Goal: Transaction & Acquisition: Book appointment/travel/reservation

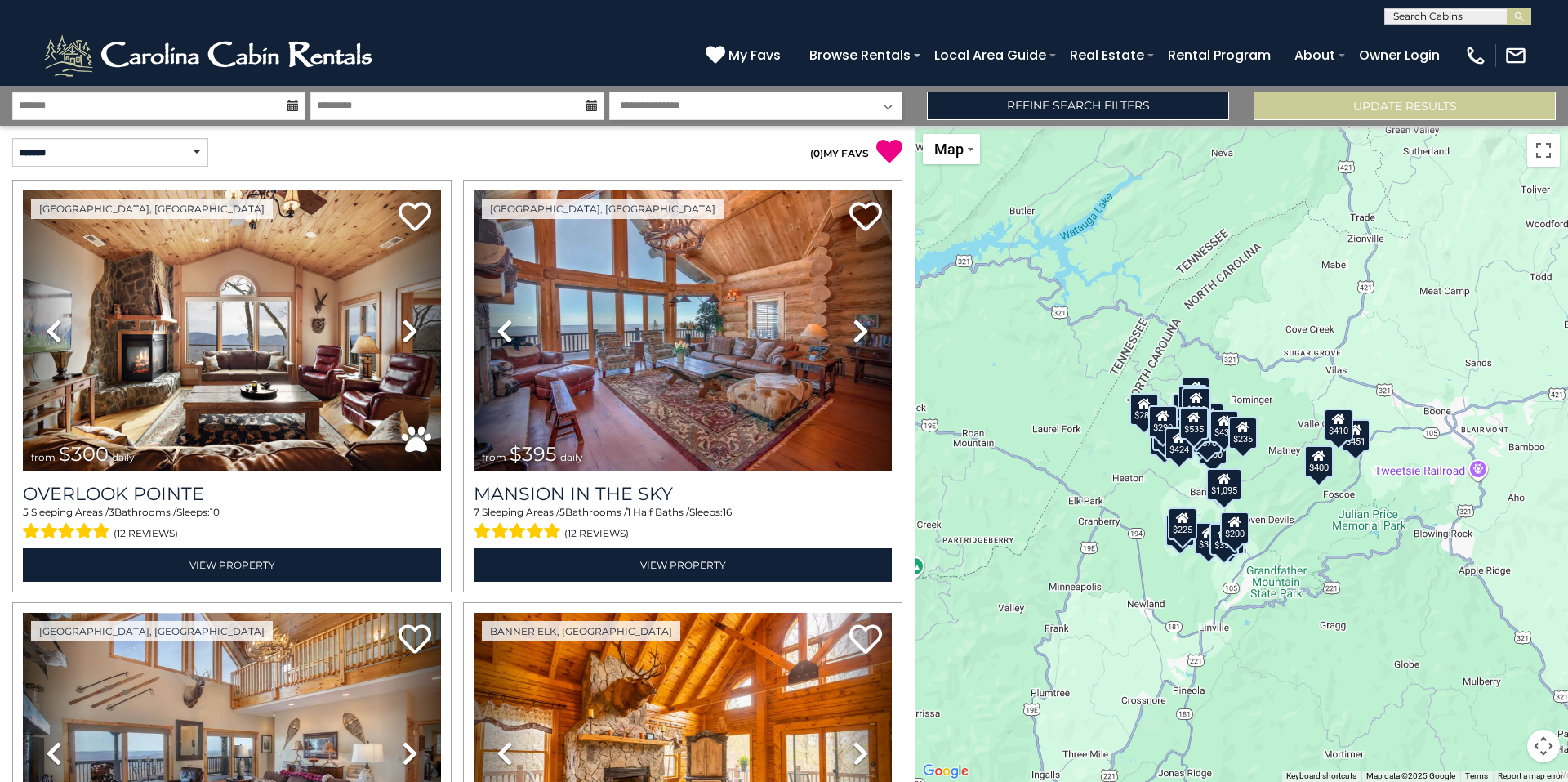
drag, startPoint x: 1379, startPoint y: 589, endPoint x: 1264, endPoint y: 609, distance: 116.7
click at [1264, 609] on div "$300 $395 $535 $225 $425 $350 $325 $451 $460 $1,095 $310 $230 $395 $400 $355 $3…" at bounding box center [1242, 454] width 654 height 656
click at [1343, 430] on div "$410" at bounding box center [1339, 425] width 29 height 32
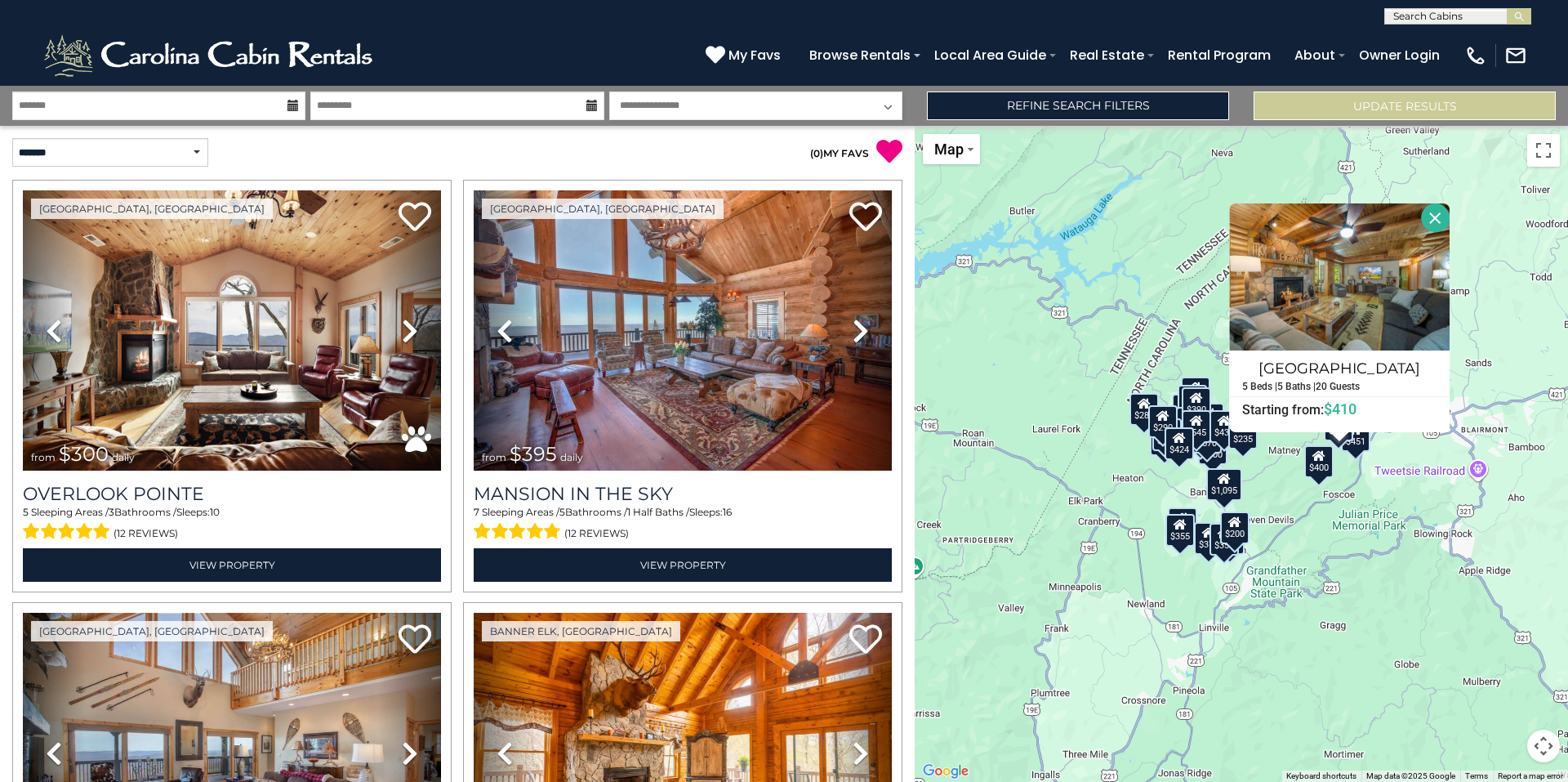
click at [1320, 472] on div "$400" at bounding box center [1319, 461] width 29 height 32
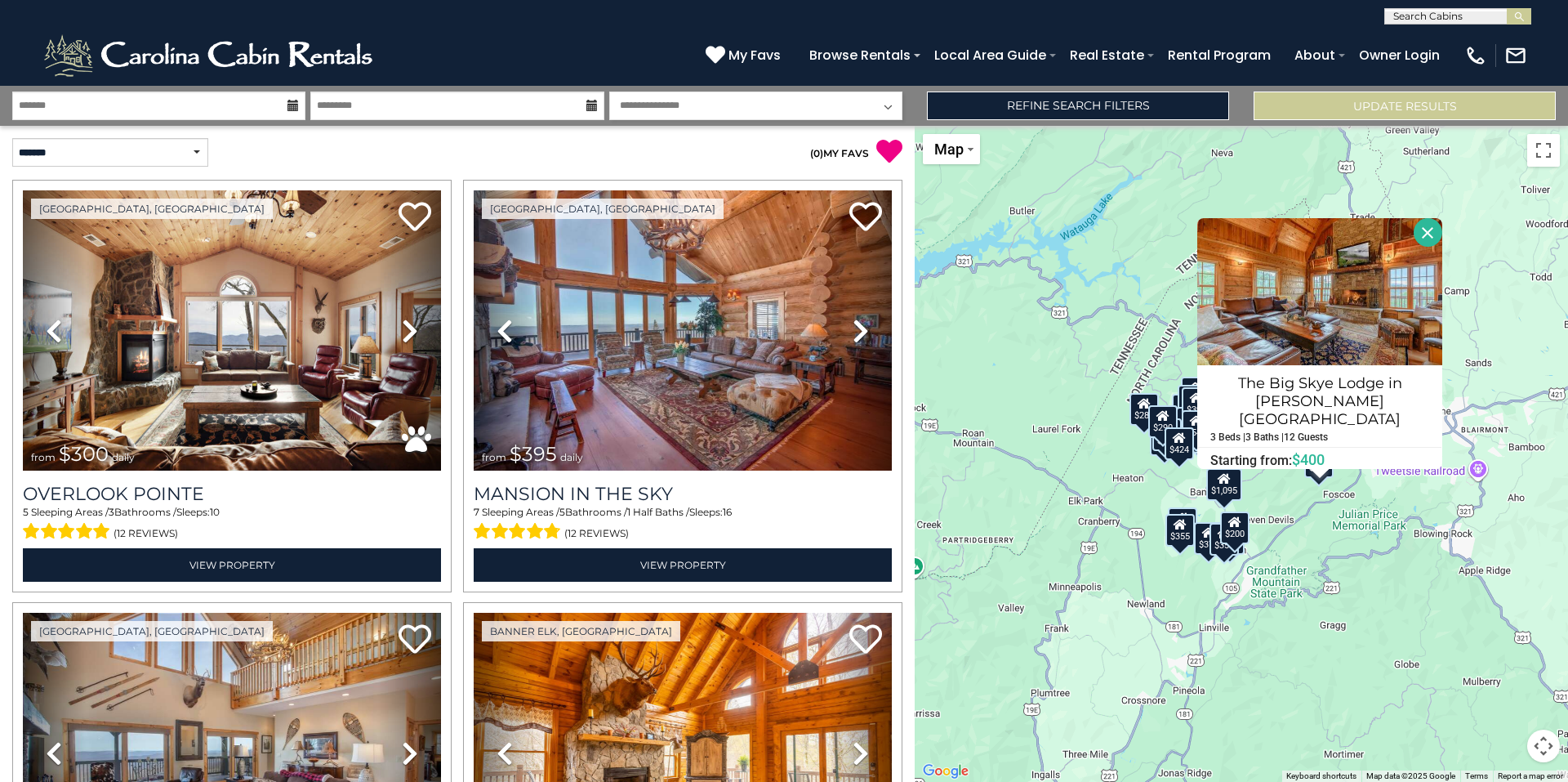
click at [1425, 241] on button "Close" at bounding box center [1428, 232] width 29 height 29
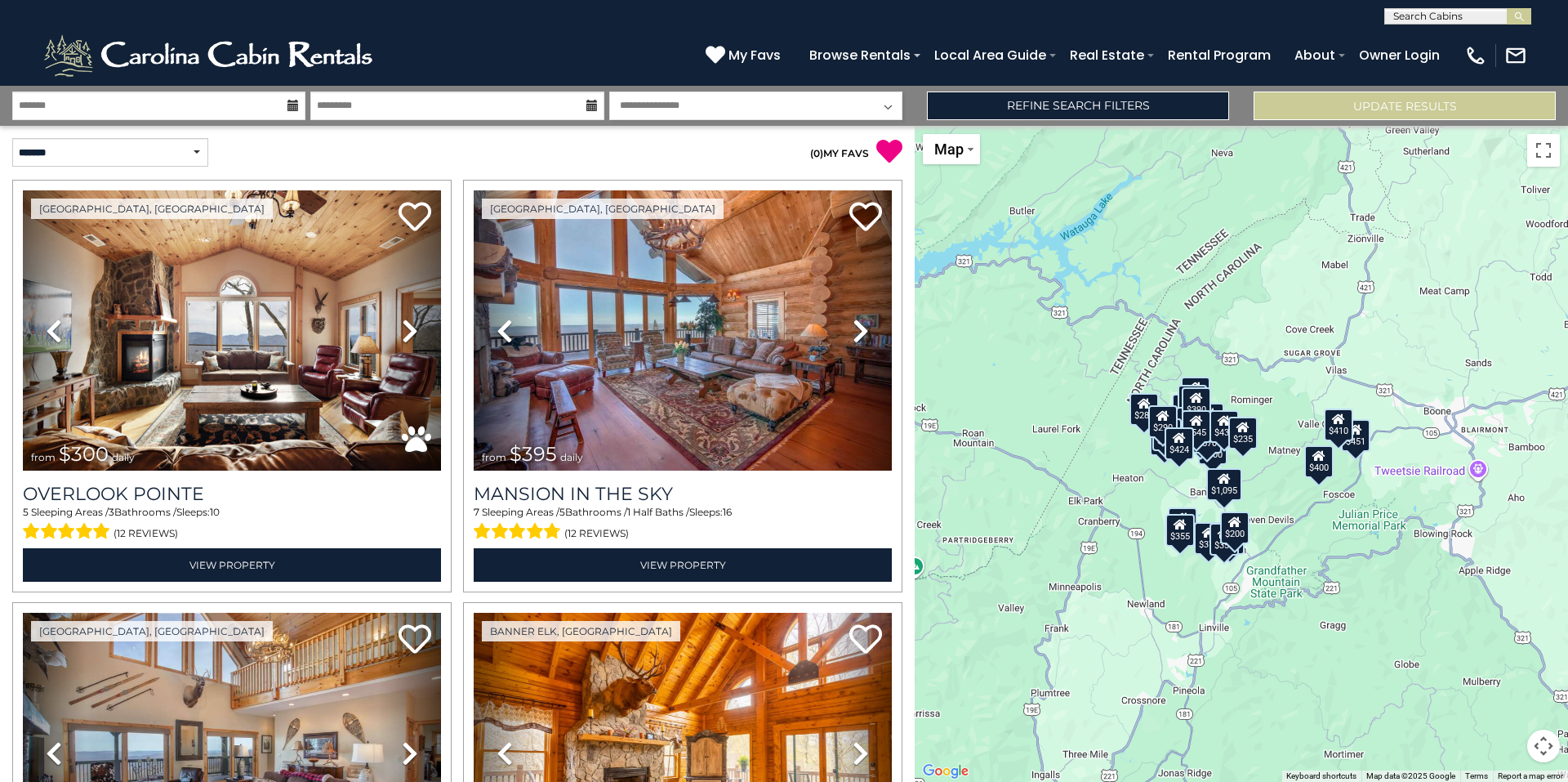
click at [1363, 448] on div "$451" at bounding box center [1356, 434] width 29 height 32
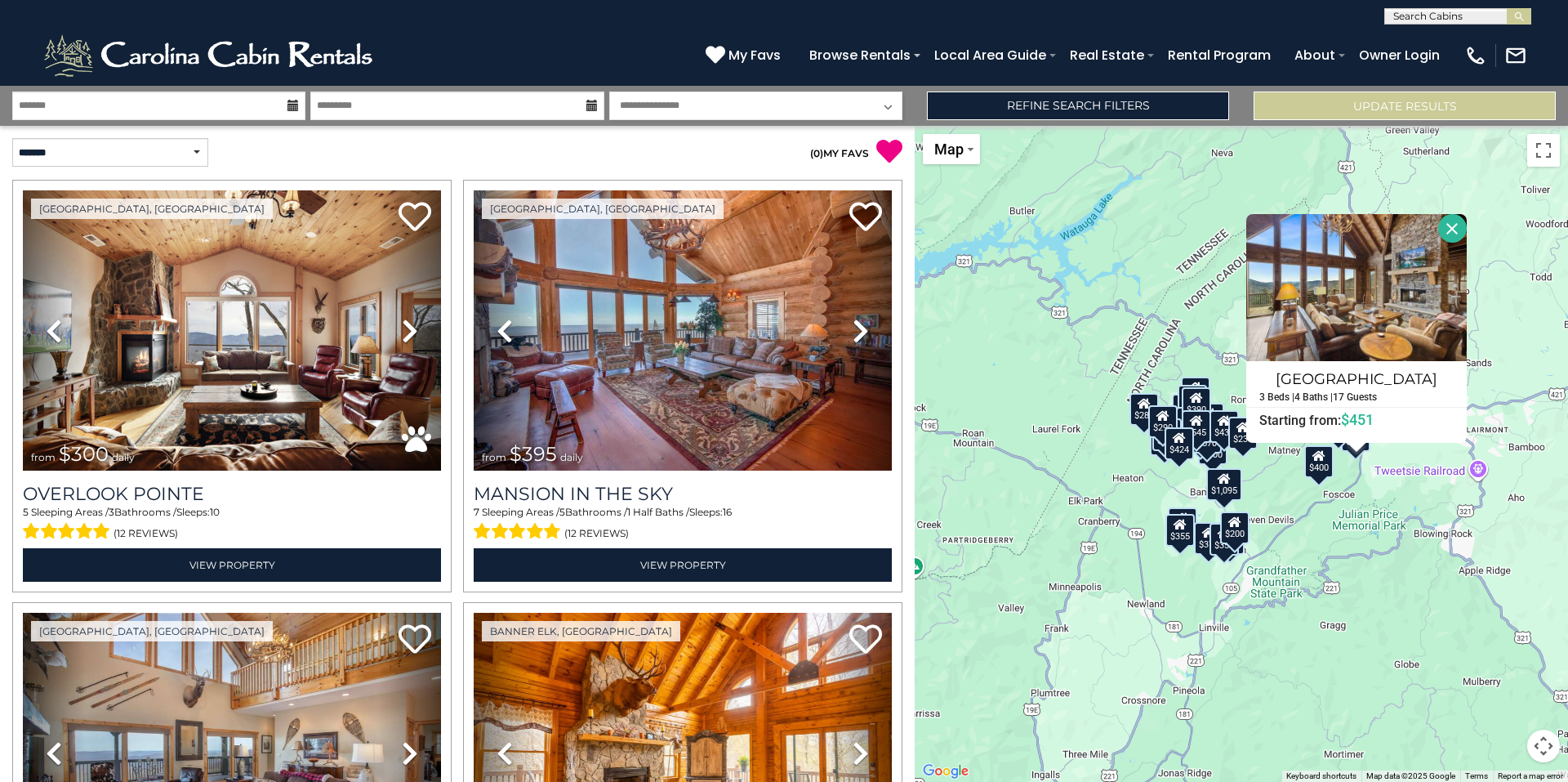
click at [1449, 226] on button "Close" at bounding box center [1452, 228] width 29 height 29
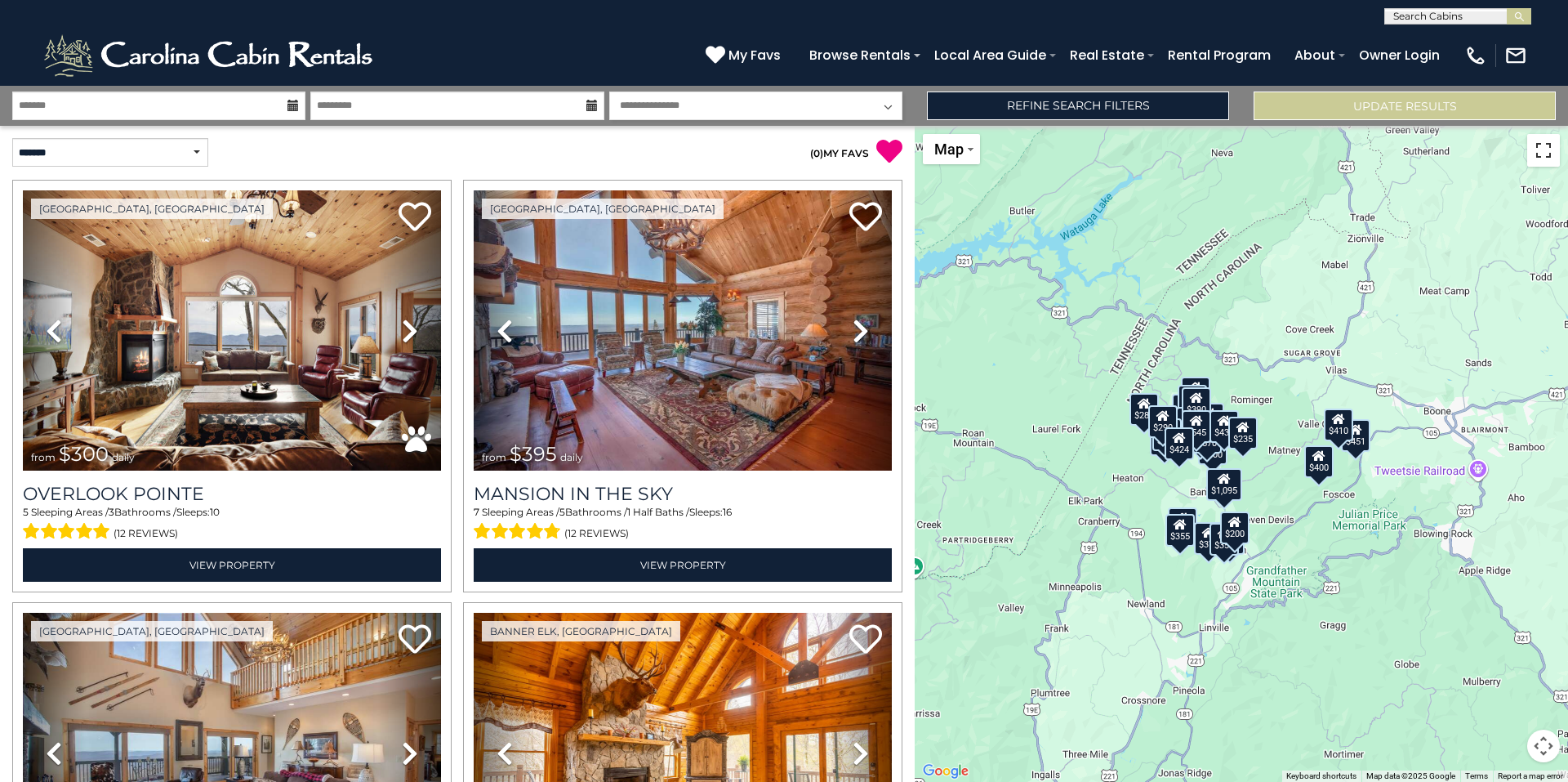
click at [1542, 154] on button "Toggle fullscreen view" at bounding box center [1543, 149] width 32 height 32
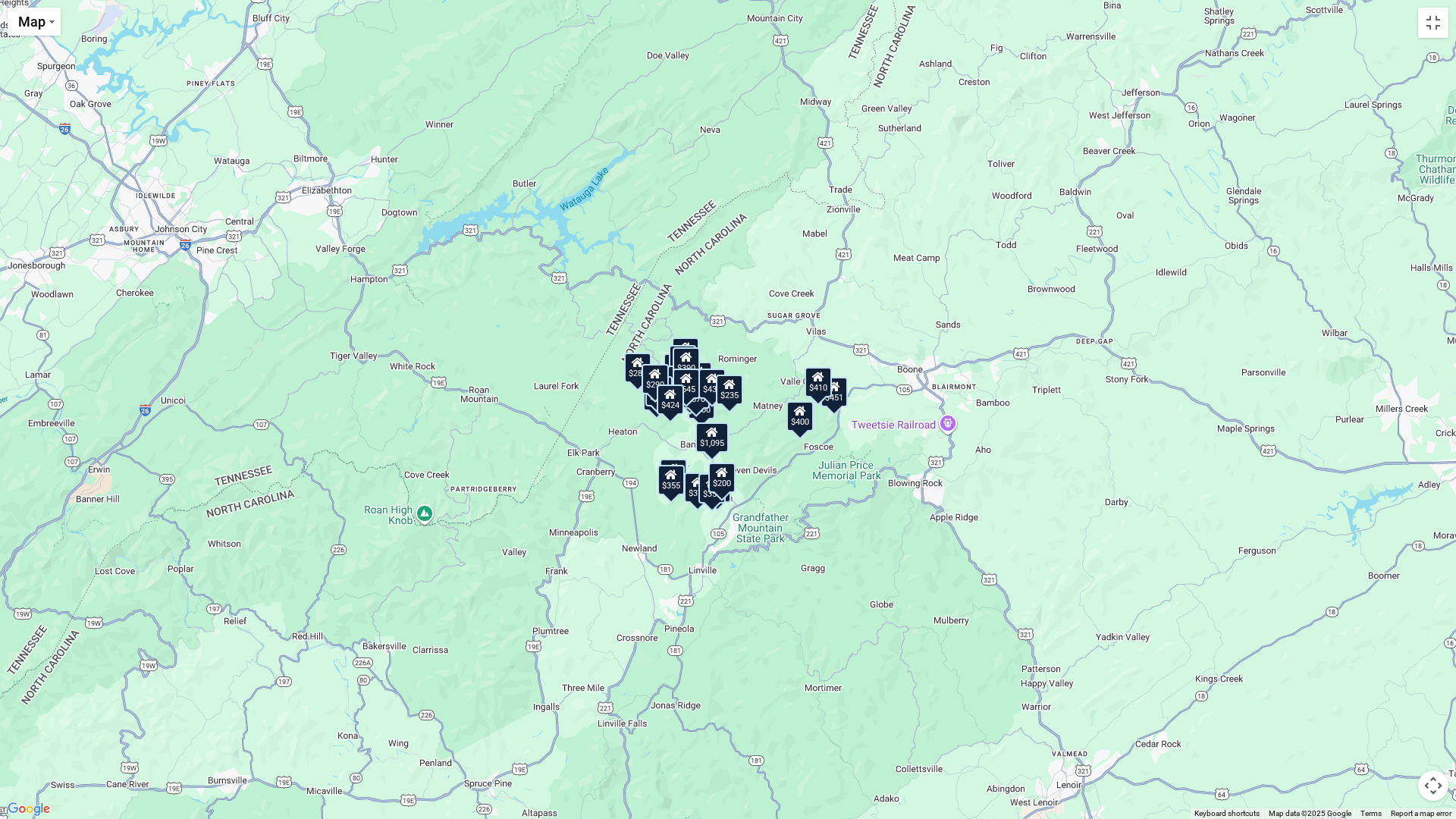
click at [635, 368] on div "$285" at bounding box center [638, 367] width 27 height 30
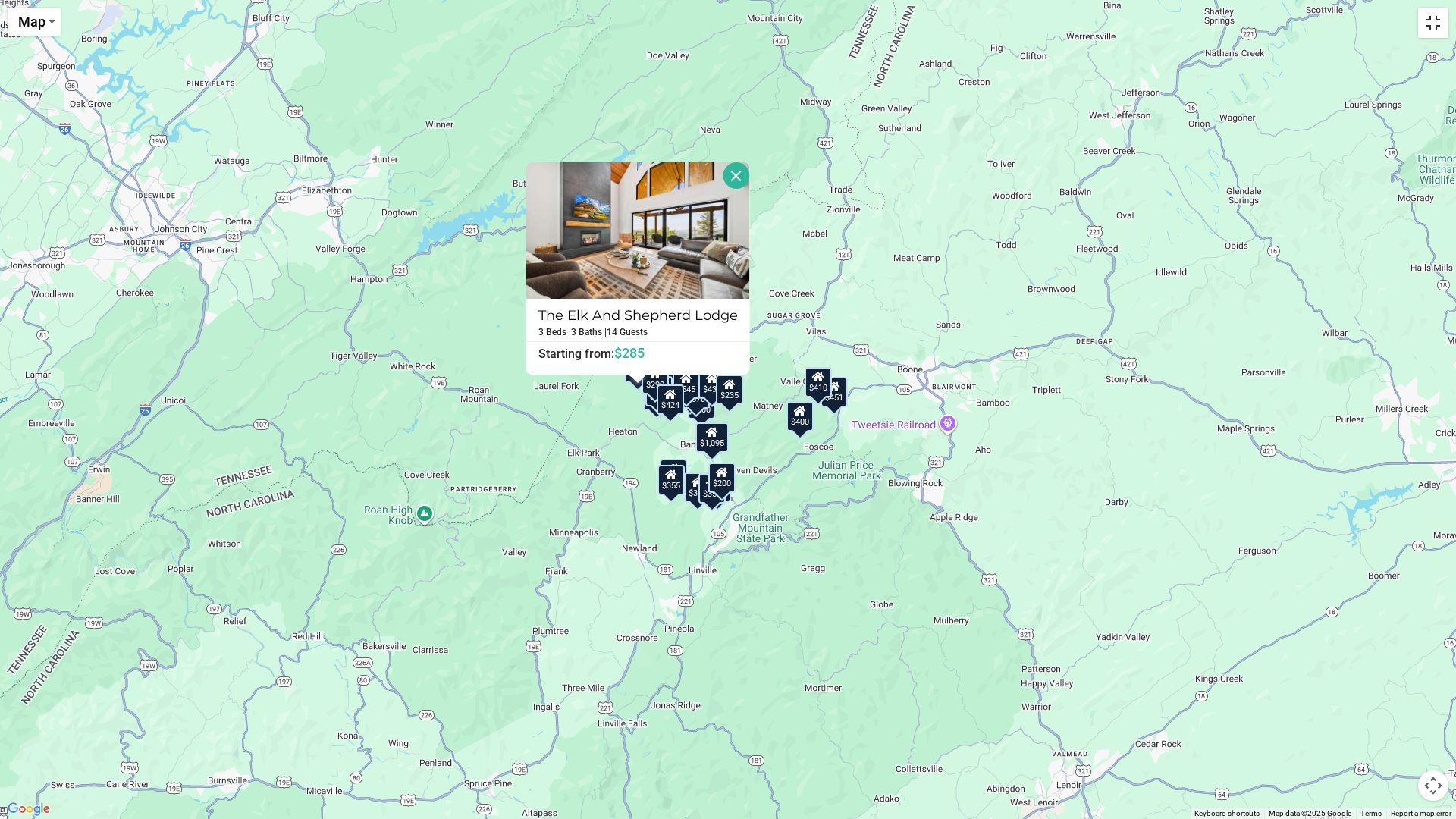
click at [1431, 23] on button "Toggle fullscreen view" at bounding box center [1433, 22] width 30 height 30
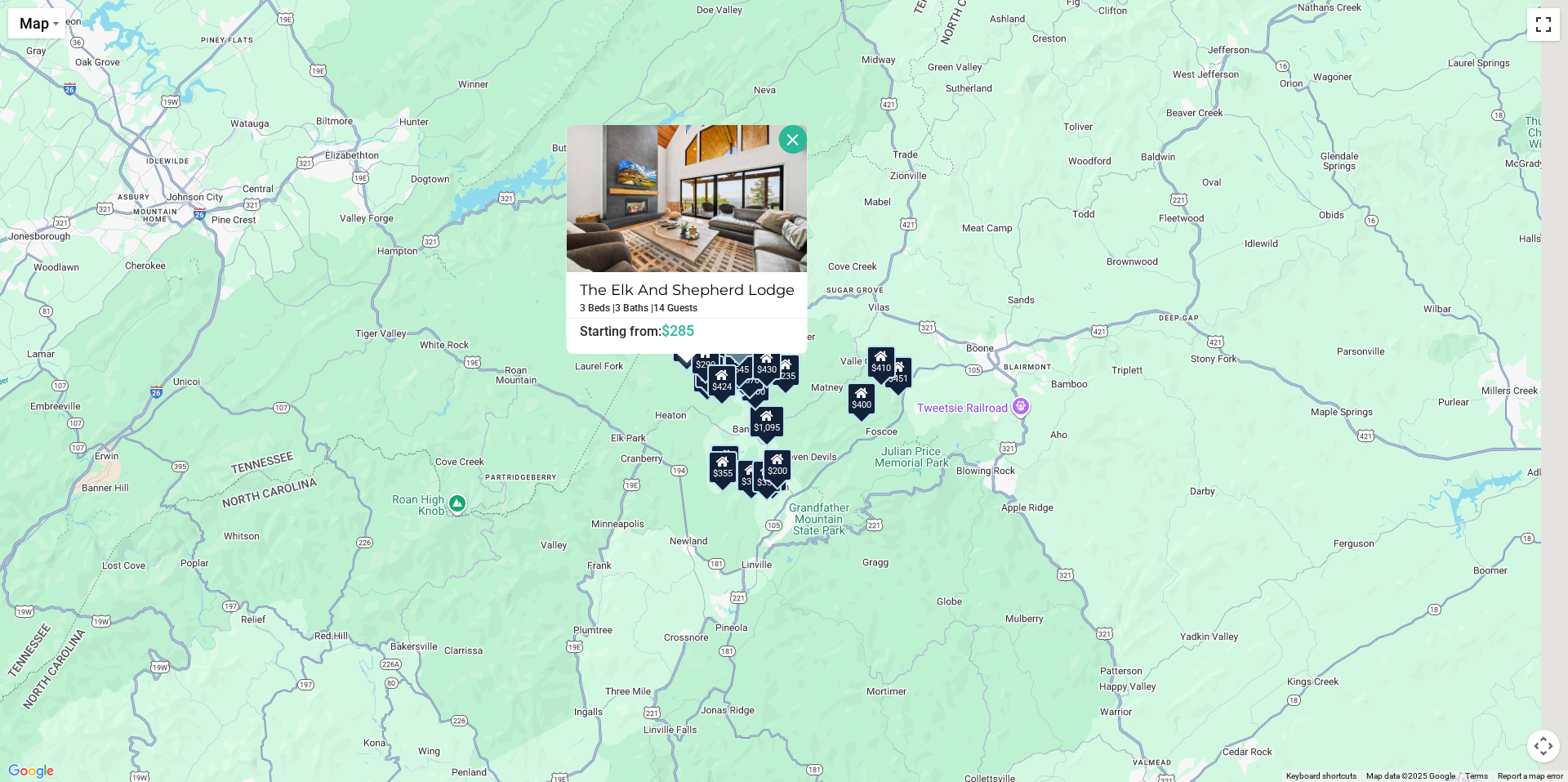
scroll to position [3581, 0]
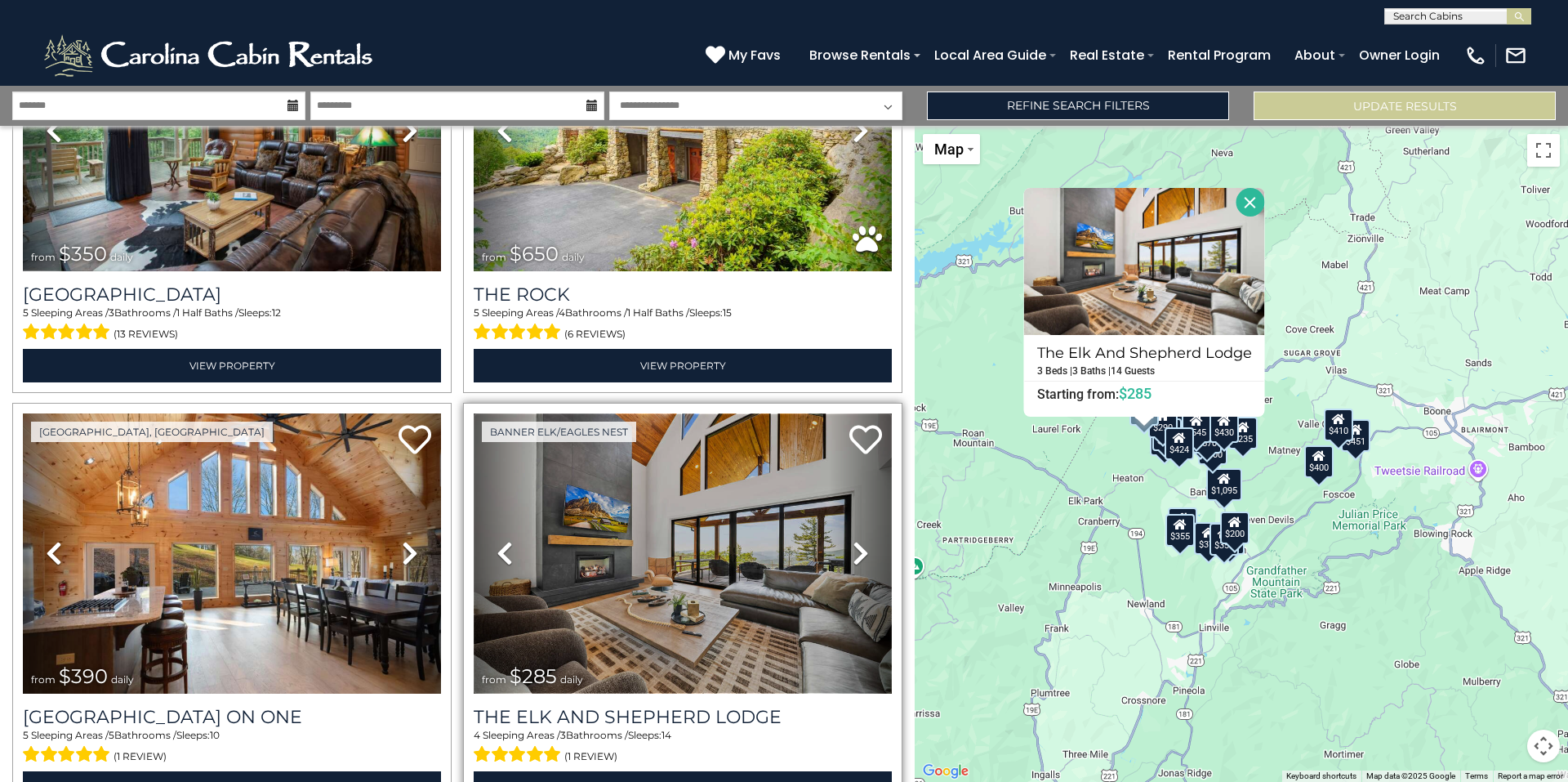
click at [721, 512] on img at bounding box center [683, 554] width 418 height 280
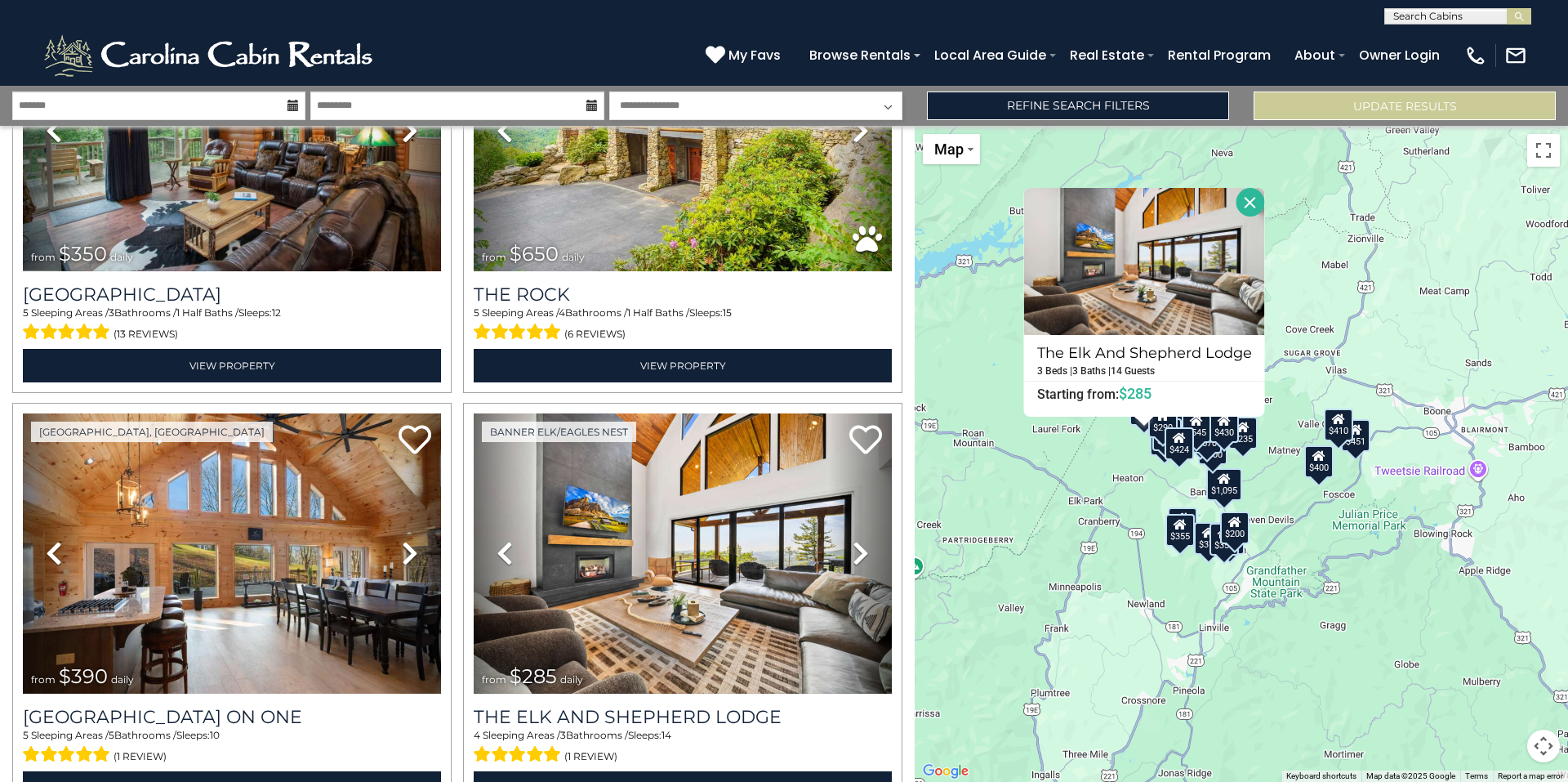
click at [1254, 195] on button "Close" at bounding box center [1250, 202] width 29 height 29
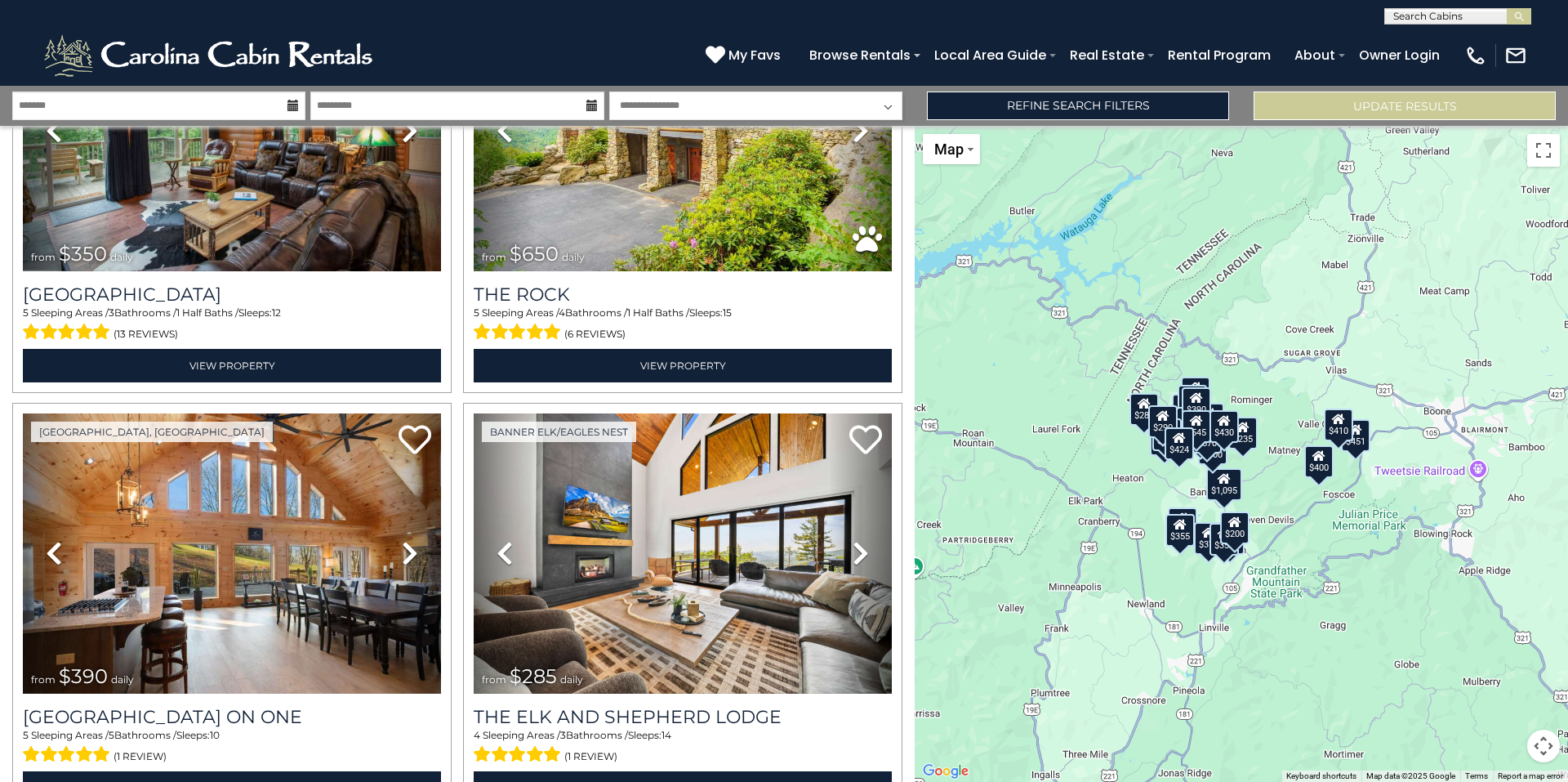
click at [1343, 431] on div "$410" at bounding box center [1339, 425] width 29 height 32
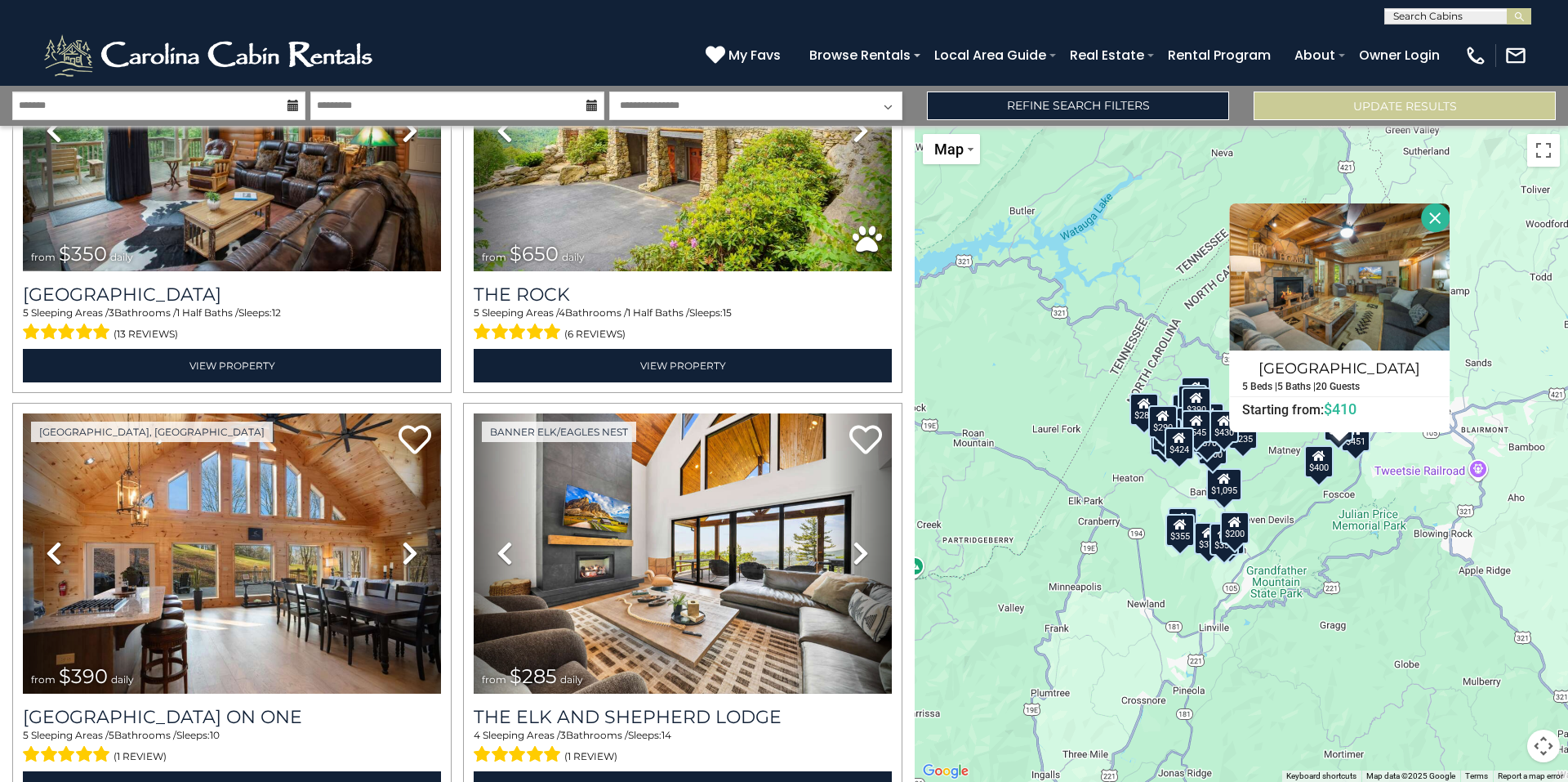
click at [1323, 469] on div "$400" at bounding box center [1319, 461] width 29 height 32
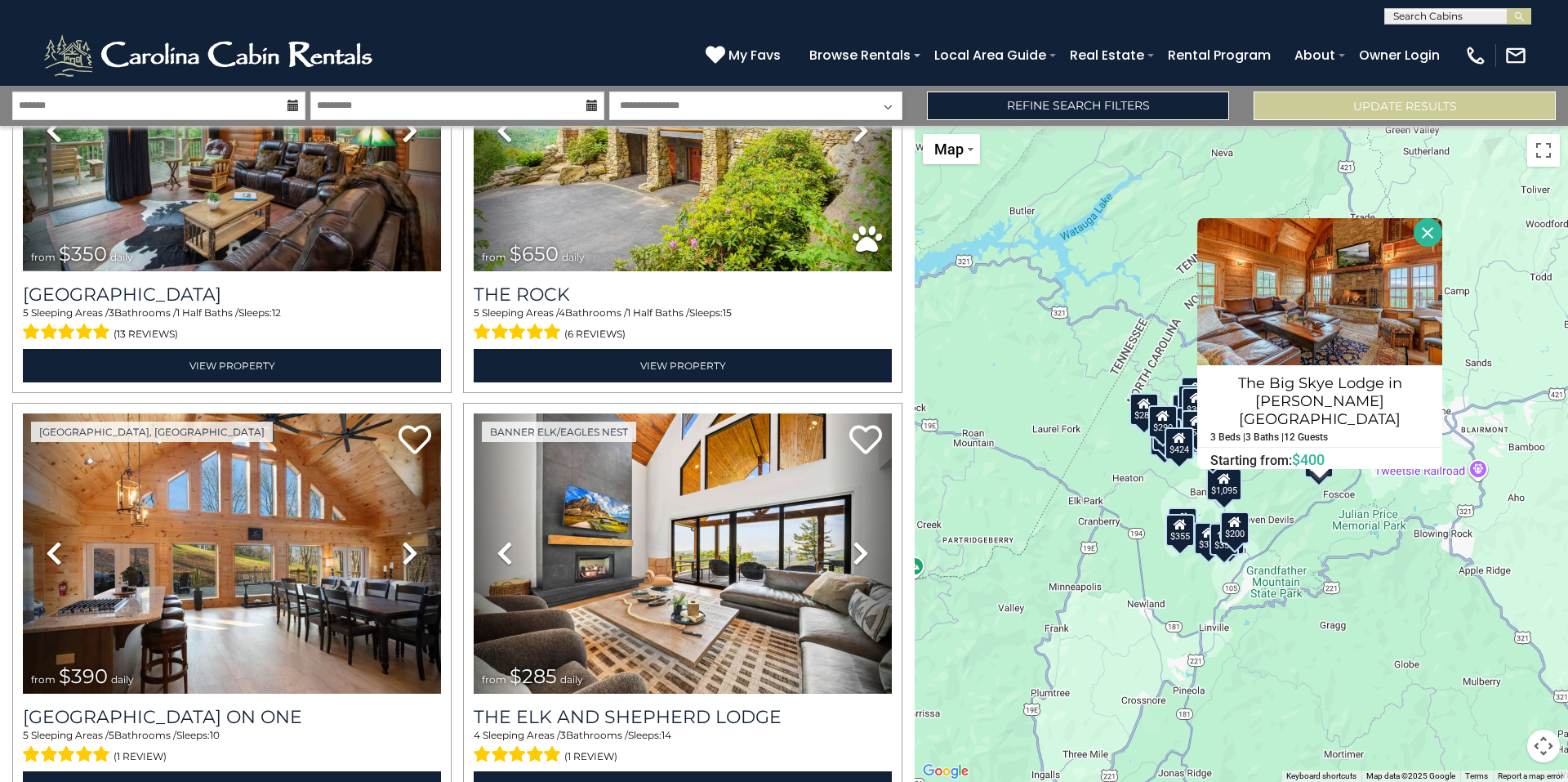
click at [1426, 247] on button "Close" at bounding box center [1428, 232] width 29 height 29
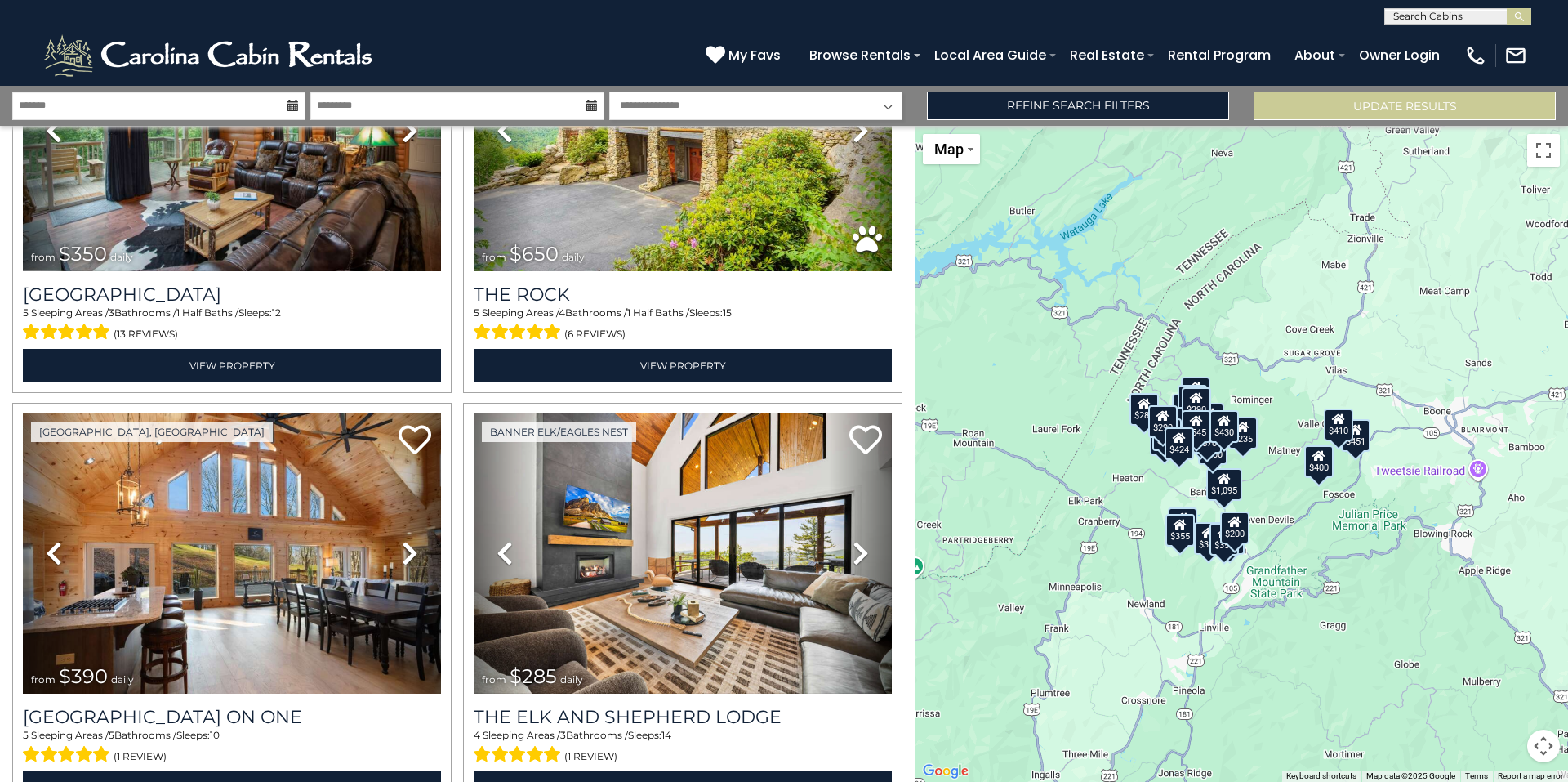
click at [1363, 449] on div "$451" at bounding box center [1356, 434] width 29 height 32
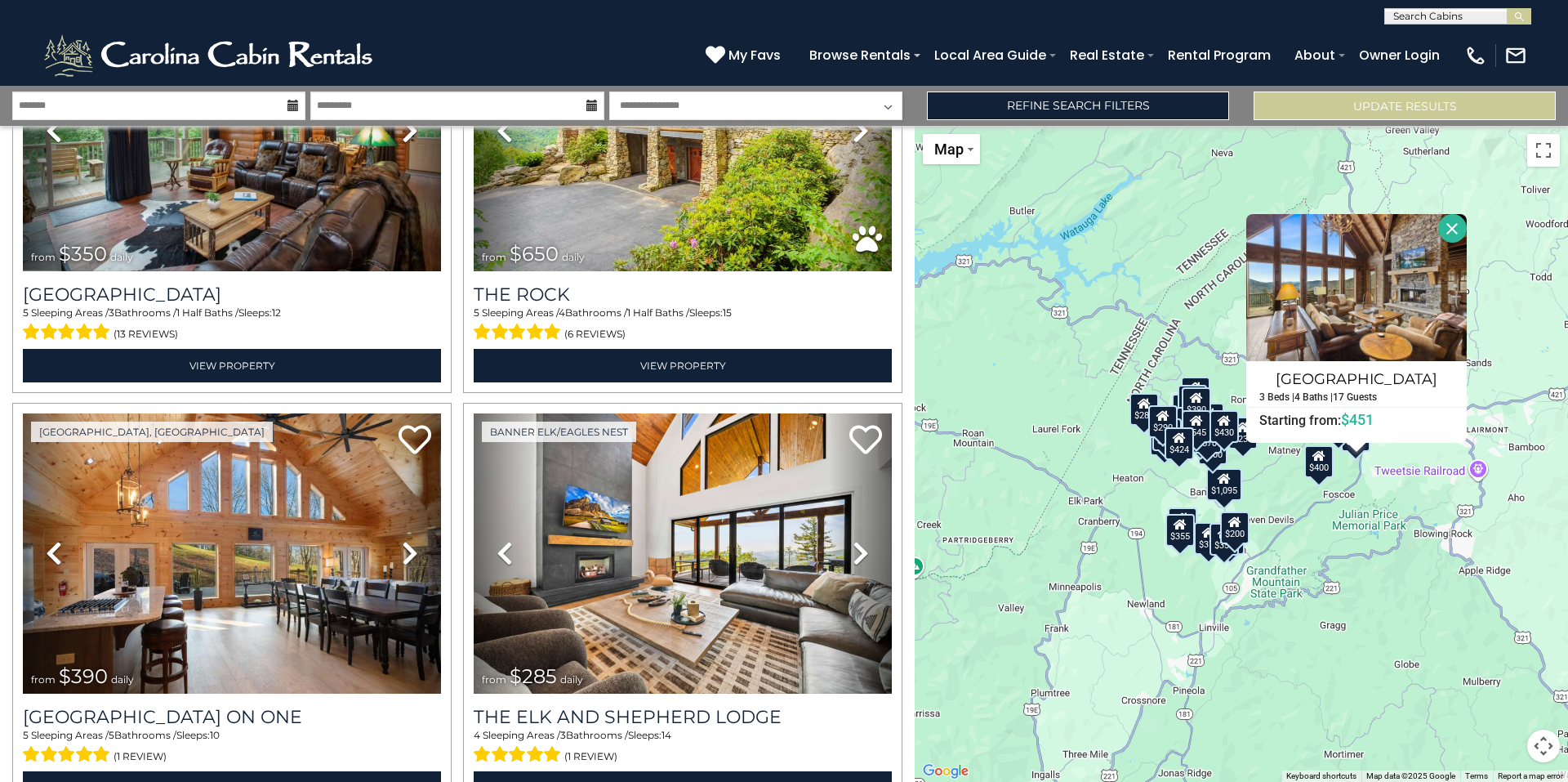
click at [1454, 221] on button "Close" at bounding box center [1452, 228] width 29 height 29
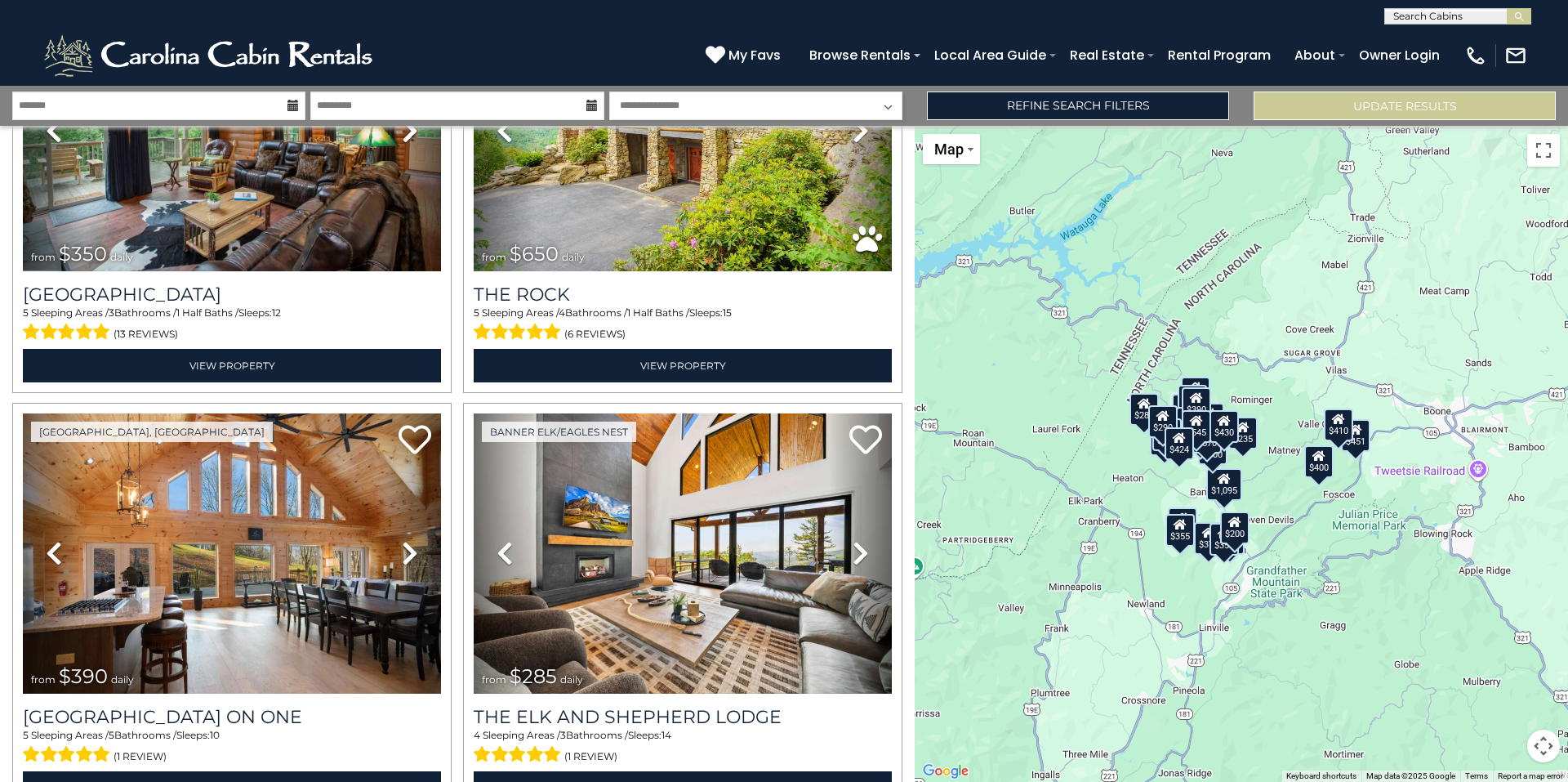
click at [1322, 468] on div "$400" at bounding box center [1319, 461] width 29 height 32
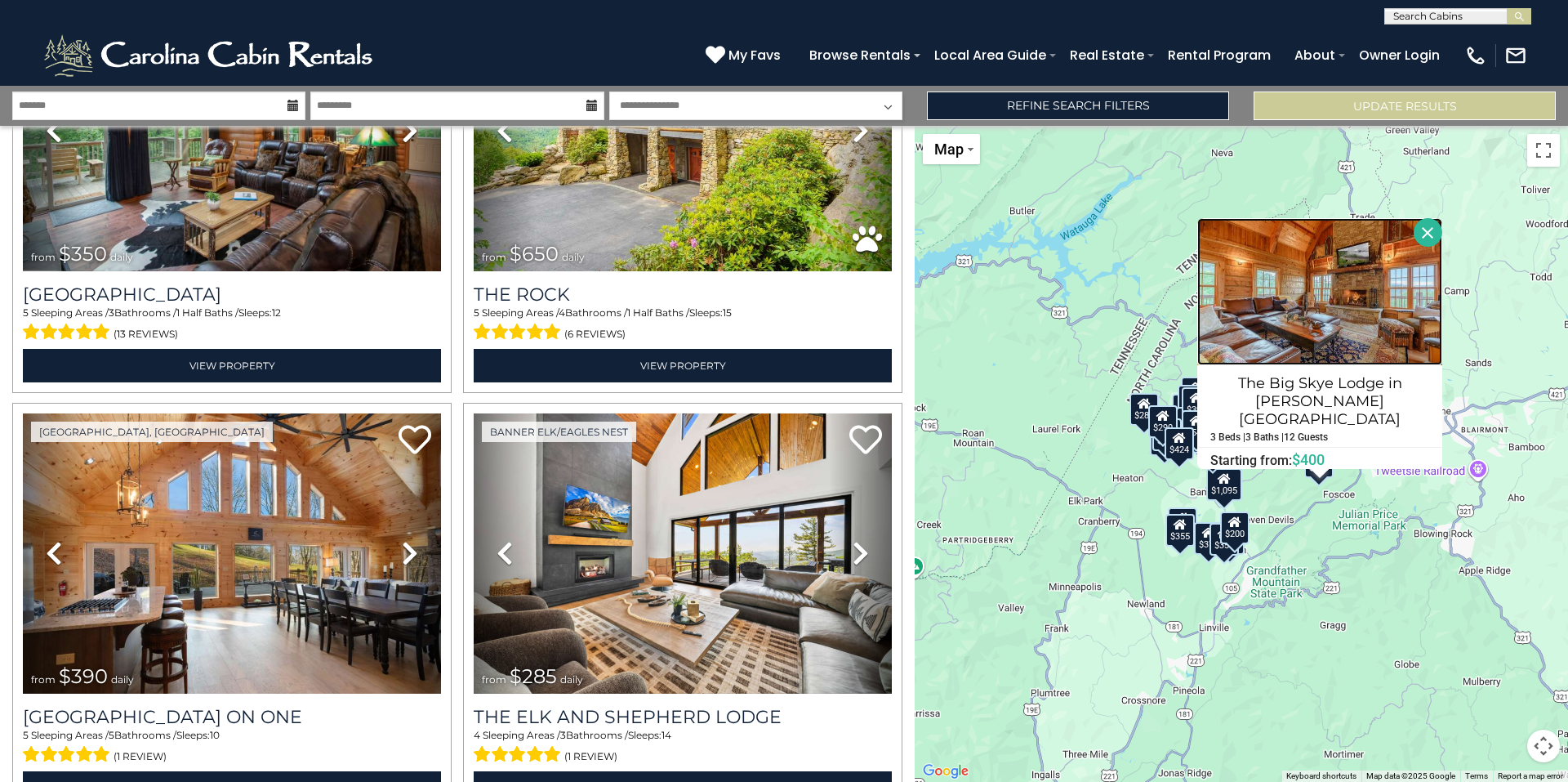
click at [1313, 354] on img at bounding box center [1319, 292] width 245 height 147
click at [1428, 247] on button "Close" at bounding box center [1428, 232] width 29 height 29
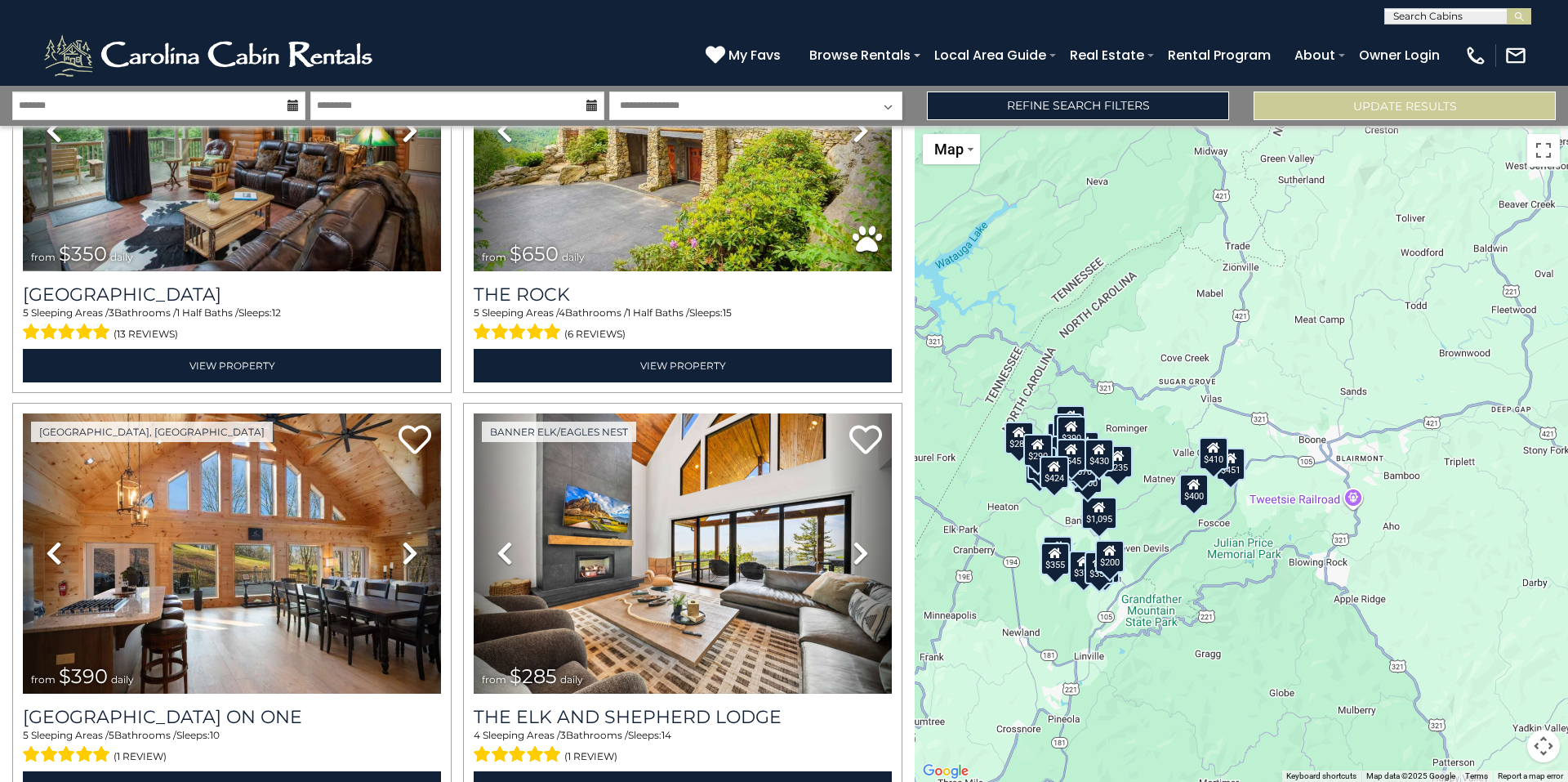
drag, startPoint x: 1428, startPoint y: 305, endPoint x: 1302, endPoint y: 333, distance: 129.1
click at [1302, 333] on div "$300 $395 $535 $225 $425 $350 $325 $451 $460 $1,095 $310 $230 $395 $400 $355 $3…" at bounding box center [1242, 454] width 654 height 656
click at [1205, 394] on div "$300 $395 $535 $225 $425 $350 $325 $451 $460 $1,095 $310 $230 $395 $400 $355 $3…" at bounding box center [1242, 454] width 654 height 656
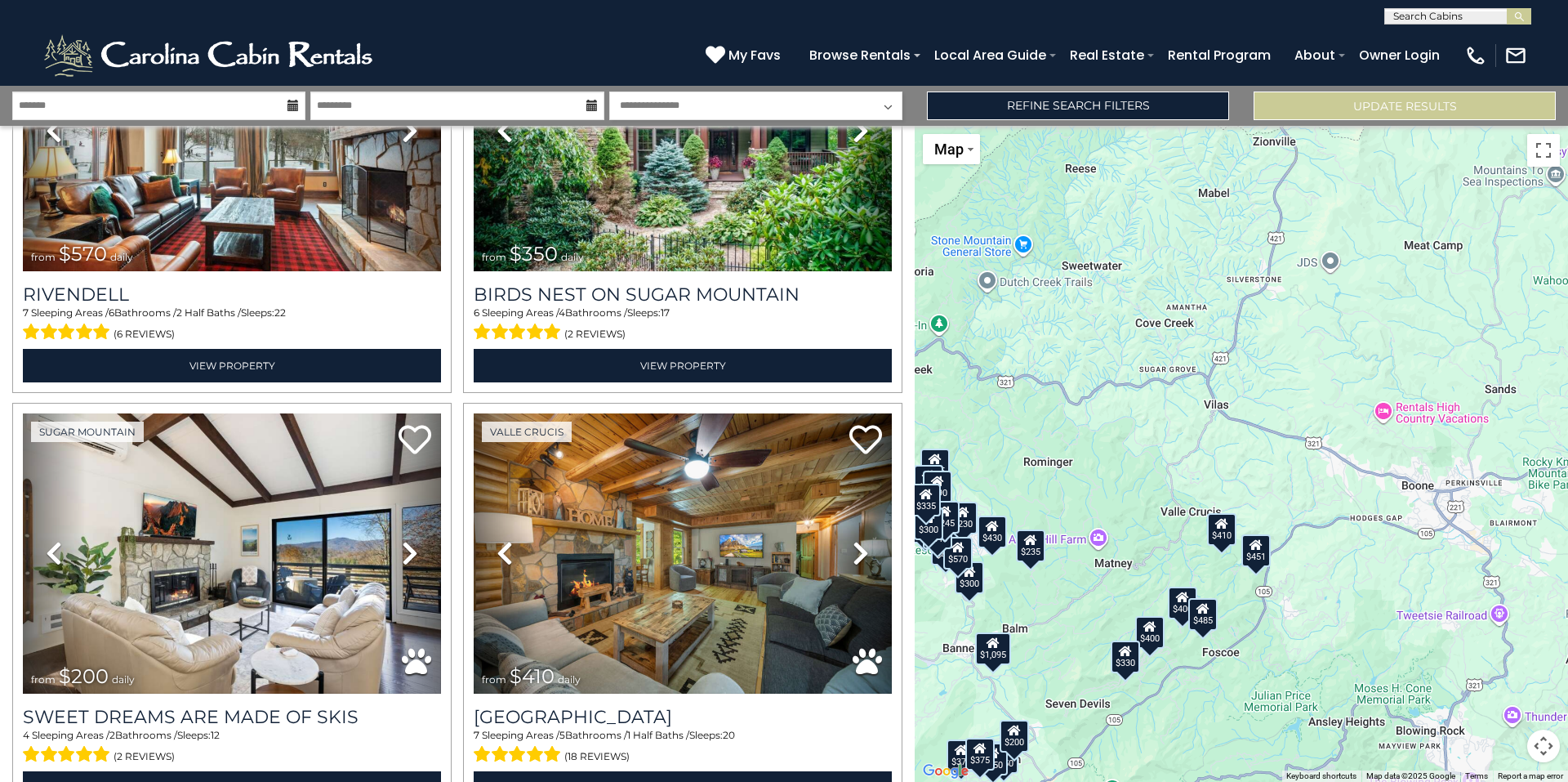
click at [1238, 394] on div "$300 $395 $535 $425 $350 $325 $451 $460 $1,095 $310 $230 $395 $400 $375 $350 $3…" at bounding box center [1242, 454] width 654 height 656
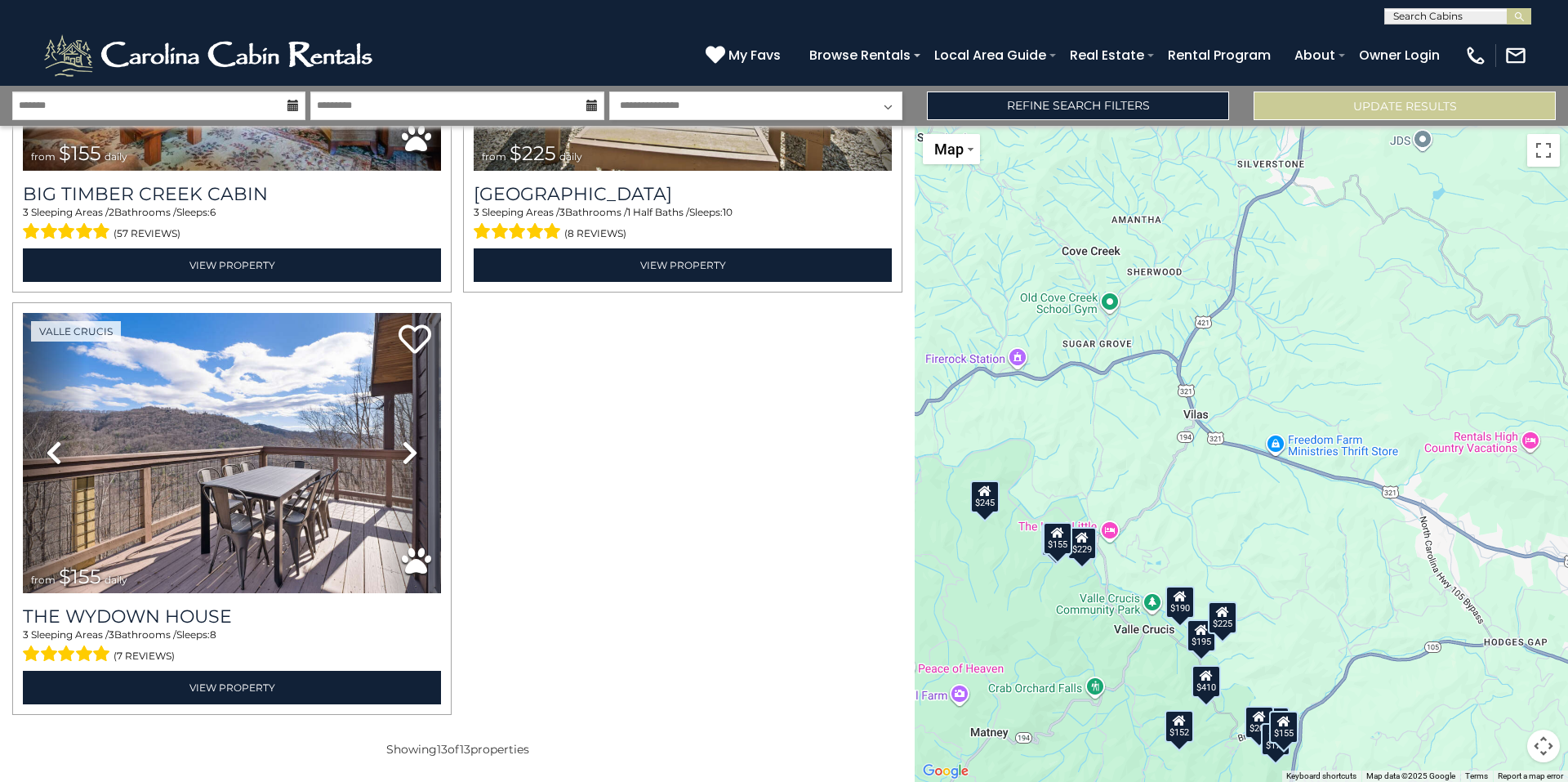
scroll to position [2395, 0]
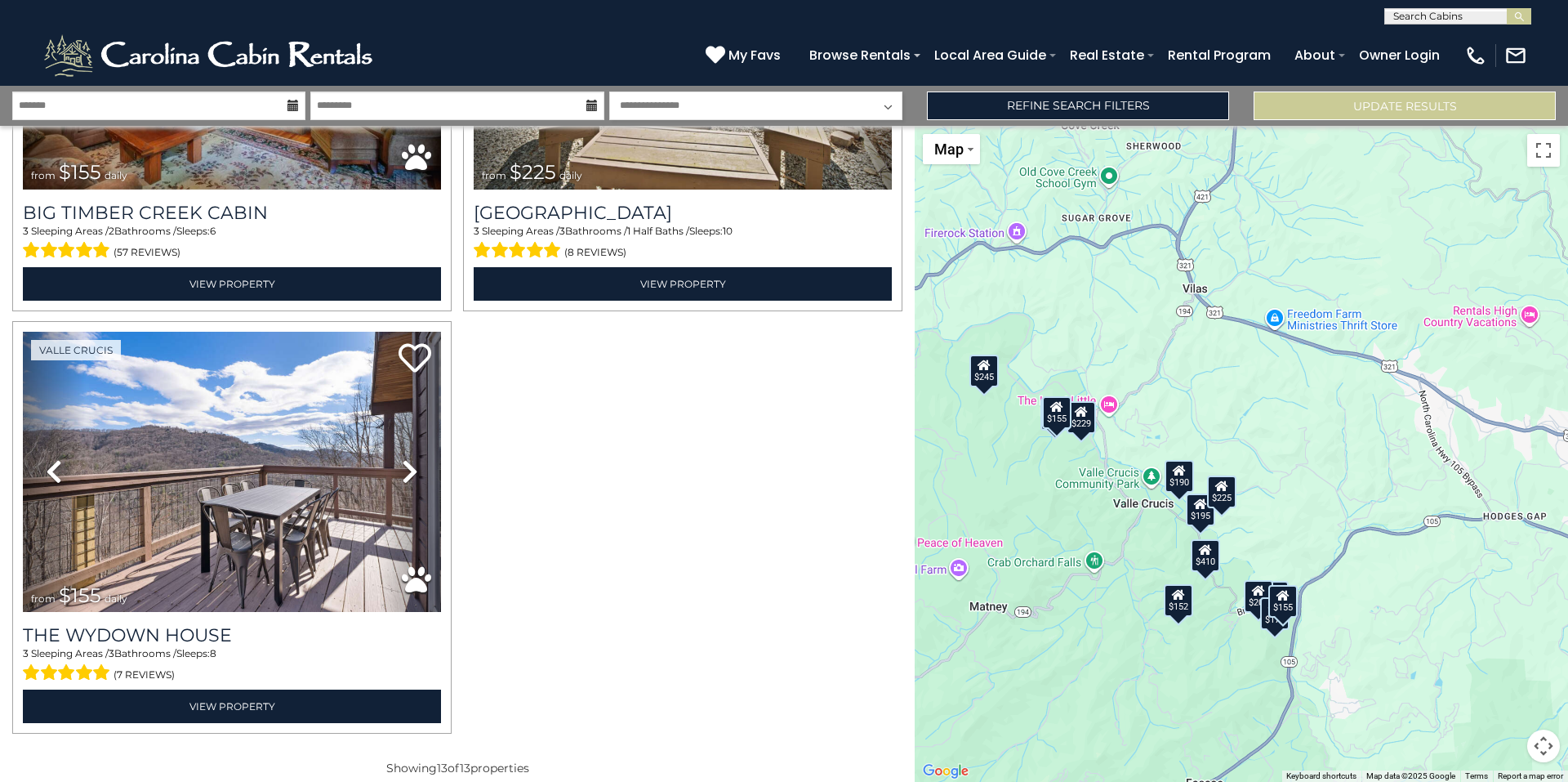
drag, startPoint x: 1215, startPoint y: 397, endPoint x: 1214, endPoint y: 270, distance: 127.0
click at [1214, 270] on div "$451 $410 $200 $152 $229 $195 $175 $190 $245 $115 $155 $225 $155" at bounding box center [1242, 454] width 654 height 656
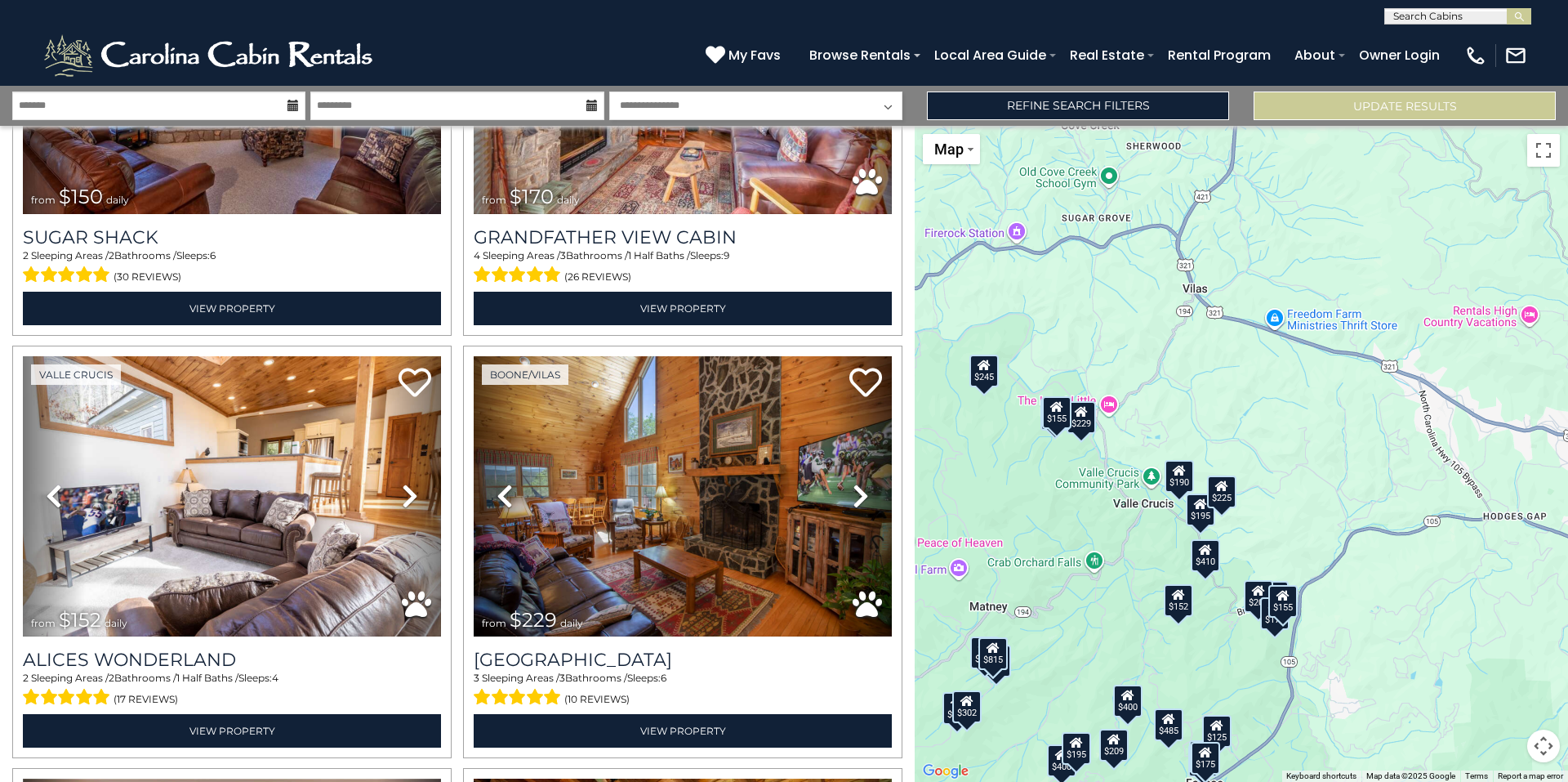
scroll to position [3581, 0]
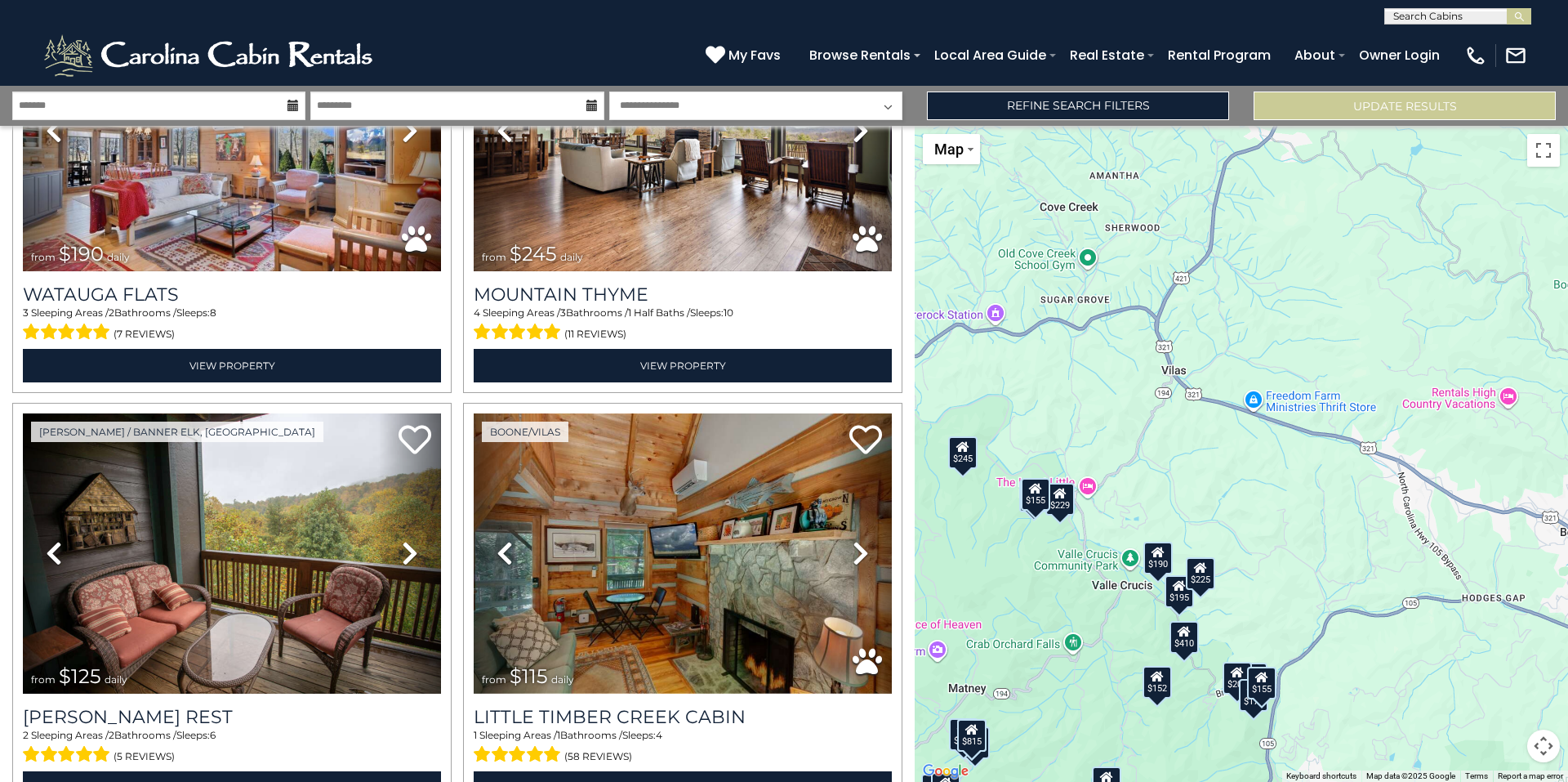
drag, startPoint x: 1127, startPoint y: 284, endPoint x: 1105, endPoint y: 366, distance: 84.9
click at [1105, 366] on div "$451 $400 $410 $400 $485 $275 $302 $615 $200 $170 $150 $170 $152 $229 $195 $175…" at bounding box center [1242, 454] width 654 height 656
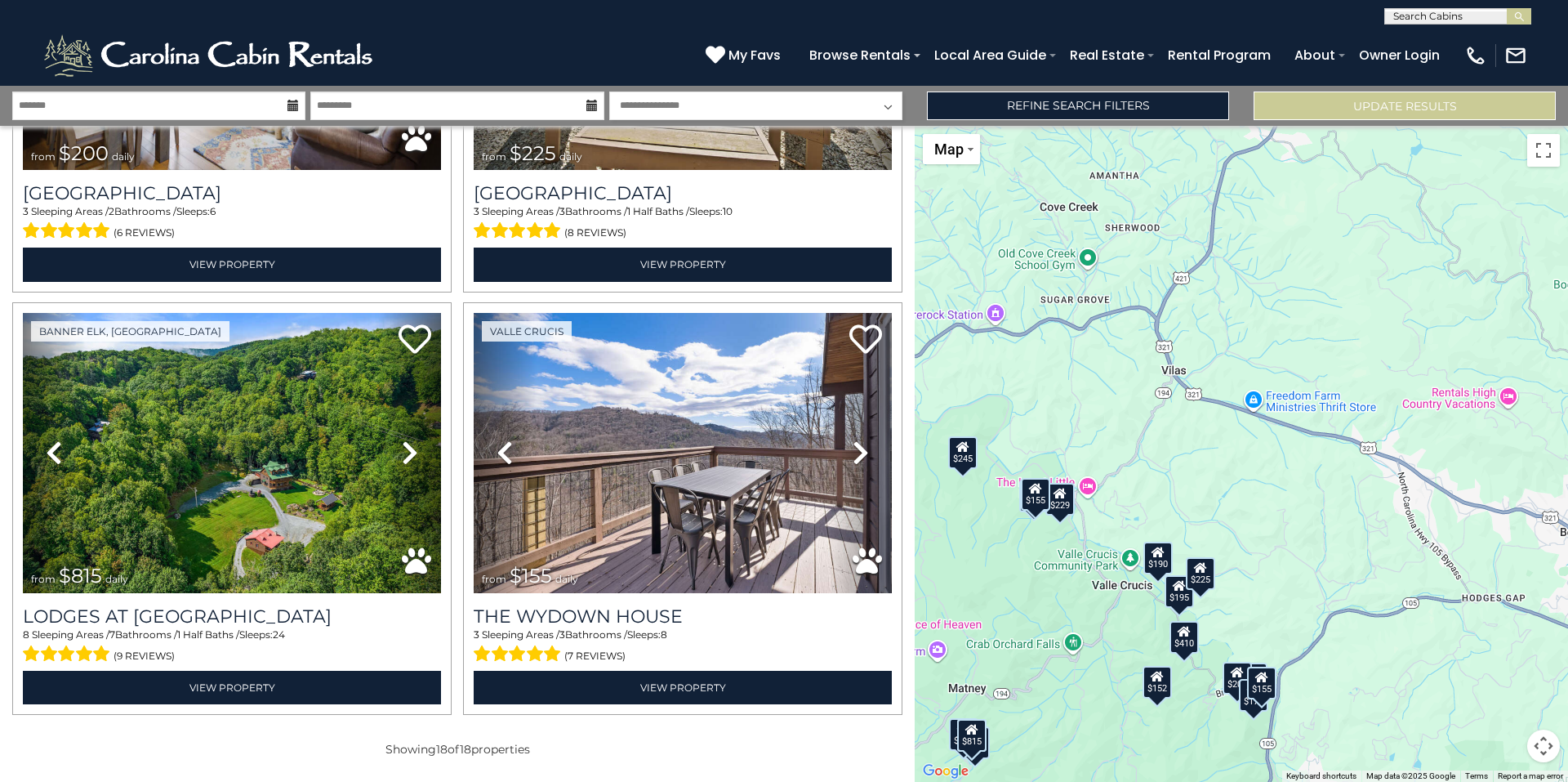
scroll to position [3235, 0]
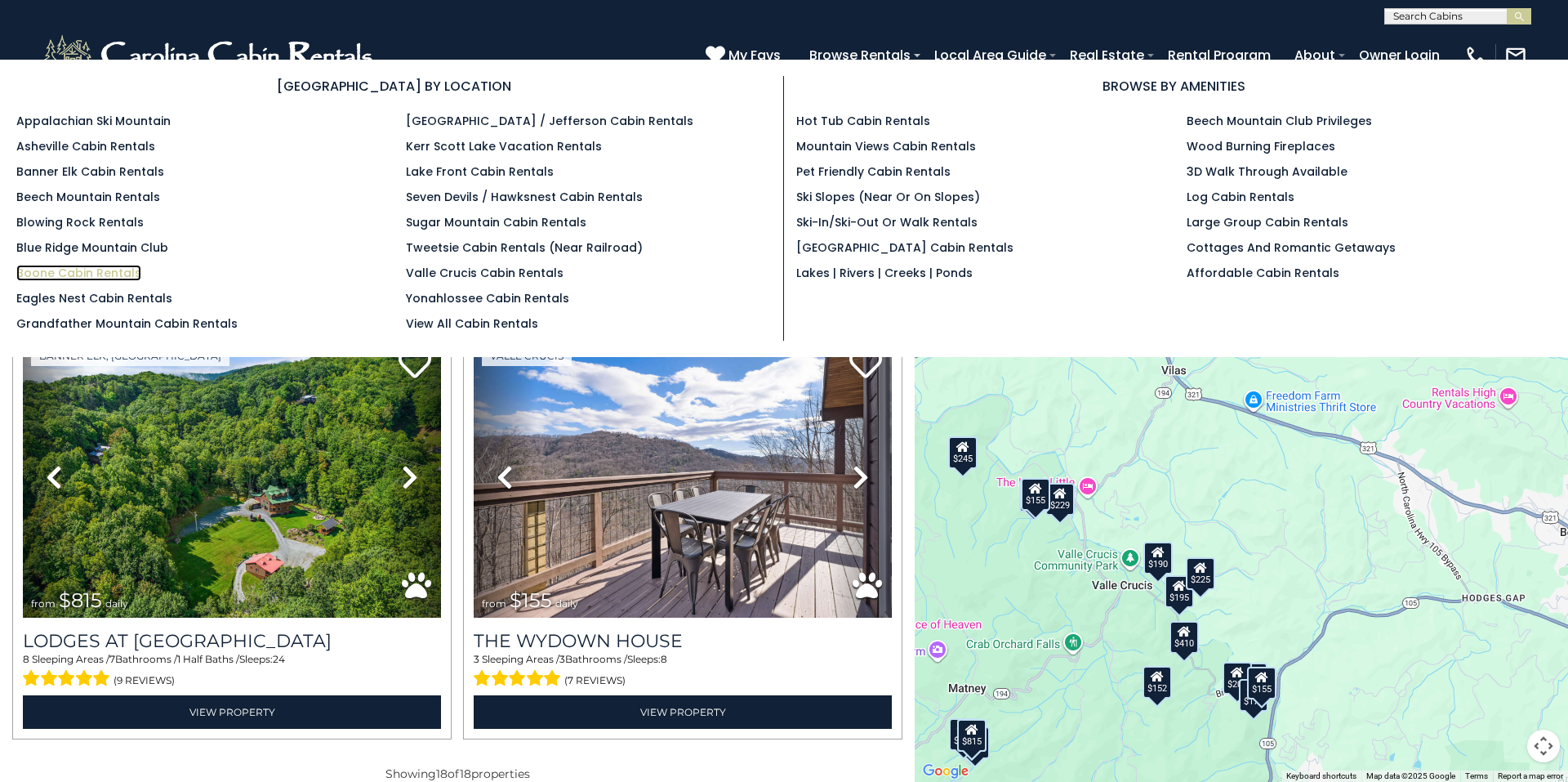
click at [90, 271] on link "Boone Cabin Rentals" at bounding box center [79, 273] width 125 height 17
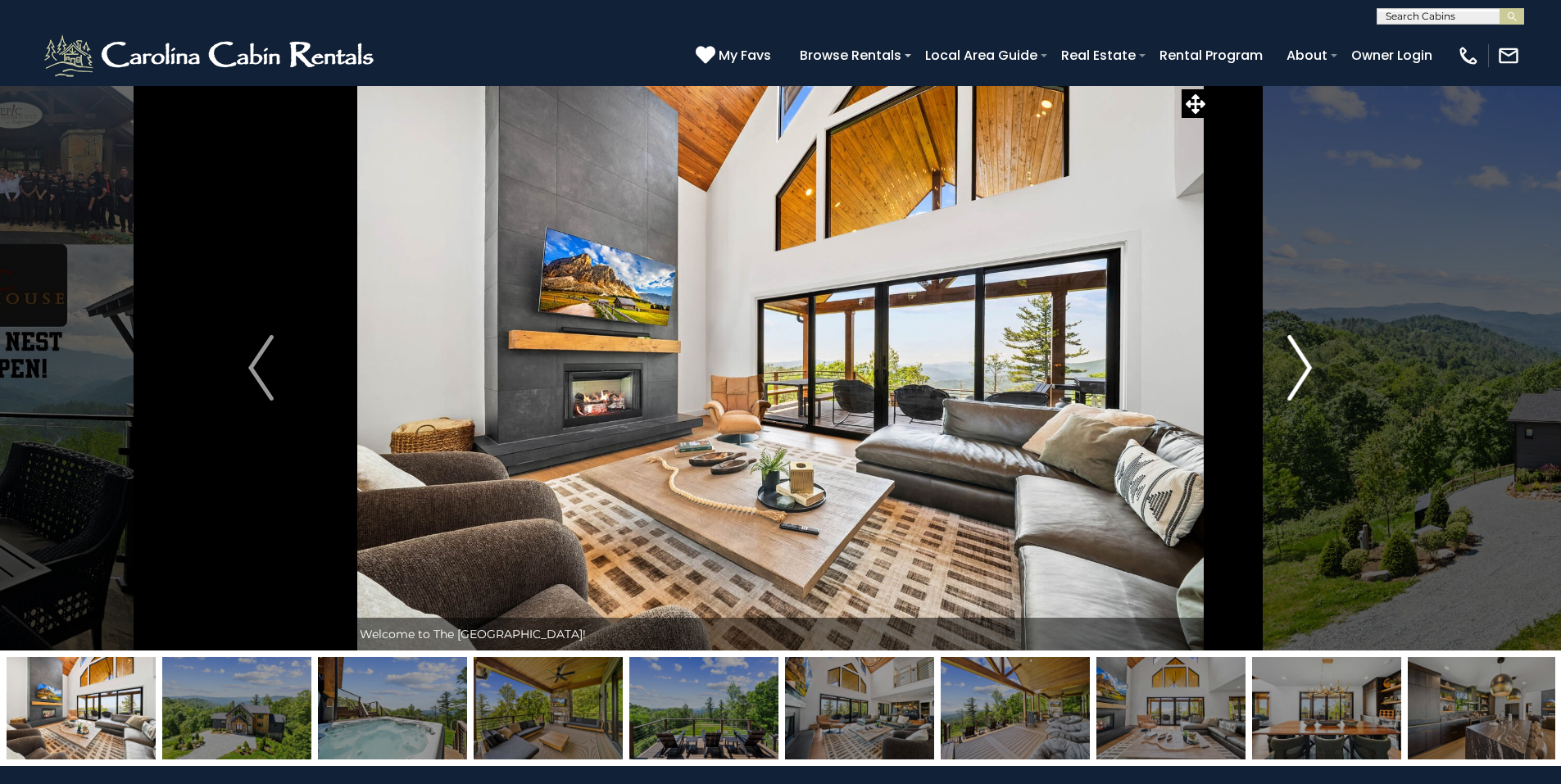
click at [1301, 367] on img "Next" at bounding box center [1300, 368] width 25 height 66
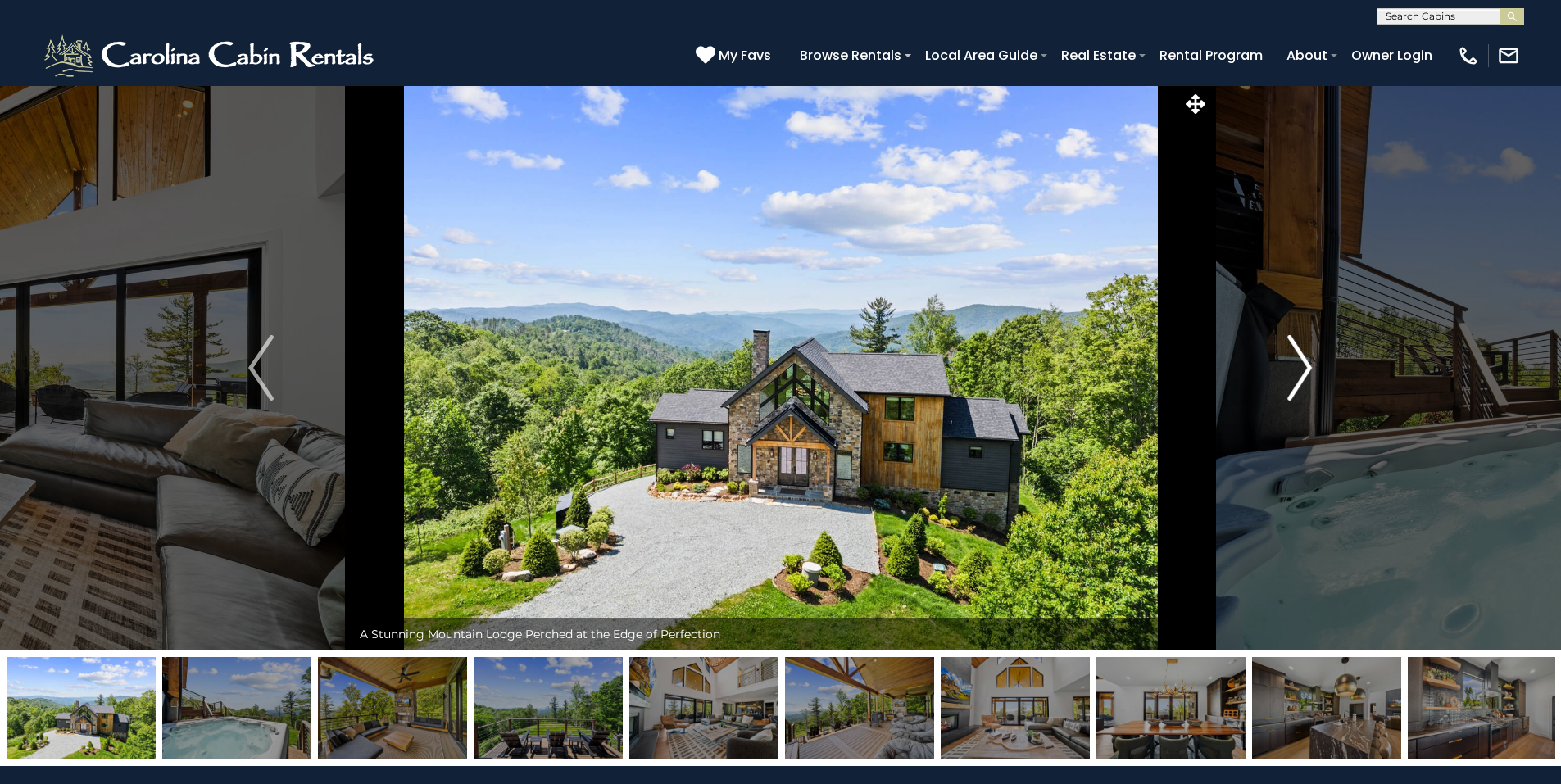
click at [1301, 367] on img "Next" at bounding box center [1300, 368] width 25 height 66
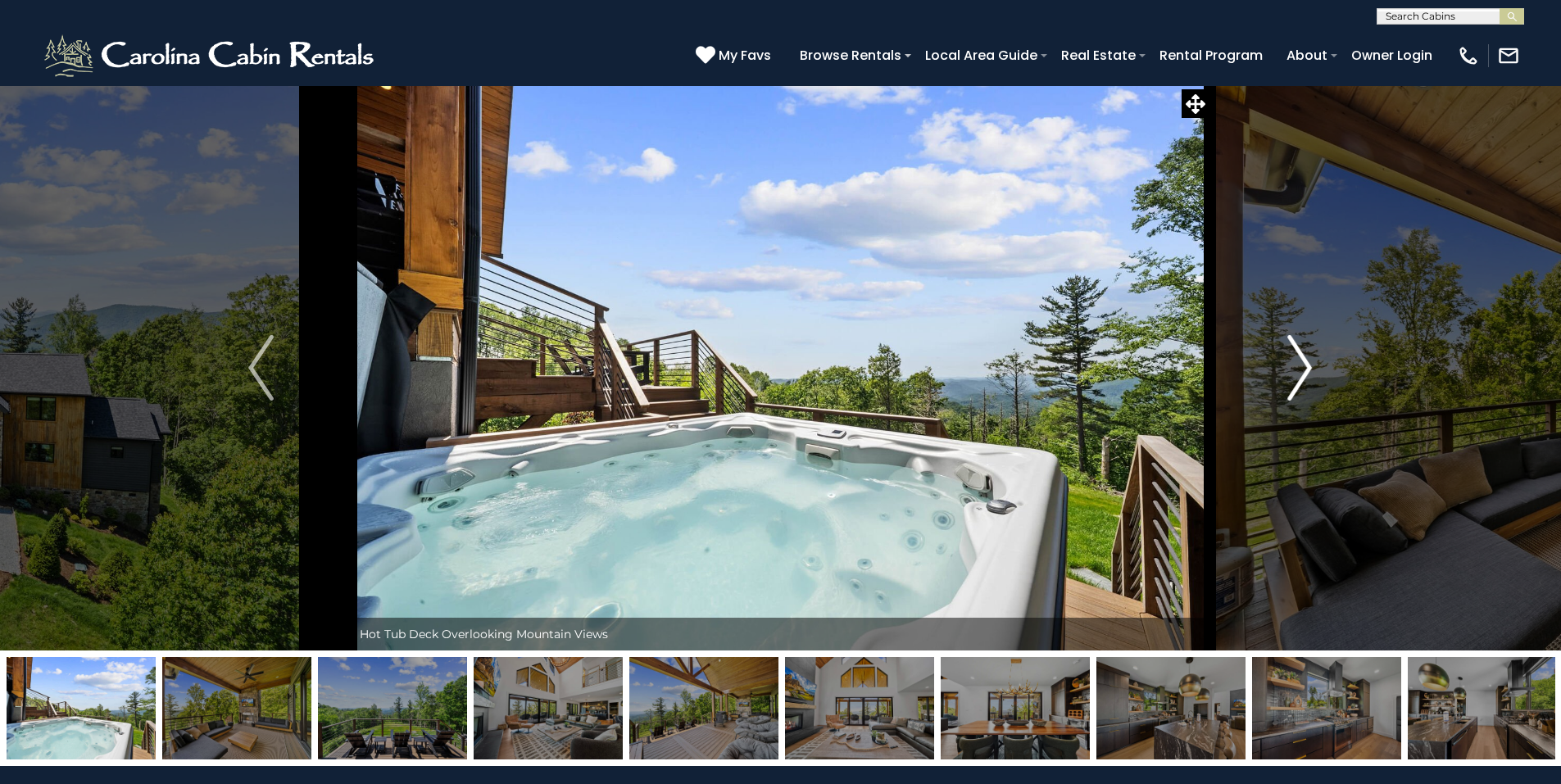
click at [1301, 367] on img "Next" at bounding box center [1300, 368] width 25 height 66
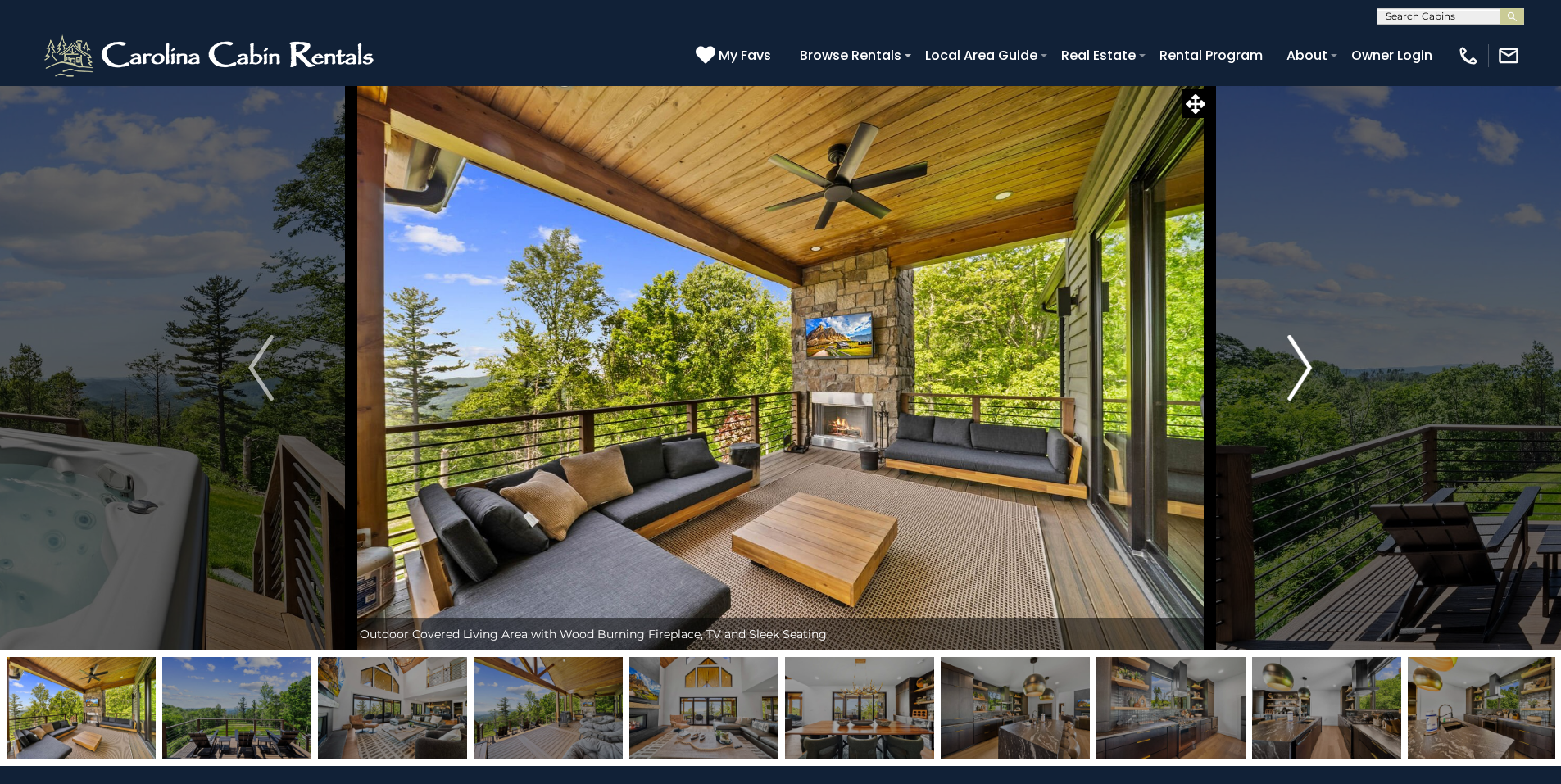
click at [1301, 362] on img "Next" at bounding box center [1300, 368] width 25 height 66
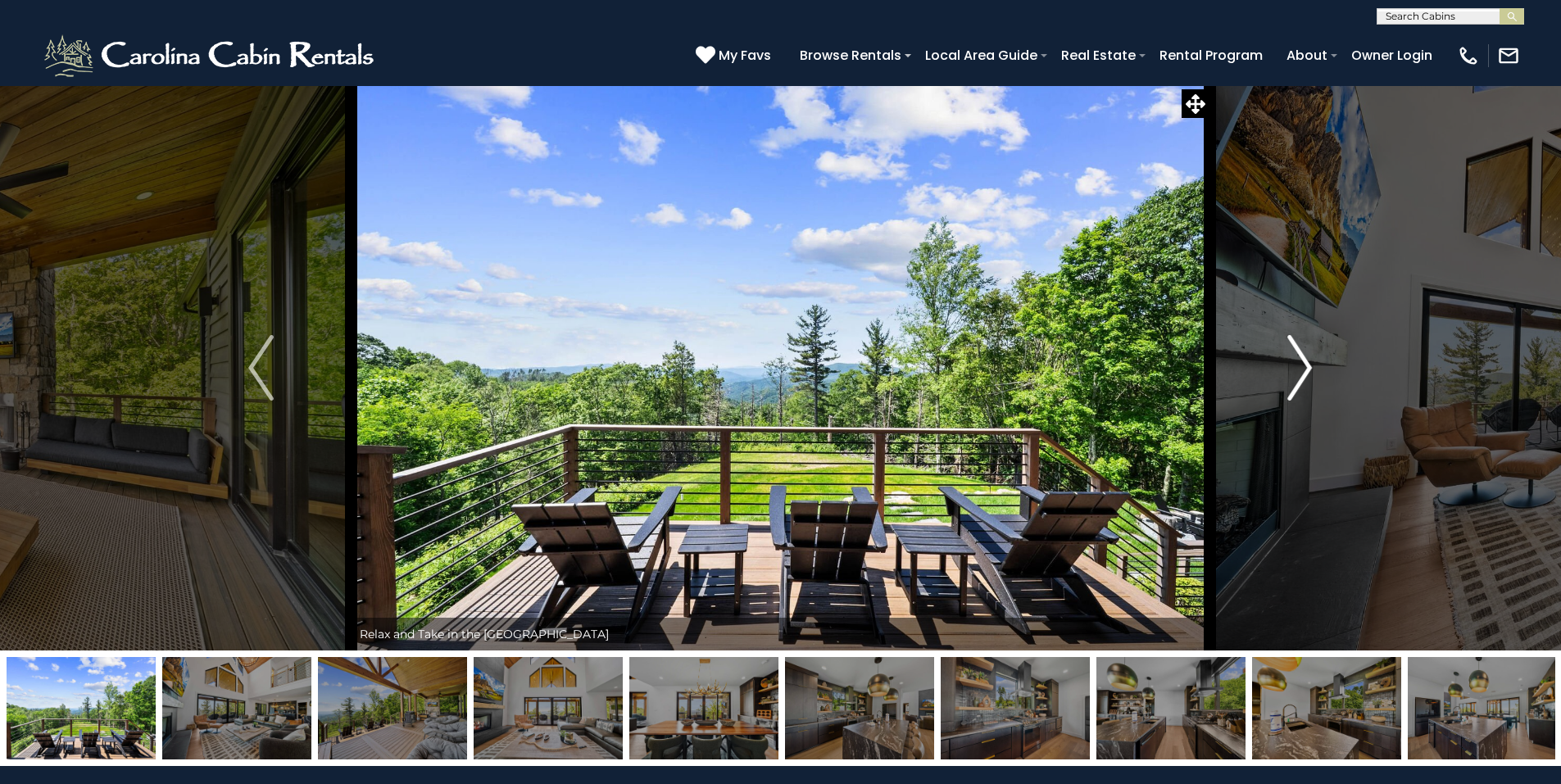
click at [1301, 360] on img "Next" at bounding box center [1300, 368] width 25 height 66
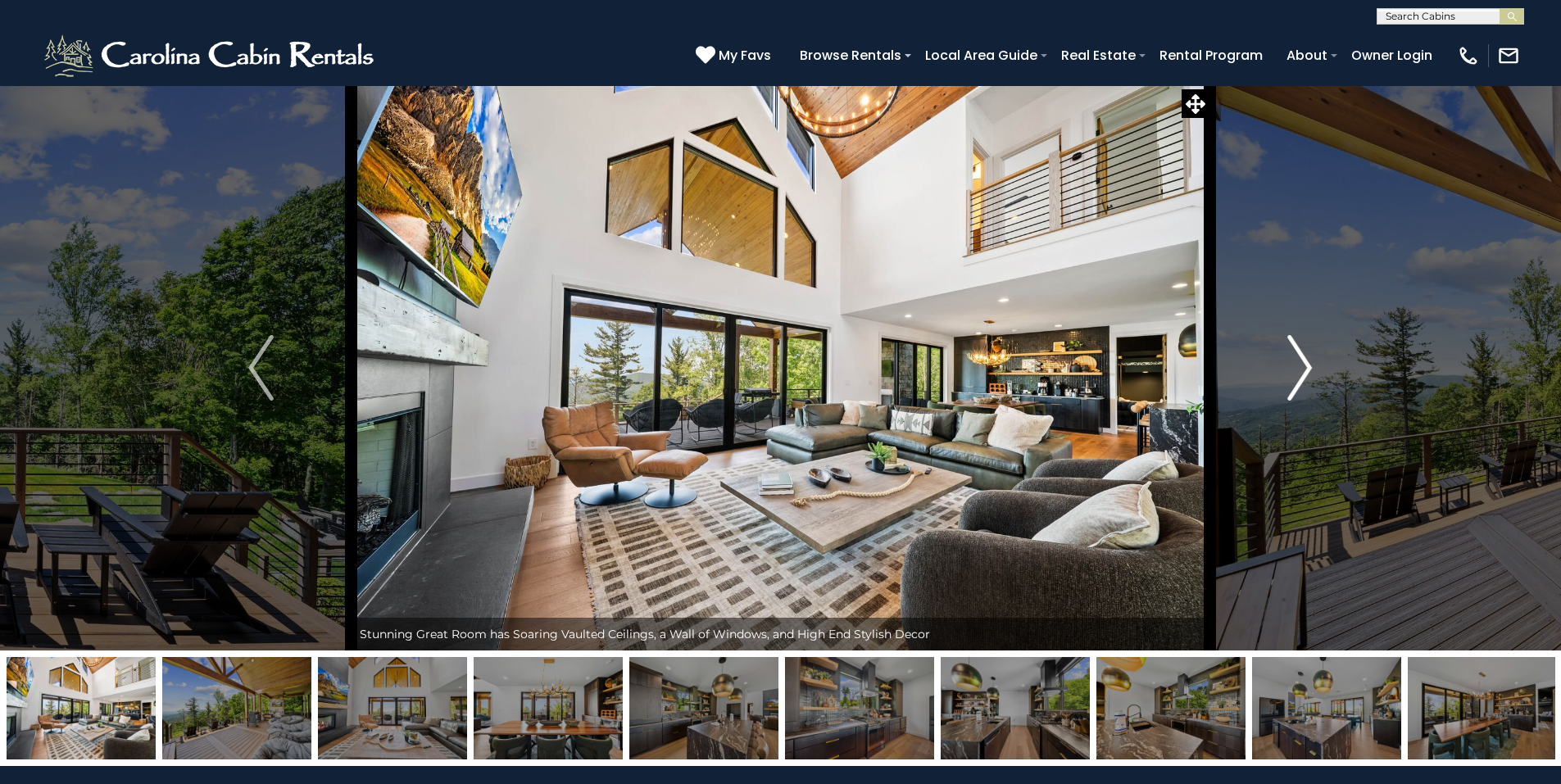
click at [1301, 360] on img "Next" at bounding box center [1300, 368] width 25 height 66
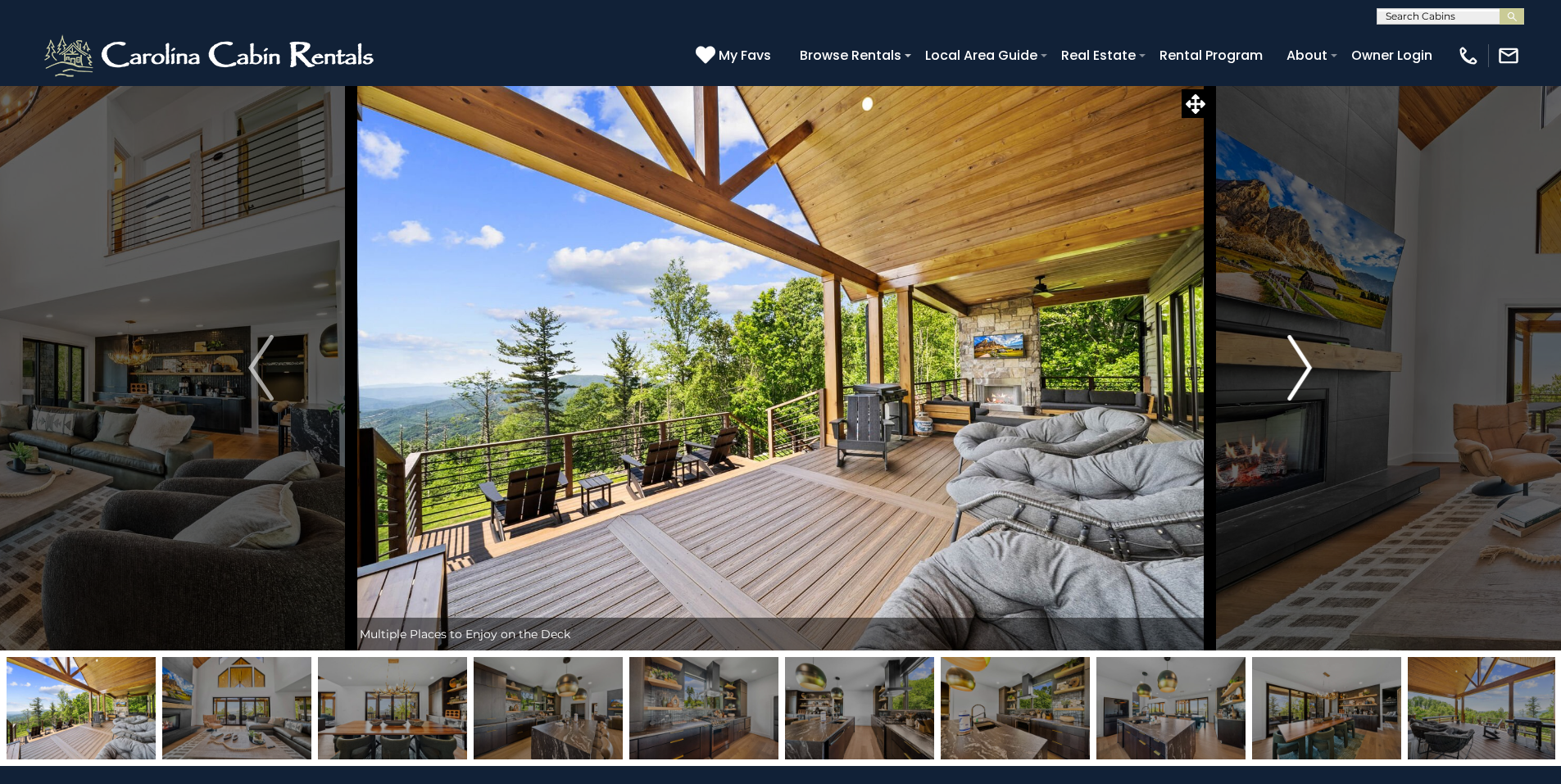
click at [1301, 360] on img "Next" at bounding box center [1300, 368] width 25 height 66
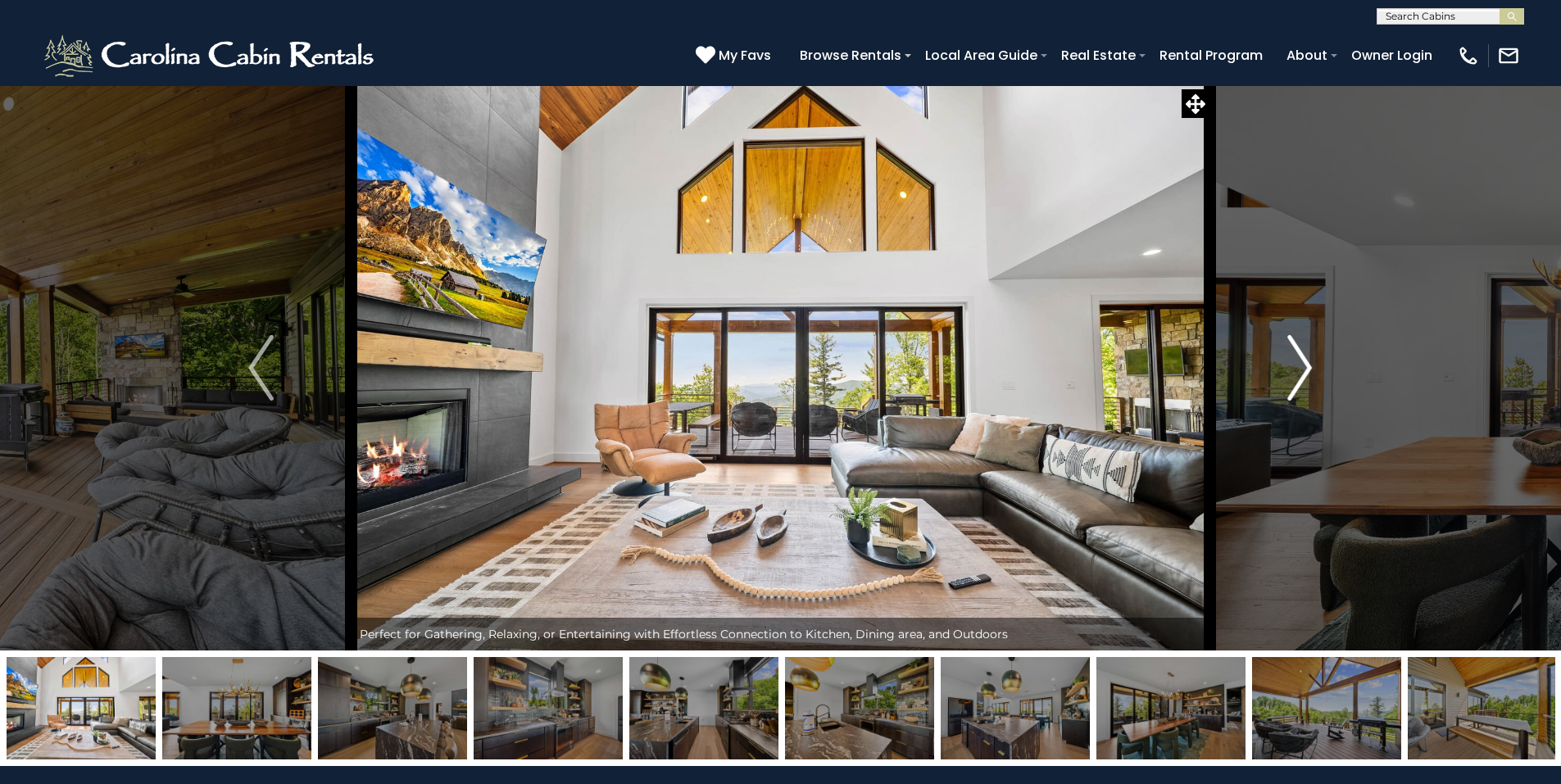
click at [1301, 360] on img "Next" at bounding box center [1300, 368] width 25 height 66
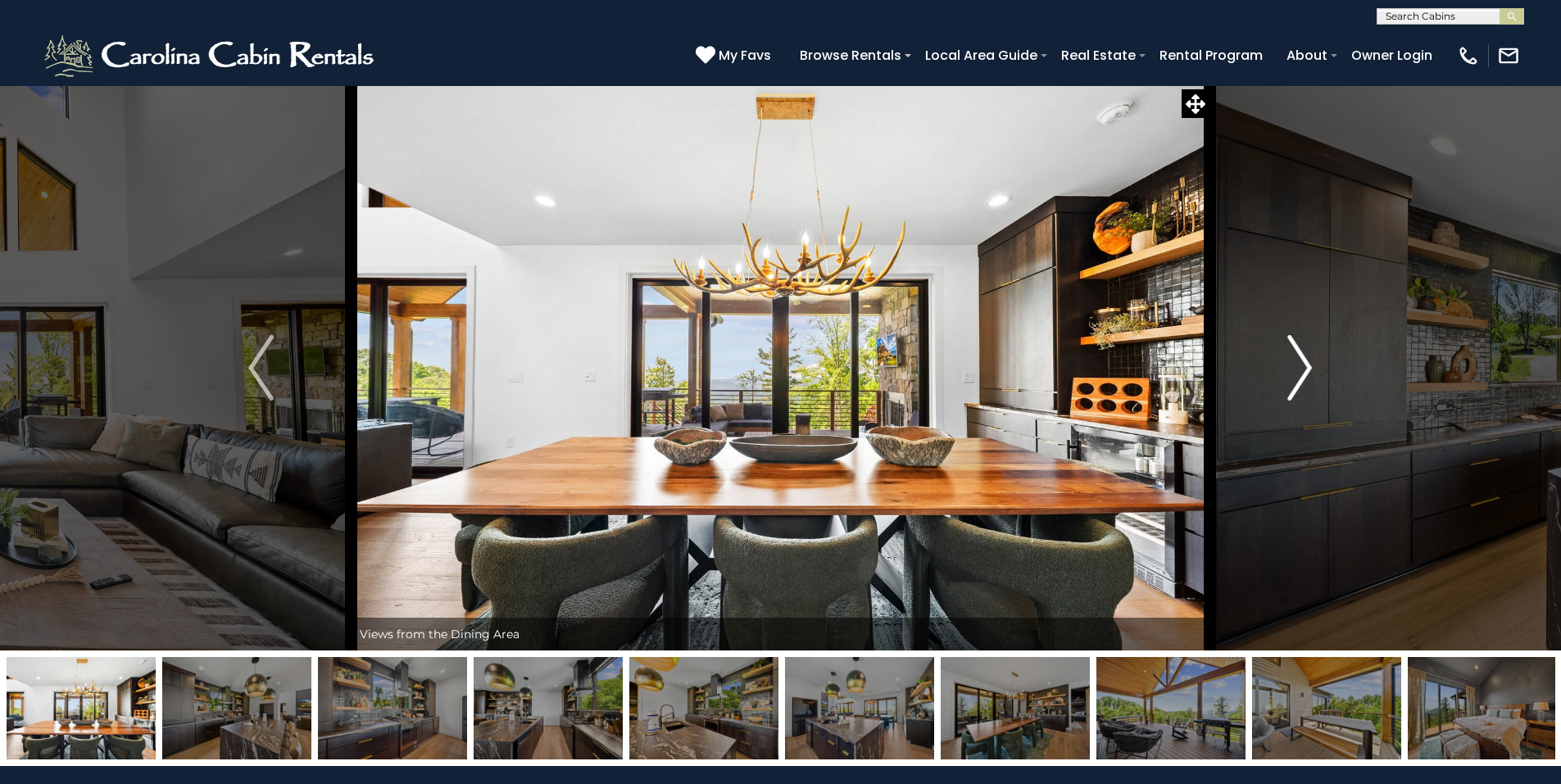
click at [1301, 360] on img "Next" at bounding box center [1300, 368] width 25 height 66
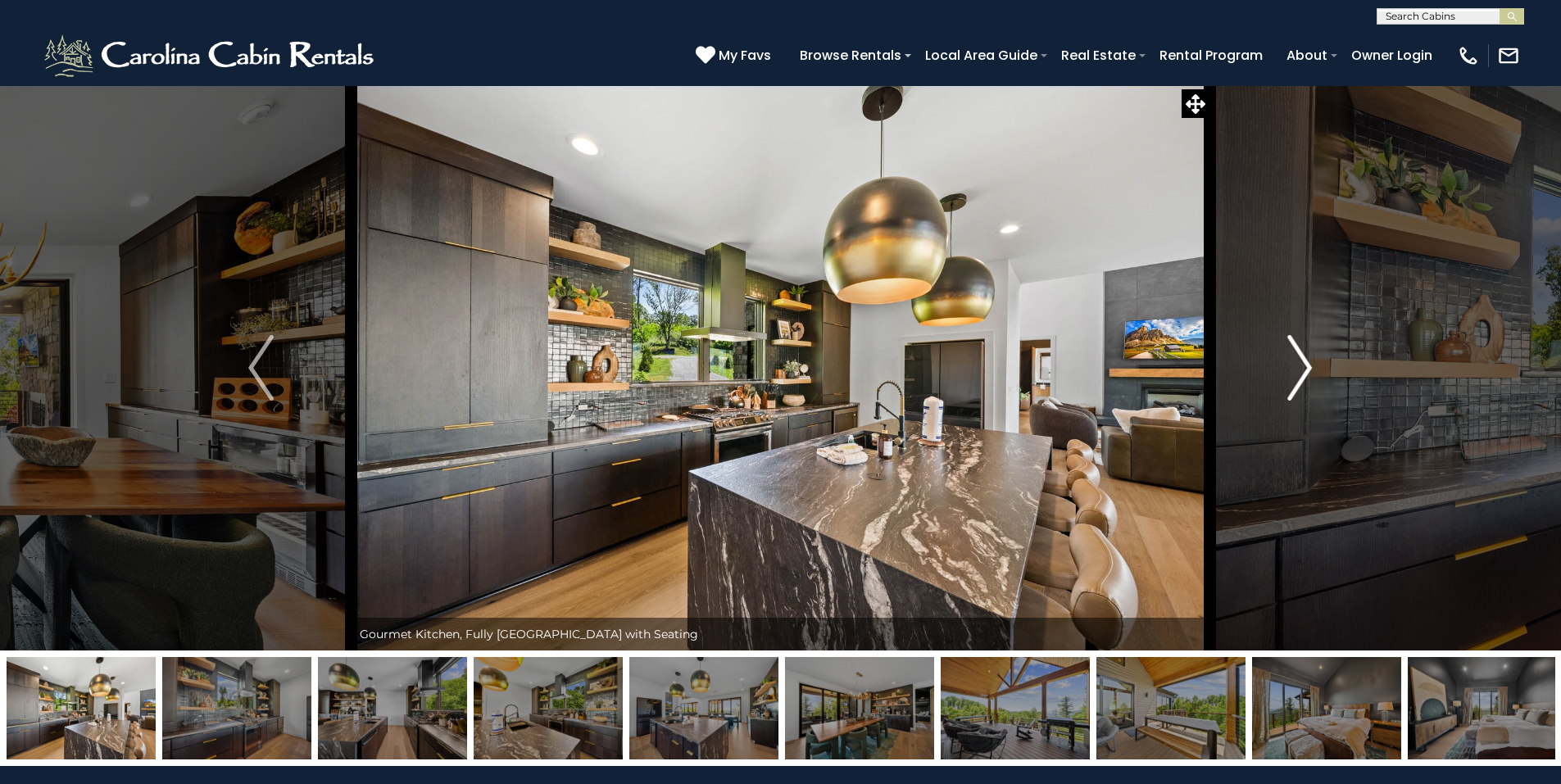
click at [1300, 359] on img "Next" at bounding box center [1300, 368] width 25 height 66
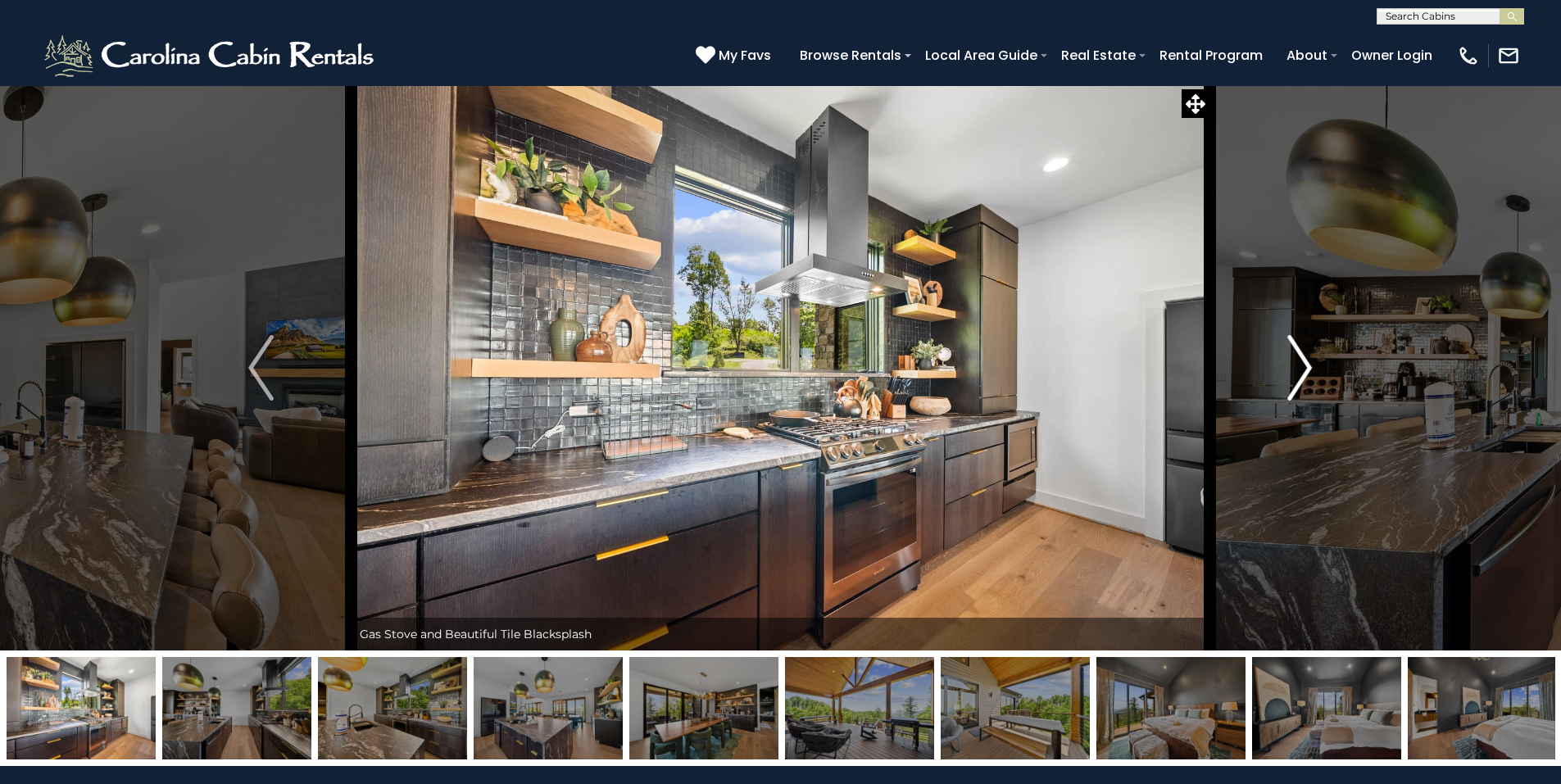
click at [1300, 359] on img "Next" at bounding box center [1300, 368] width 25 height 66
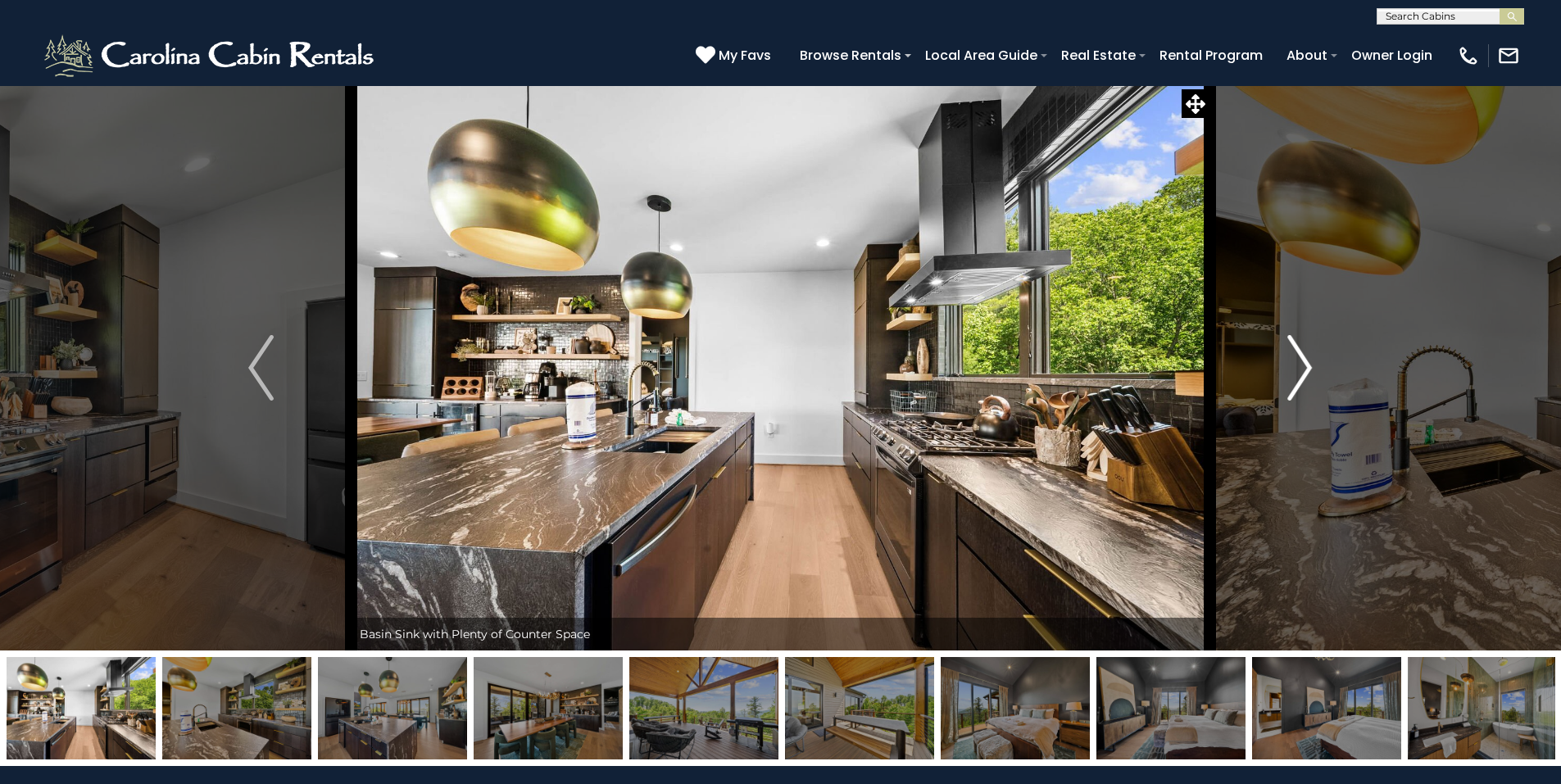
click at [1300, 359] on img "Next" at bounding box center [1300, 368] width 25 height 66
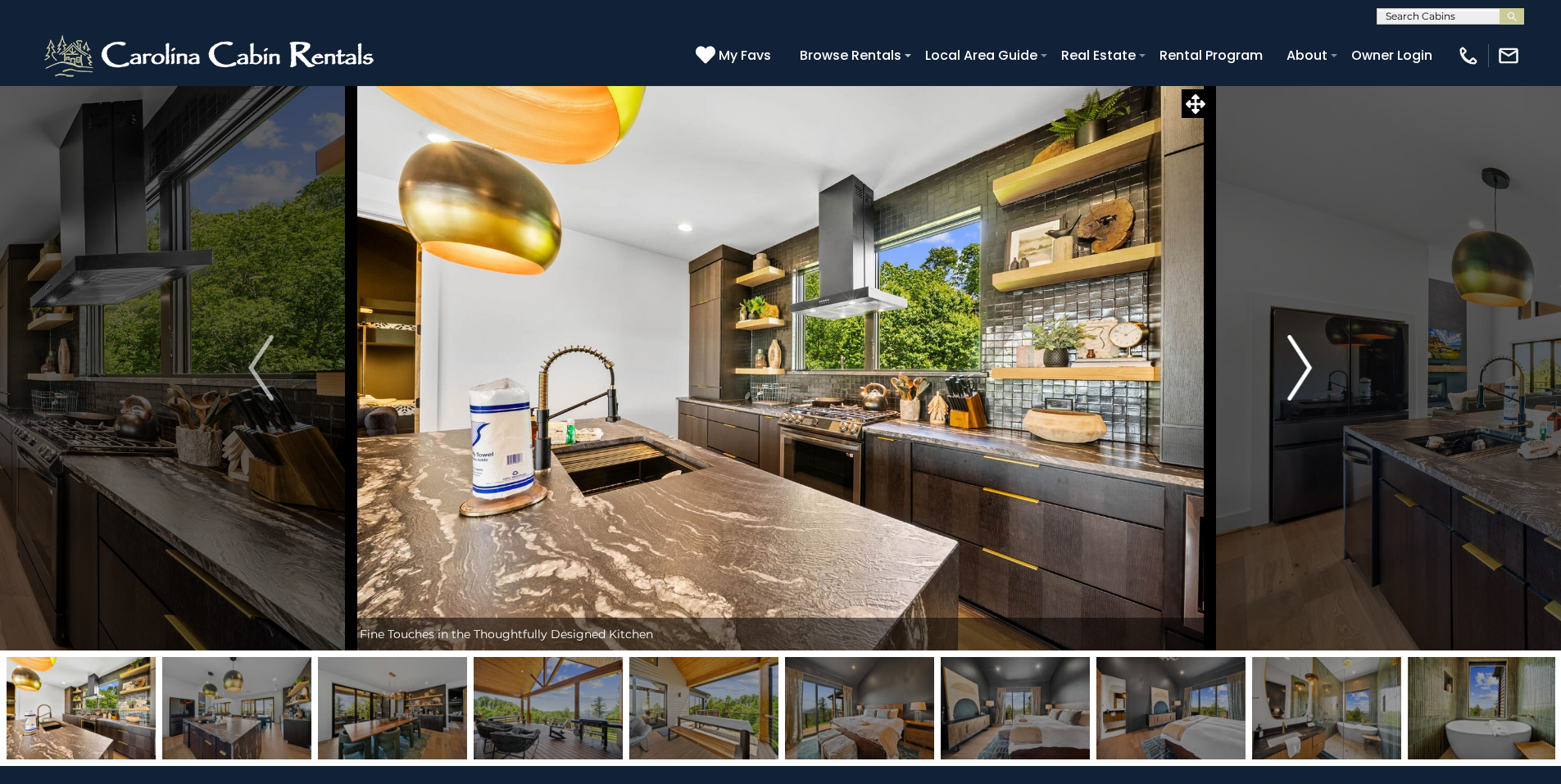
click at [1299, 359] on img "Next" at bounding box center [1300, 368] width 25 height 66
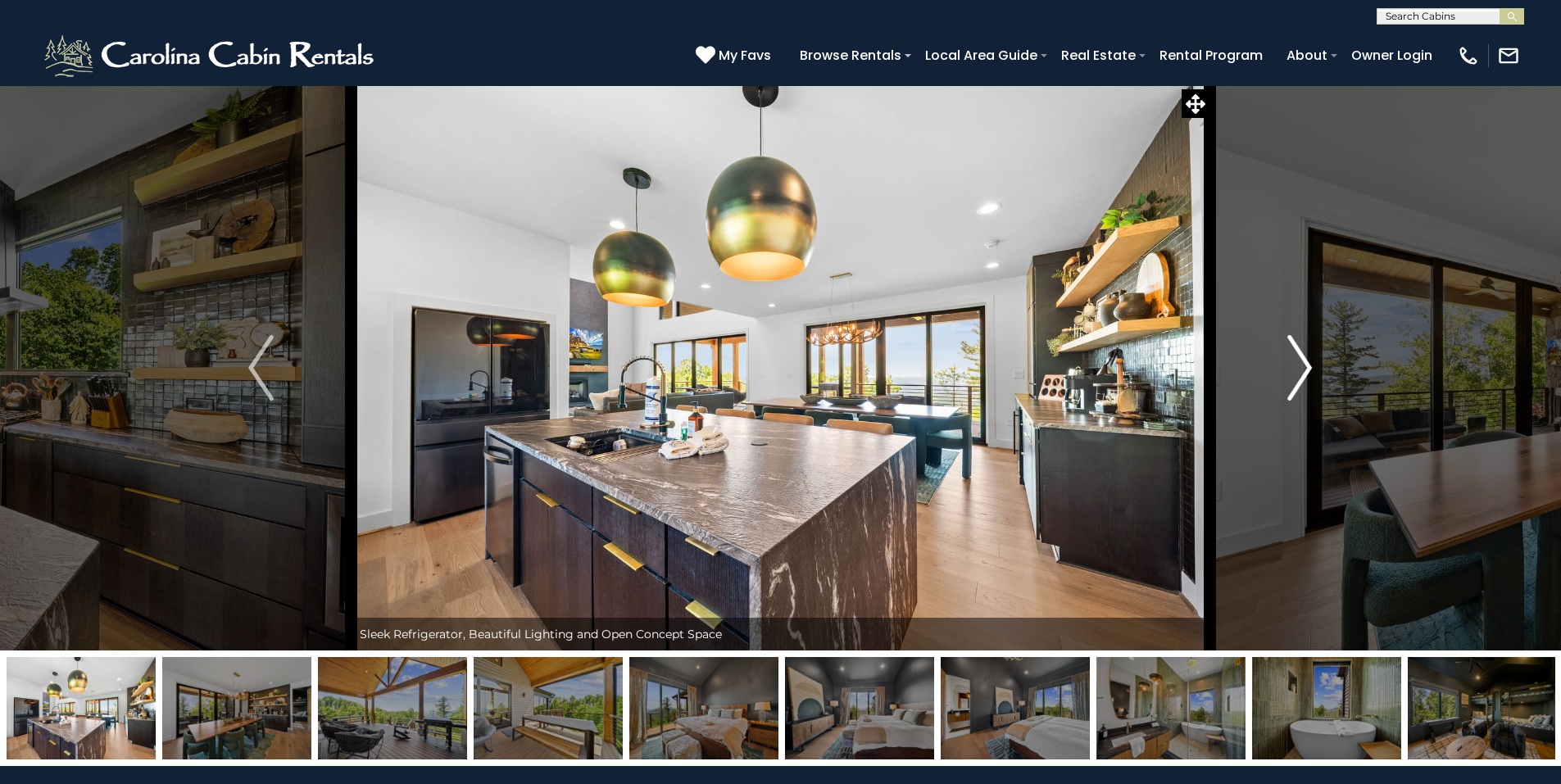
click at [1299, 359] on img "Next" at bounding box center [1300, 368] width 25 height 66
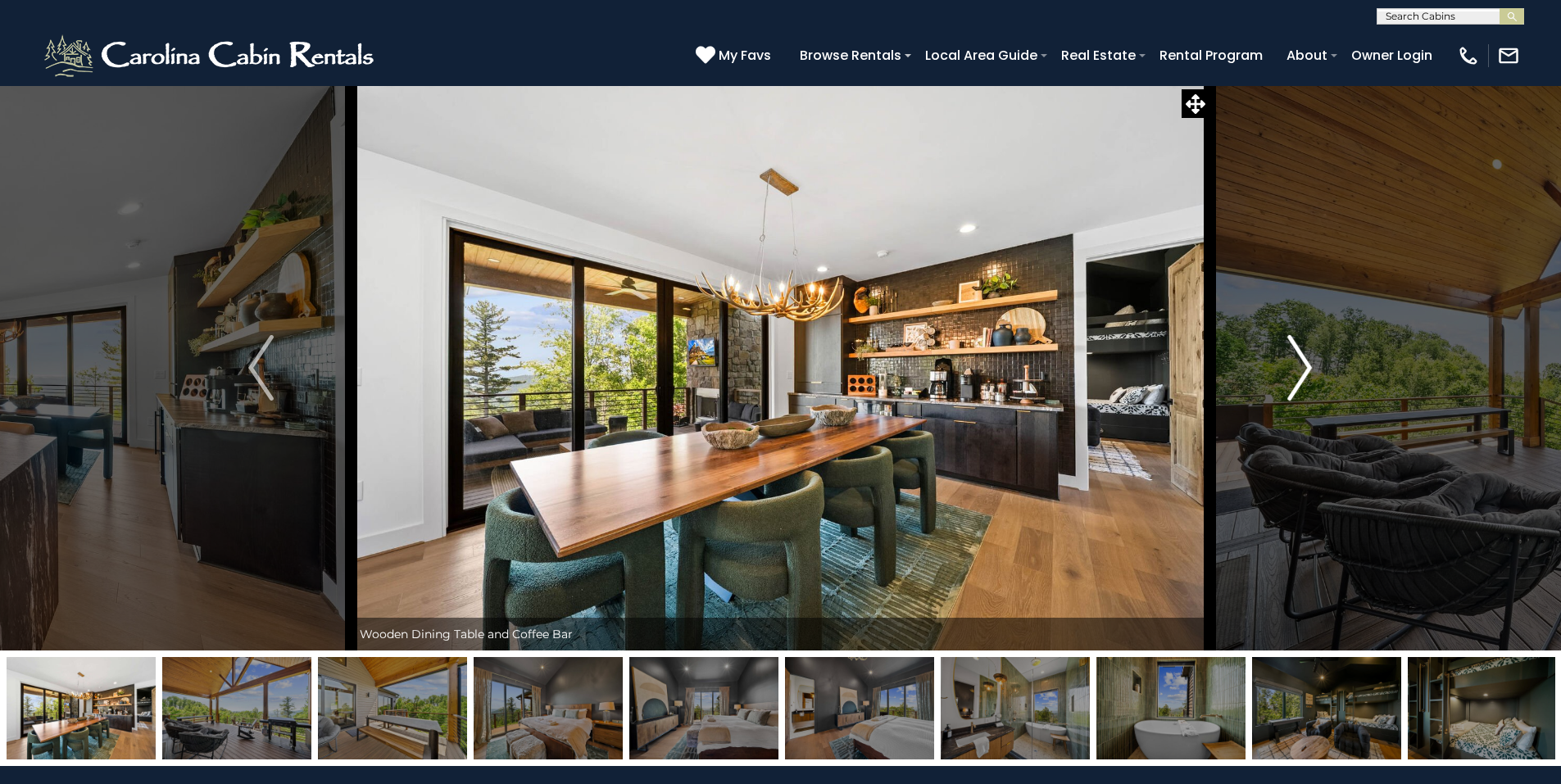
click at [1299, 359] on img "Next" at bounding box center [1300, 368] width 25 height 66
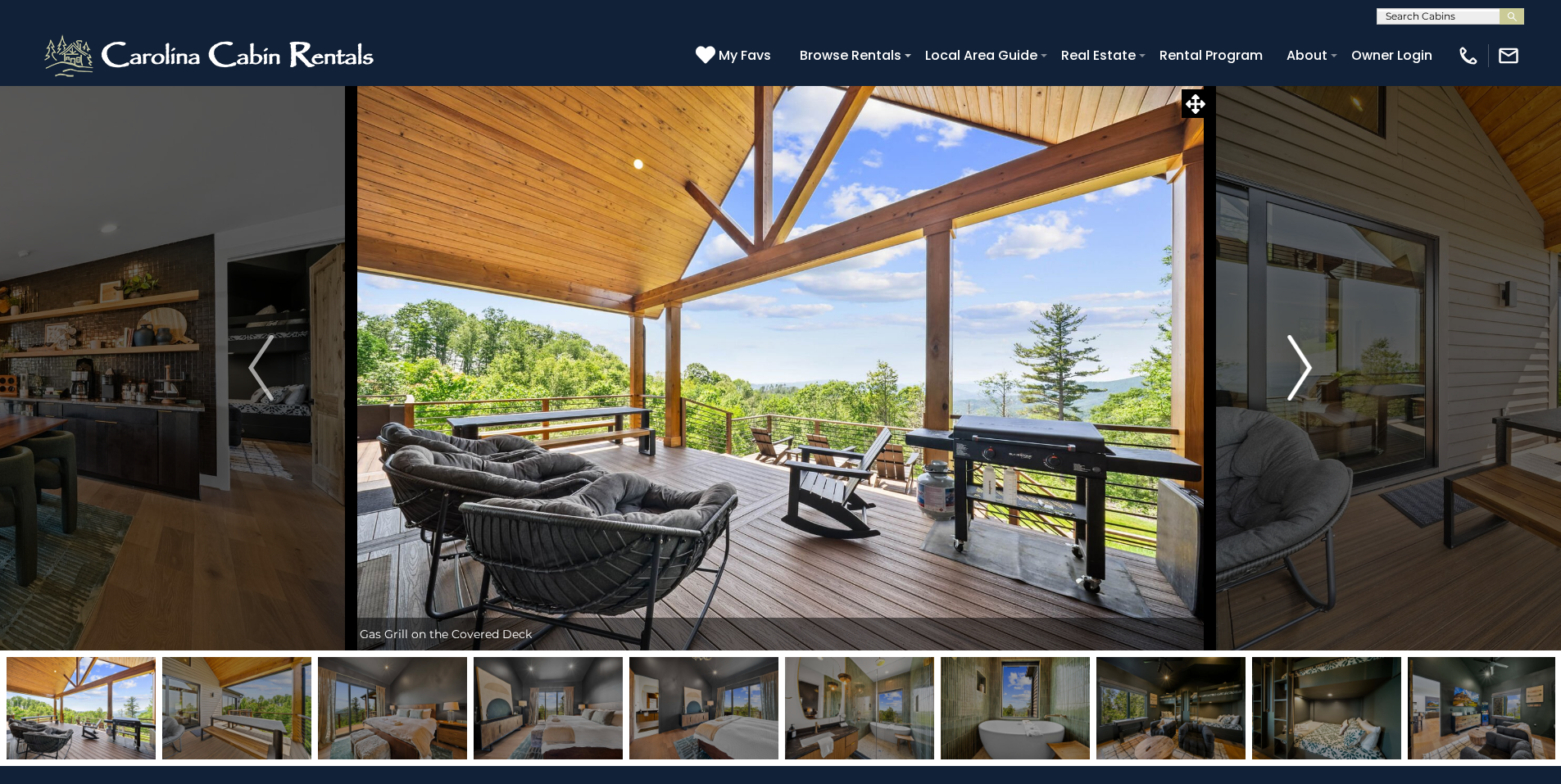
click at [1299, 359] on img "Next" at bounding box center [1300, 368] width 25 height 66
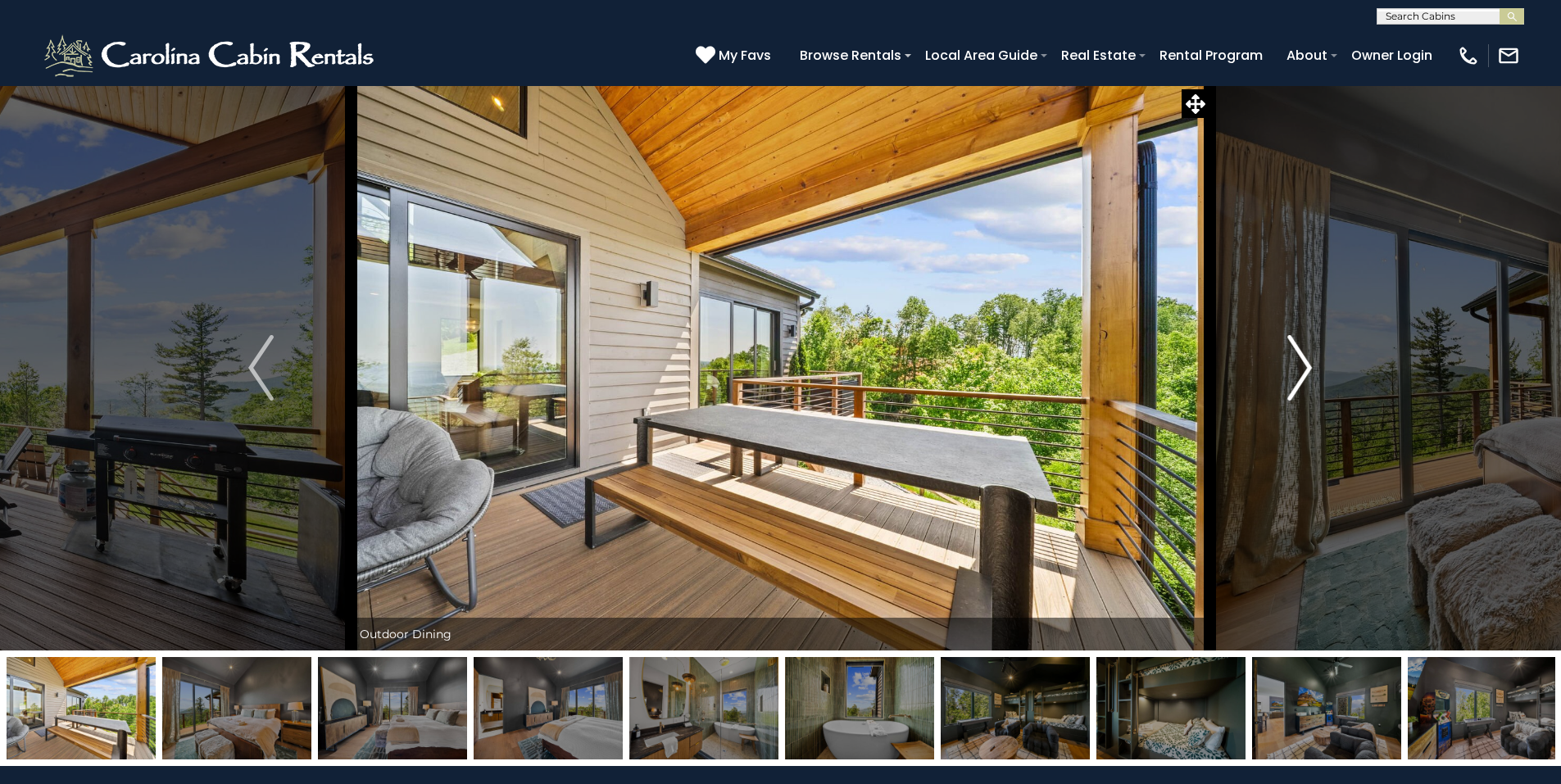
click at [1299, 359] on img "Next" at bounding box center [1300, 368] width 25 height 66
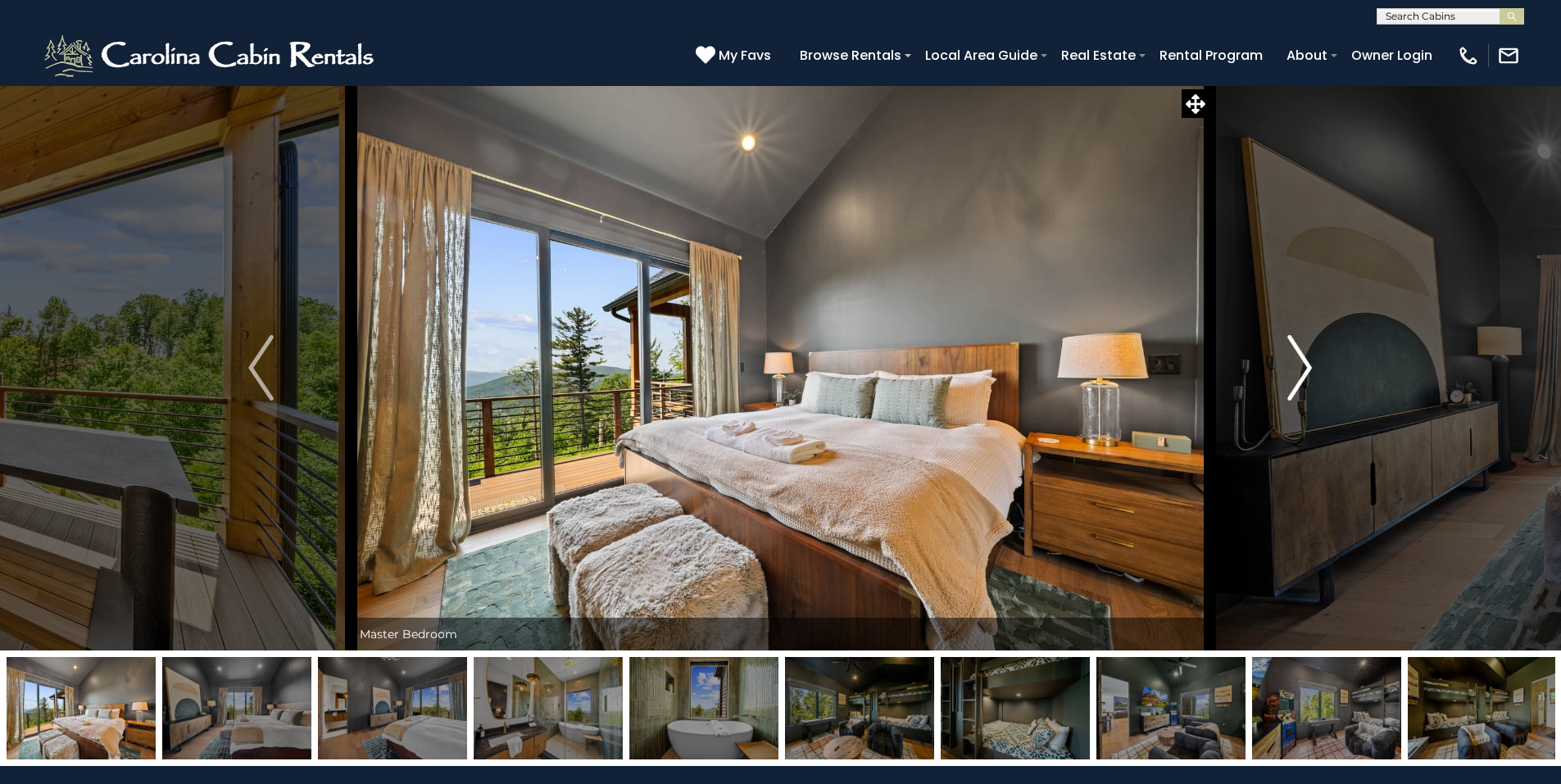
click at [1299, 359] on img "Next" at bounding box center [1300, 368] width 25 height 66
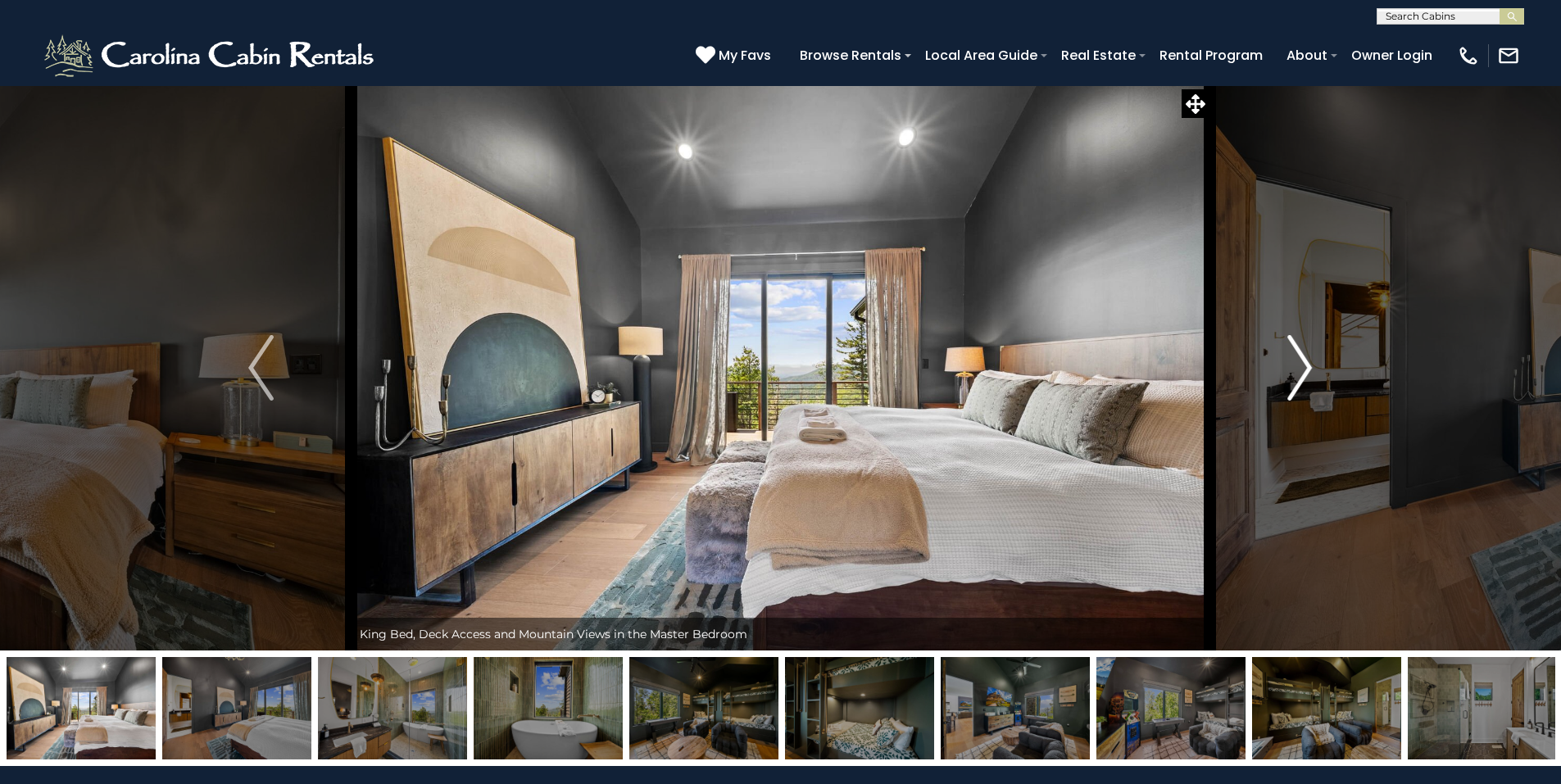
click at [1299, 357] on img "Next" at bounding box center [1300, 368] width 25 height 66
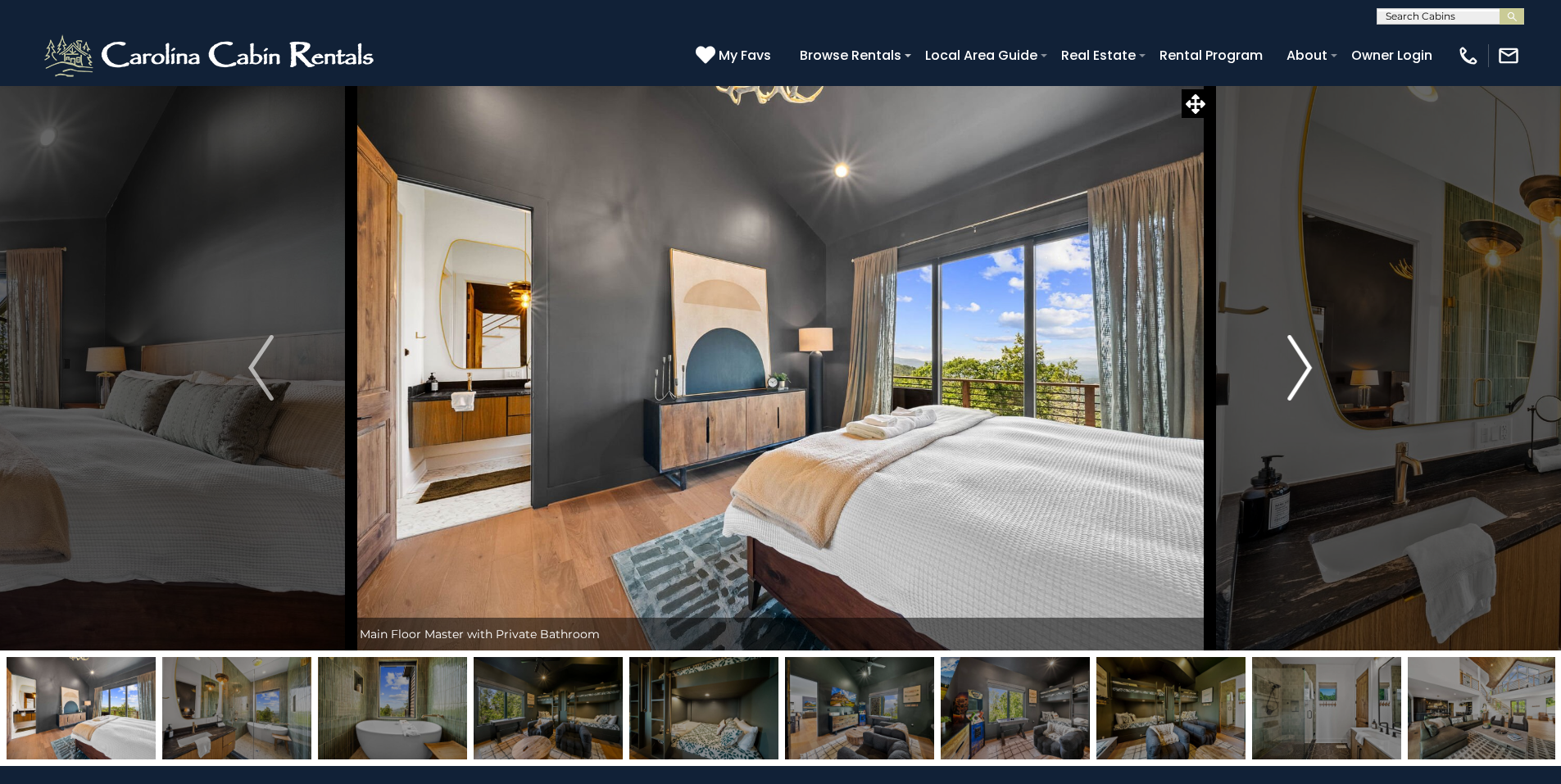
click at [1299, 357] on img "Next" at bounding box center [1300, 368] width 25 height 66
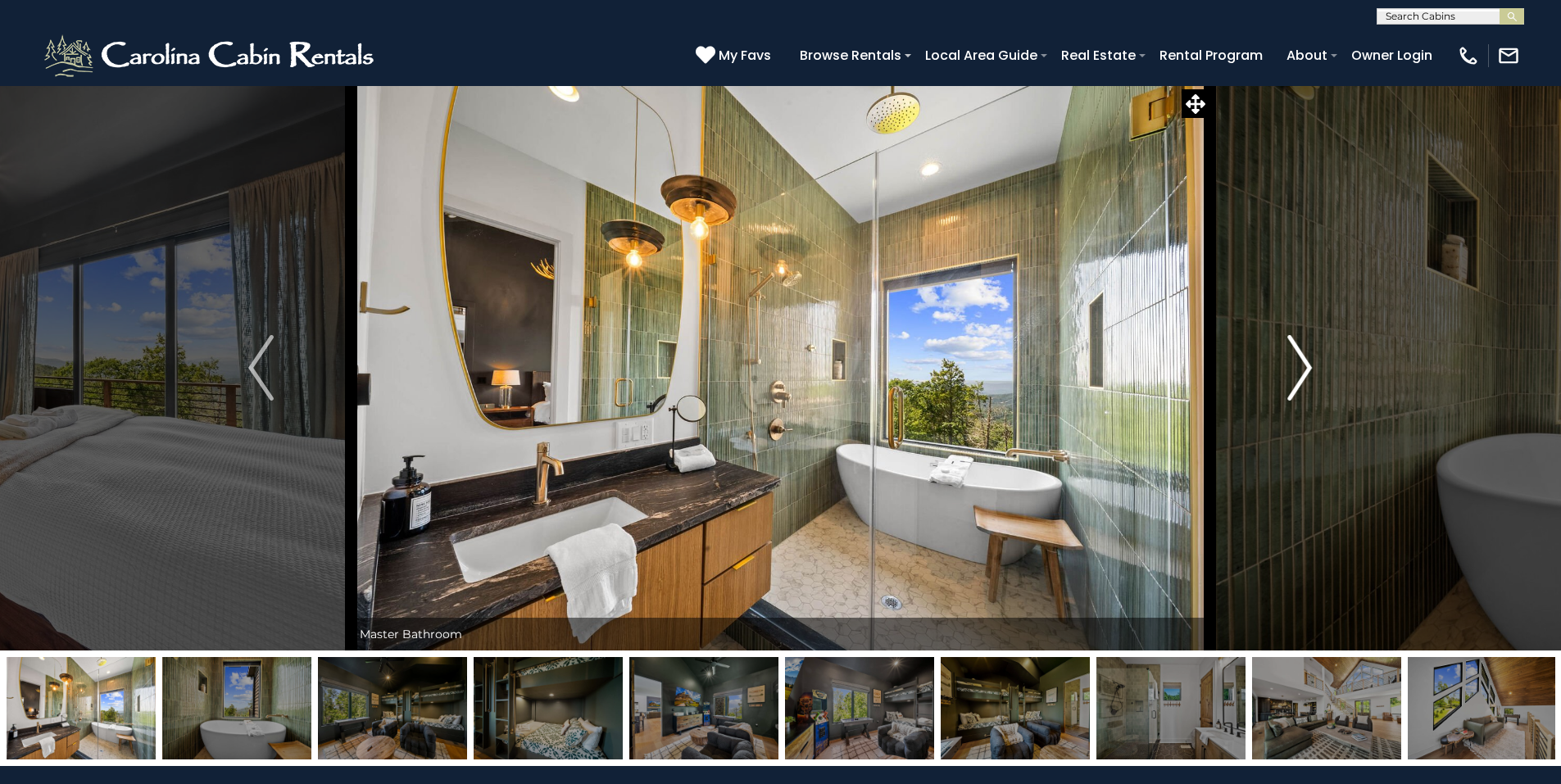
click at [1299, 359] on img "Next" at bounding box center [1300, 368] width 25 height 66
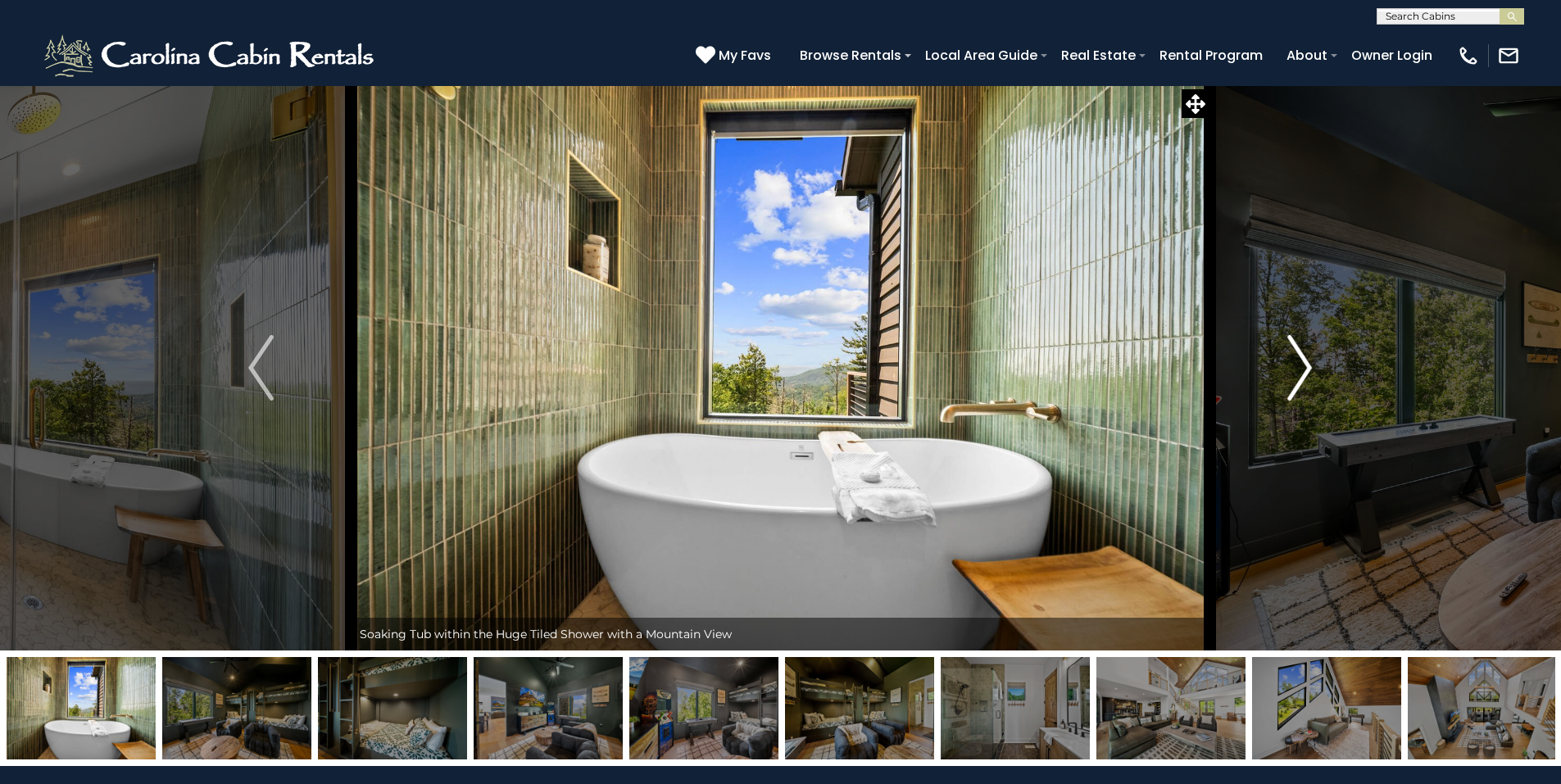
click at [1299, 358] on img "Next" at bounding box center [1300, 368] width 25 height 66
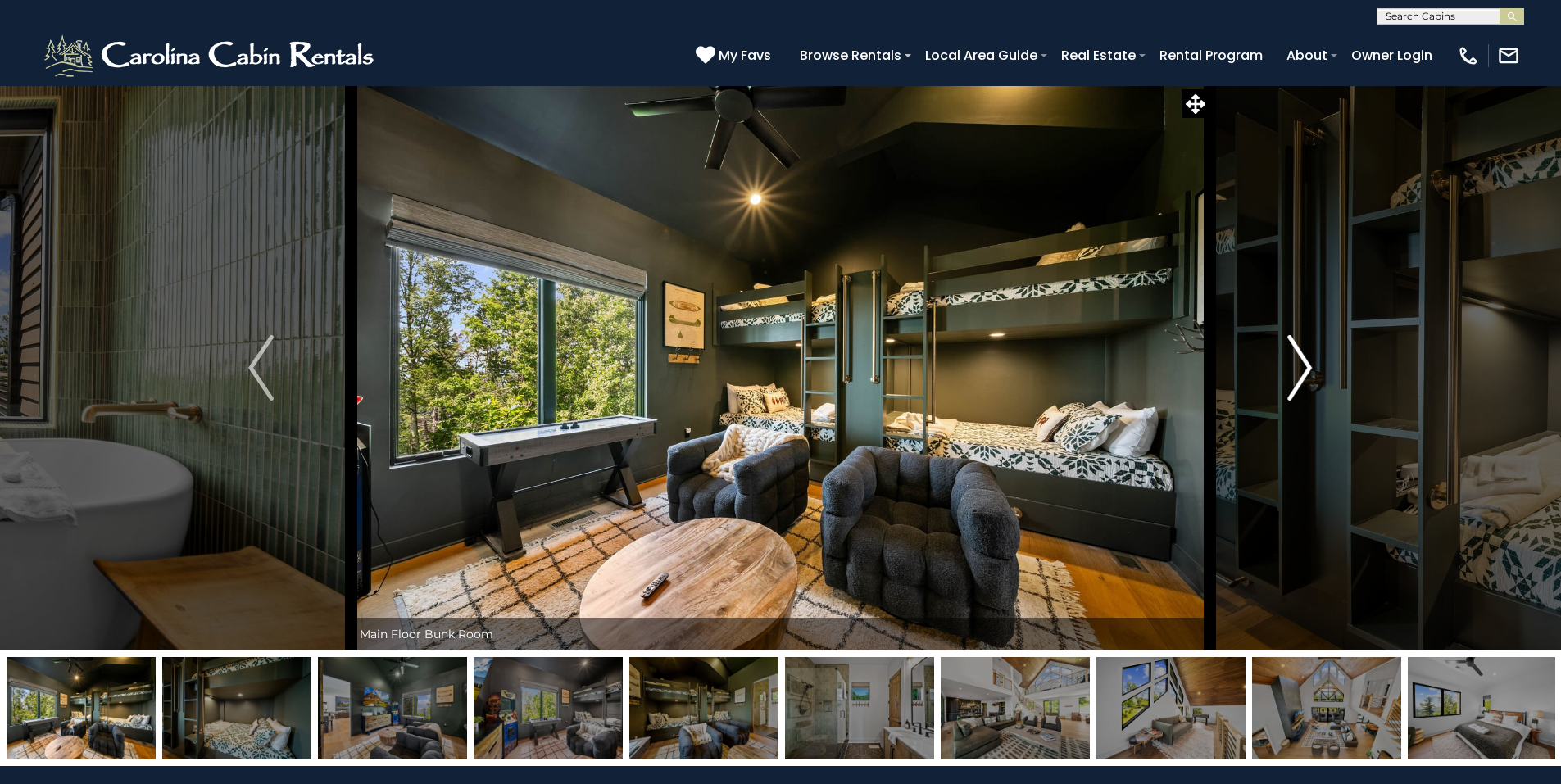
click at [1297, 357] on img "Next" at bounding box center [1300, 368] width 25 height 66
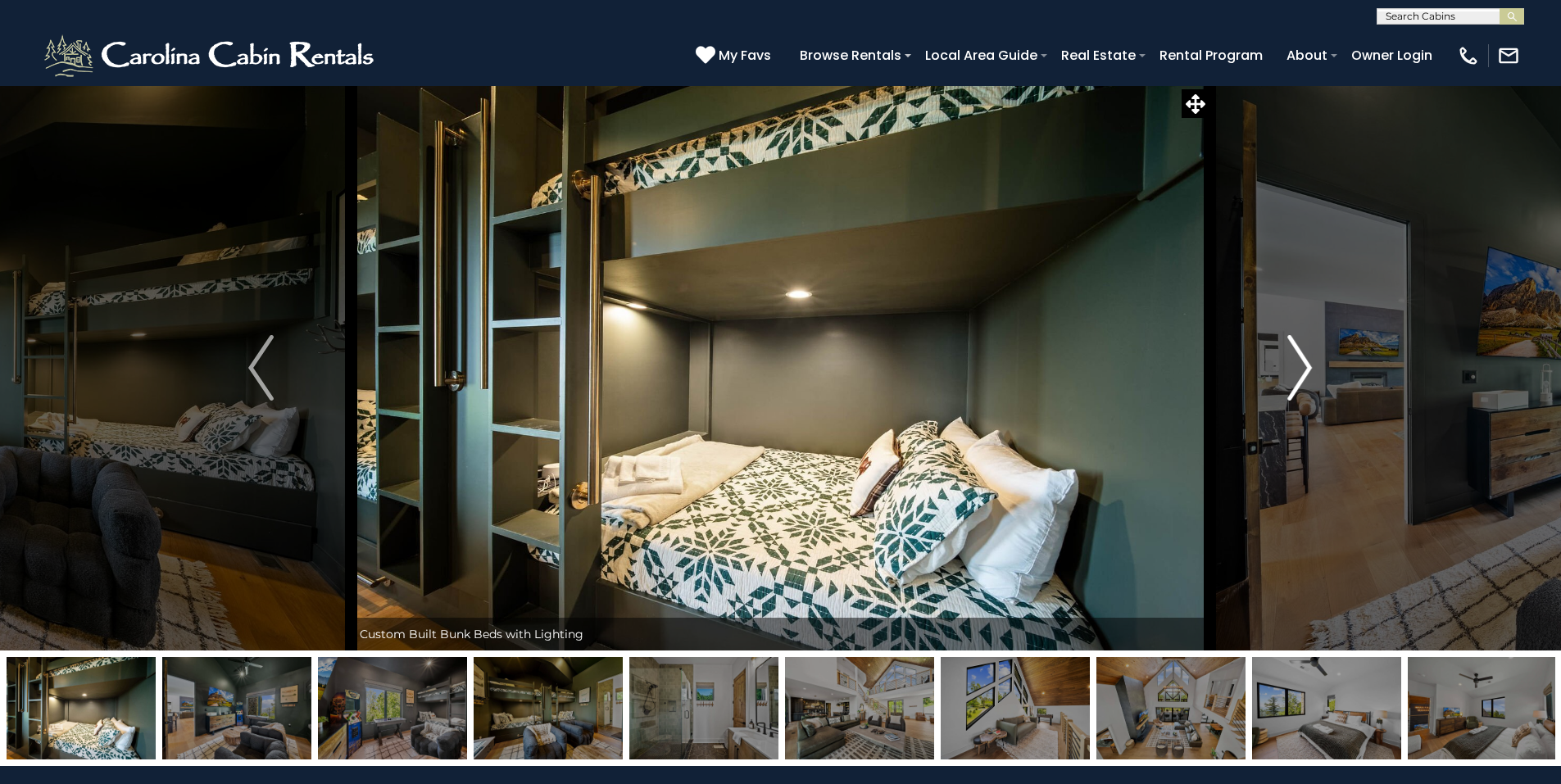
click at [1296, 355] on img "Next" at bounding box center [1300, 368] width 25 height 66
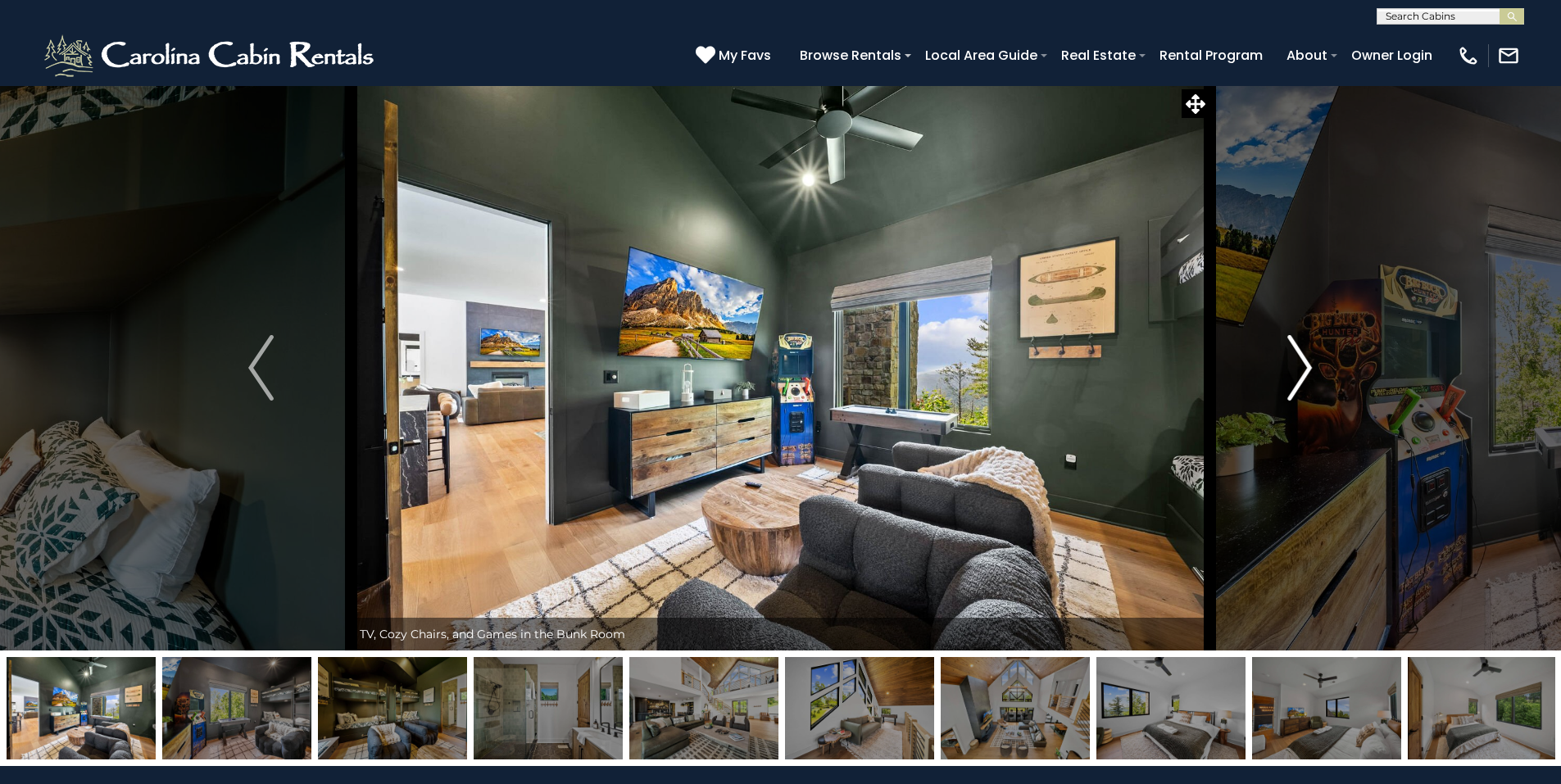
click at [1296, 355] on img "Next" at bounding box center [1300, 368] width 25 height 66
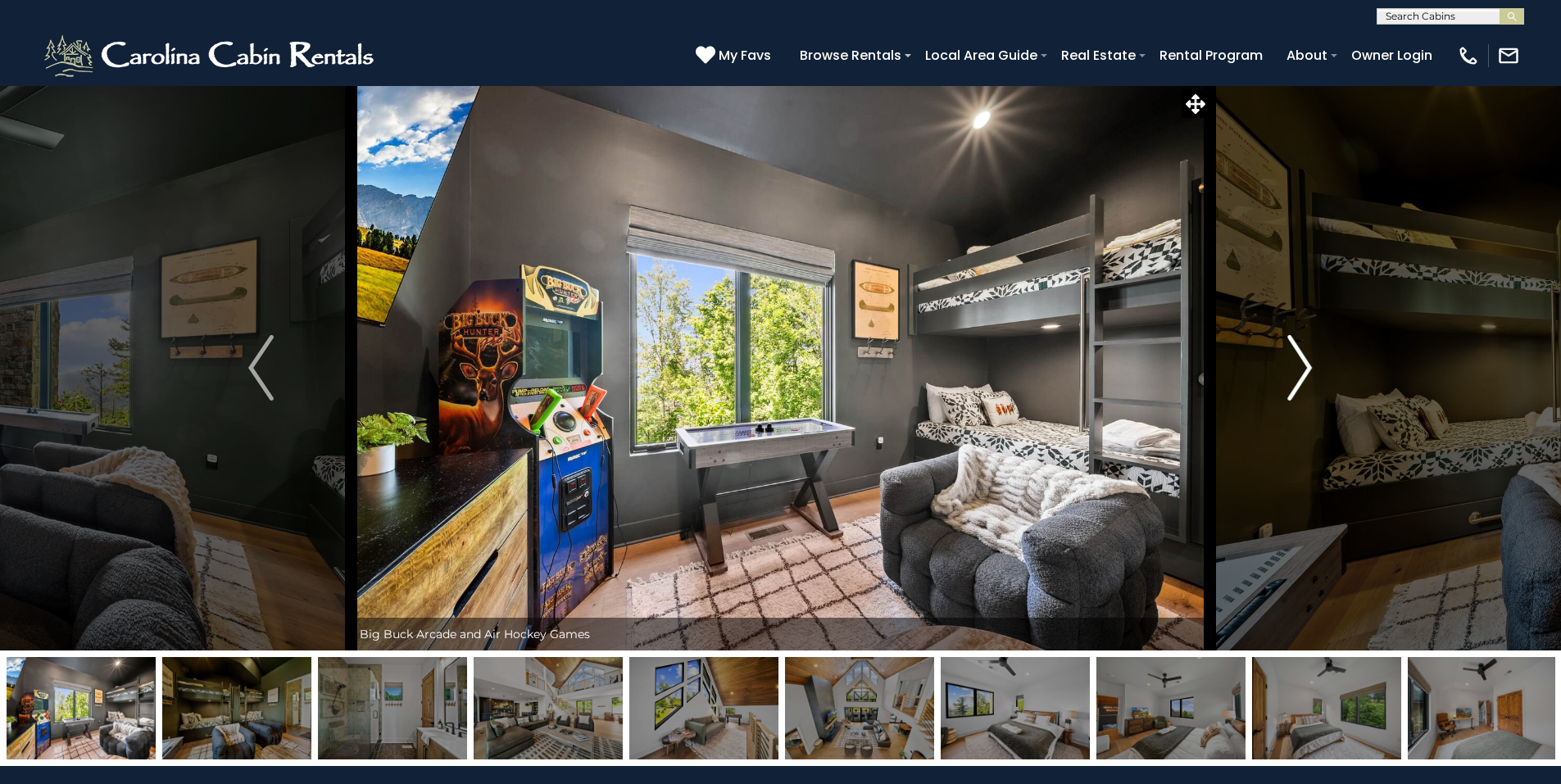
click at [1296, 359] on img "Next" at bounding box center [1300, 368] width 25 height 66
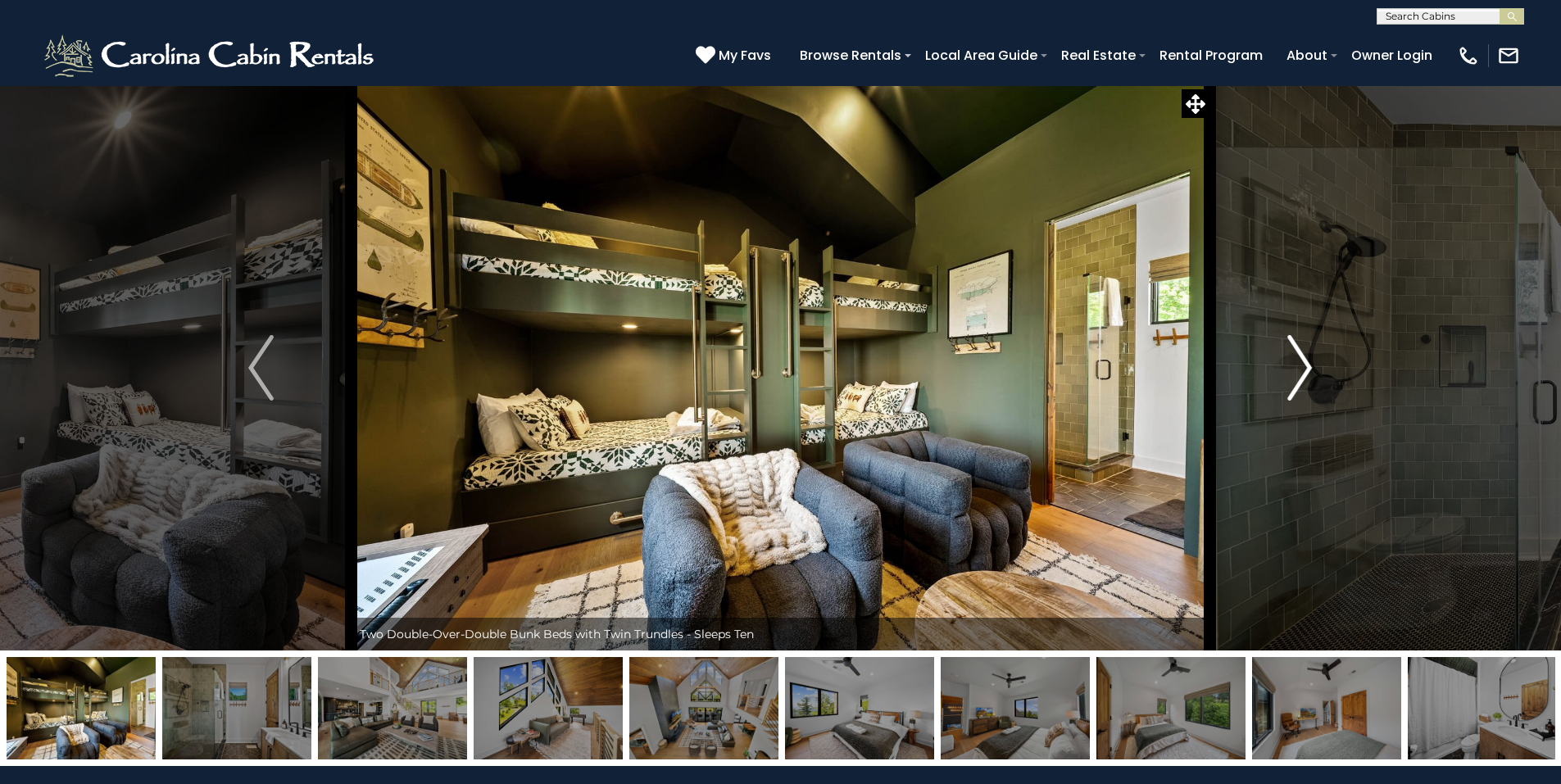
click at [1296, 357] on img "Next" at bounding box center [1300, 368] width 25 height 66
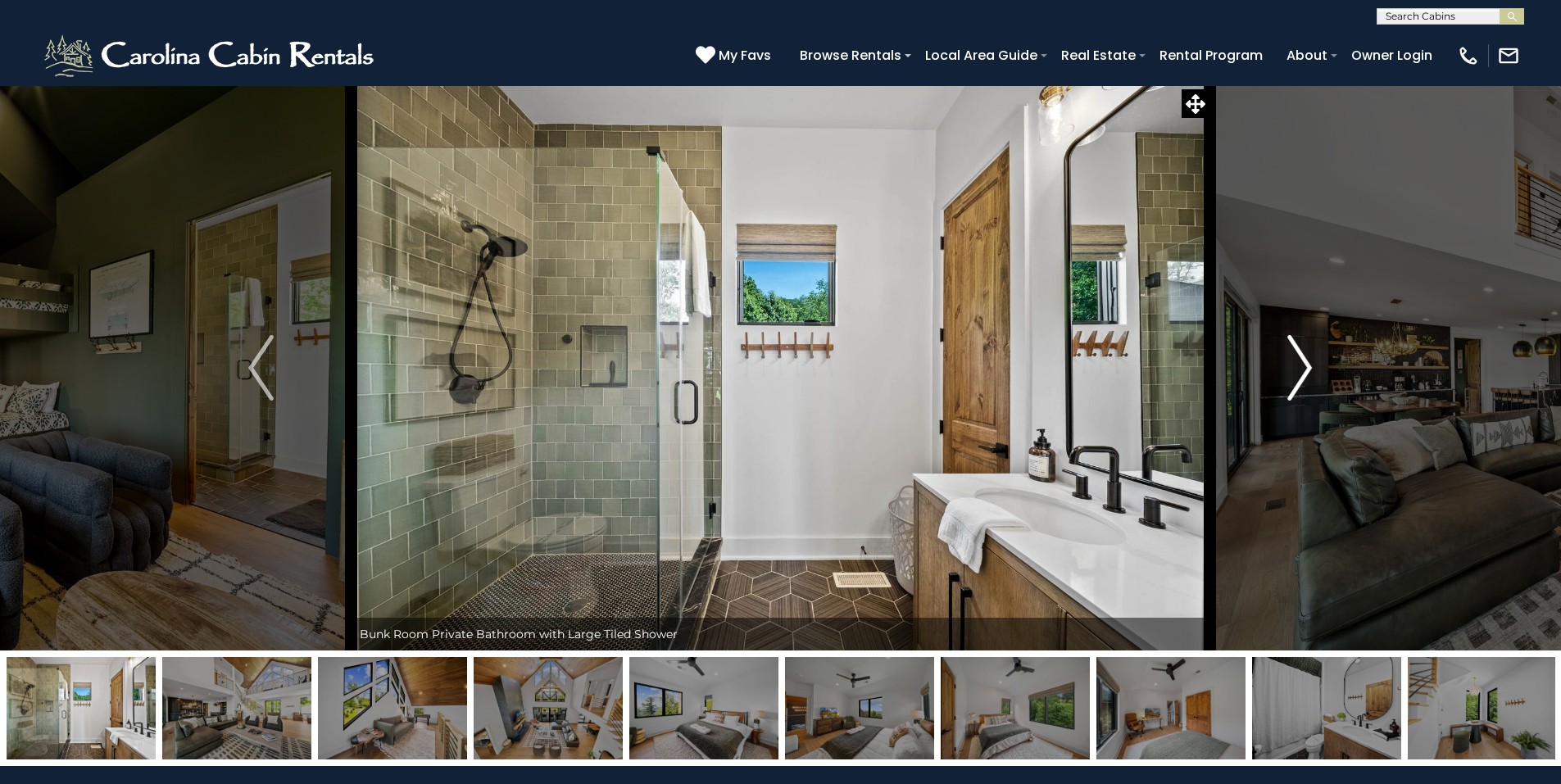
click at [1296, 357] on img "Next" at bounding box center [1300, 368] width 25 height 66
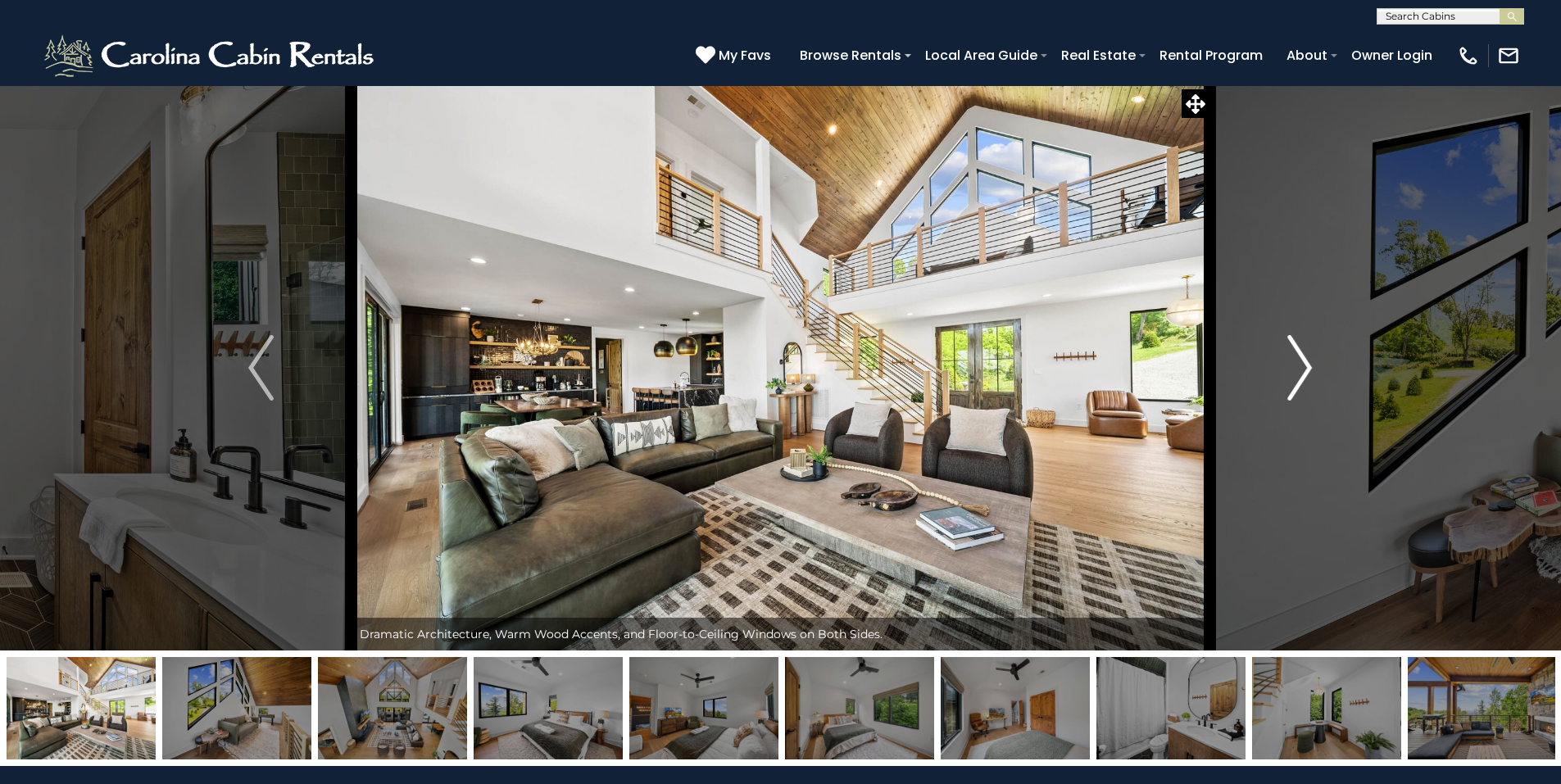
click at [1296, 357] on img "Next" at bounding box center [1300, 368] width 25 height 66
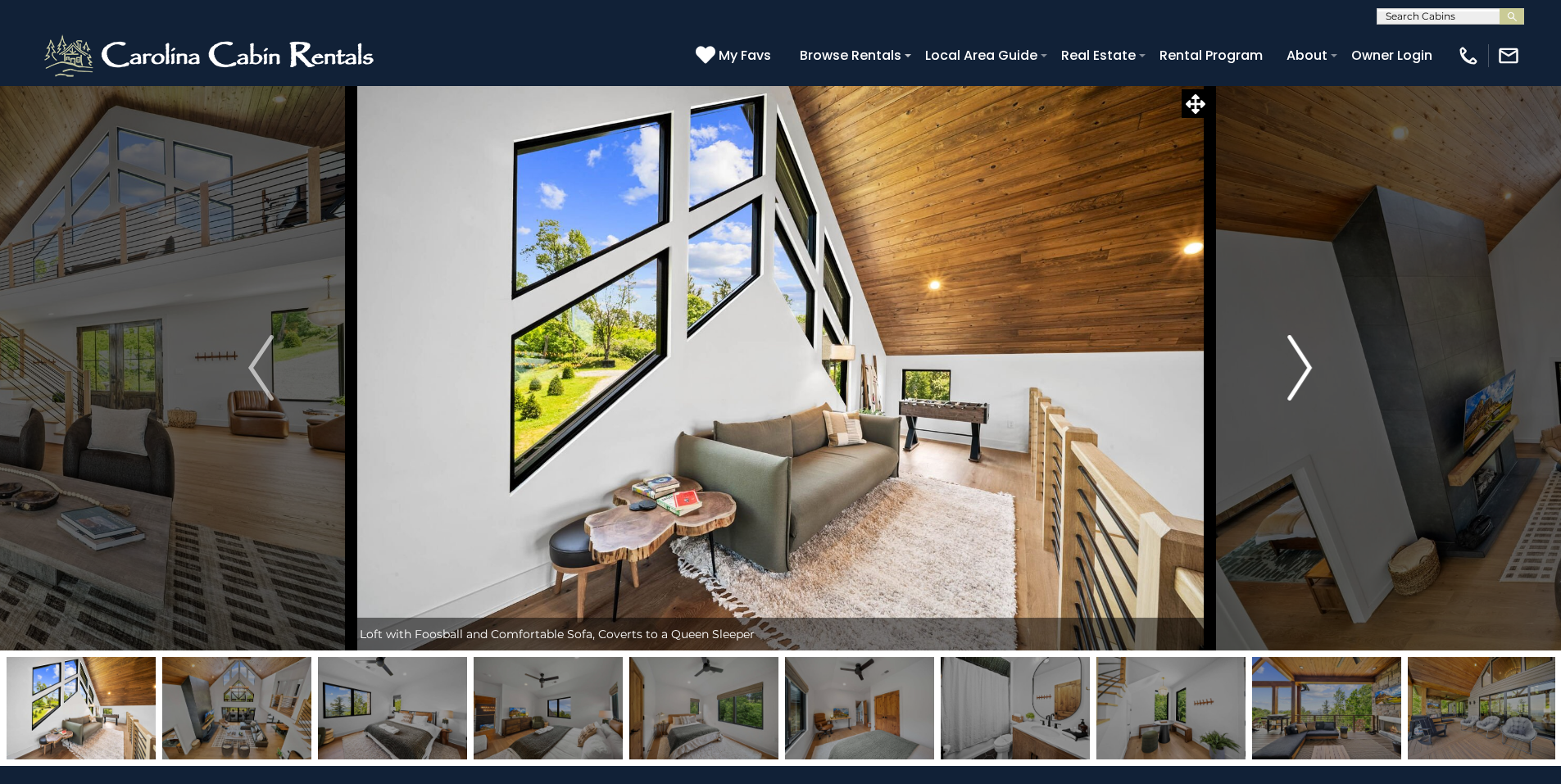
click at [1296, 357] on img "Next" at bounding box center [1300, 368] width 25 height 66
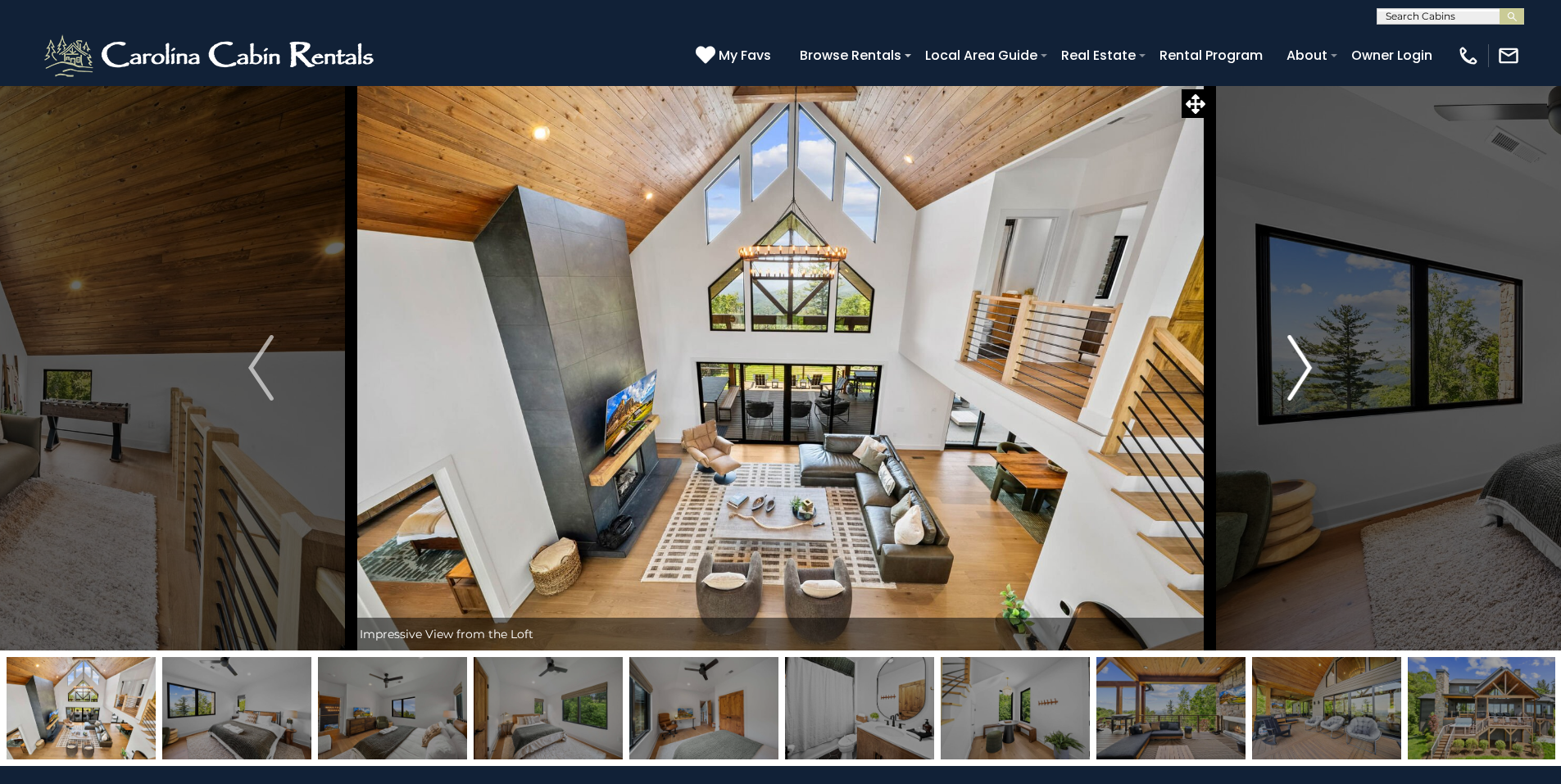
click at [1296, 356] on img "Next" at bounding box center [1300, 368] width 25 height 66
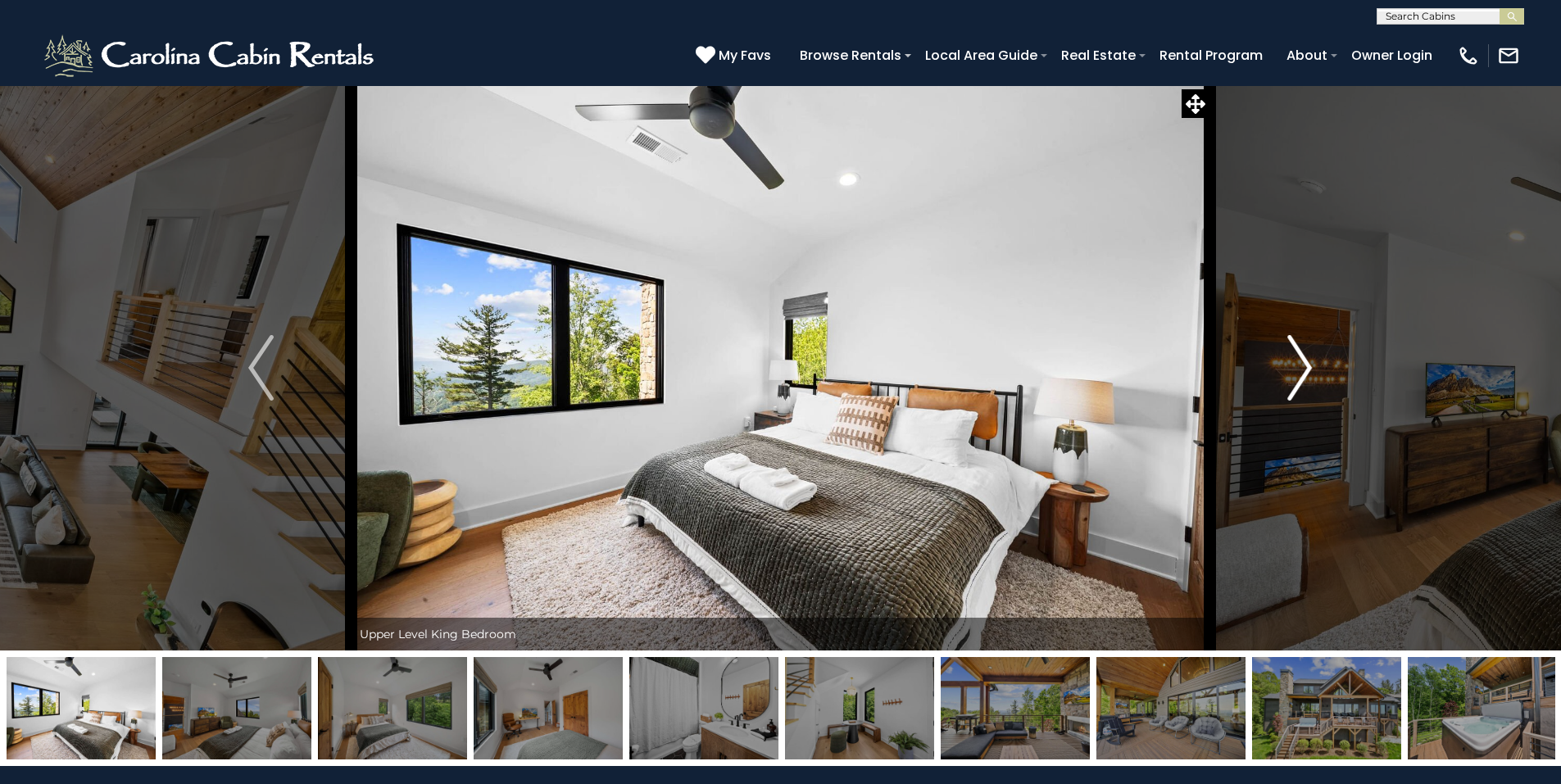
click at [1301, 363] on img "Next" at bounding box center [1300, 368] width 25 height 66
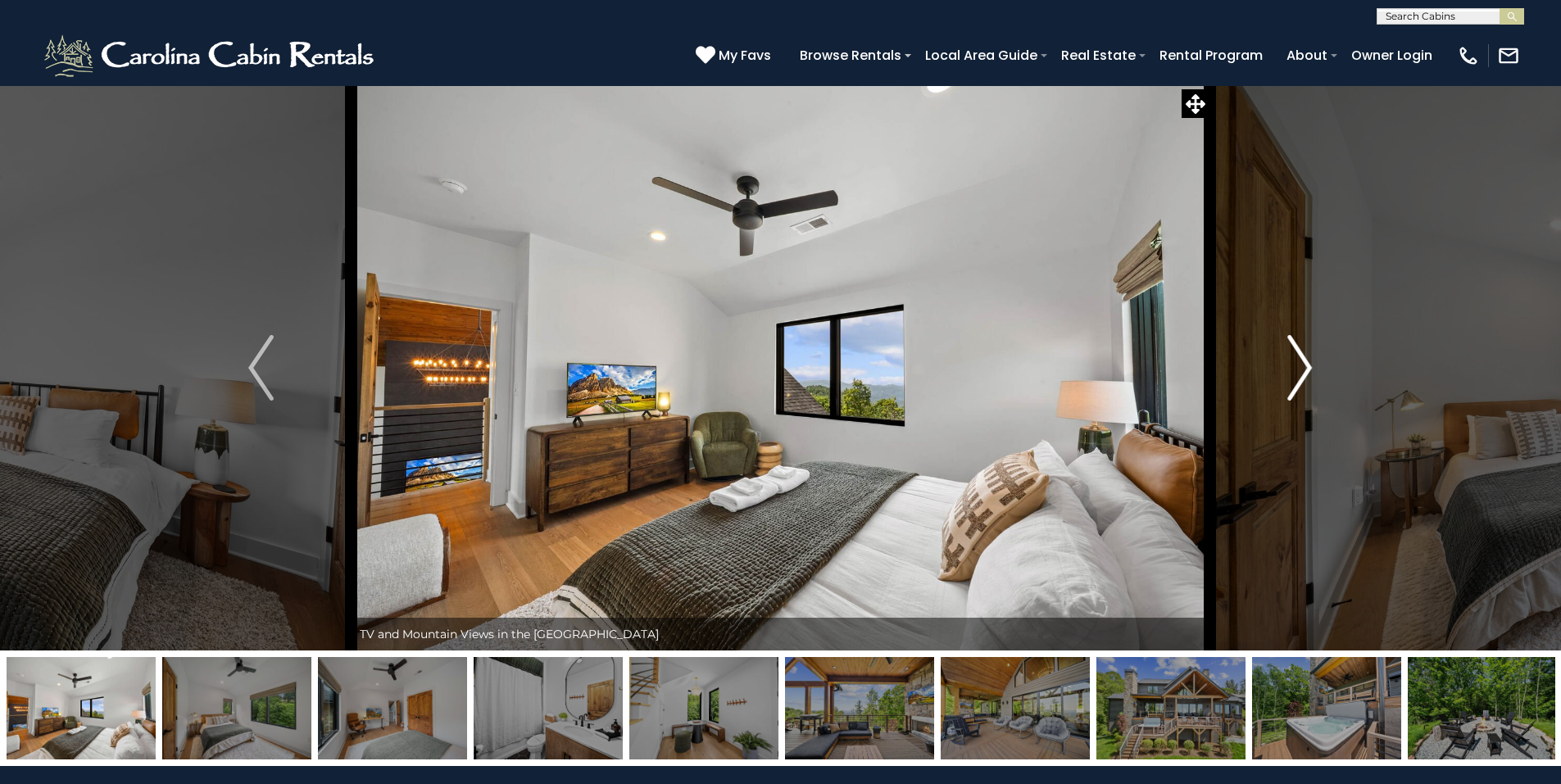
click at [1301, 363] on img "Next" at bounding box center [1300, 368] width 25 height 66
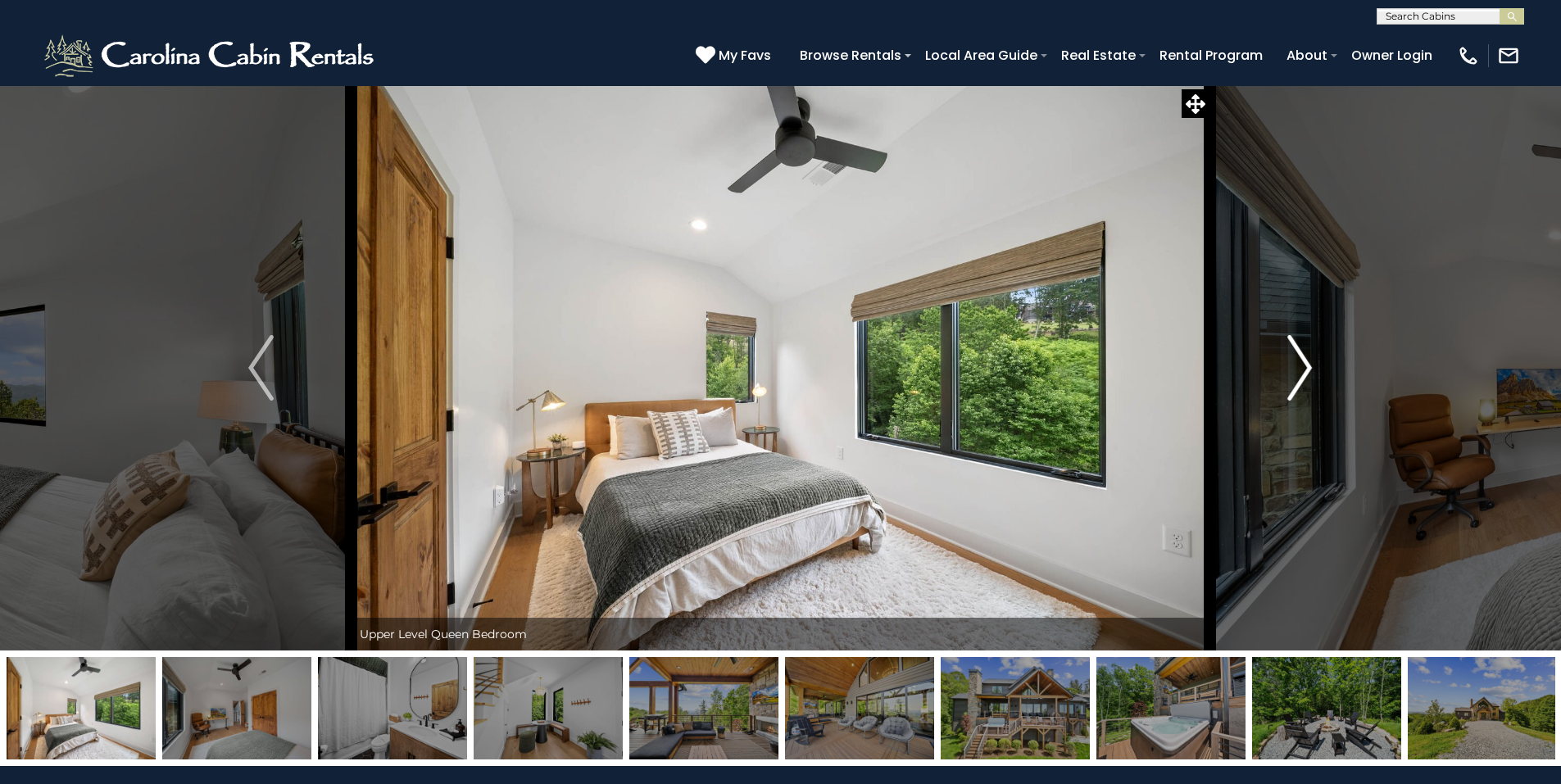
click at [1301, 363] on img "Next" at bounding box center [1300, 368] width 25 height 66
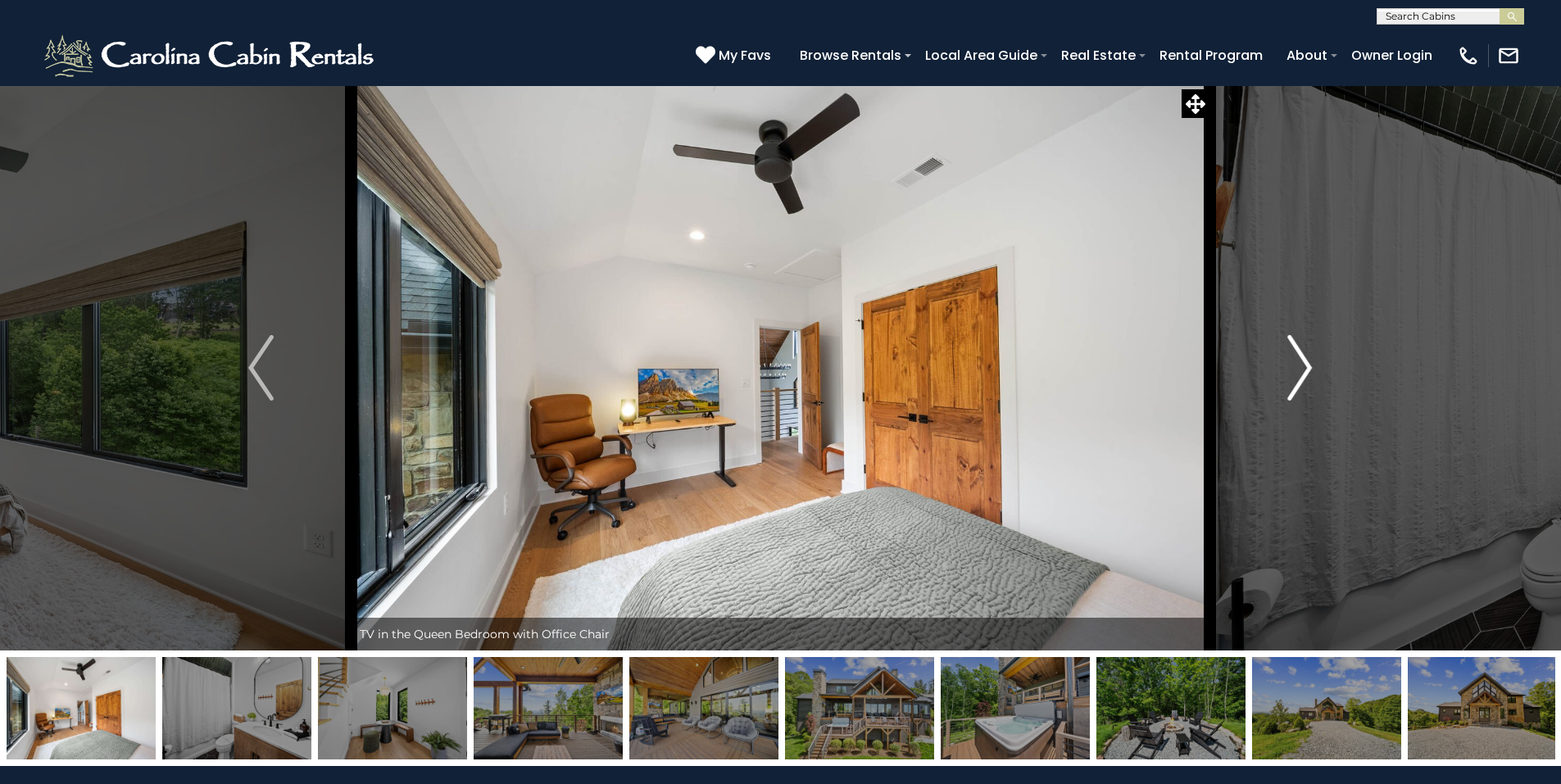
click at [1301, 363] on img "Next" at bounding box center [1300, 368] width 25 height 66
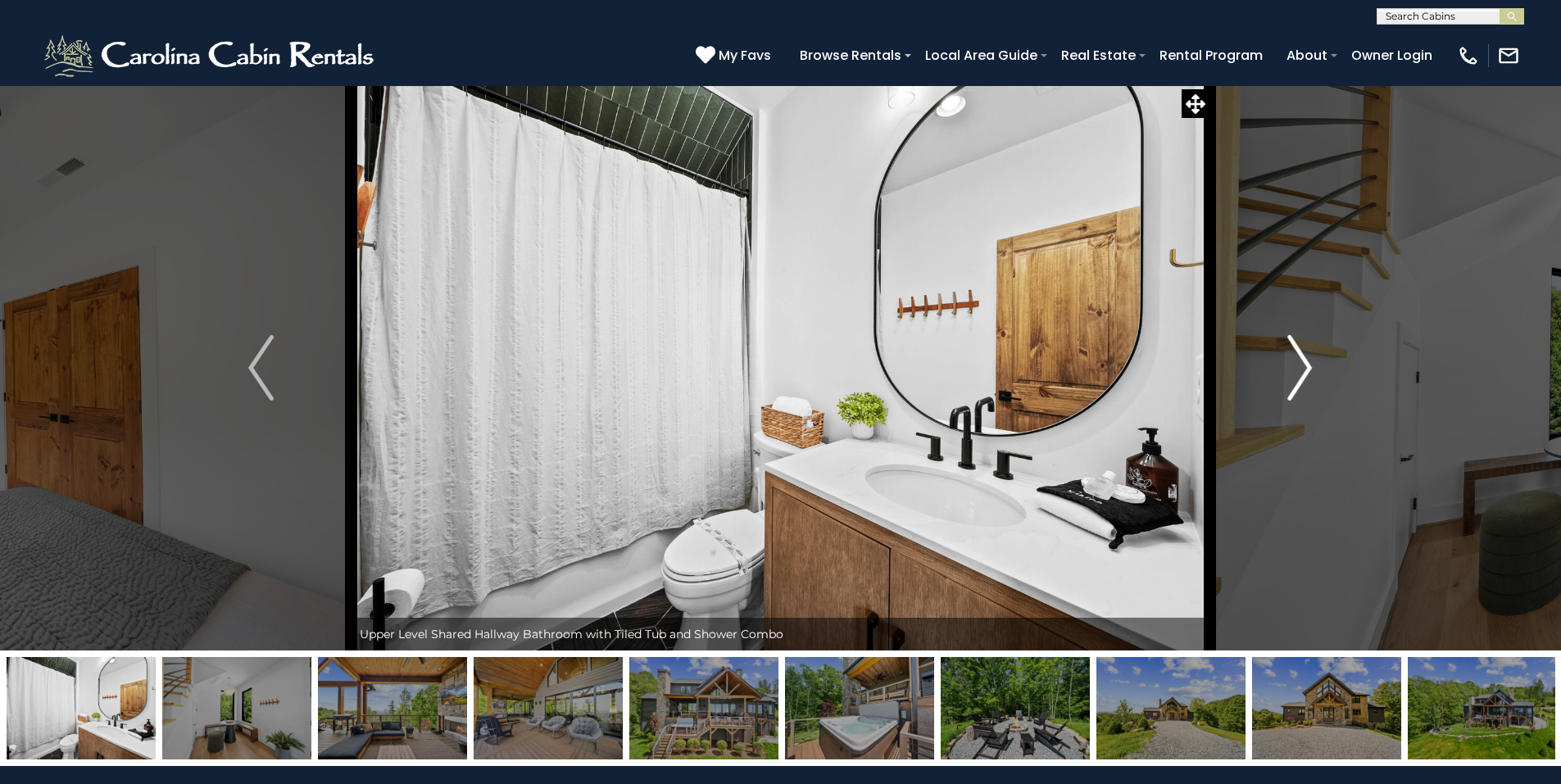
click at [1301, 363] on img "Next" at bounding box center [1300, 368] width 25 height 66
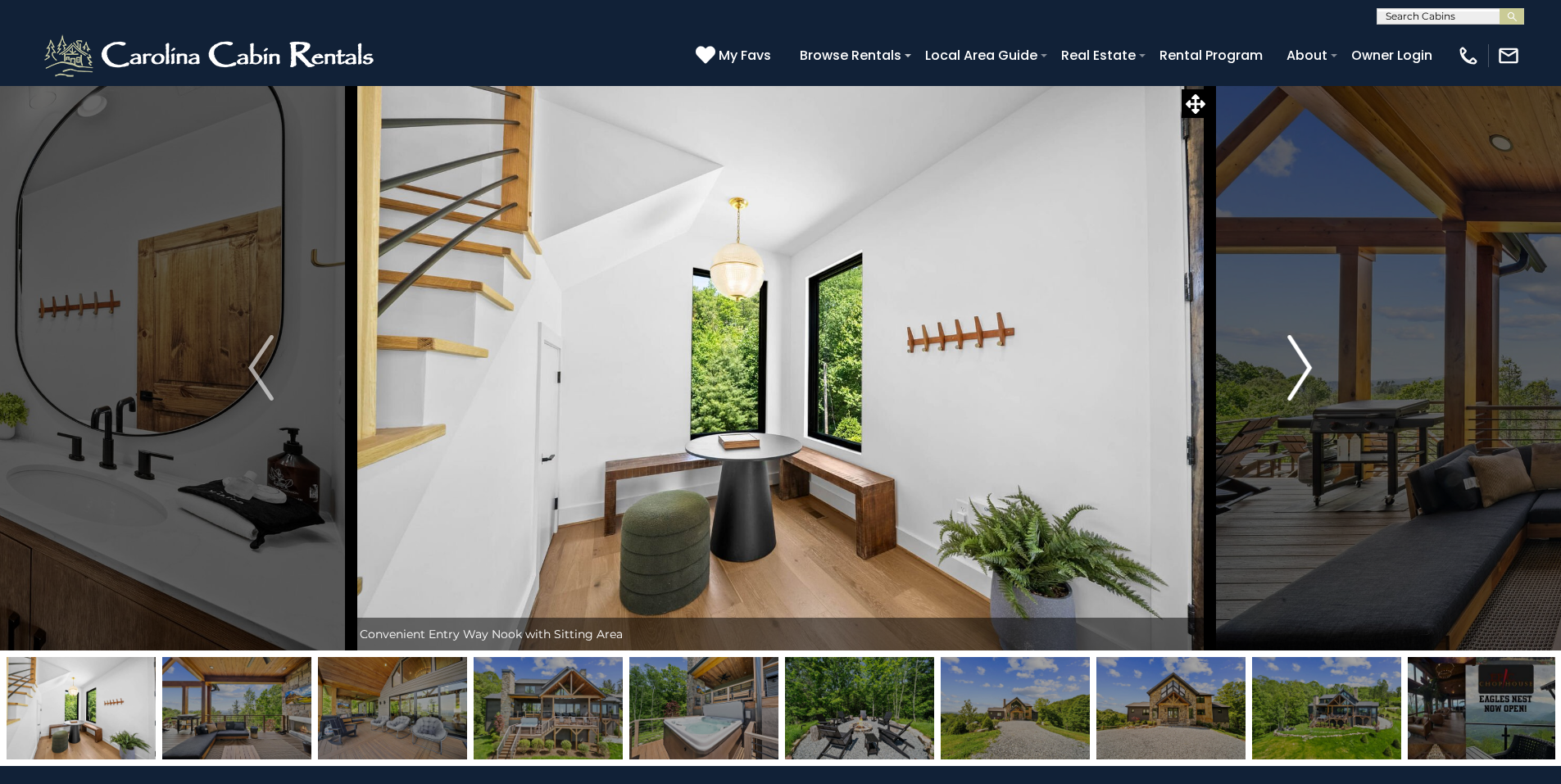
click at [1301, 363] on img "Next" at bounding box center [1300, 368] width 25 height 66
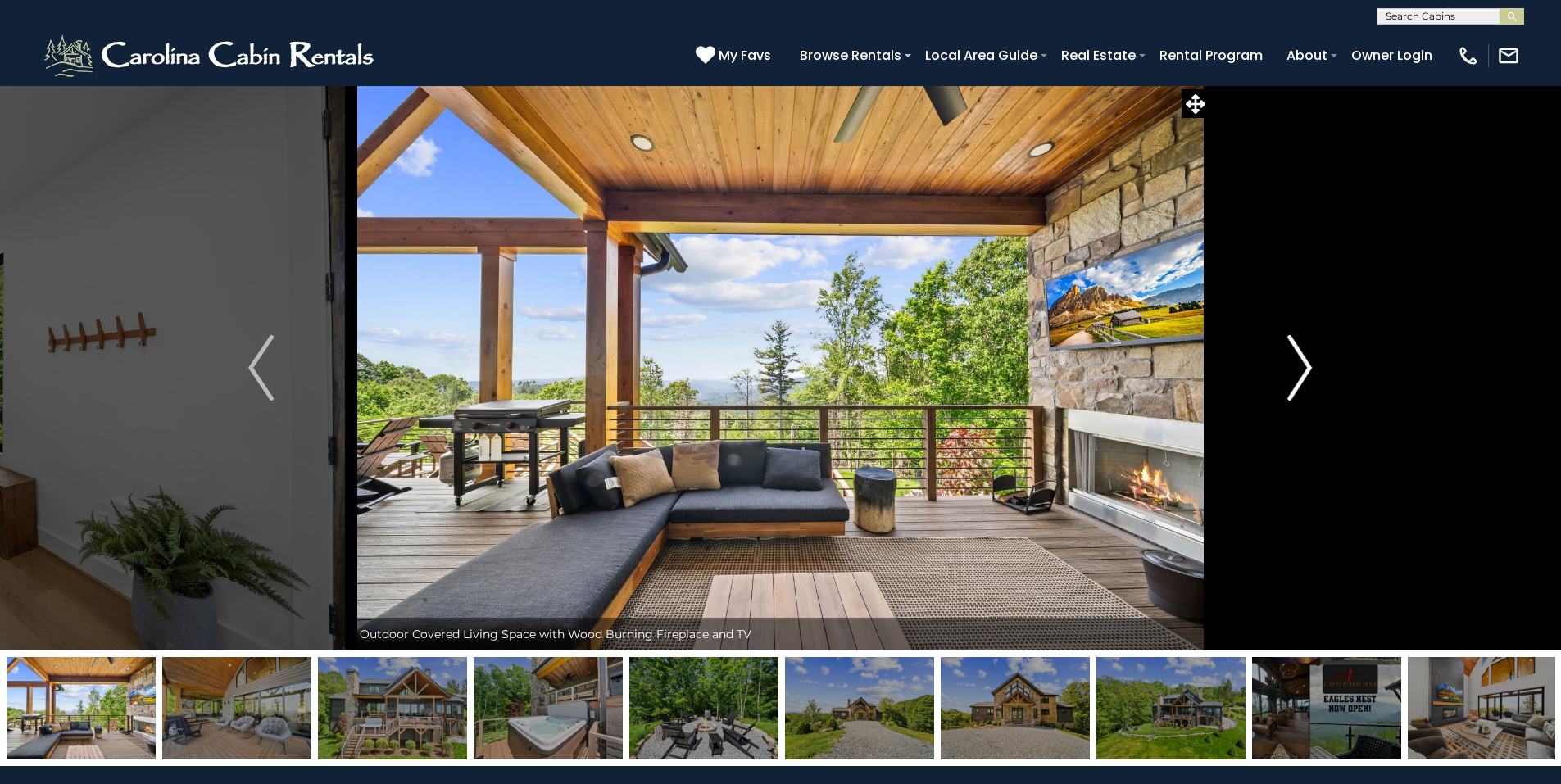
click at [1300, 363] on img "Next" at bounding box center [1300, 368] width 25 height 66
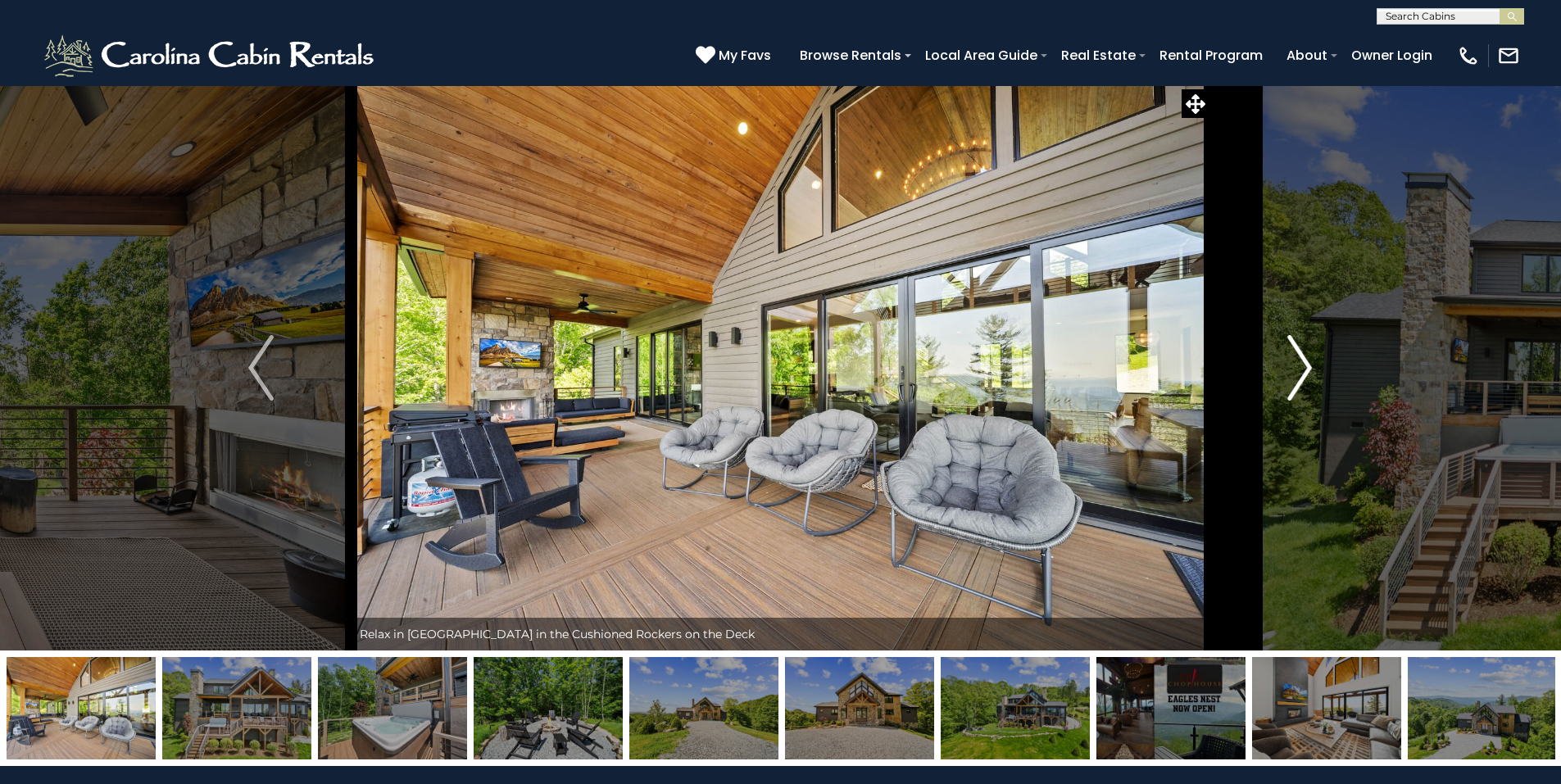
click at [1300, 363] on img "Next" at bounding box center [1300, 368] width 25 height 66
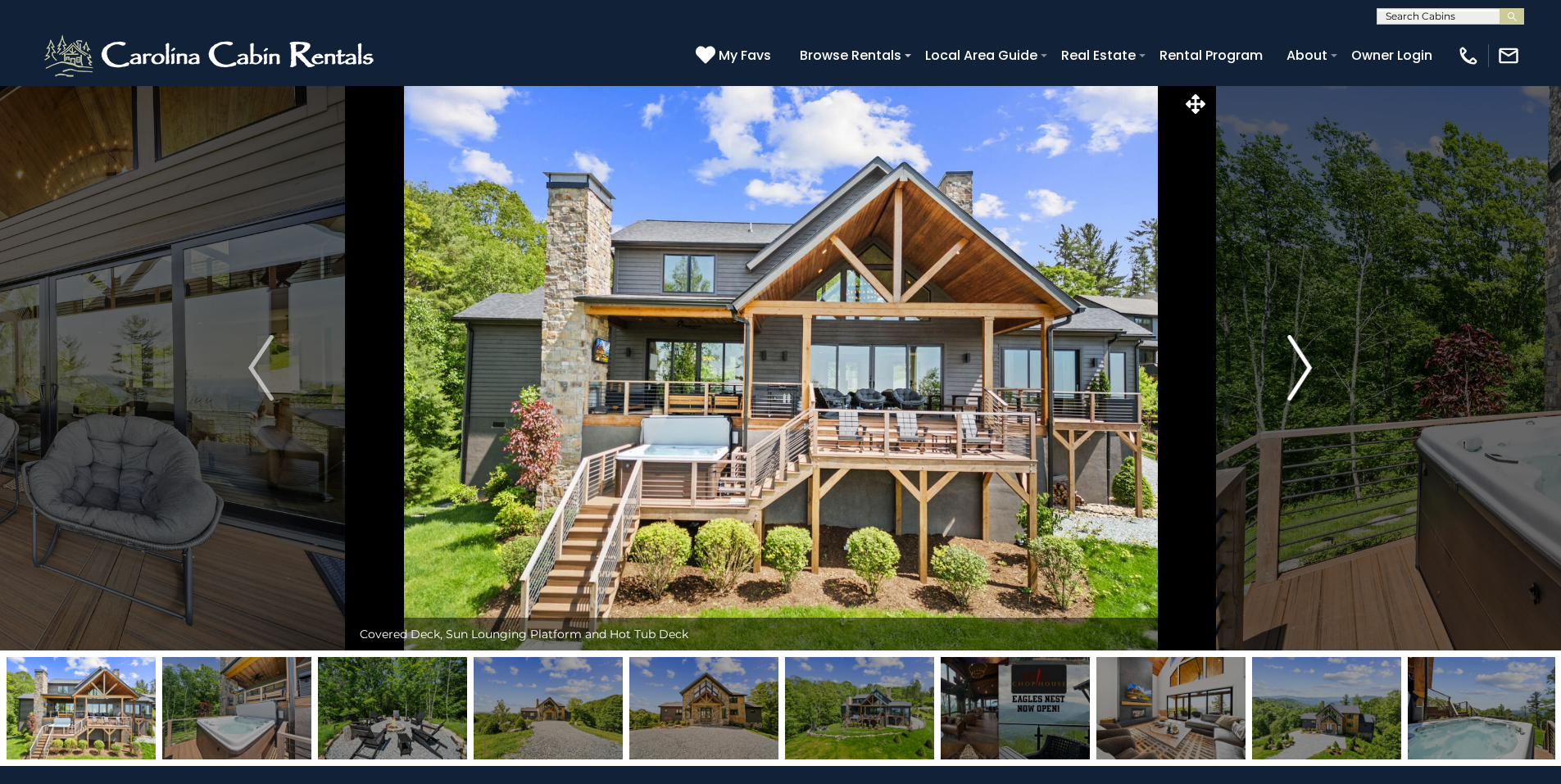
click at [1300, 363] on img "Next" at bounding box center [1300, 368] width 25 height 66
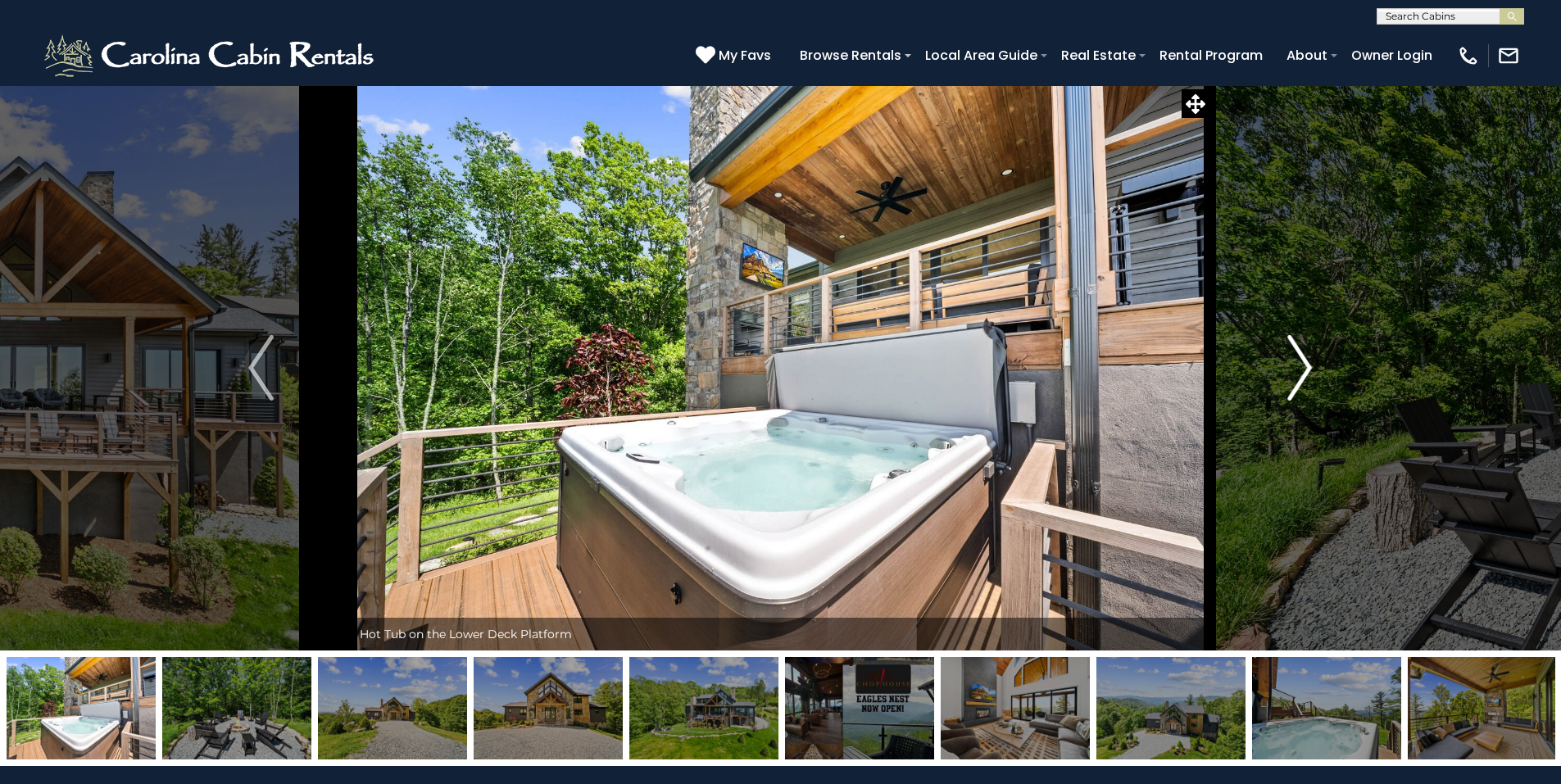
click at [1300, 363] on img "Next" at bounding box center [1300, 368] width 25 height 66
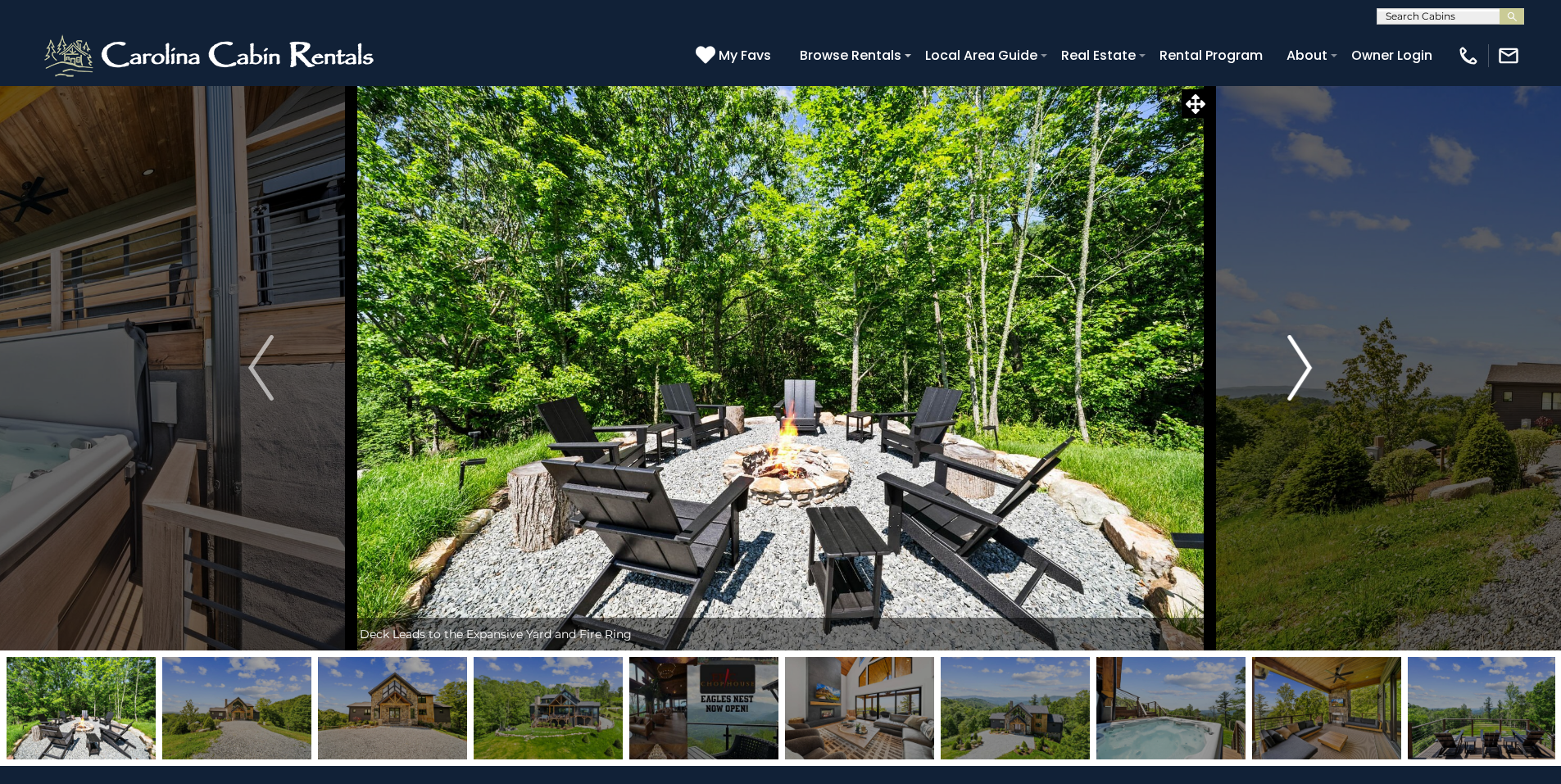
click at [1300, 363] on img "Next" at bounding box center [1300, 368] width 25 height 66
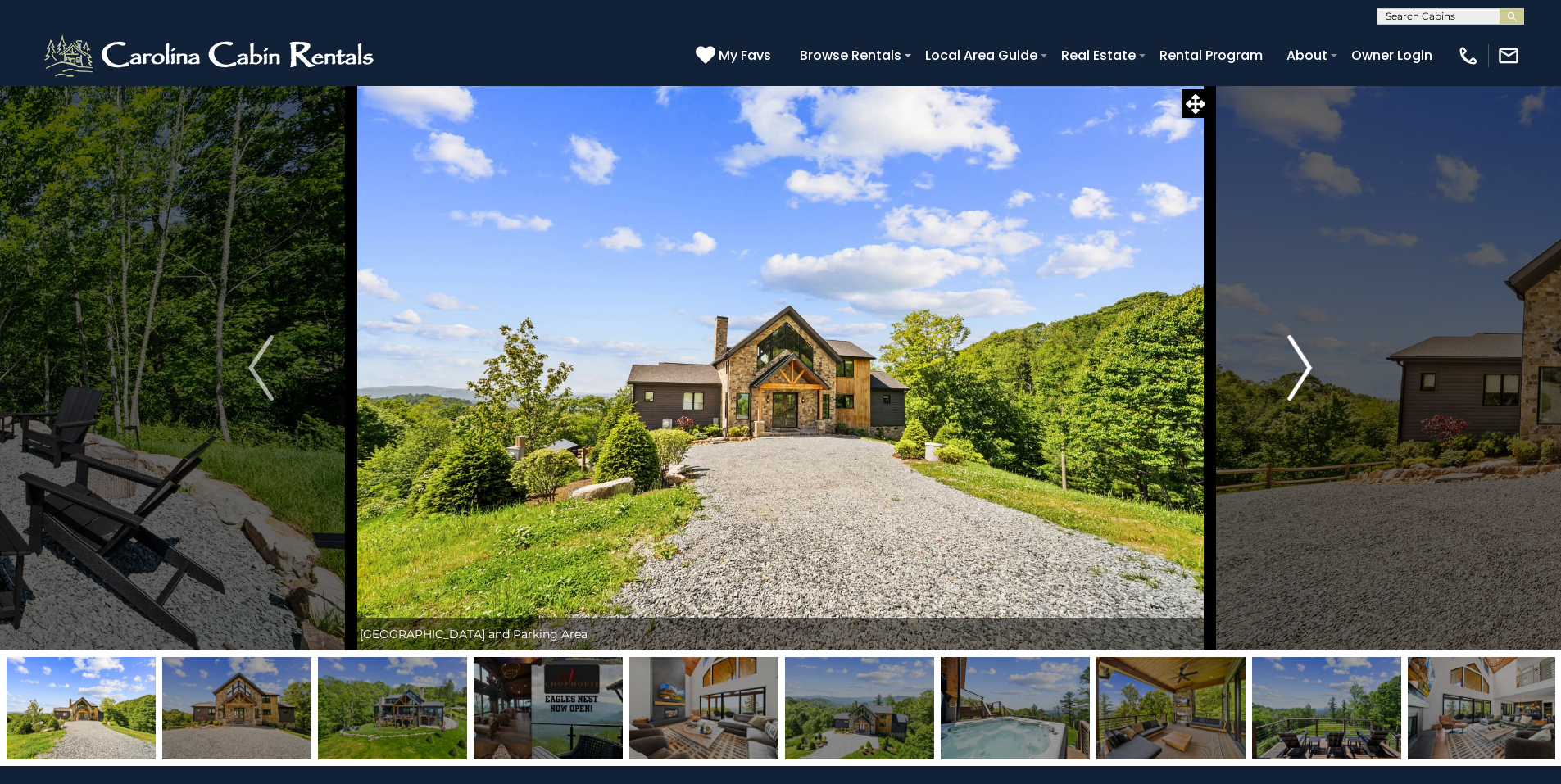
click at [1300, 363] on img "Next" at bounding box center [1300, 368] width 25 height 66
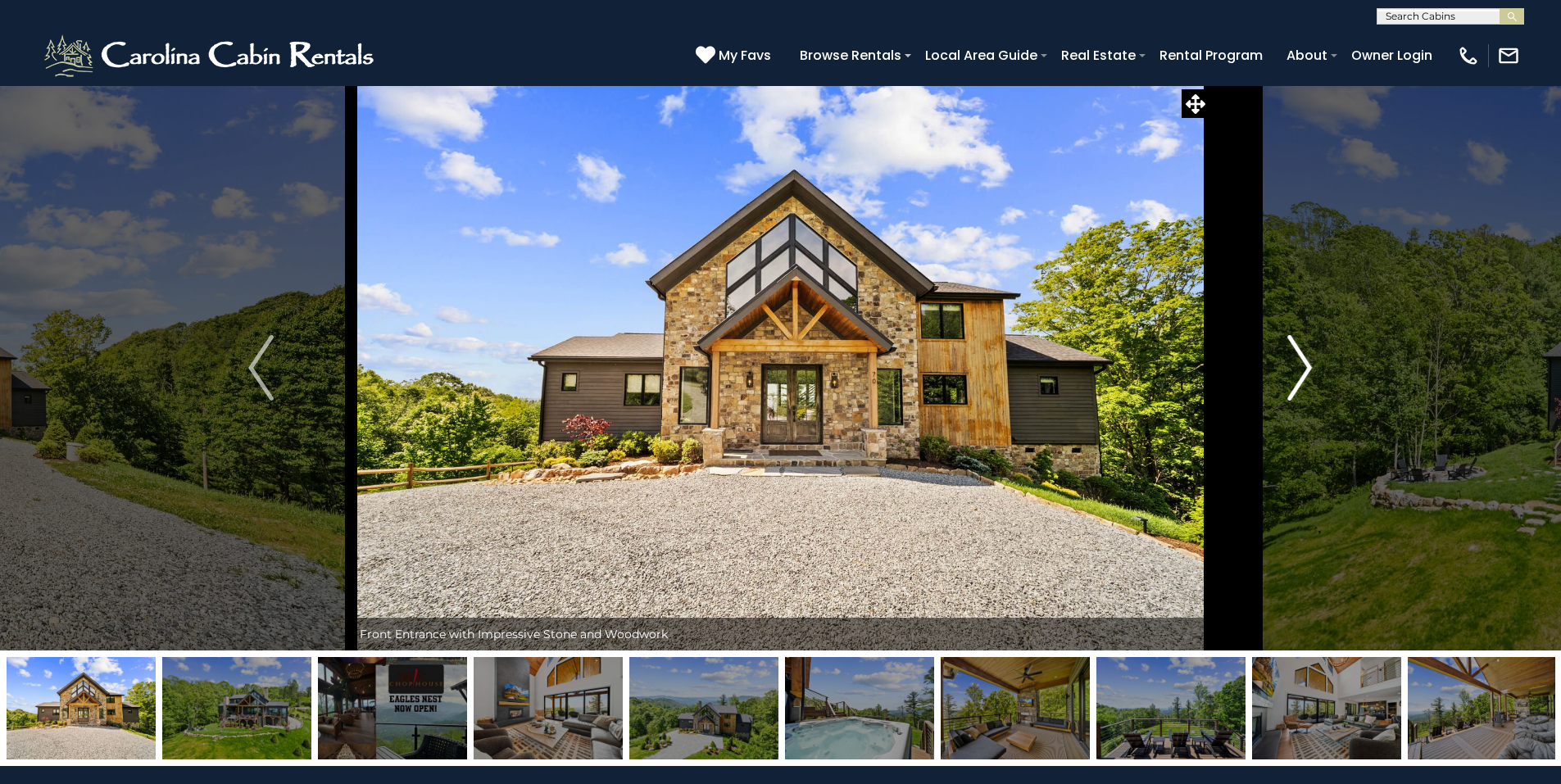
click at [1300, 363] on img "Next" at bounding box center [1300, 368] width 25 height 66
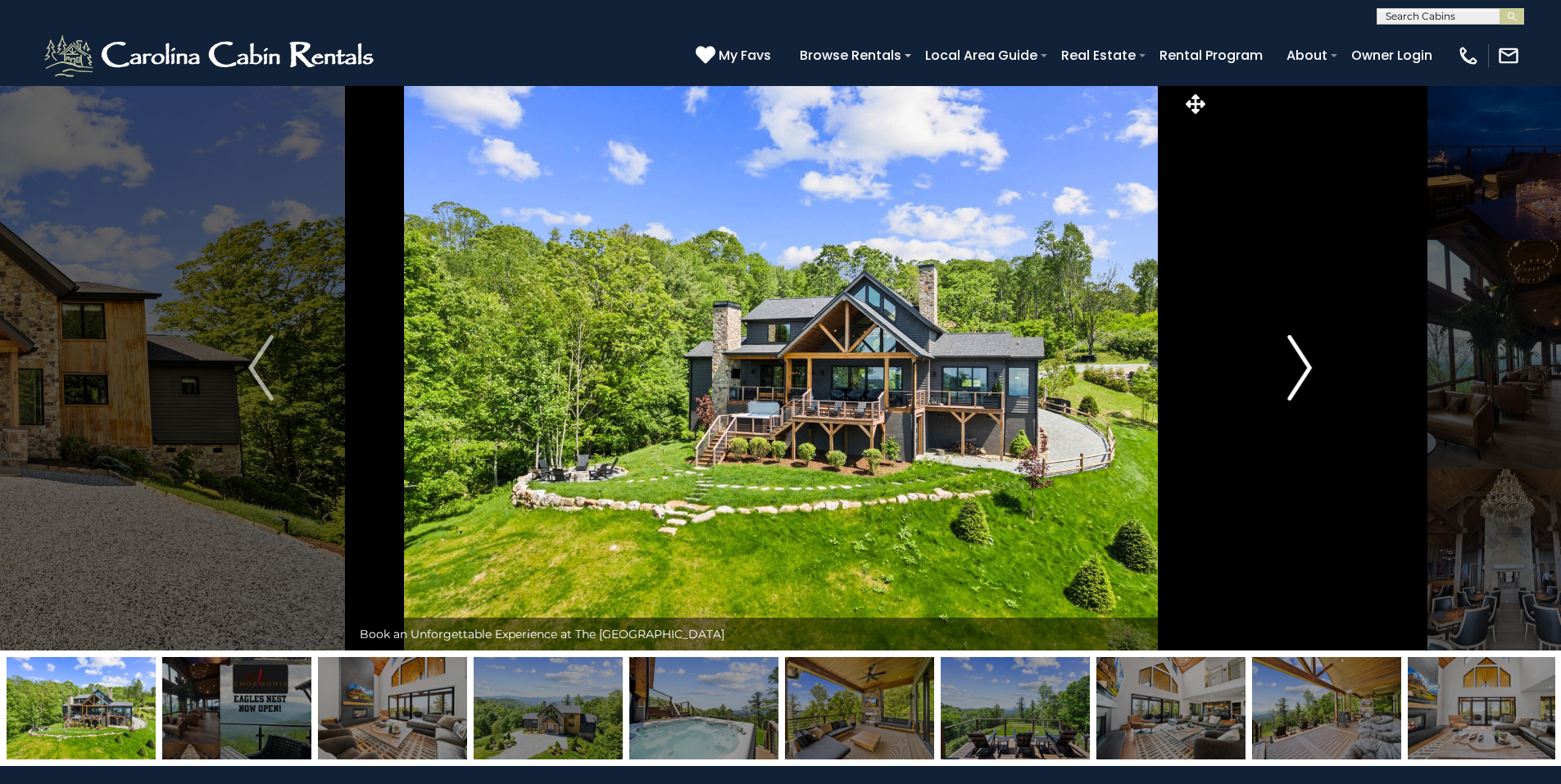
click at [1300, 363] on img "Next" at bounding box center [1300, 368] width 25 height 66
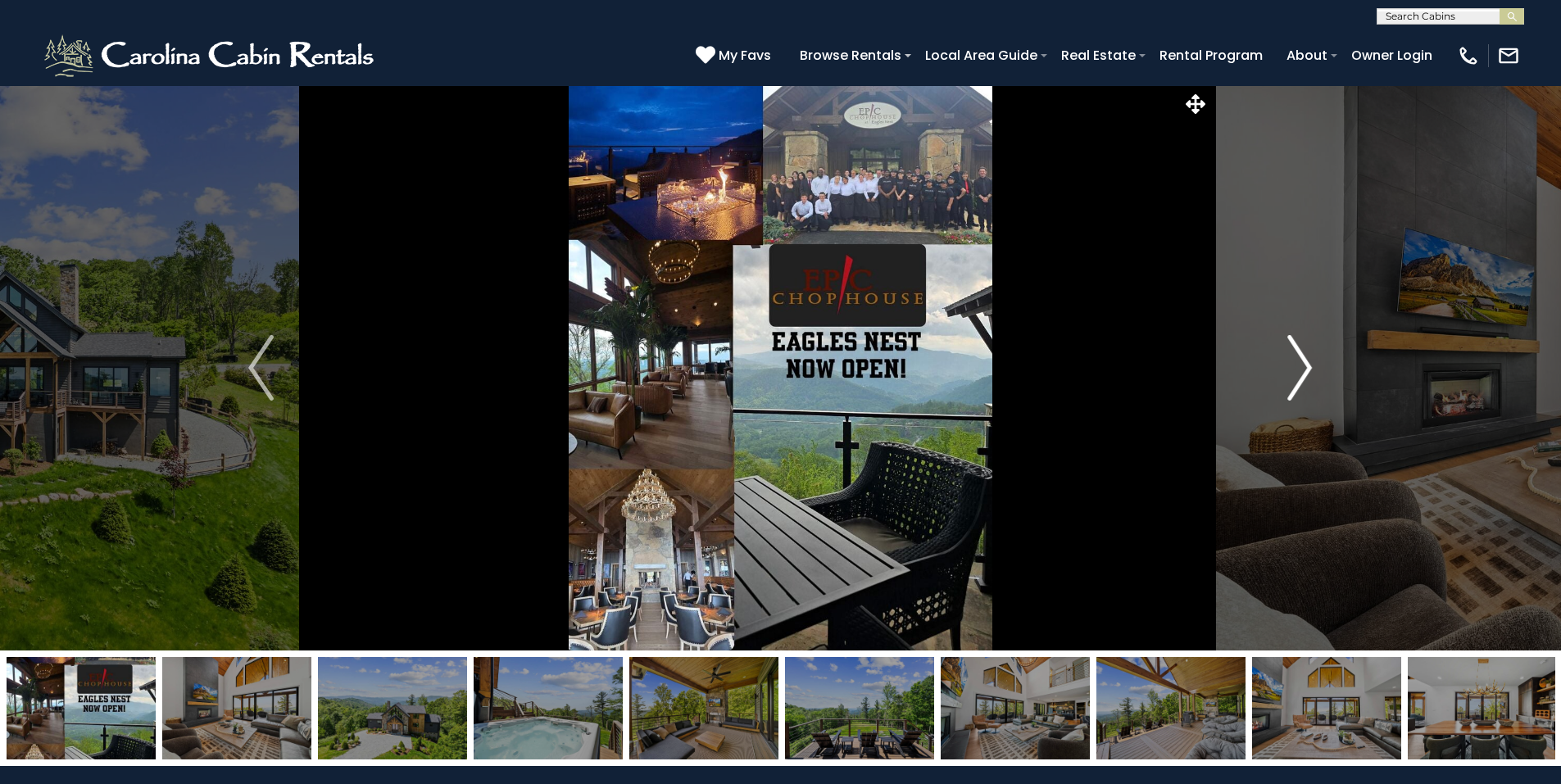
click at [1300, 363] on img "Next" at bounding box center [1300, 368] width 25 height 66
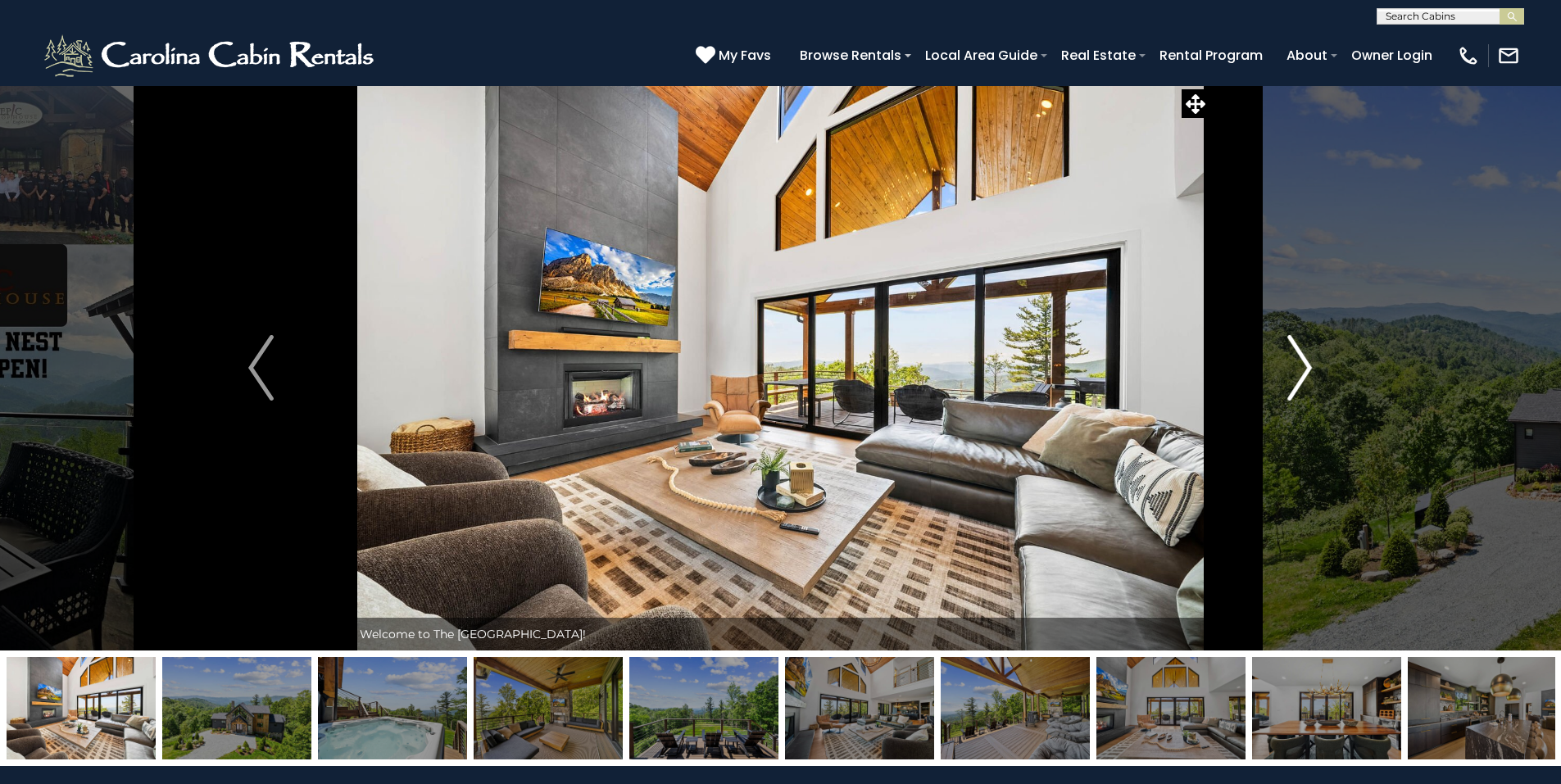
click at [1300, 363] on img "Next" at bounding box center [1300, 368] width 25 height 66
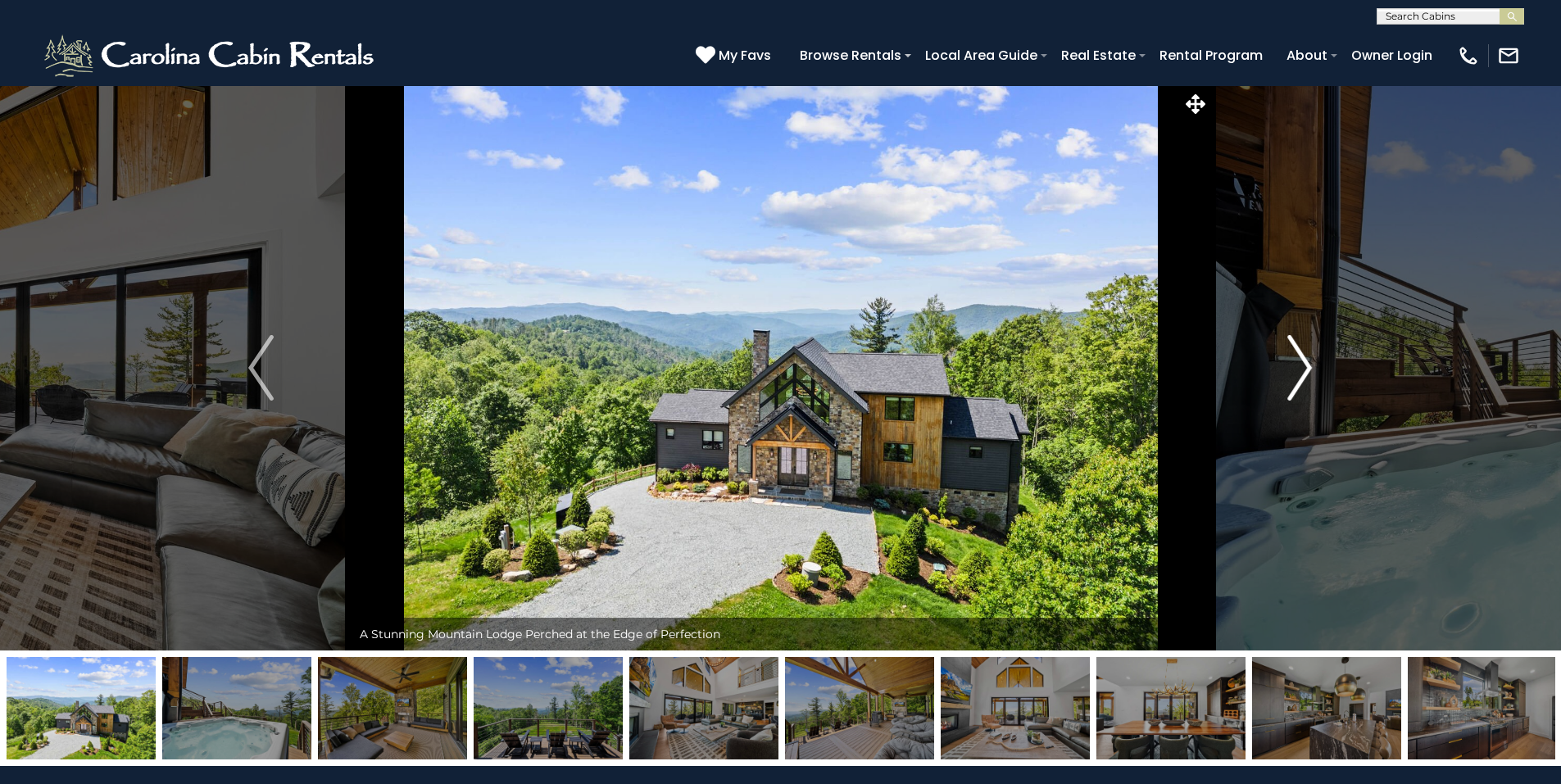
click at [1300, 363] on img "Next" at bounding box center [1300, 368] width 25 height 66
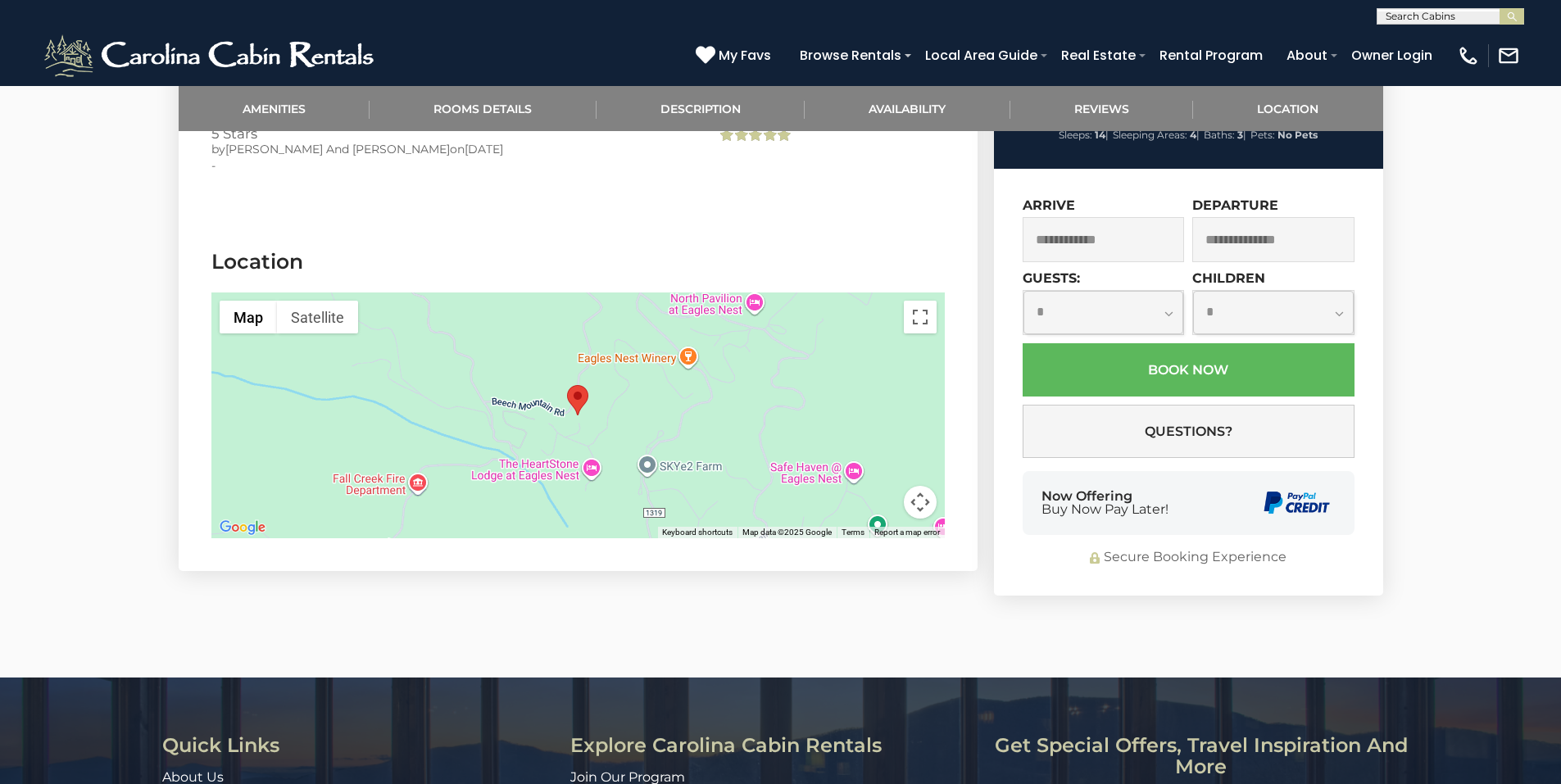
scroll to position [3725, 0]
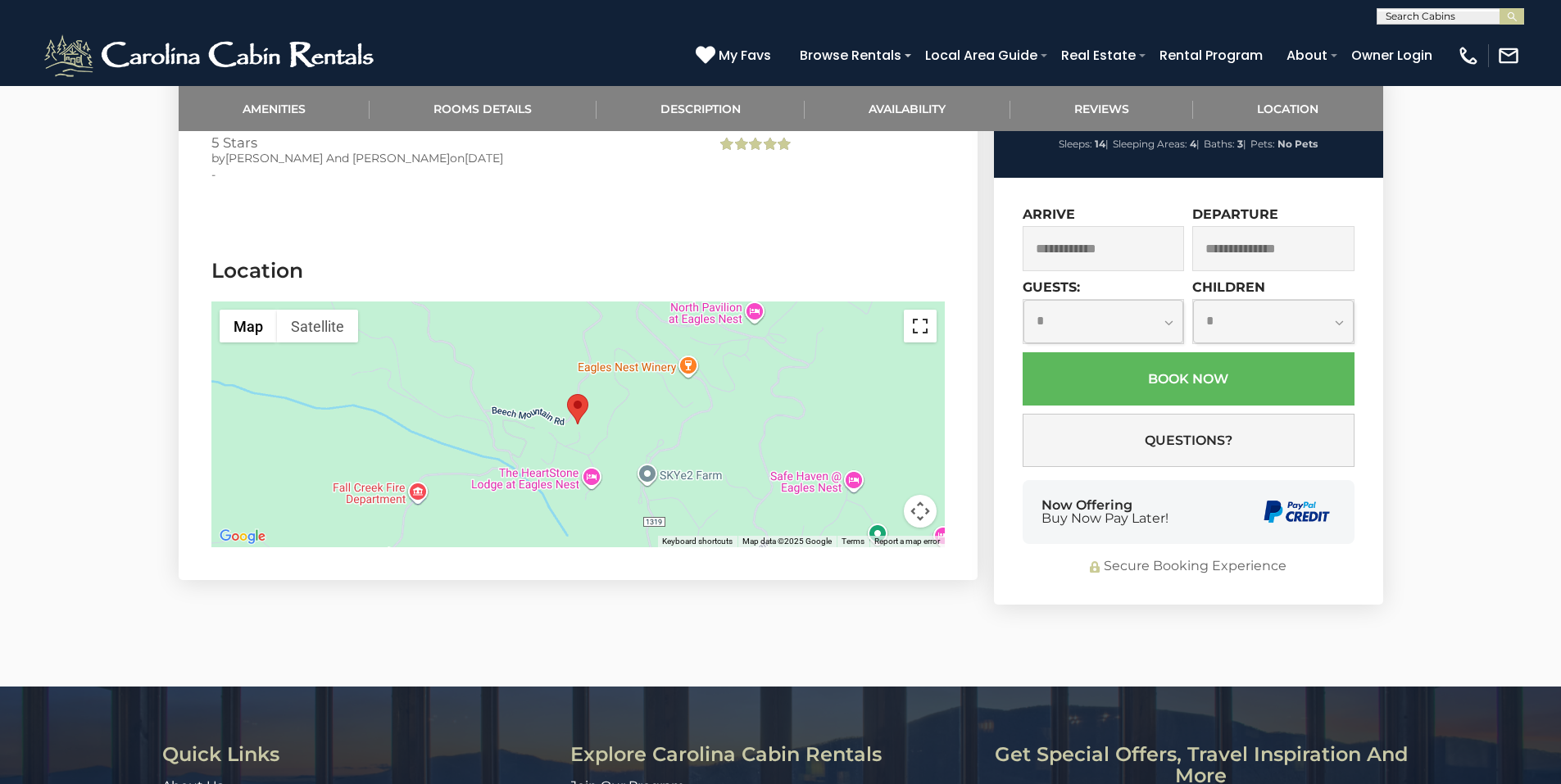
drag, startPoint x: 919, startPoint y: 326, endPoint x: 919, endPoint y: 388, distance: 62.0
click at [919, 326] on button "Toggle fullscreen view" at bounding box center [919, 325] width 32 height 32
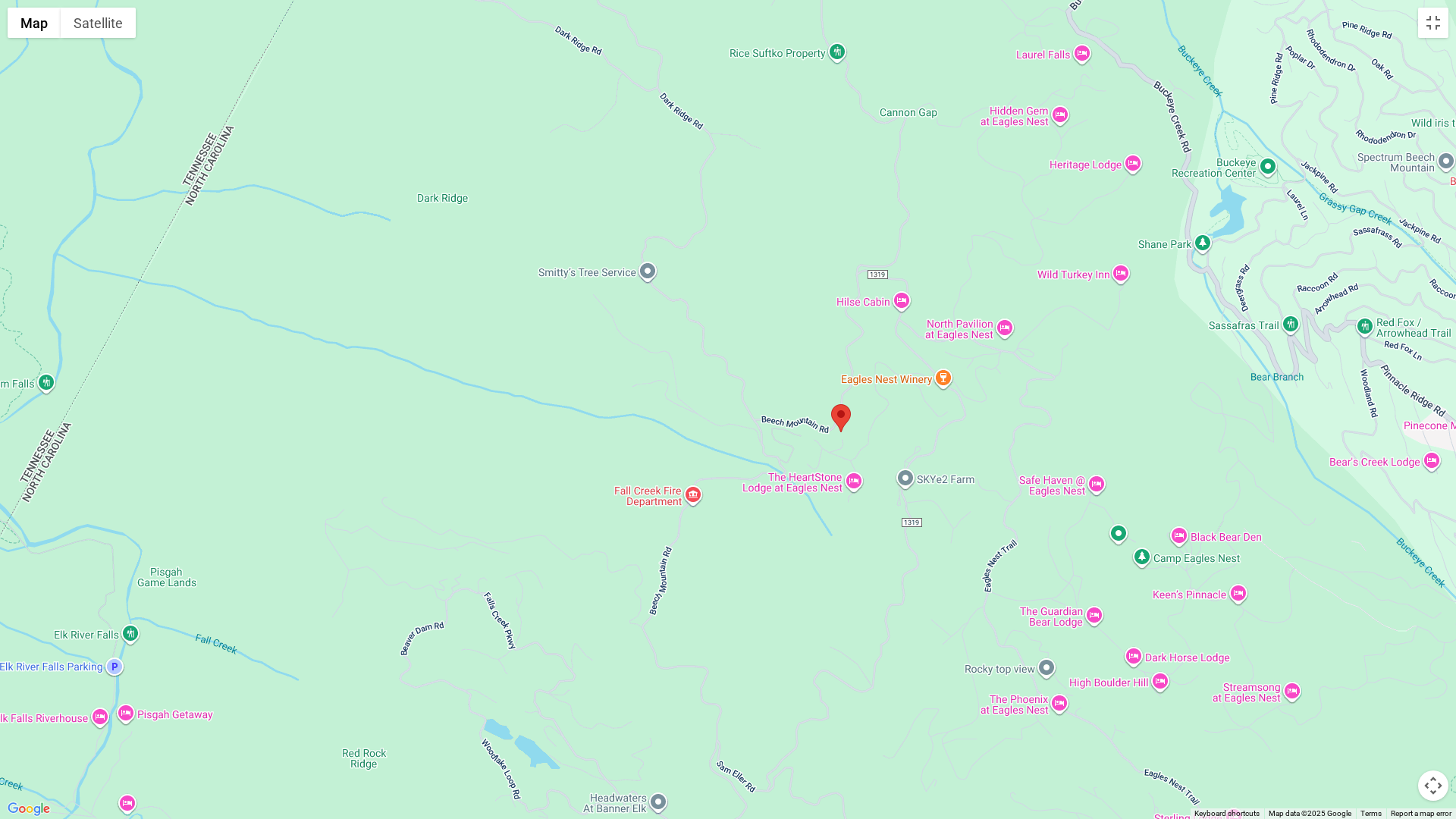
drag, startPoint x: 1020, startPoint y: 414, endPoint x: 1132, endPoint y: 437, distance: 114.3
click at [1132, 437] on div at bounding box center [728, 410] width 1456 height 819
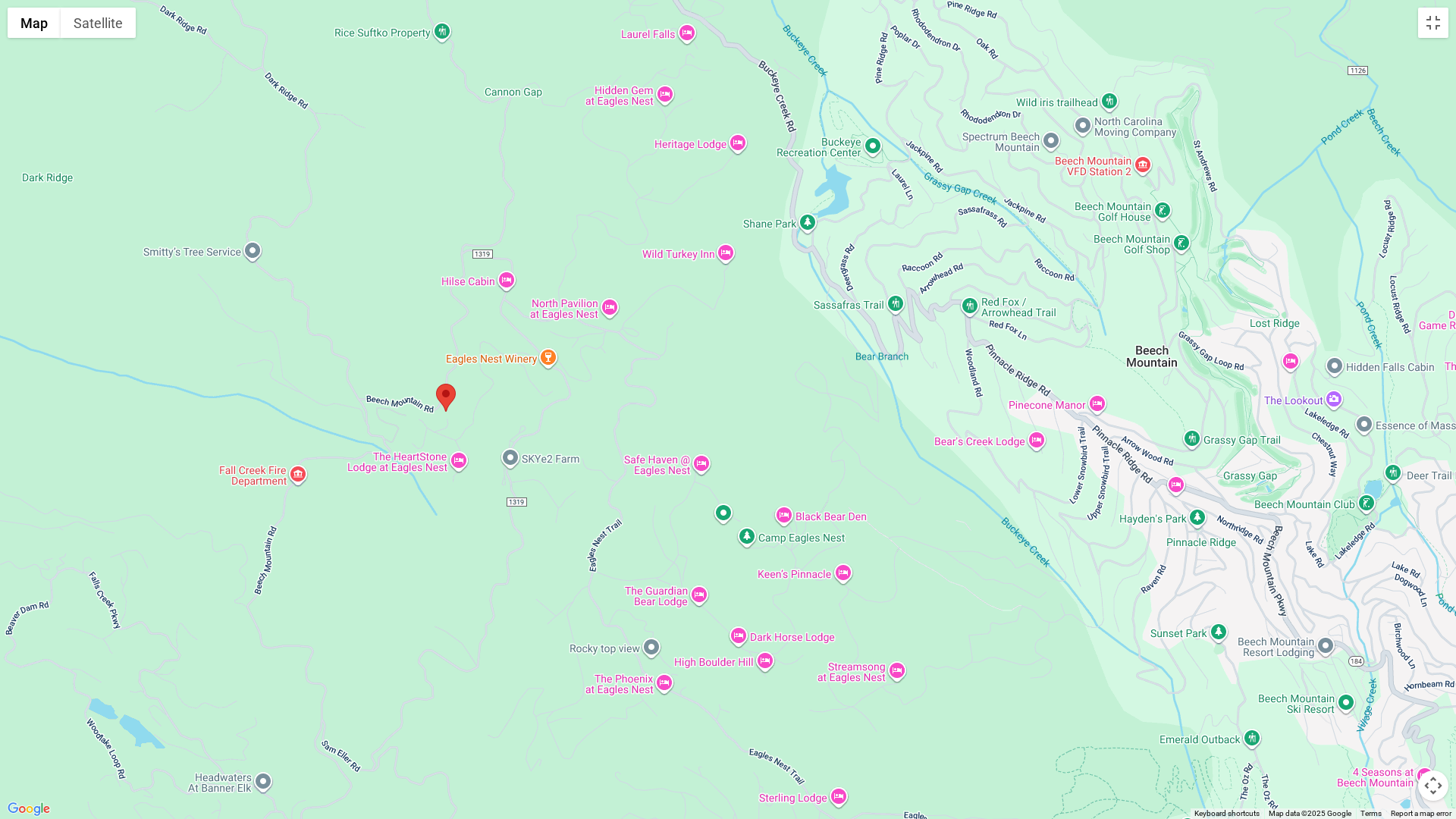
drag, startPoint x: 504, startPoint y: 488, endPoint x: 101, endPoint y: 467, distance: 403.5
click at [101, 467] on div at bounding box center [728, 410] width 1456 height 819
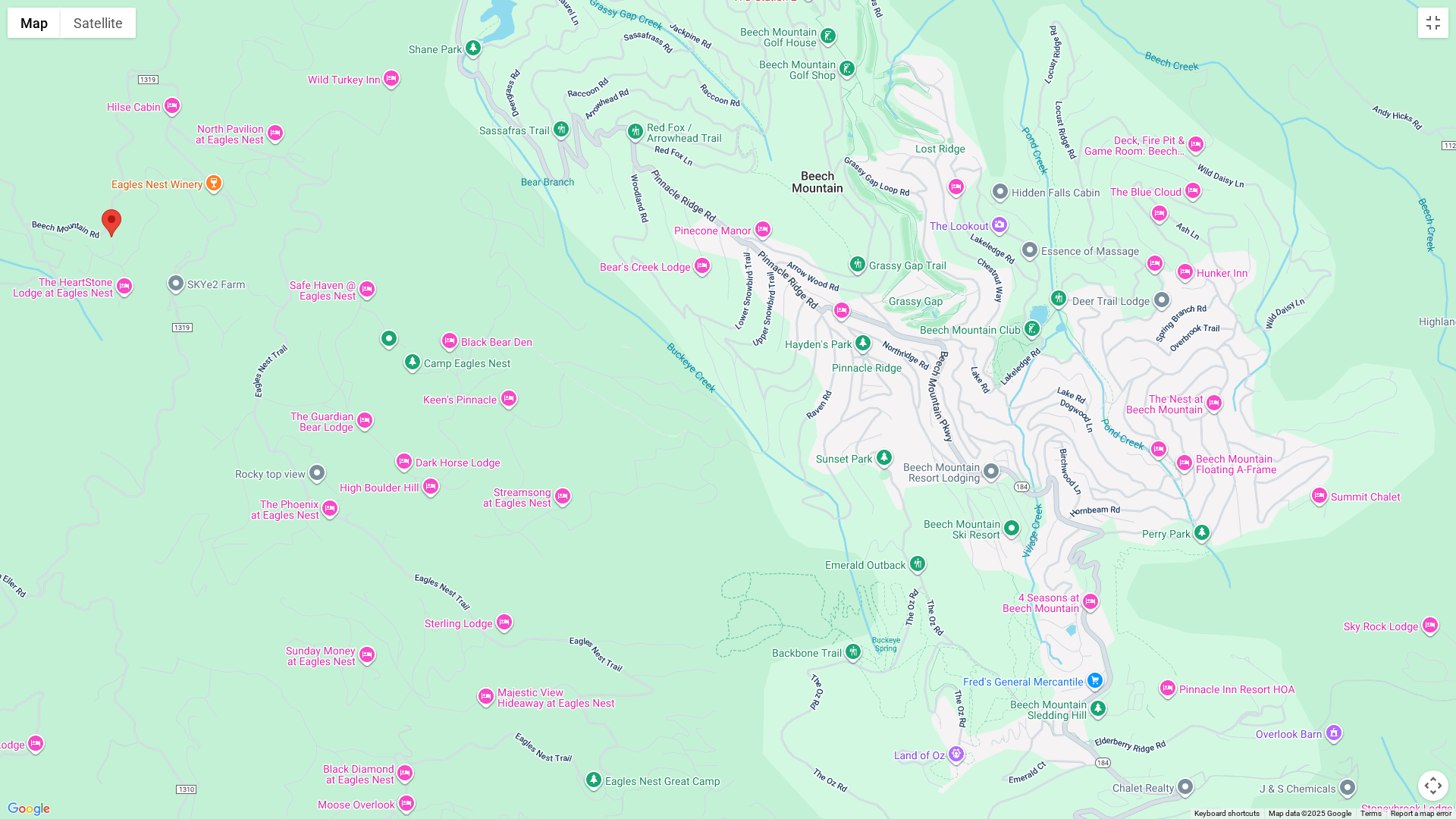
drag, startPoint x: 1035, startPoint y: 633, endPoint x: 709, endPoint y: 460, distance: 369.1
click at [709, 460] on div at bounding box center [728, 410] width 1456 height 819
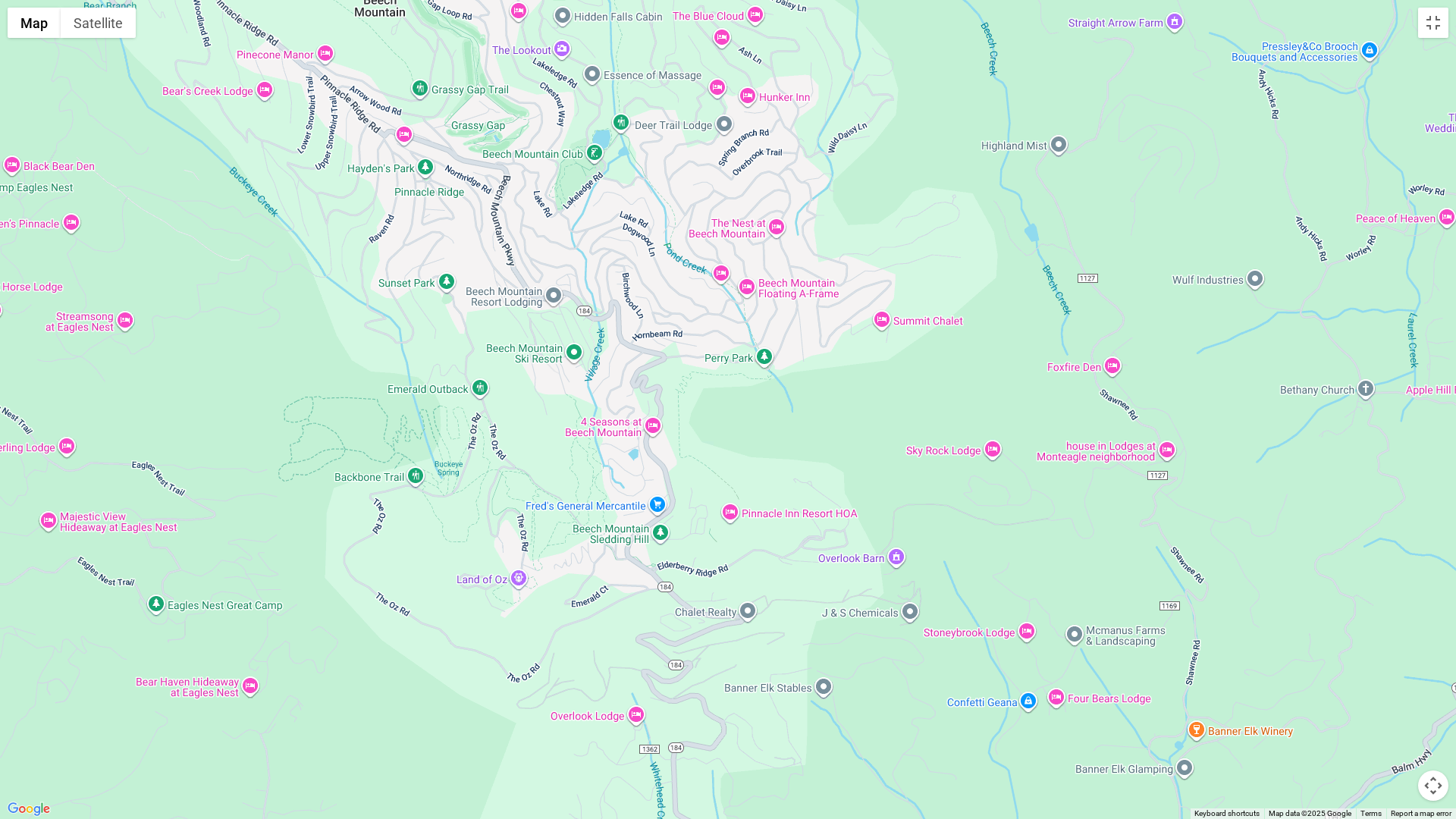
drag, startPoint x: 903, startPoint y: 717, endPoint x: 461, endPoint y: 540, distance: 476.1
click at [461, 540] on div at bounding box center [728, 410] width 1456 height 819
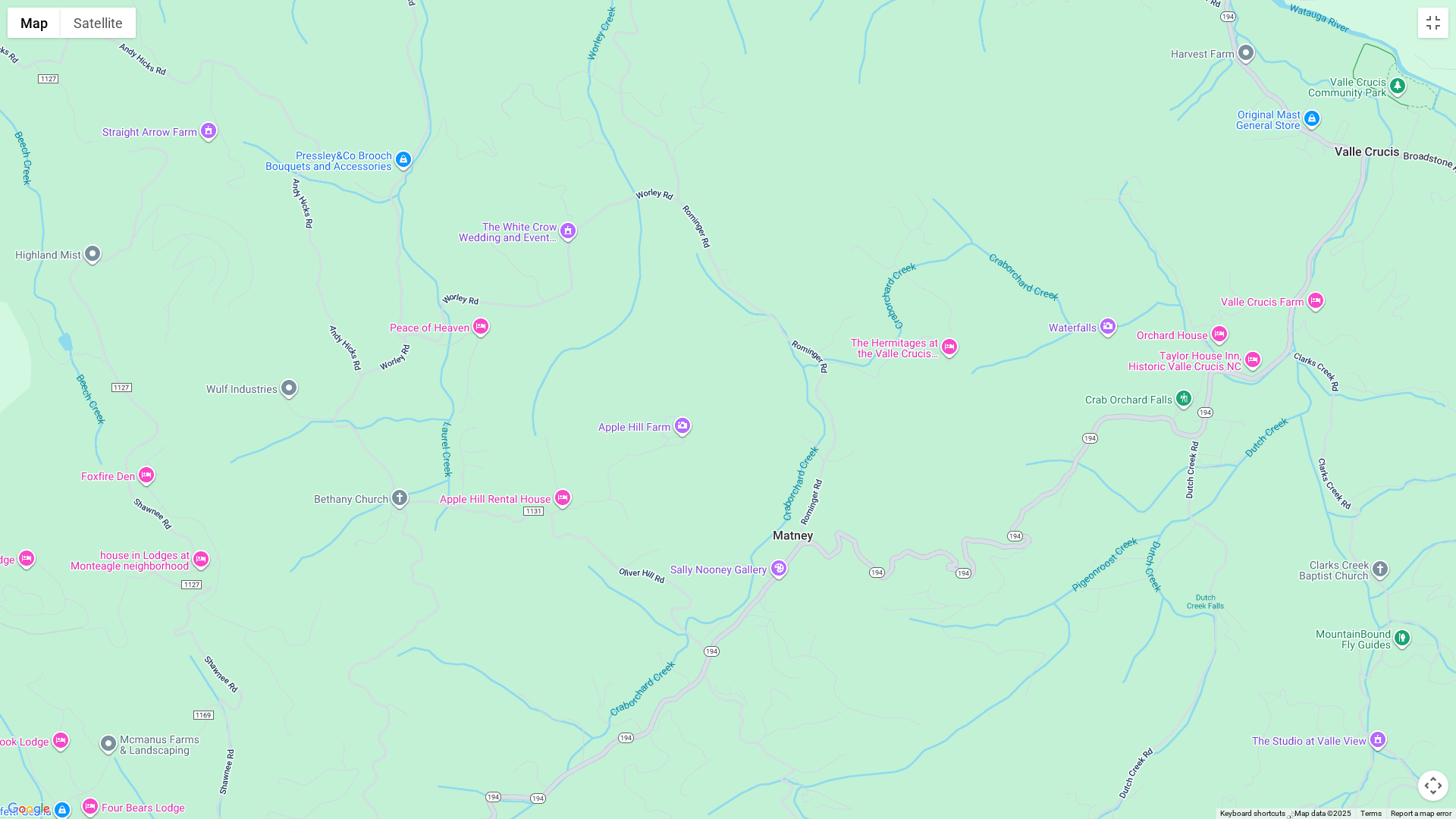
drag, startPoint x: 1259, startPoint y: 500, endPoint x: 312, endPoint y: 608, distance: 953.1
click at [312, 608] on div at bounding box center [728, 410] width 1456 height 819
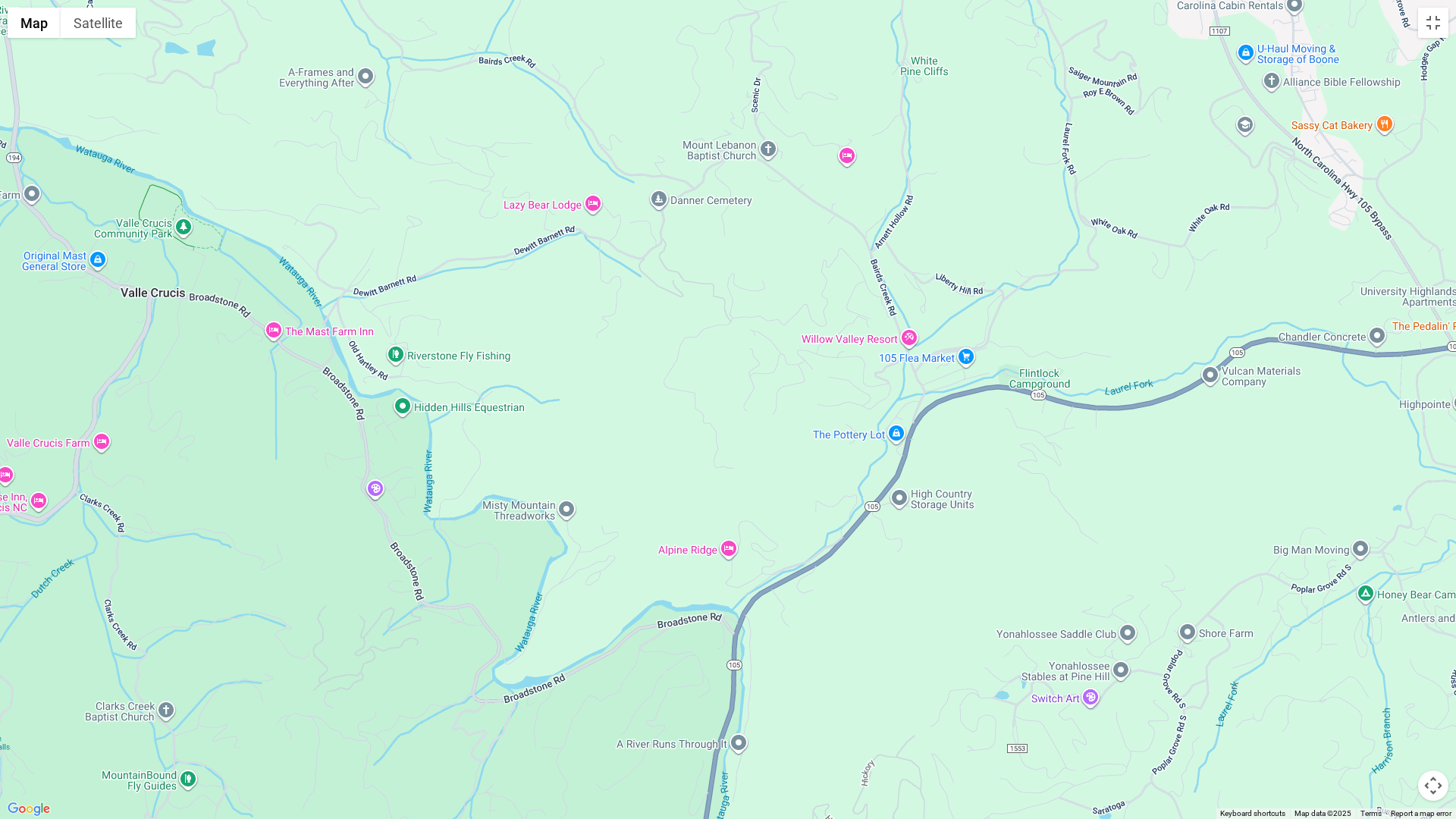
drag, startPoint x: 1374, startPoint y: 278, endPoint x: 160, endPoint y: 419, distance: 1222.2
click at [160, 419] on div at bounding box center [728, 410] width 1456 height 819
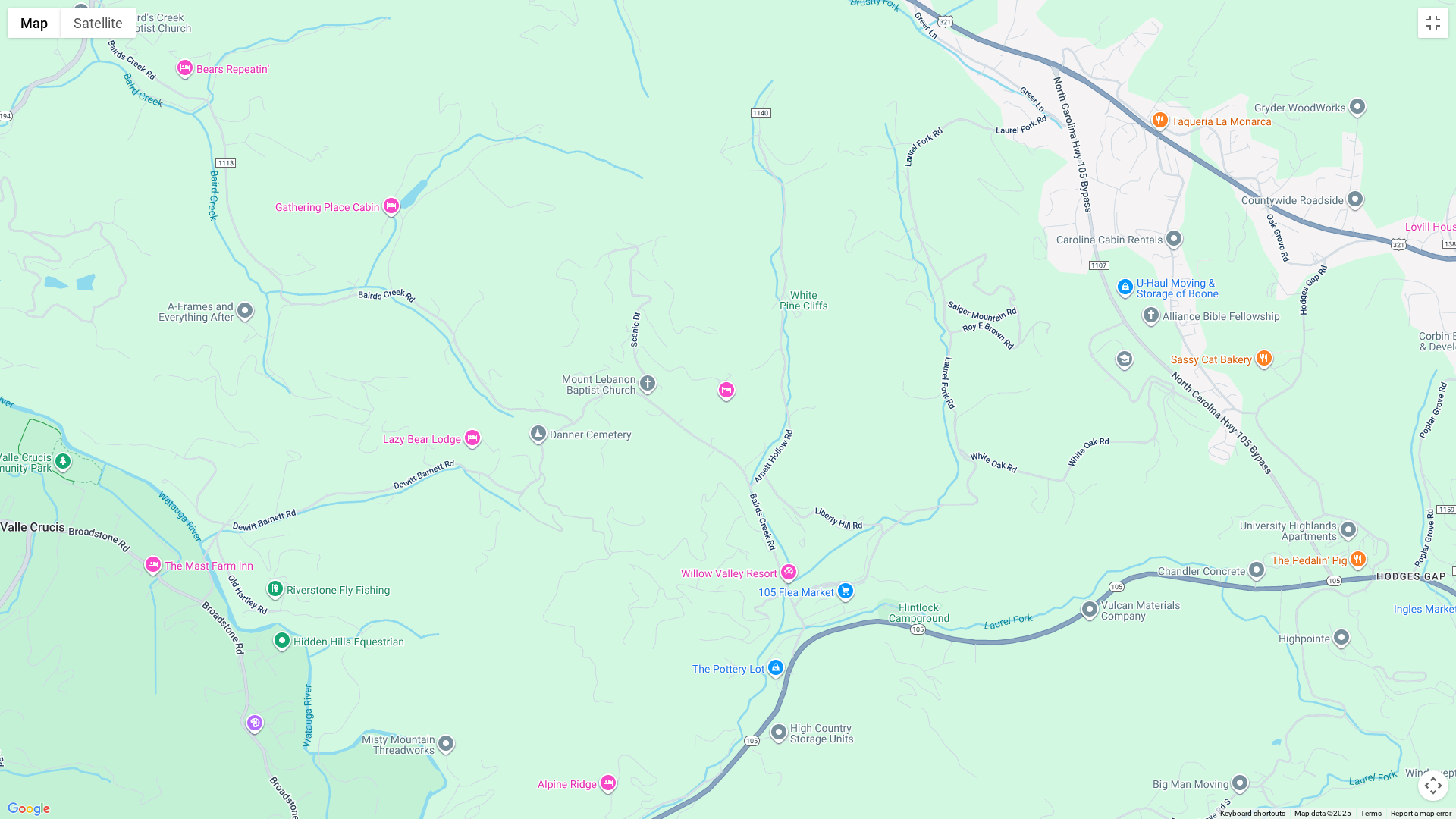
drag, startPoint x: 1205, startPoint y: 419, endPoint x: 1082, endPoint y: 655, distance: 266.1
click at [1082, 655] on div at bounding box center [728, 410] width 1456 height 819
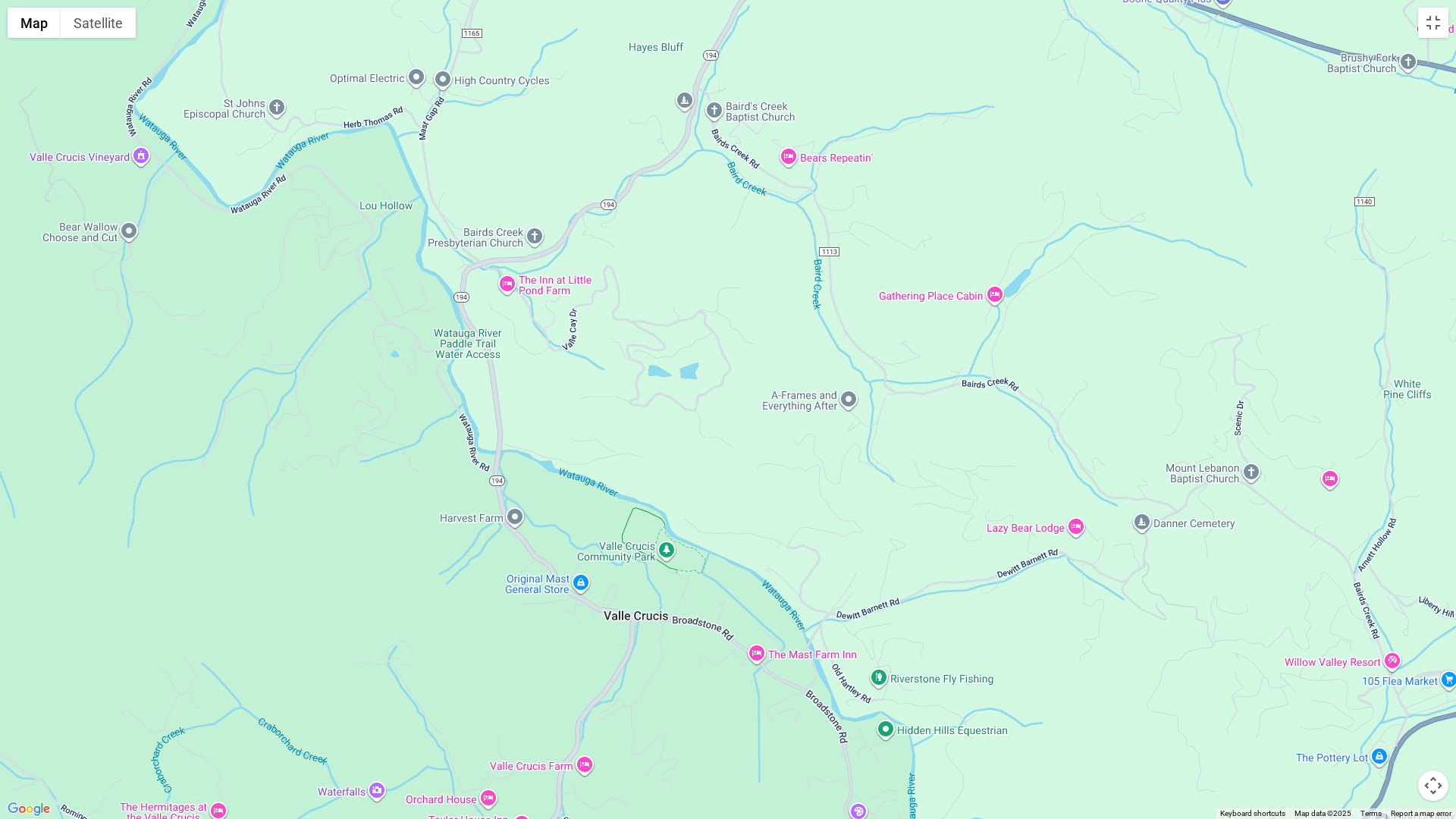
drag, startPoint x: 220, startPoint y: 487, endPoint x: 827, endPoint y: 577, distance: 613.6
click at [827, 577] on div at bounding box center [728, 410] width 1456 height 819
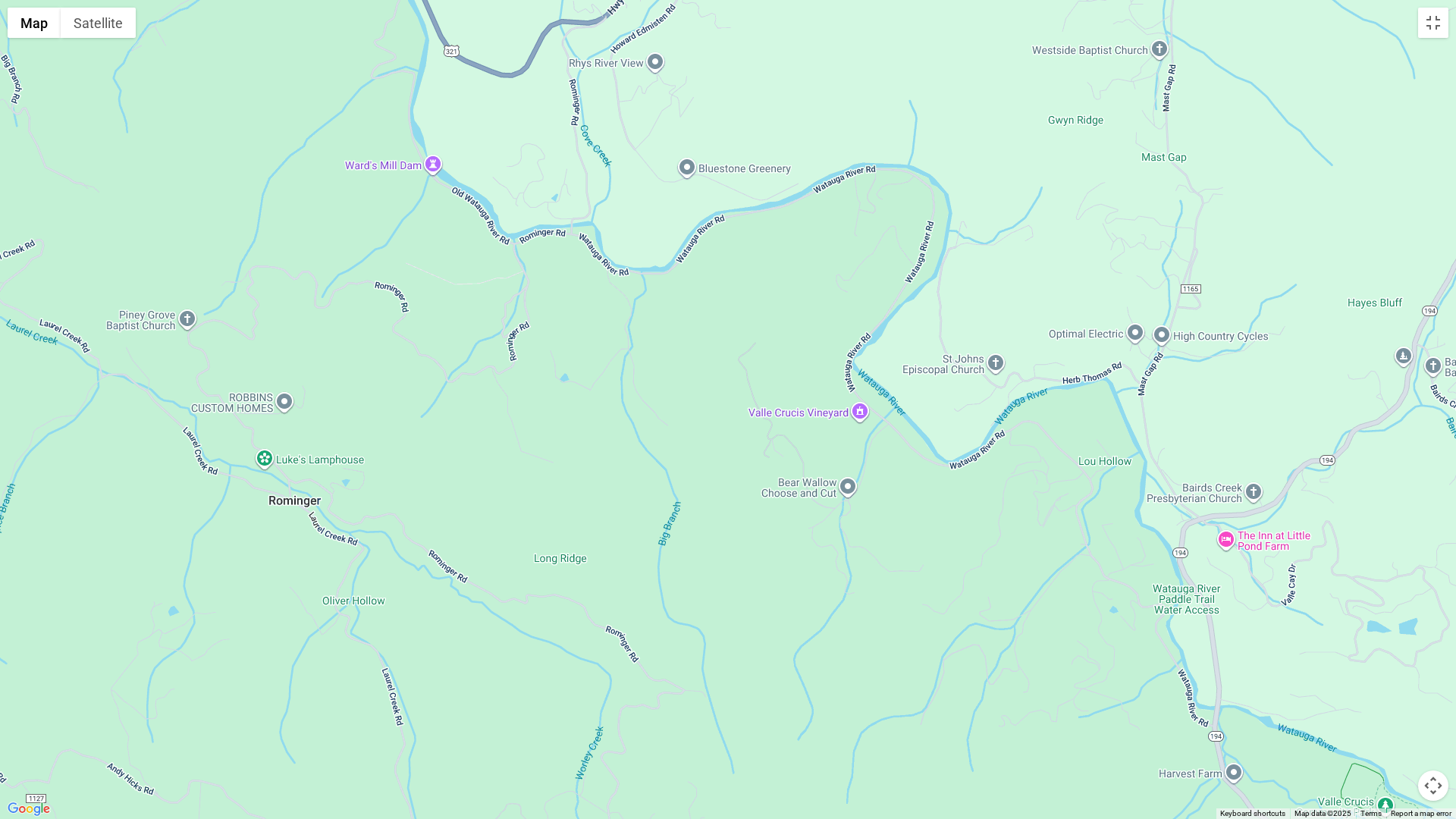
drag, startPoint x: 286, startPoint y: 409, endPoint x: 1006, endPoint y: 663, distance: 763.5
click at [1006, 663] on div at bounding box center [728, 410] width 1456 height 819
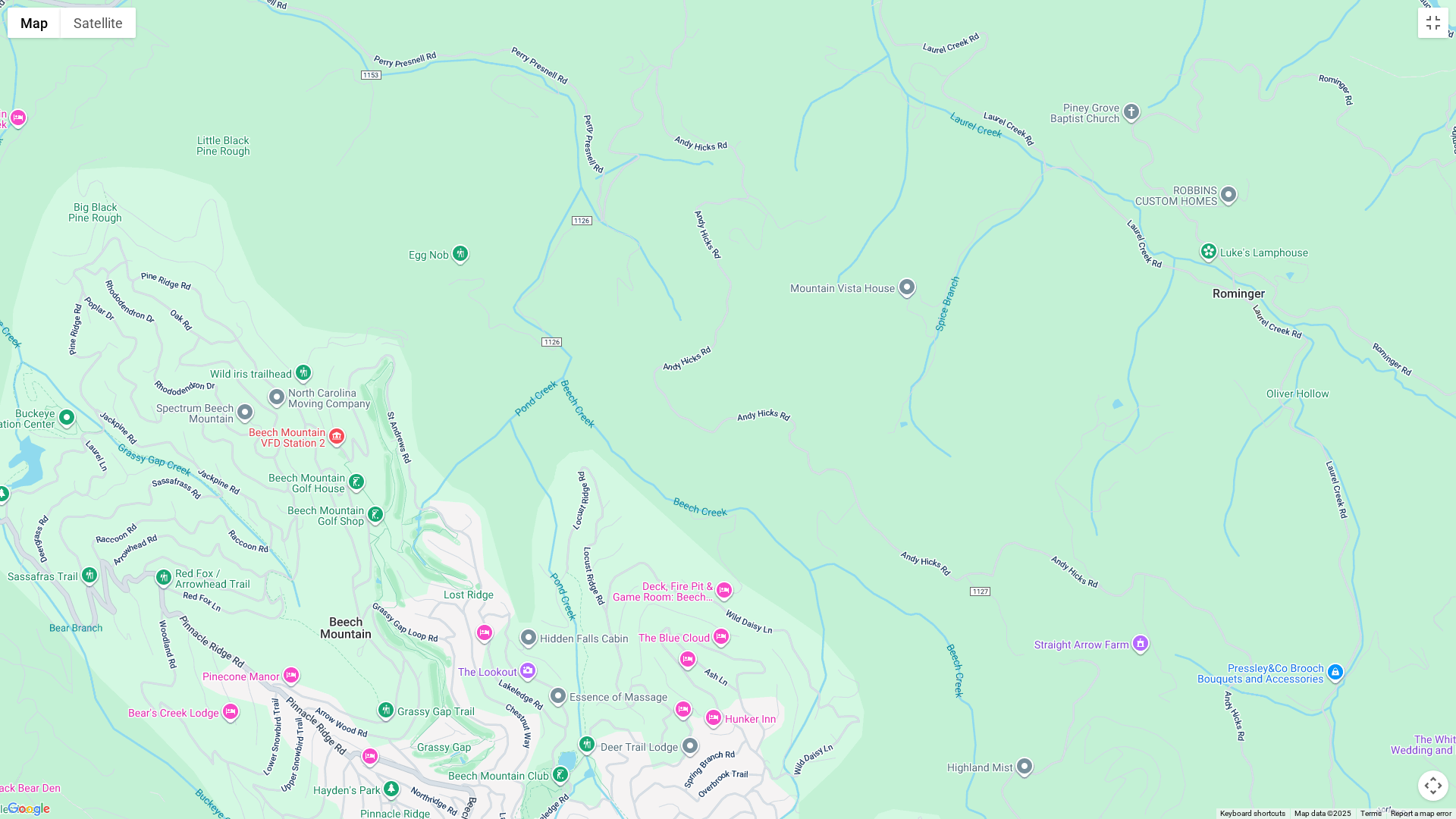
drag, startPoint x: 387, startPoint y: 520, endPoint x: 1331, endPoint y: 314, distance: 966.2
click at [1331, 314] on div at bounding box center [728, 410] width 1456 height 819
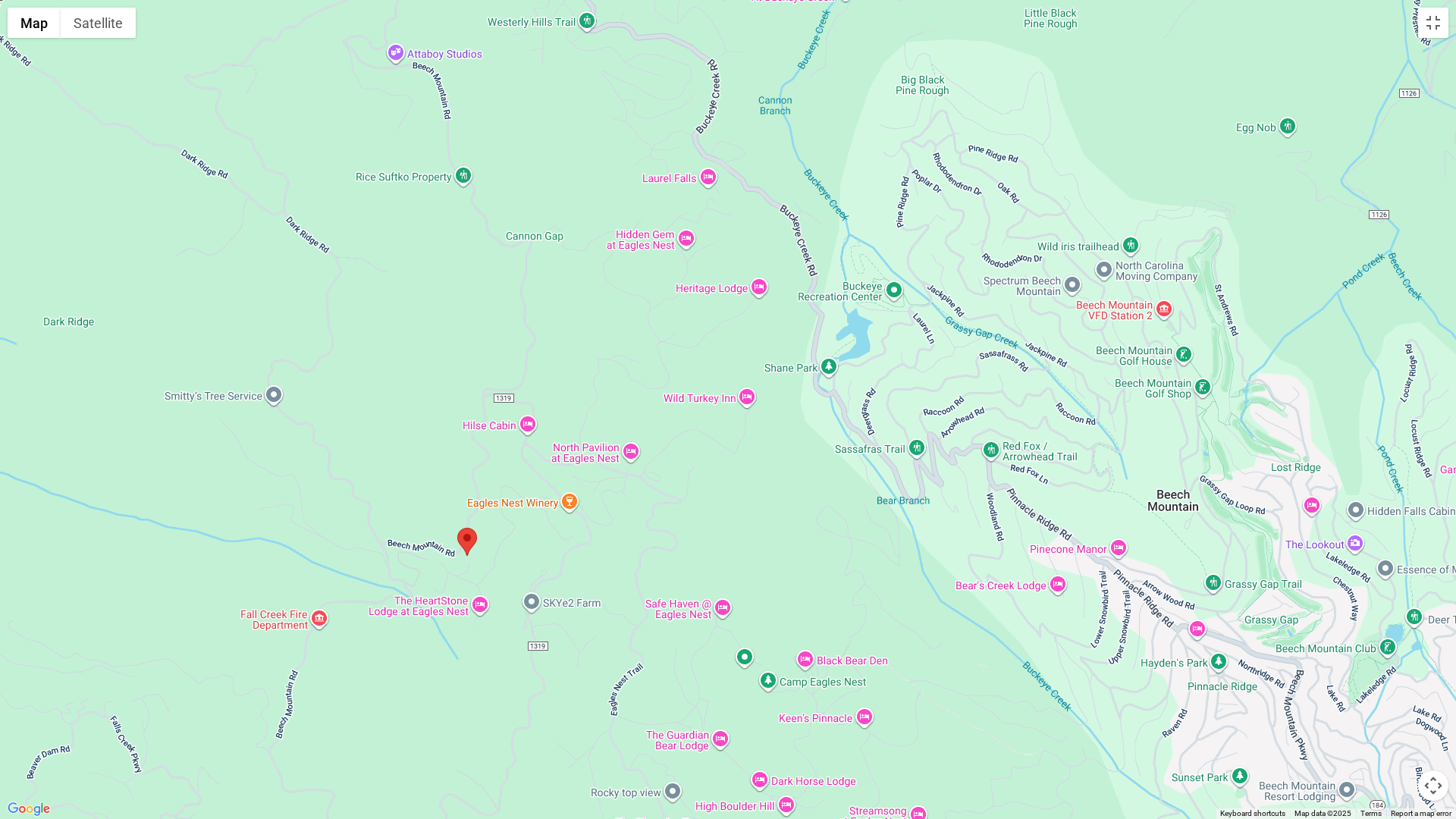
drag, startPoint x: 242, startPoint y: 595, endPoint x: 1074, endPoint y: 465, distance: 842.1
click at [1074, 465] on div at bounding box center [728, 410] width 1456 height 819
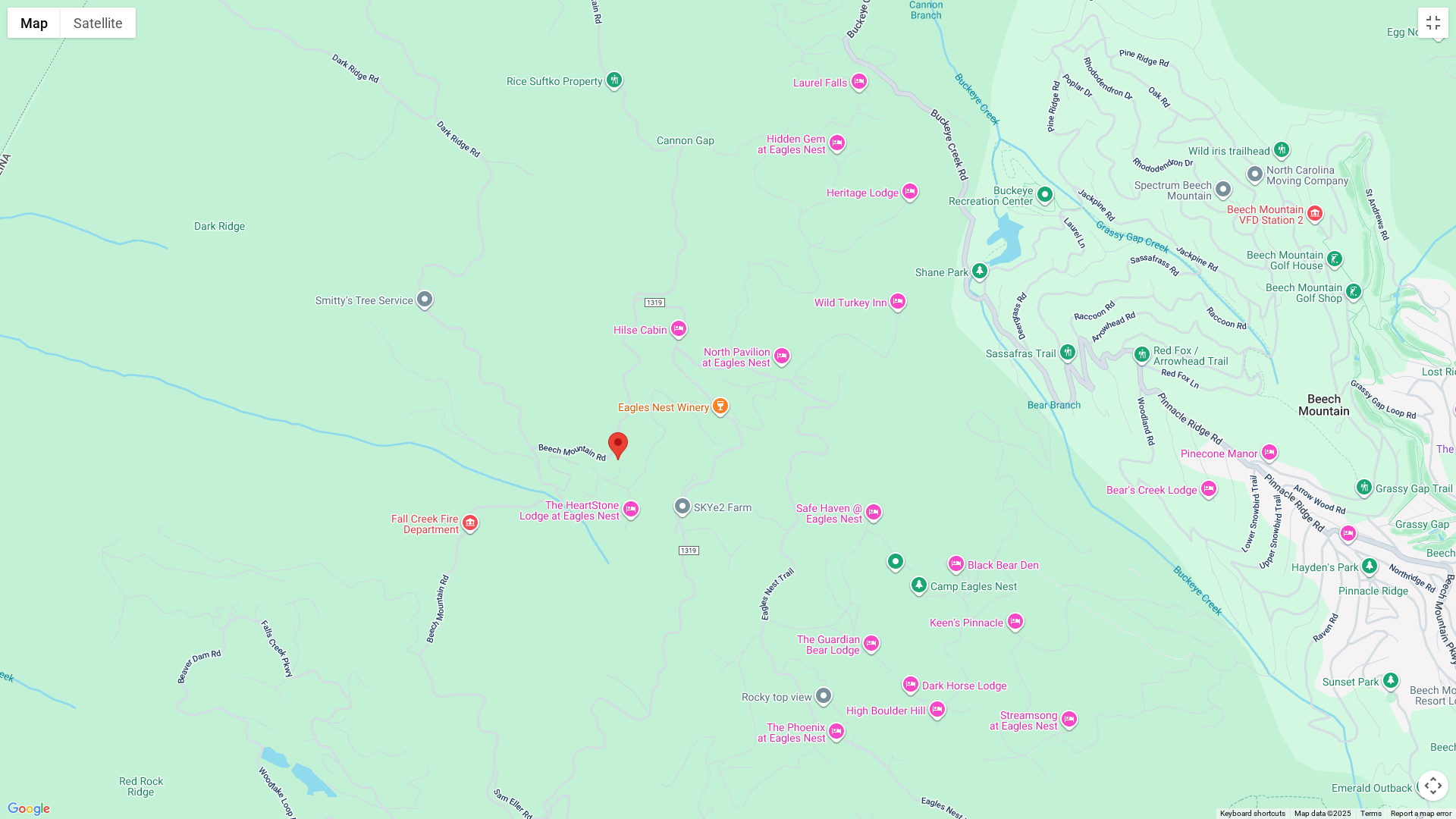
drag, startPoint x: 655, startPoint y: 540, endPoint x: 806, endPoint y: 443, distance: 179.5
click at [806, 443] on div at bounding box center [728, 410] width 1456 height 819
click at [103, 21] on button "Satellite" at bounding box center [98, 22] width 75 height 30
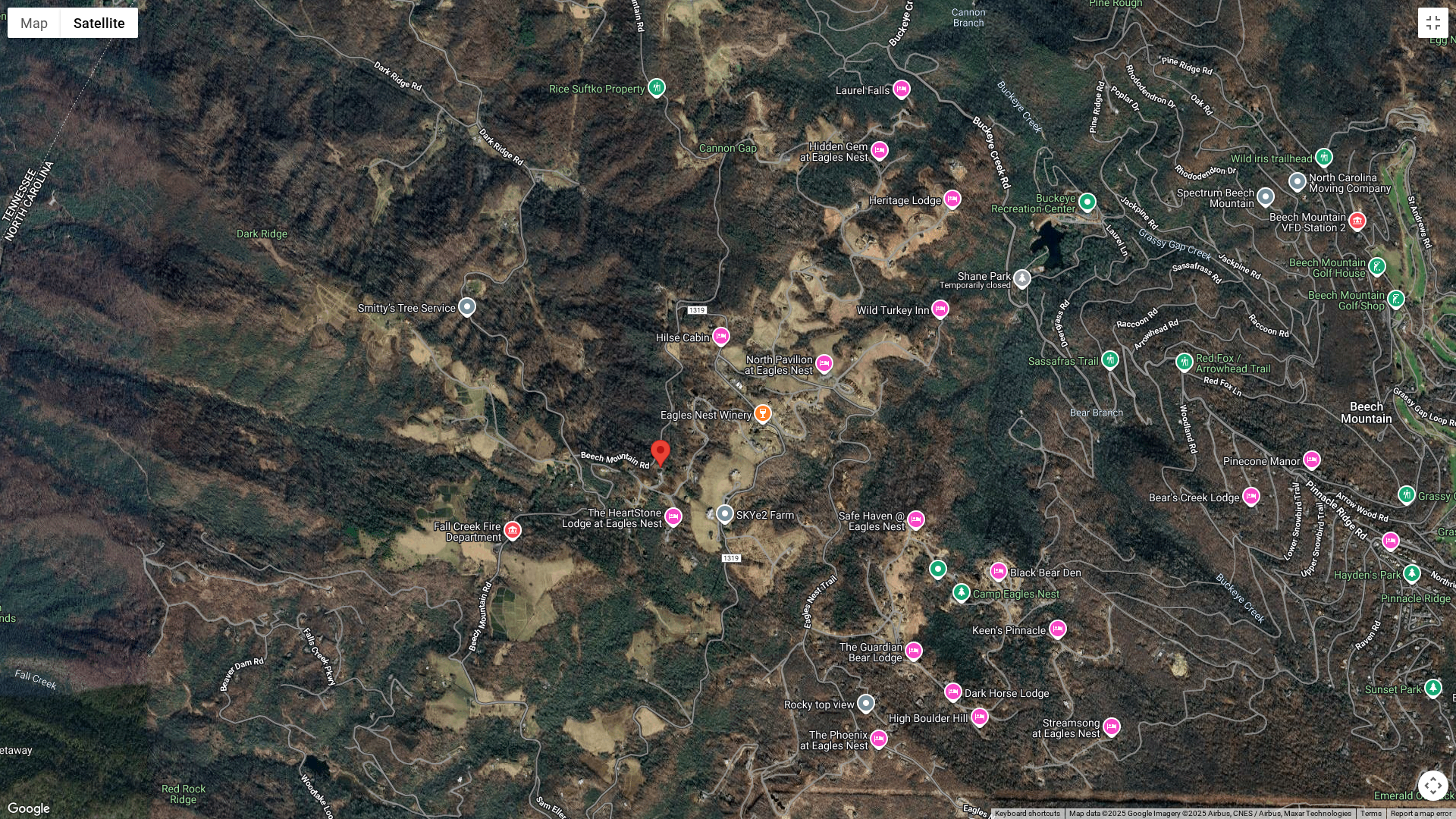
drag, startPoint x: 696, startPoint y: 706, endPoint x: 737, endPoint y: 710, distance: 41.2
click at [737, 710] on div at bounding box center [728, 410] width 1456 height 819
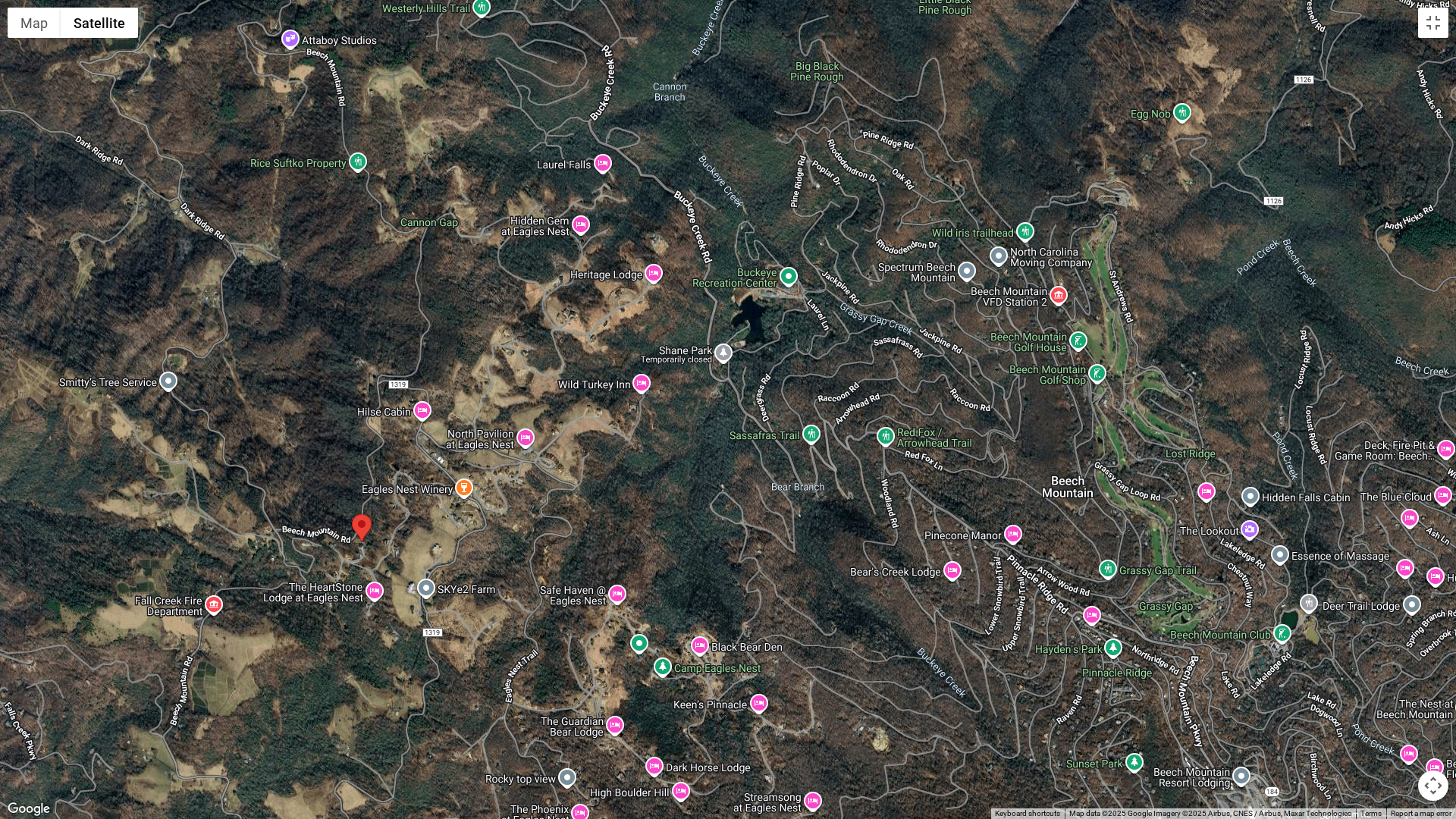
drag, startPoint x: 710, startPoint y: 452, endPoint x: 410, endPoint y: 527, distance: 309.2
click at [410, 527] on div at bounding box center [728, 410] width 1456 height 819
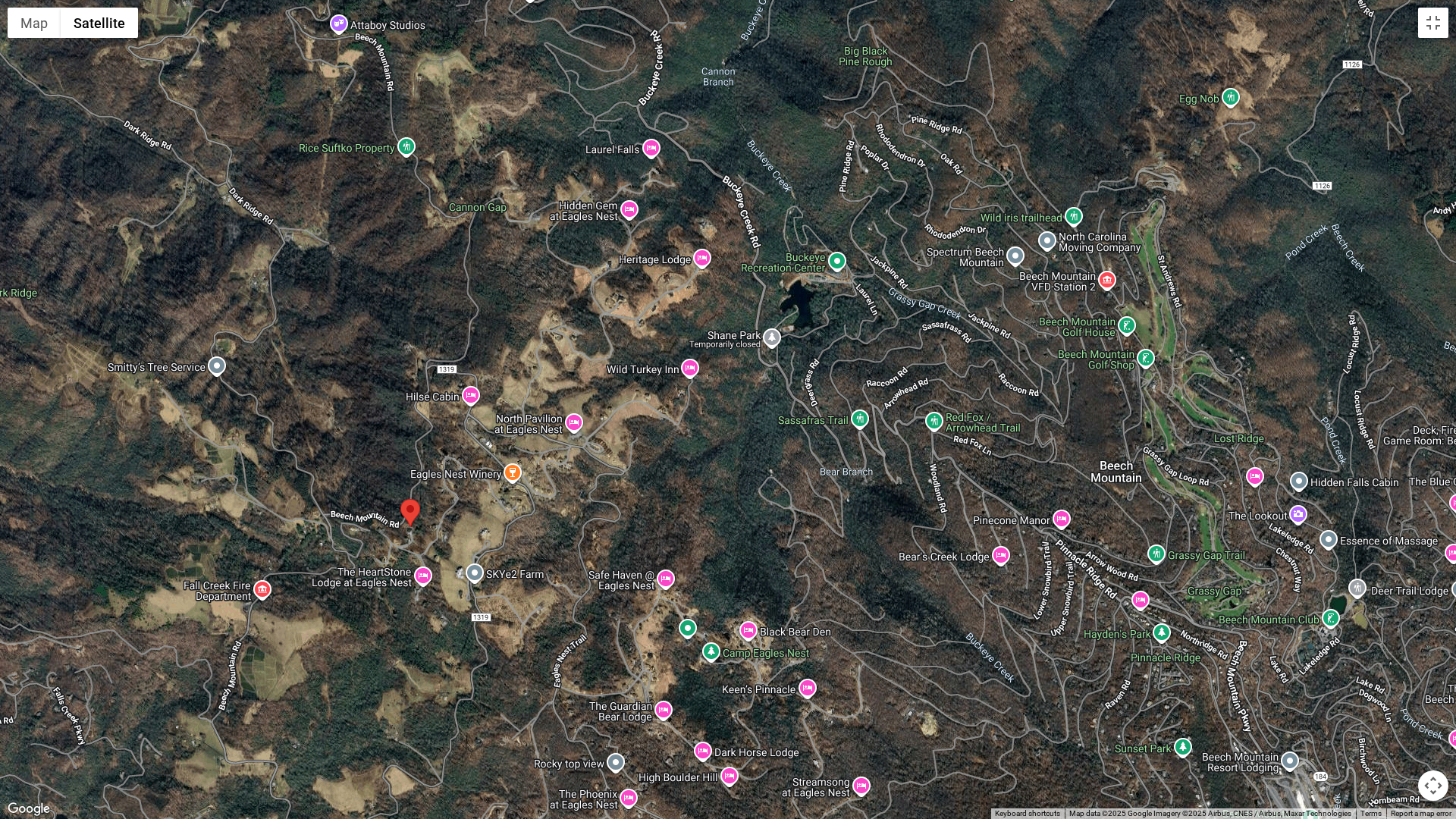
drag, startPoint x: 710, startPoint y: 431, endPoint x: 769, endPoint y: 412, distance: 62.0
click at [769, 412] on div at bounding box center [728, 410] width 1456 height 819
click at [1433, 23] on button "Toggle fullscreen view" at bounding box center [1433, 22] width 30 height 30
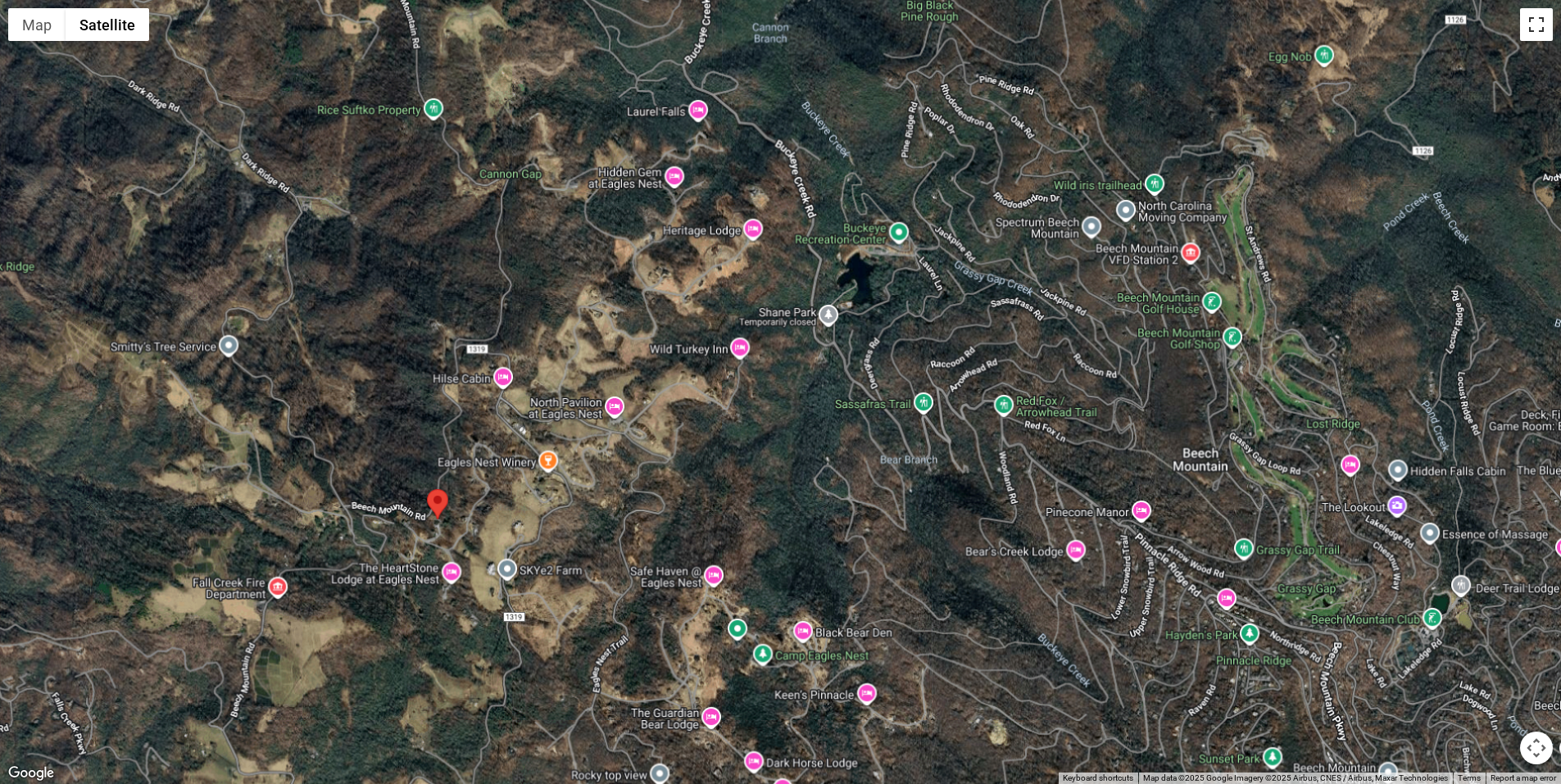
scroll to position [0, 0]
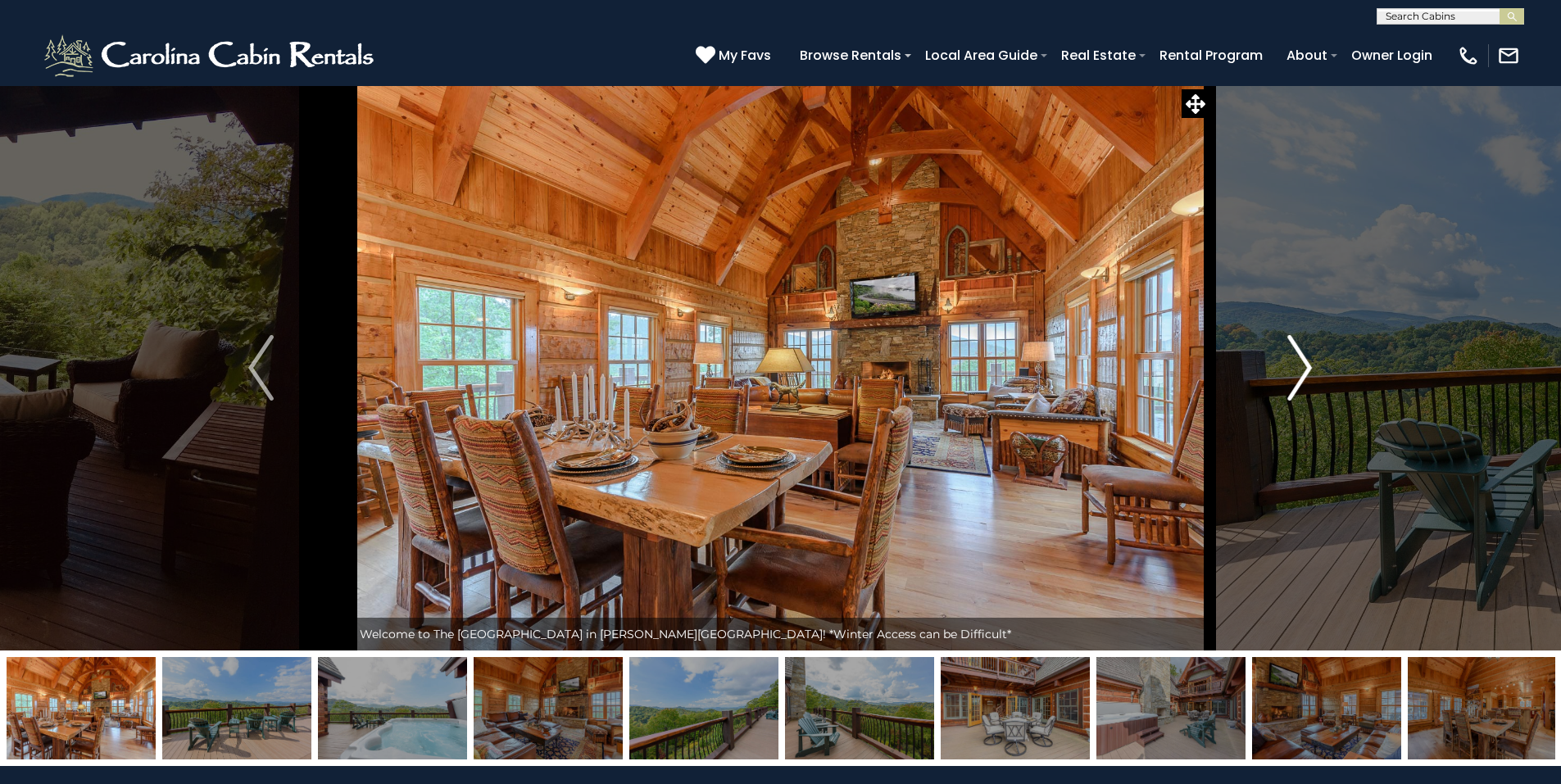
click at [1293, 370] on img "Next" at bounding box center [1300, 368] width 25 height 66
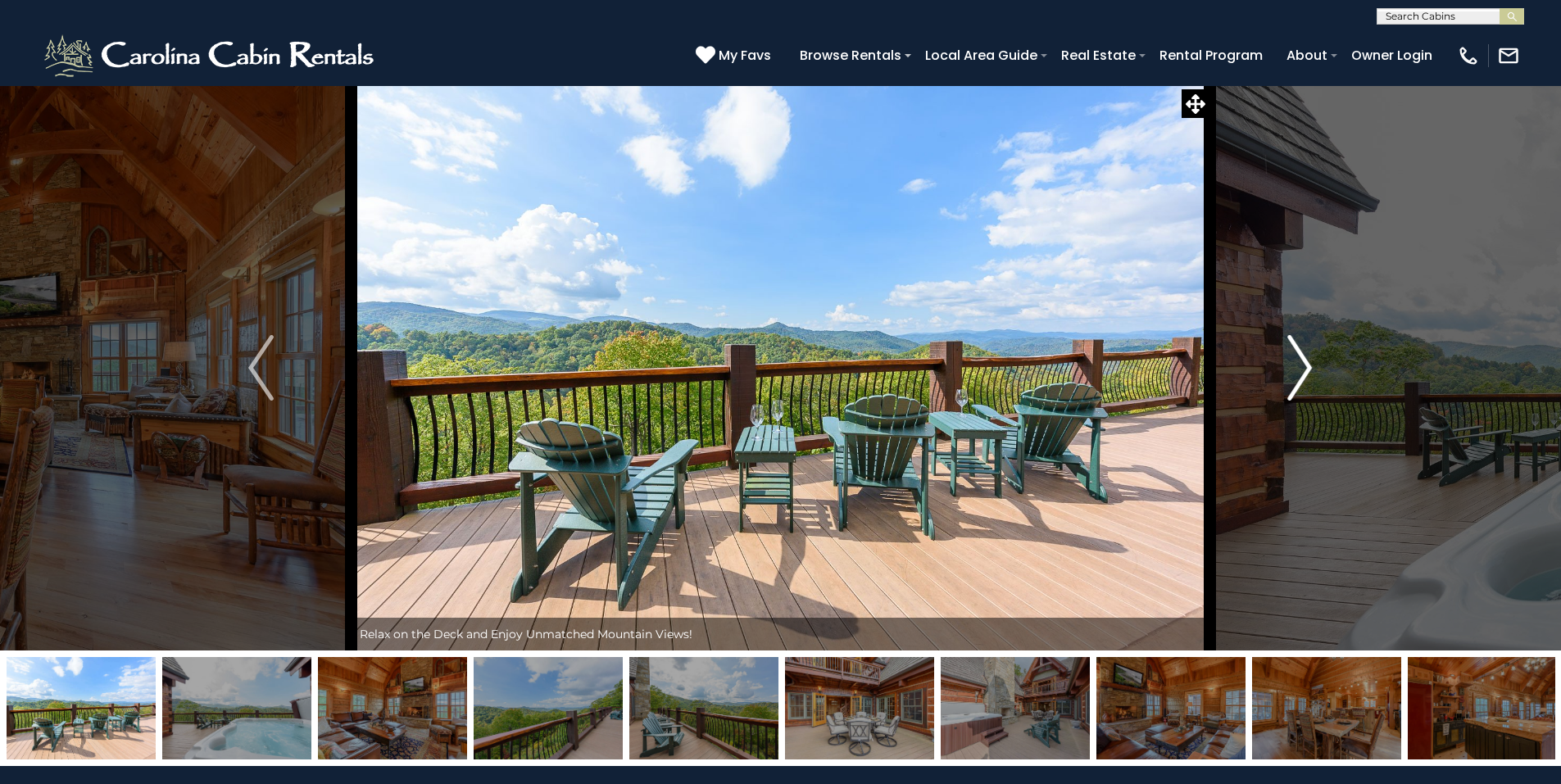
click at [1293, 370] on img "Next" at bounding box center [1300, 368] width 25 height 66
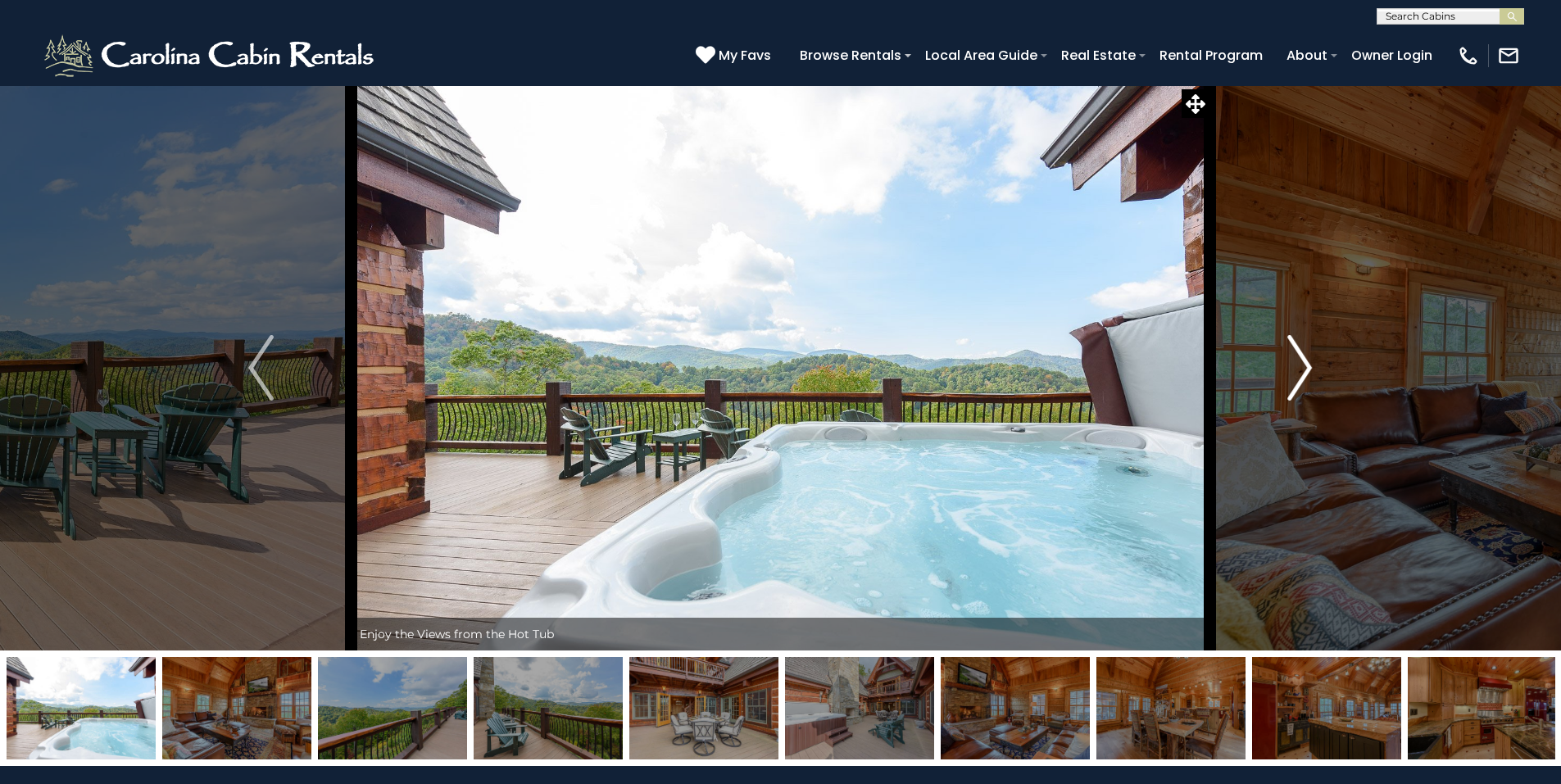
click at [1298, 362] on img "Next" at bounding box center [1300, 368] width 25 height 66
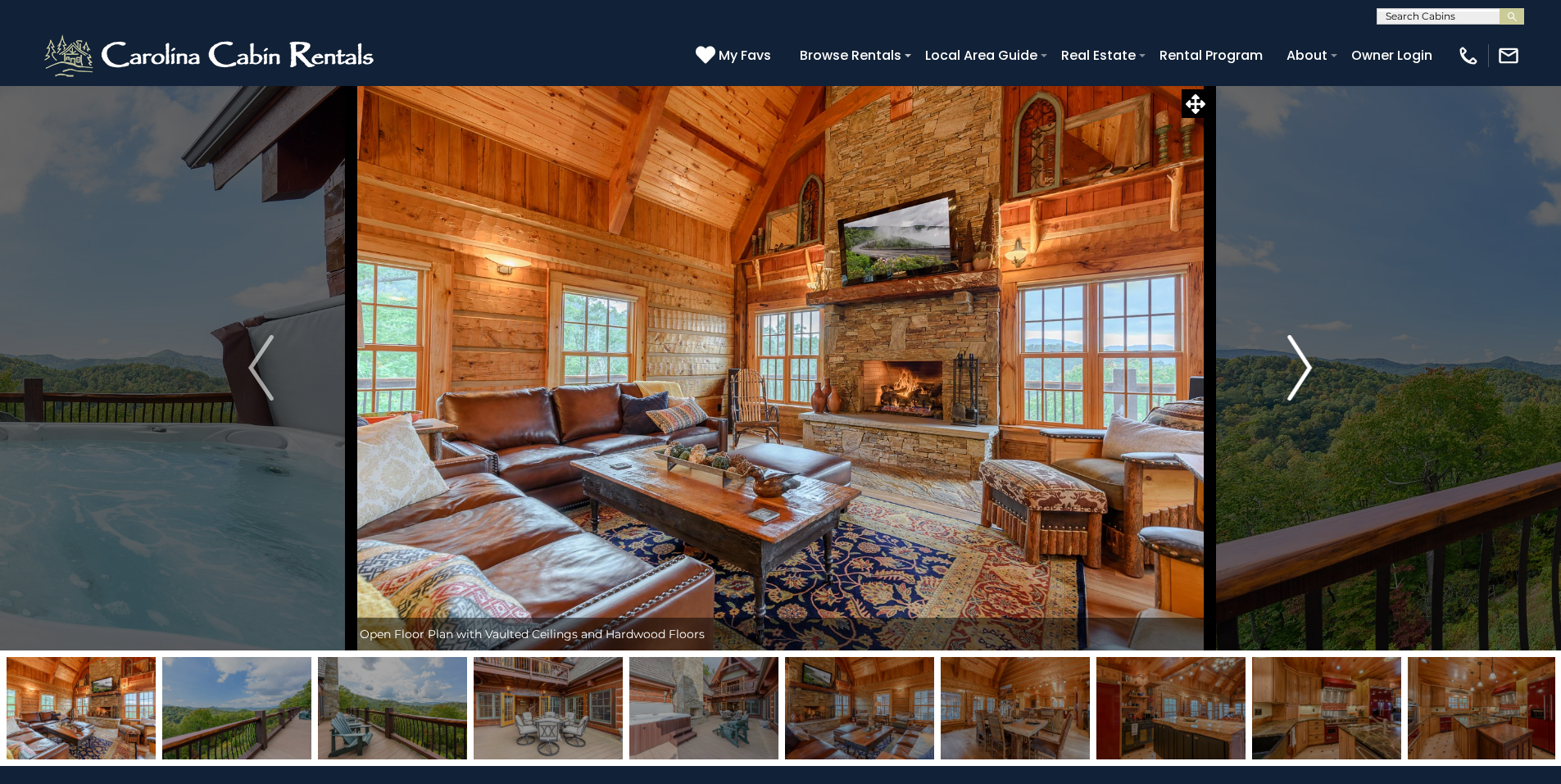
click at [1295, 361] on img "Next" at bounding box center [1300, 368] width 25 height 66
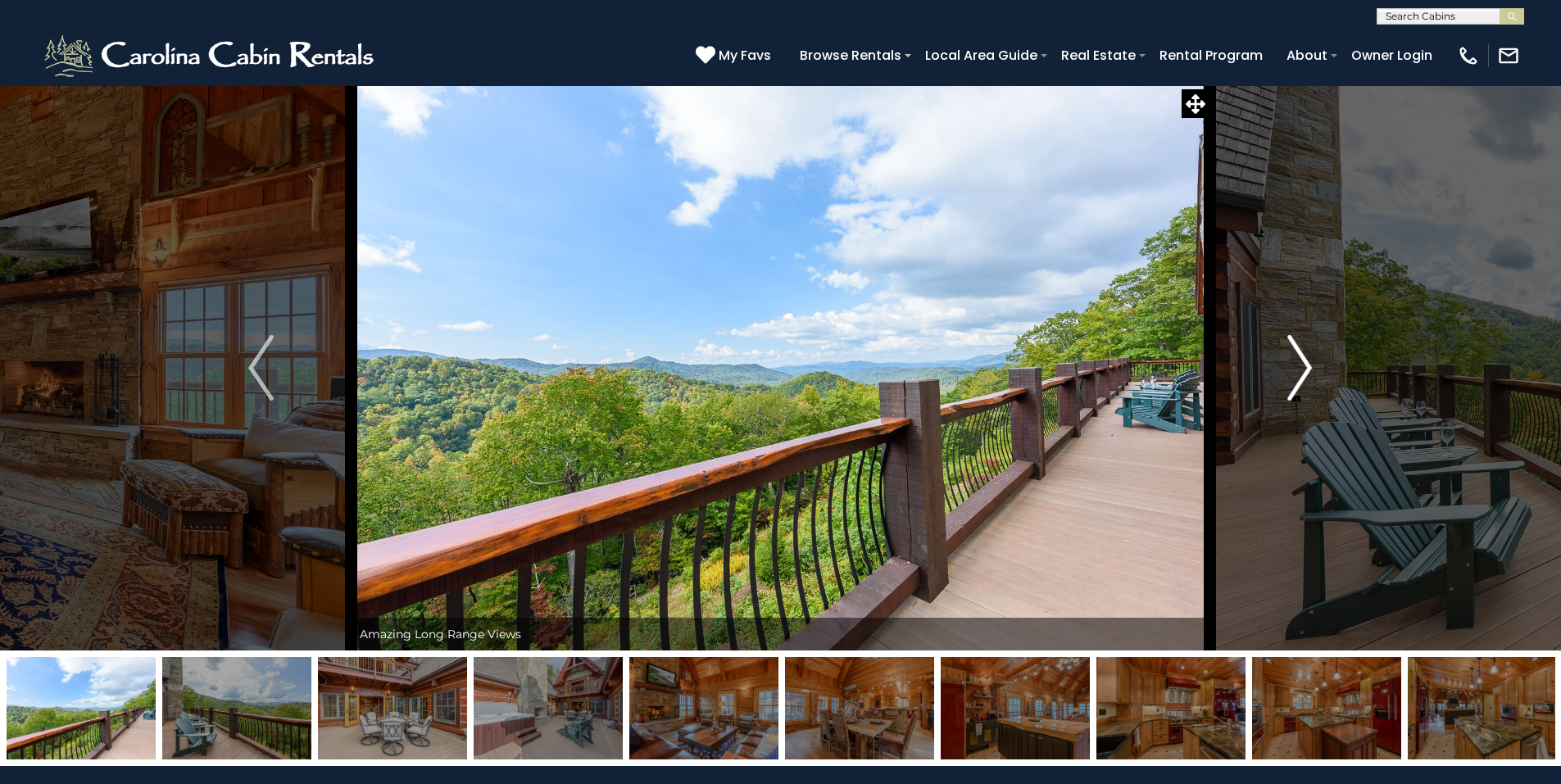
click at [1295, 361] on img "Next" at bounding box center [1300, 368] width 25 height 66
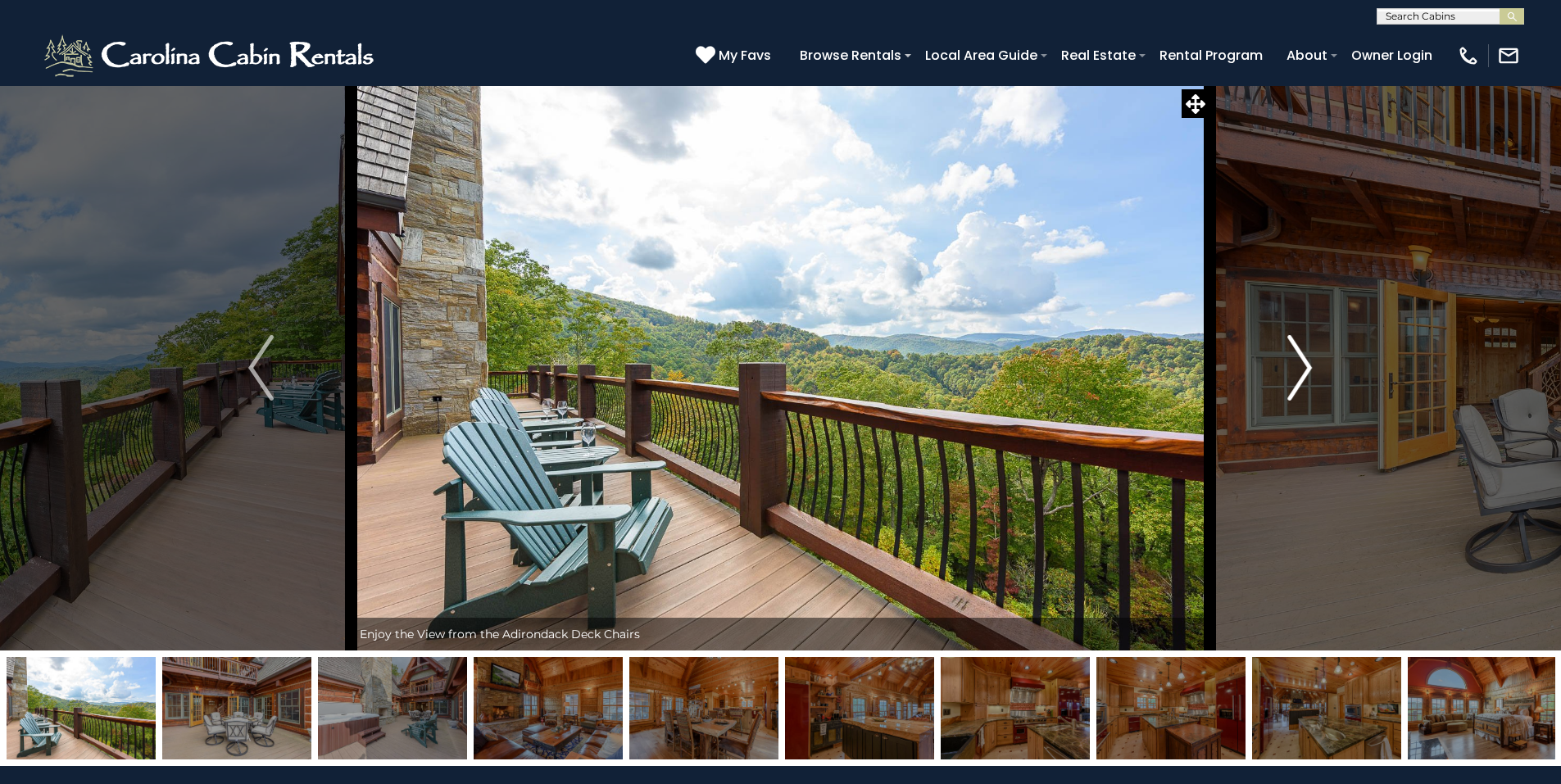
click at [1295, 359] on img "Next" at bounding box center [1300, 368] width 25 height 66
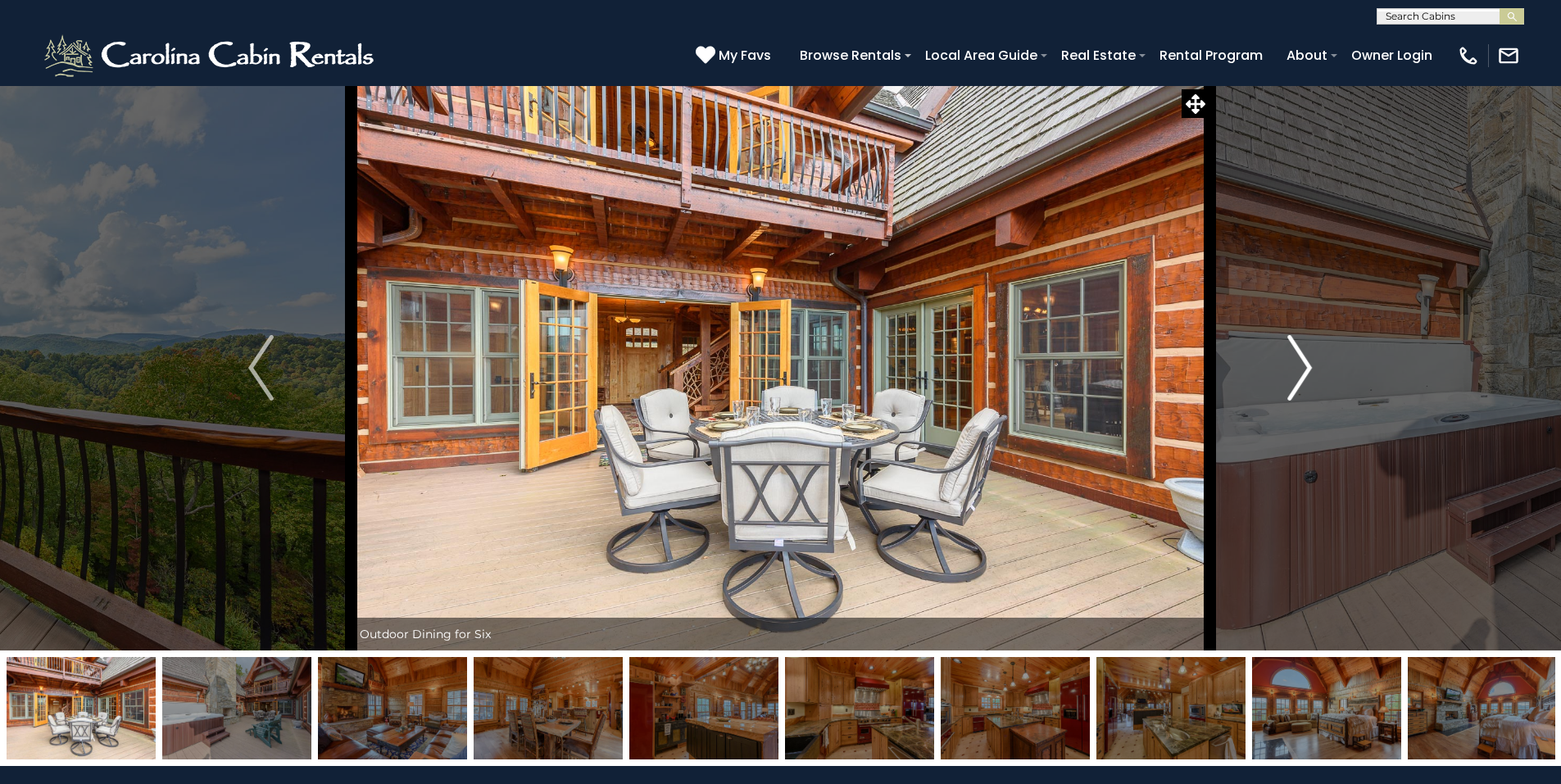
click at [1295, 357] on img "Next" at bounding box center [1300, 368] width 25 height 66
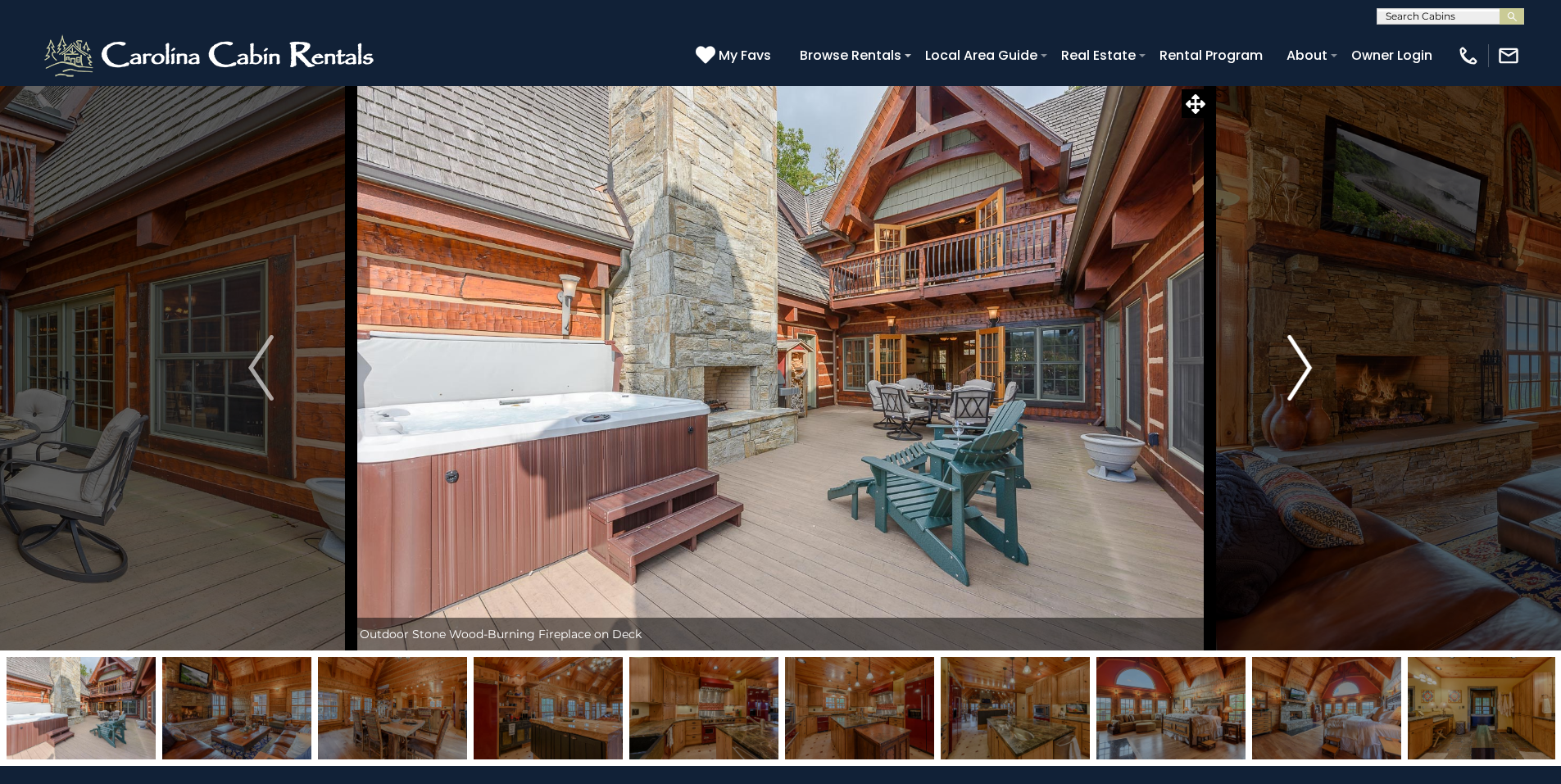
click at [1295, 357] on img "Next" at bounding box center [1300, 368] width 25 height 66
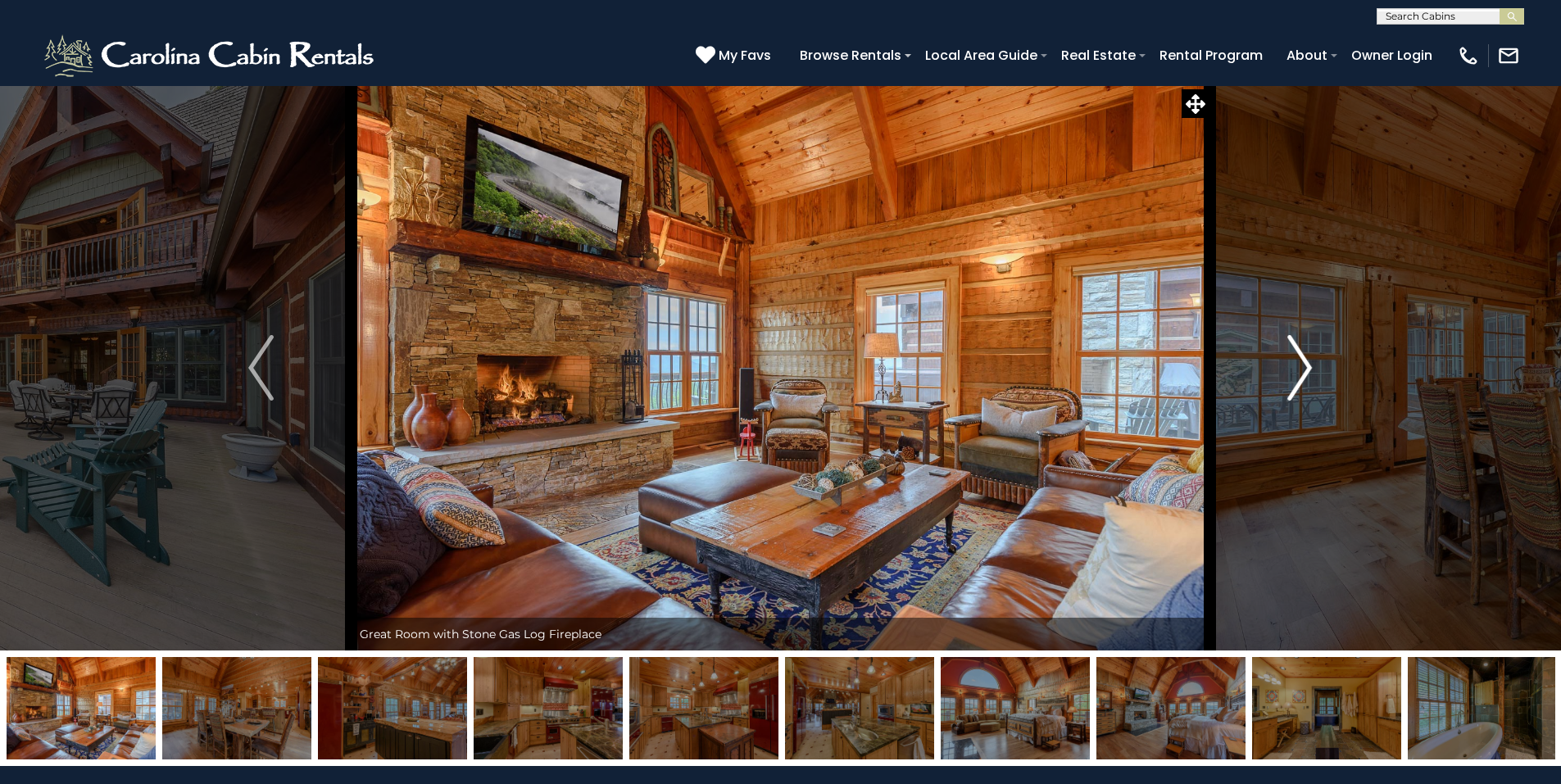
click at [1295, 357] on img "Next" at bounding box center [1300, 368] width 25 height 66
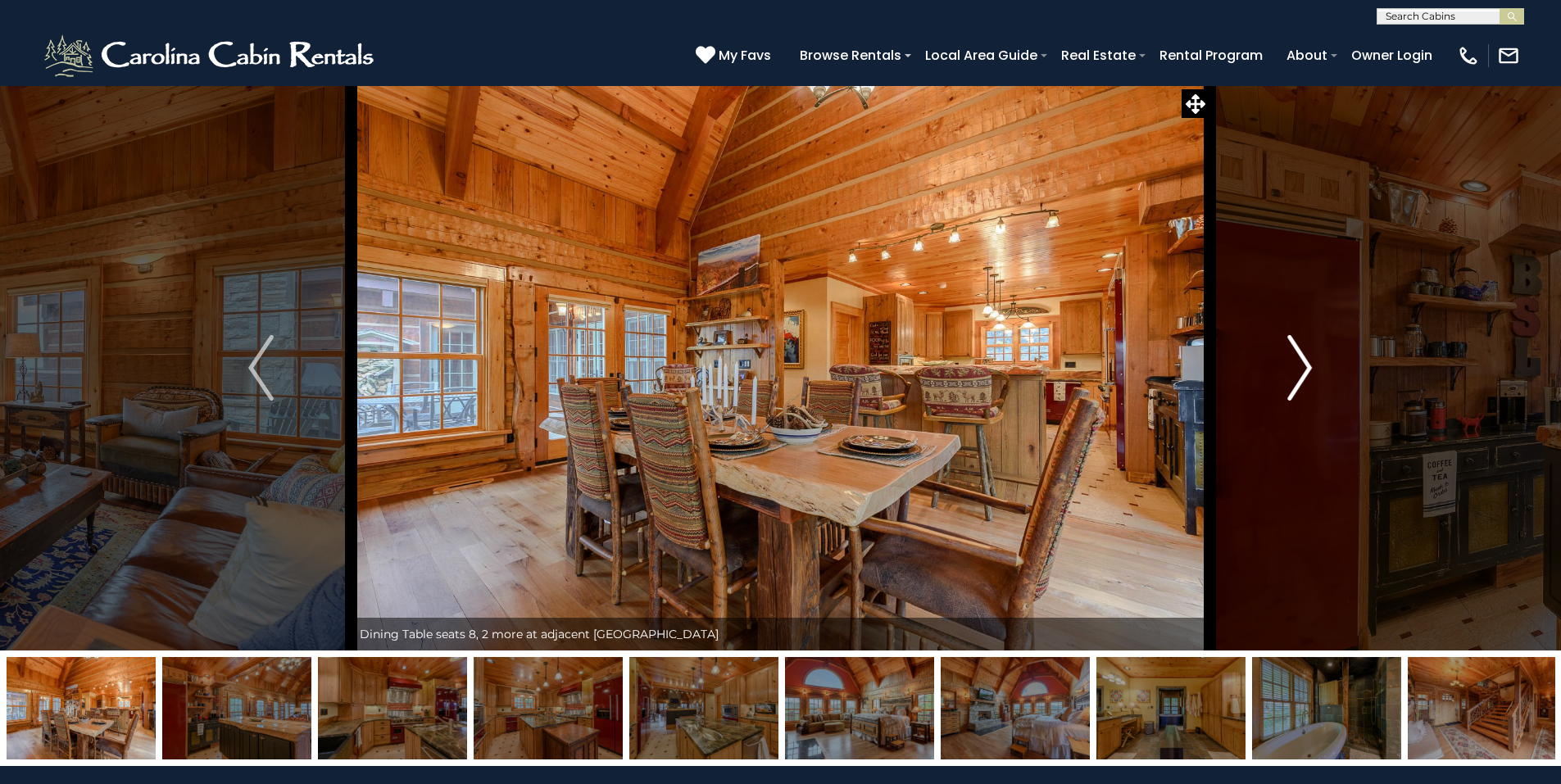
click at [1295, 357] on img "Next" at bounding box center [1300, 368] width 25 height 66
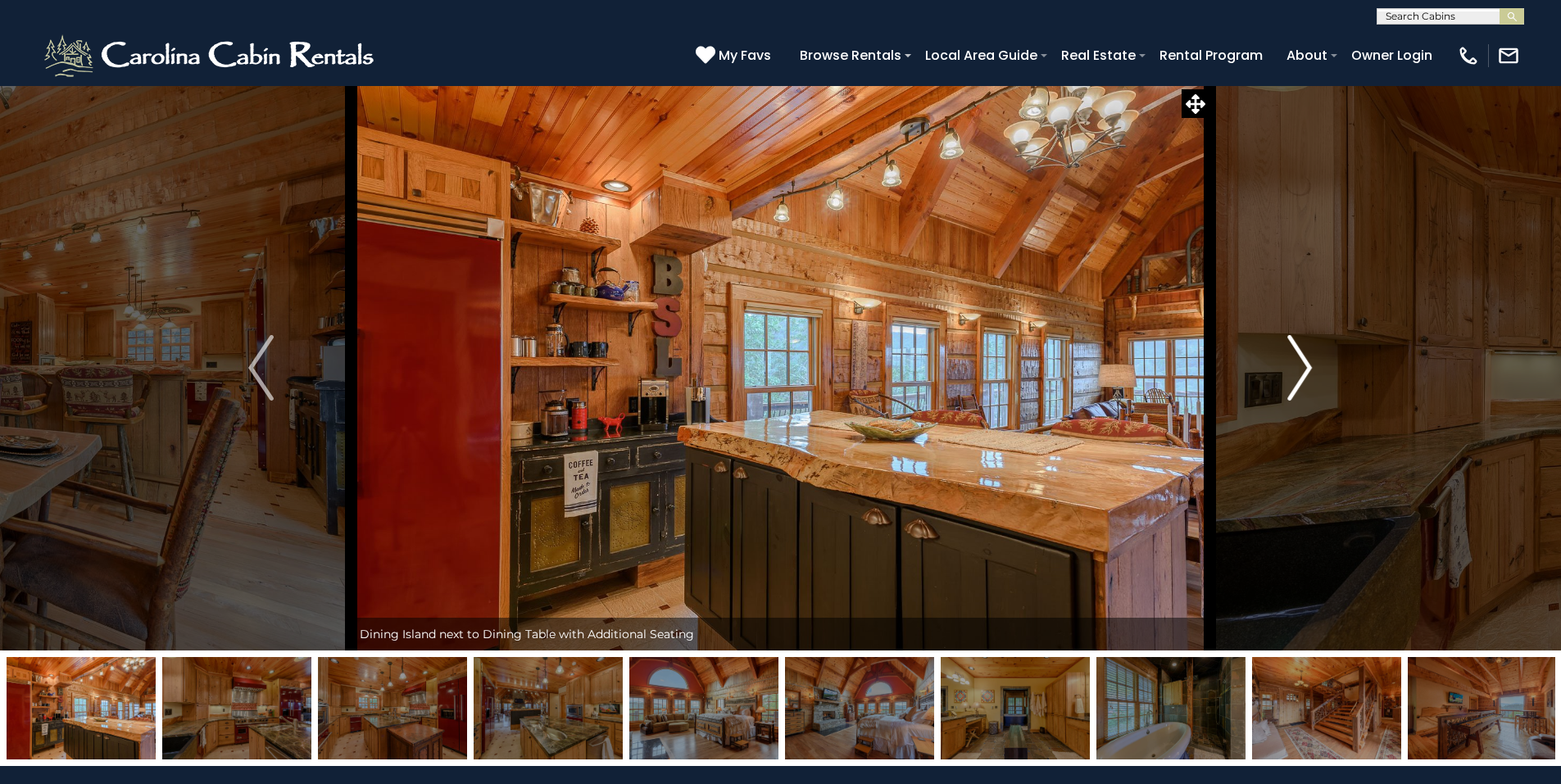
click at [1295, 357] on img "Next" at bounding box center [1300, 368] width 25 height 66
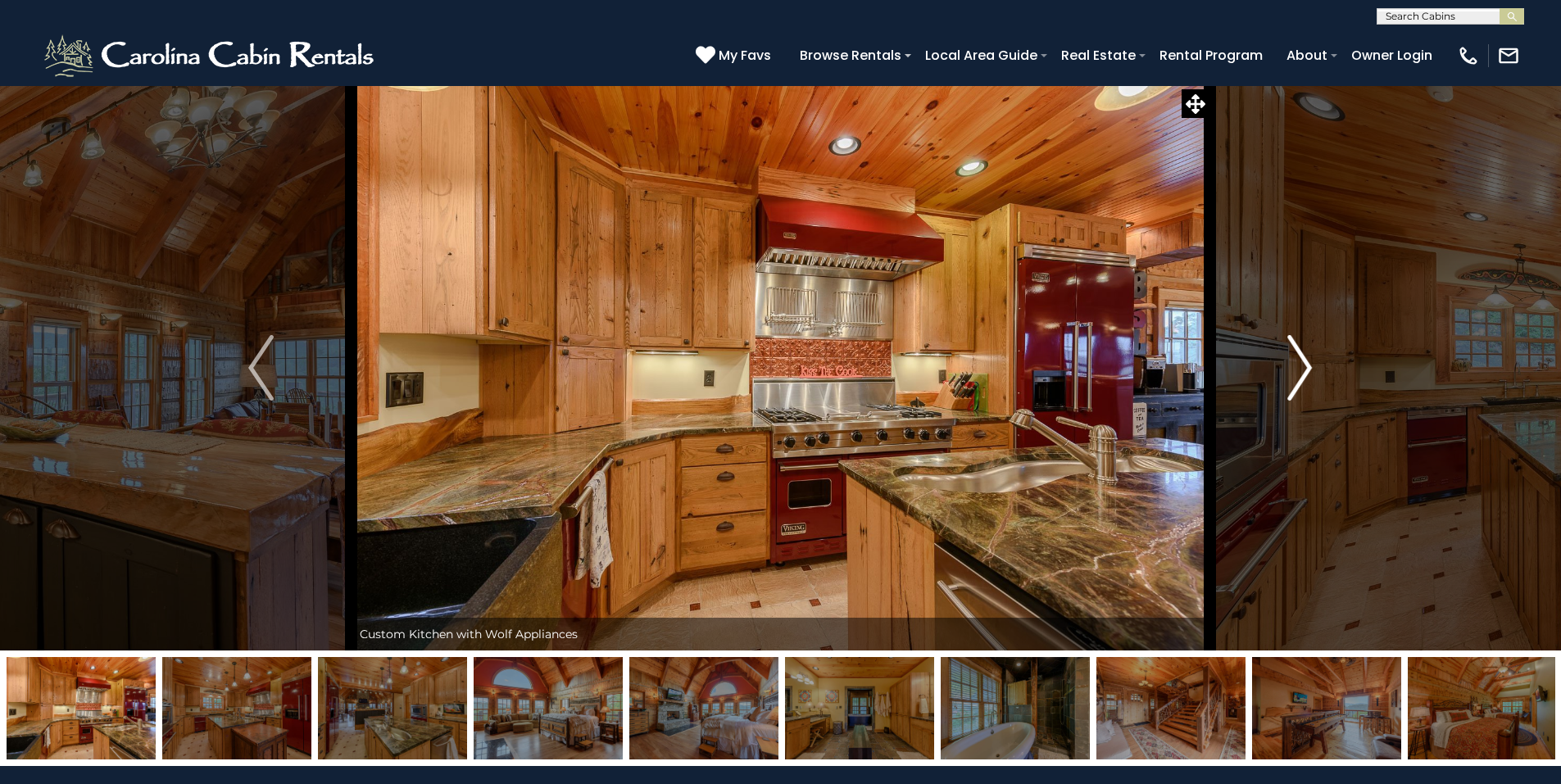
click at [1295, 357] on img "Next" at bounding box center [1300, 368] width 25 height 66
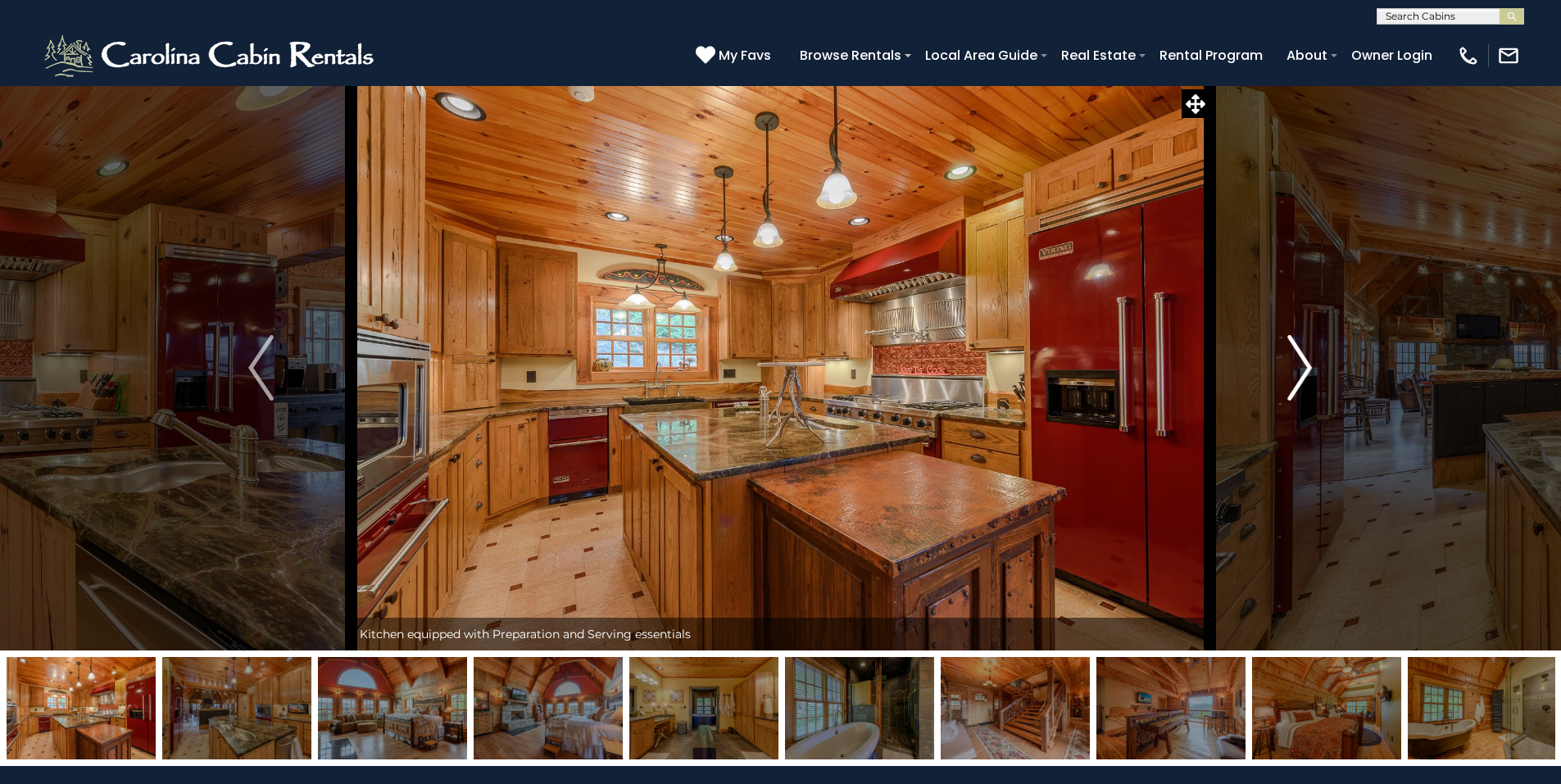
click at [1297, 359] on img "Next" at bounding box center [1300, 368] width 25 height 66
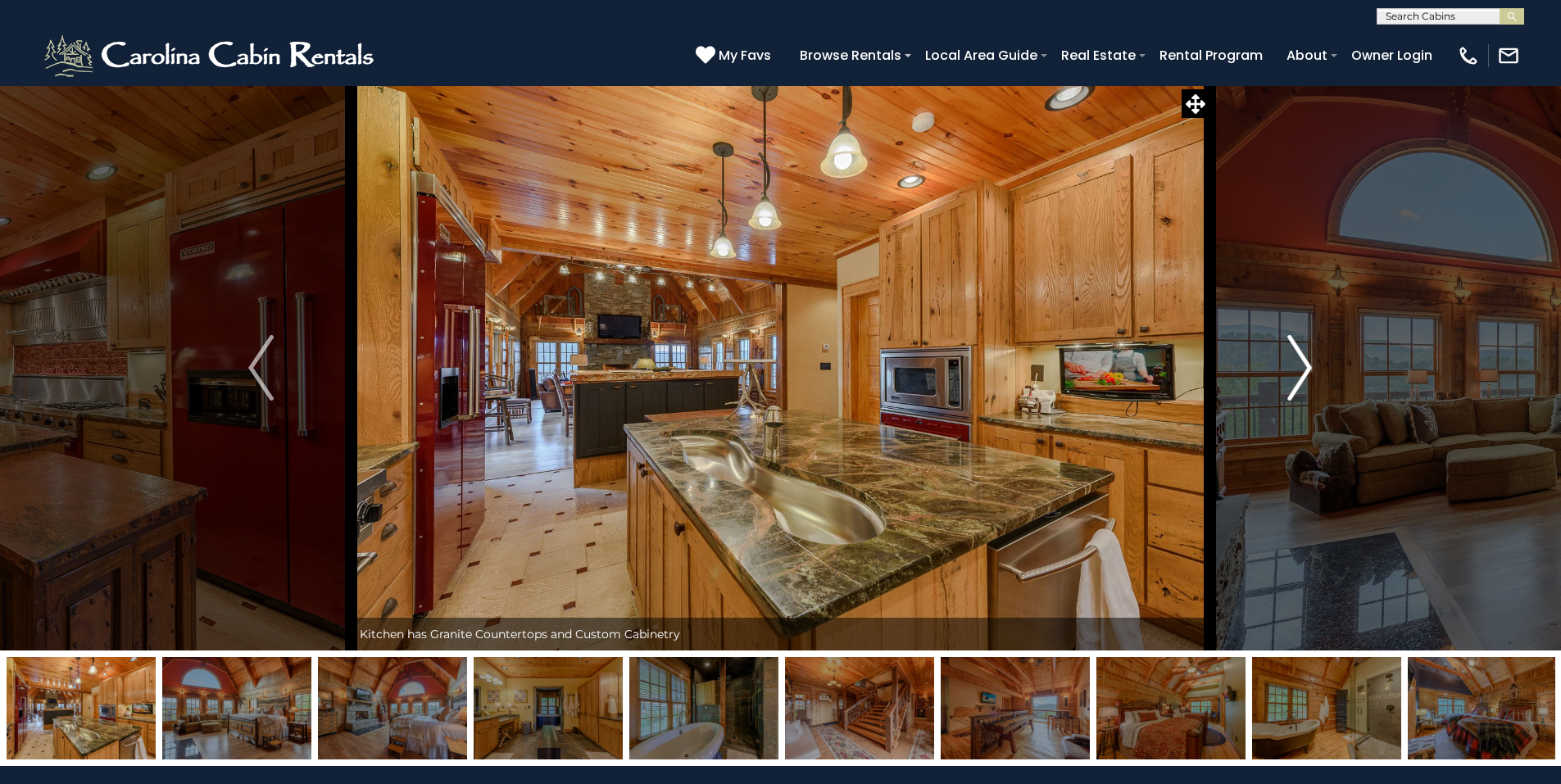
click at [1299, 358] on img "Next" at bounding box center [1300, 368] width 25 height 66
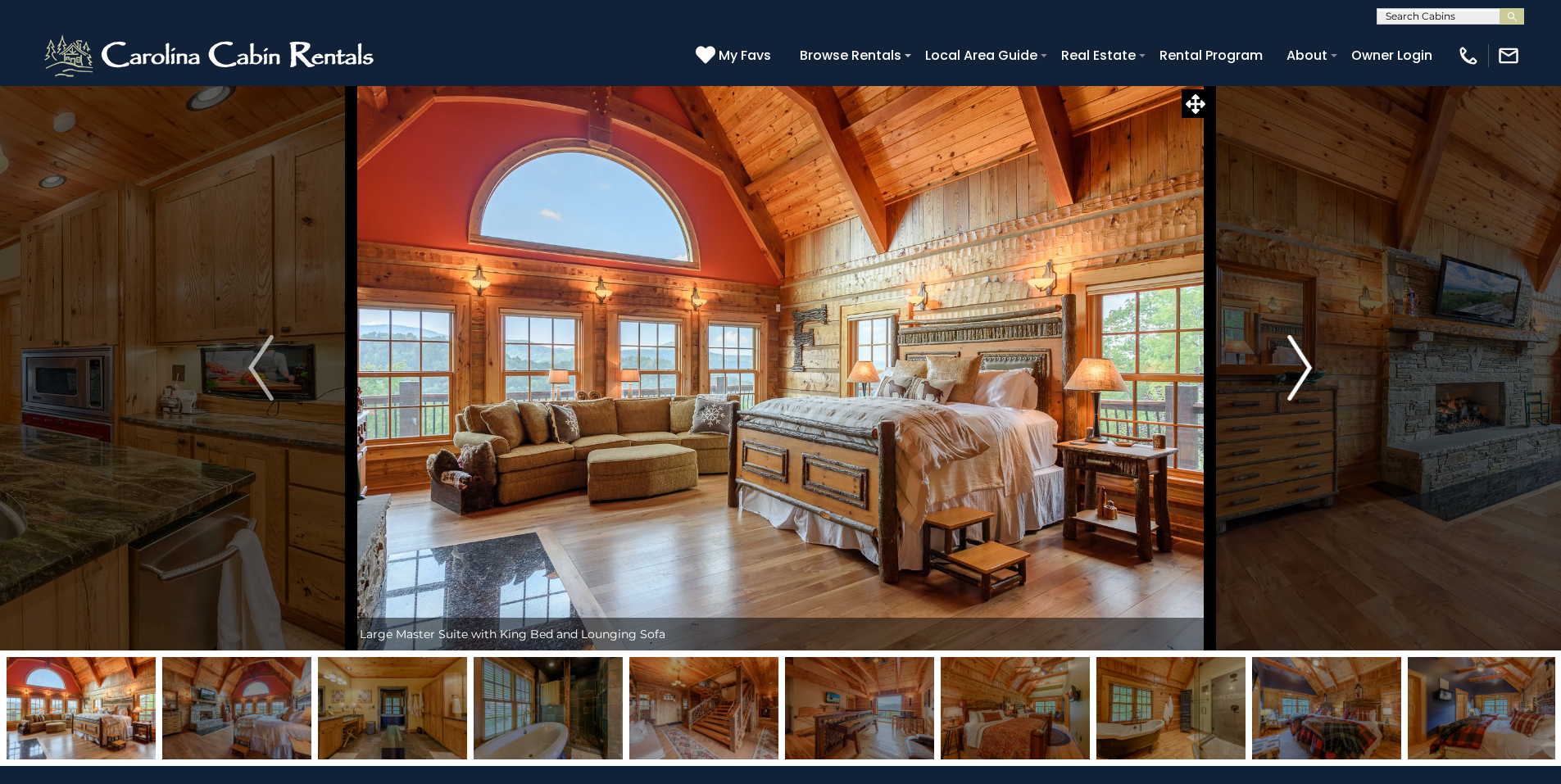
click at [1299, 359] on img "Next" at bounding box center [1300, 368] width 25 height 66
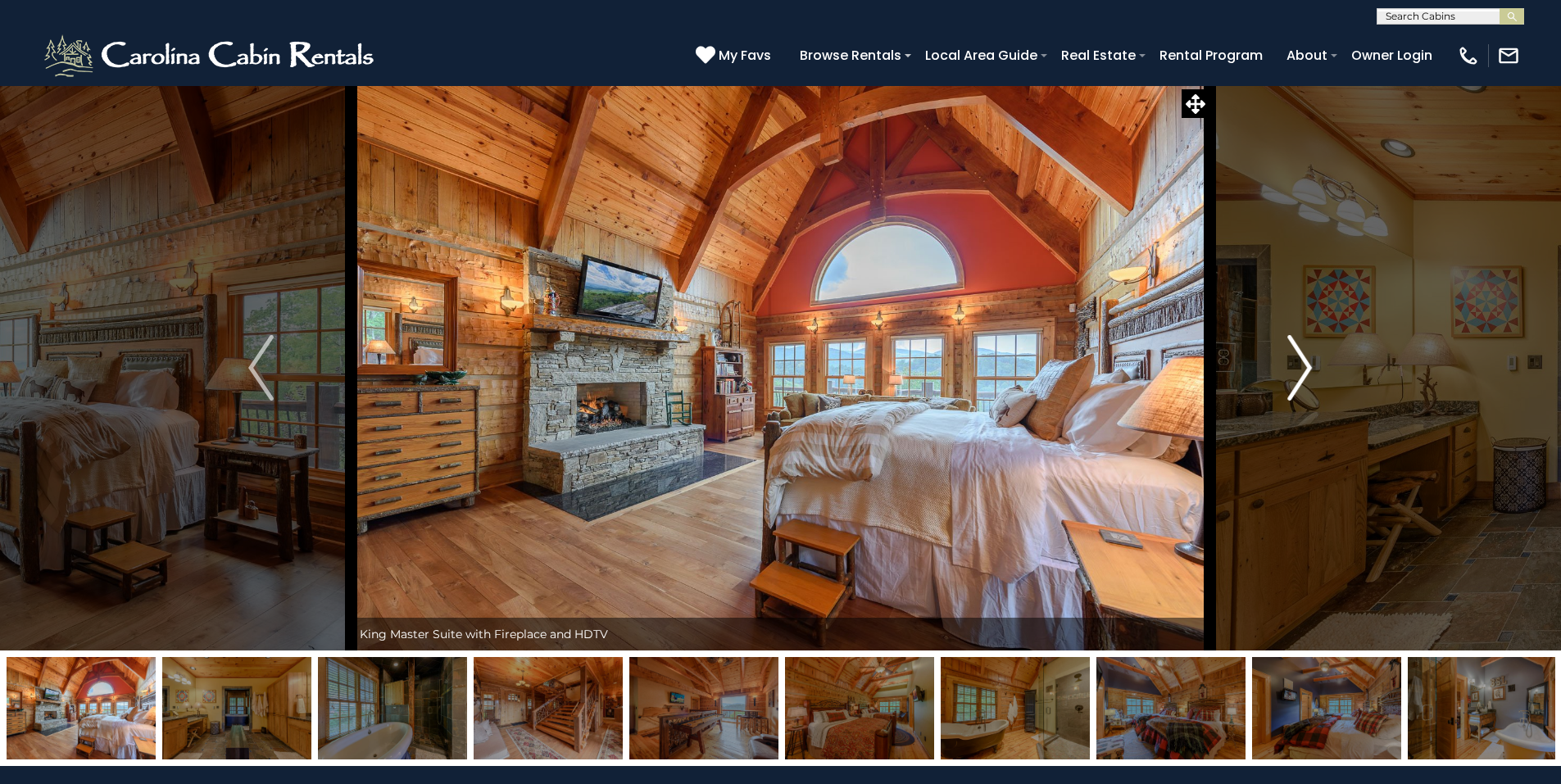
click at [1299, 359] on img "Next" at bounding box center [1300, 368] width 25 height 66
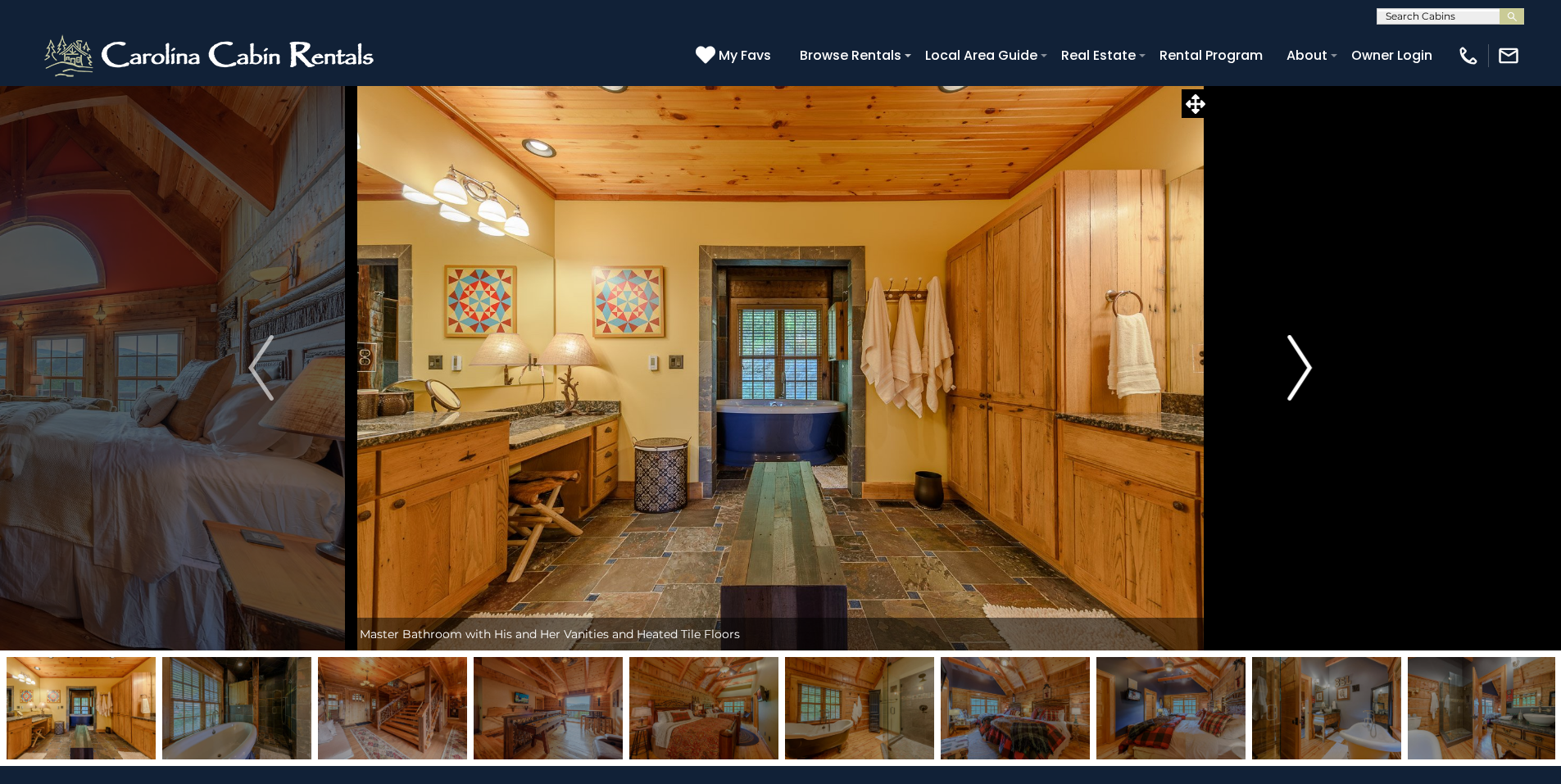
click at [1299, 359] on img "Next" at bounding box center [1300, 368] width 25 height 66
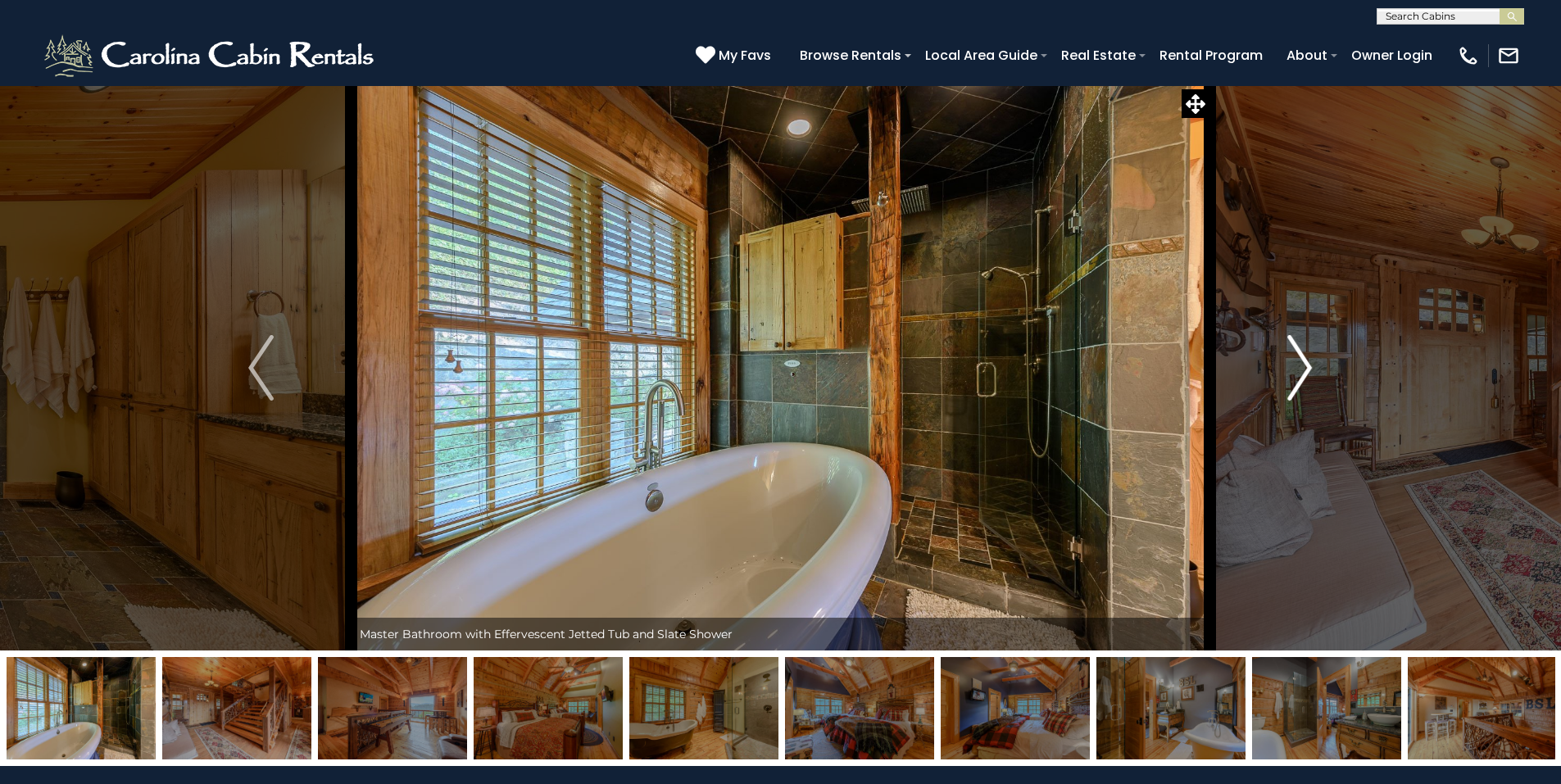
click at [1299, 359] on img "Next" at bounding box center [1300, 368] width 25 height 66
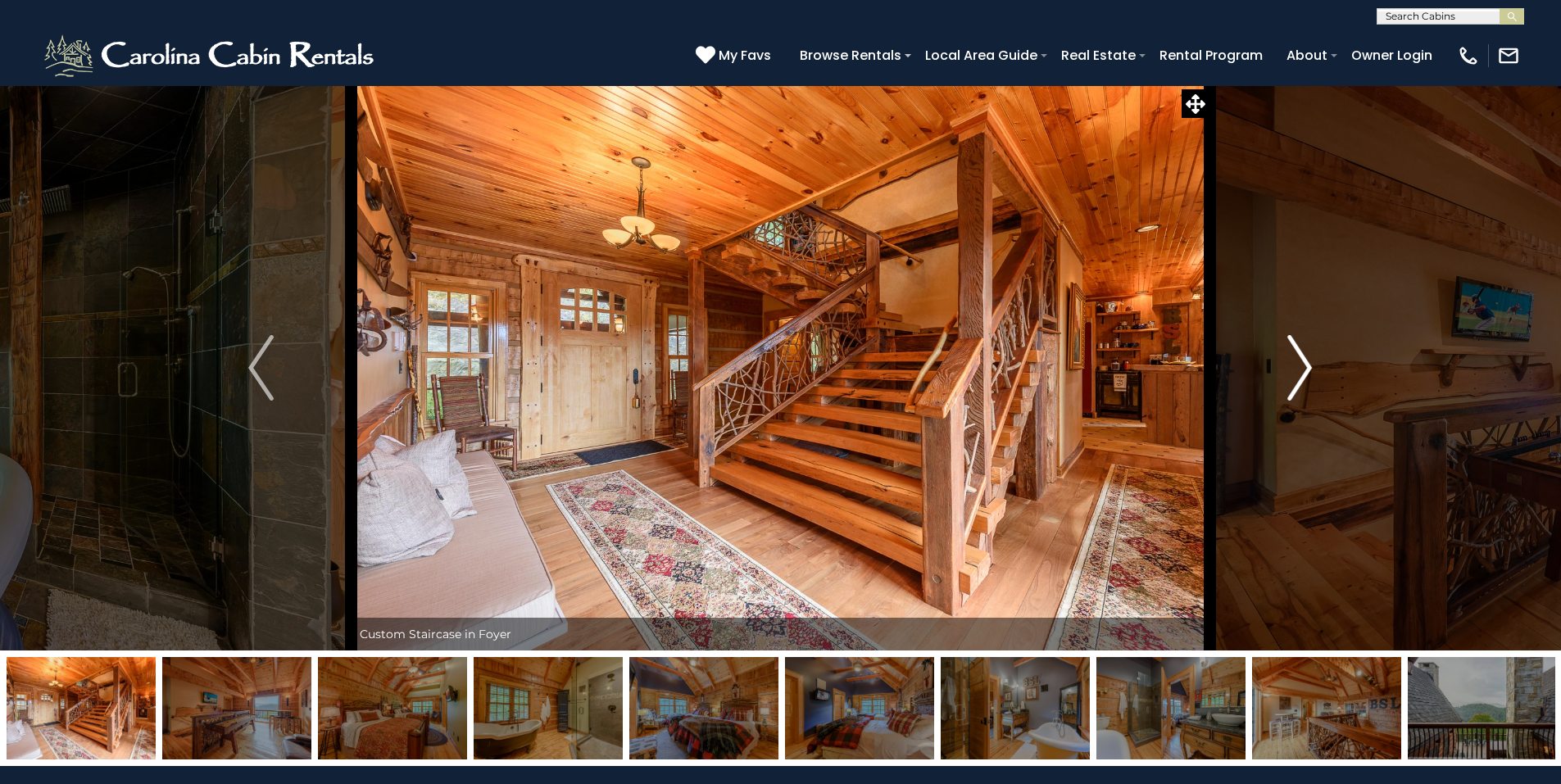
click at [1299, 359] on img "Next" at bounding box center [1300, 368] width 25 height 66
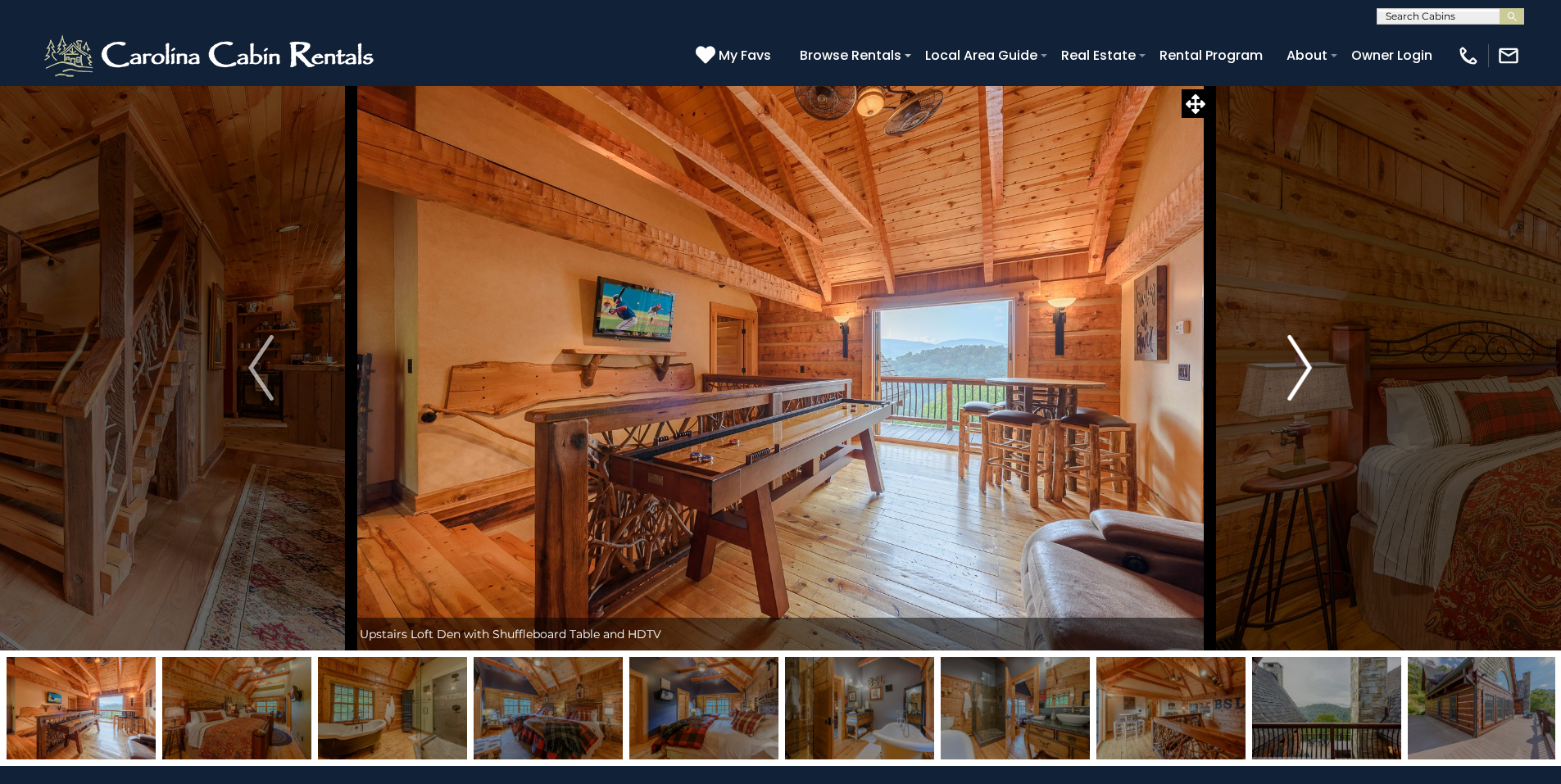
click at [1299, 359] on img "Next" at bounding box center [1300, 368] width 25 height 66
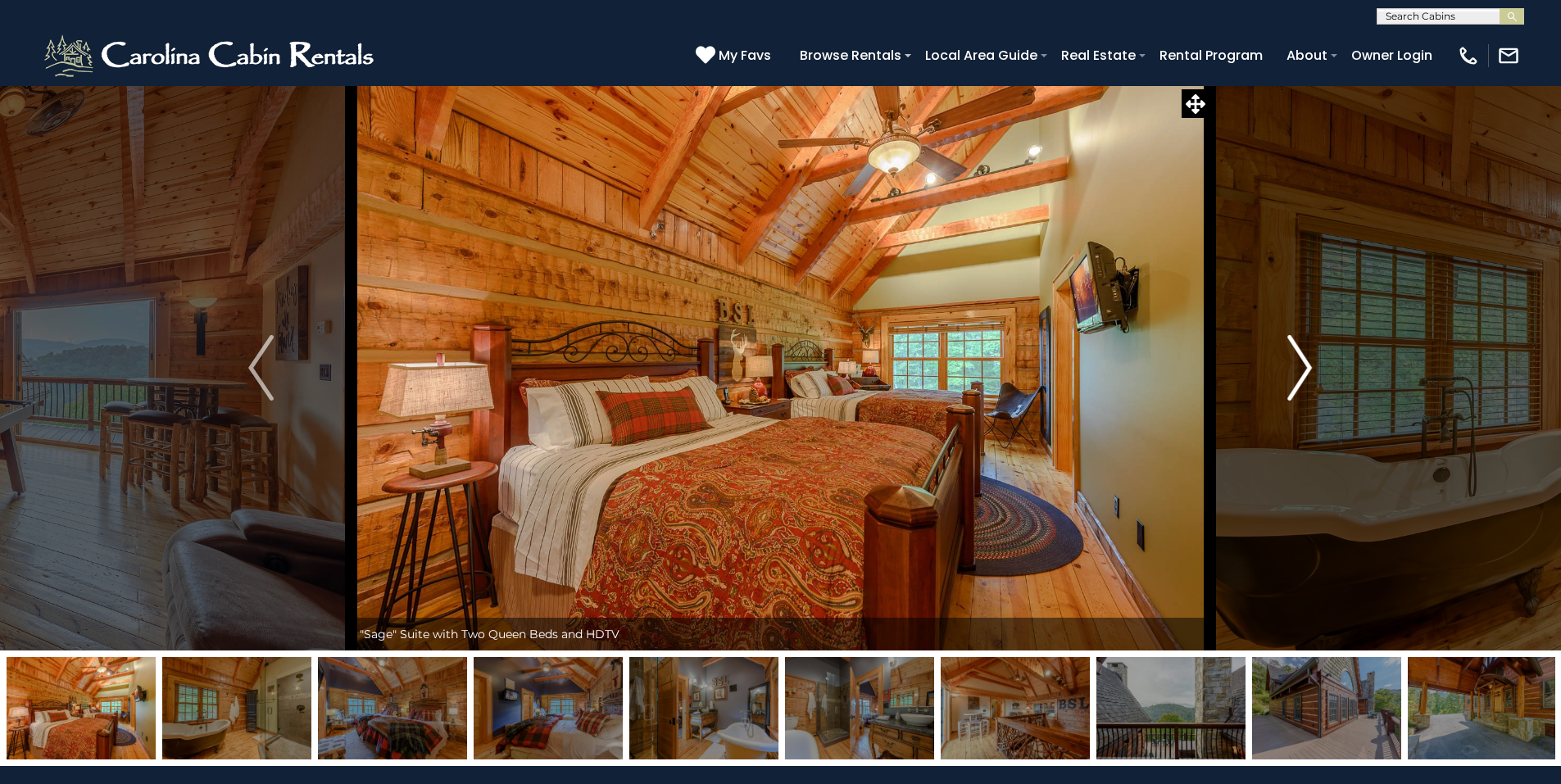
click at [1299, 359] on img "Next" at bounding box center [1300, 368] width 25 height 66
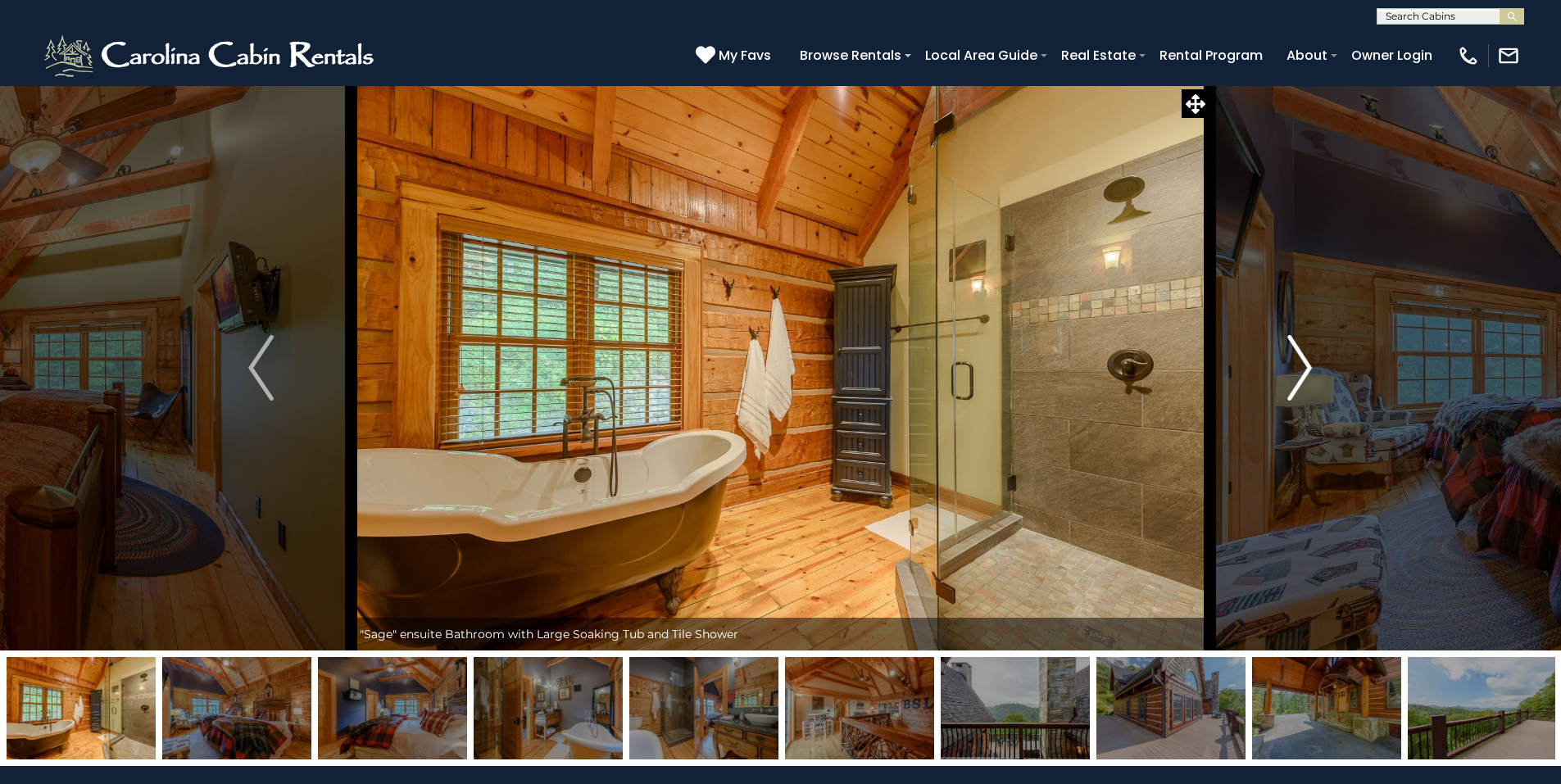
click at [1299, 359] on img "Next" at bounding box center [1300, 368] width 25 height 66
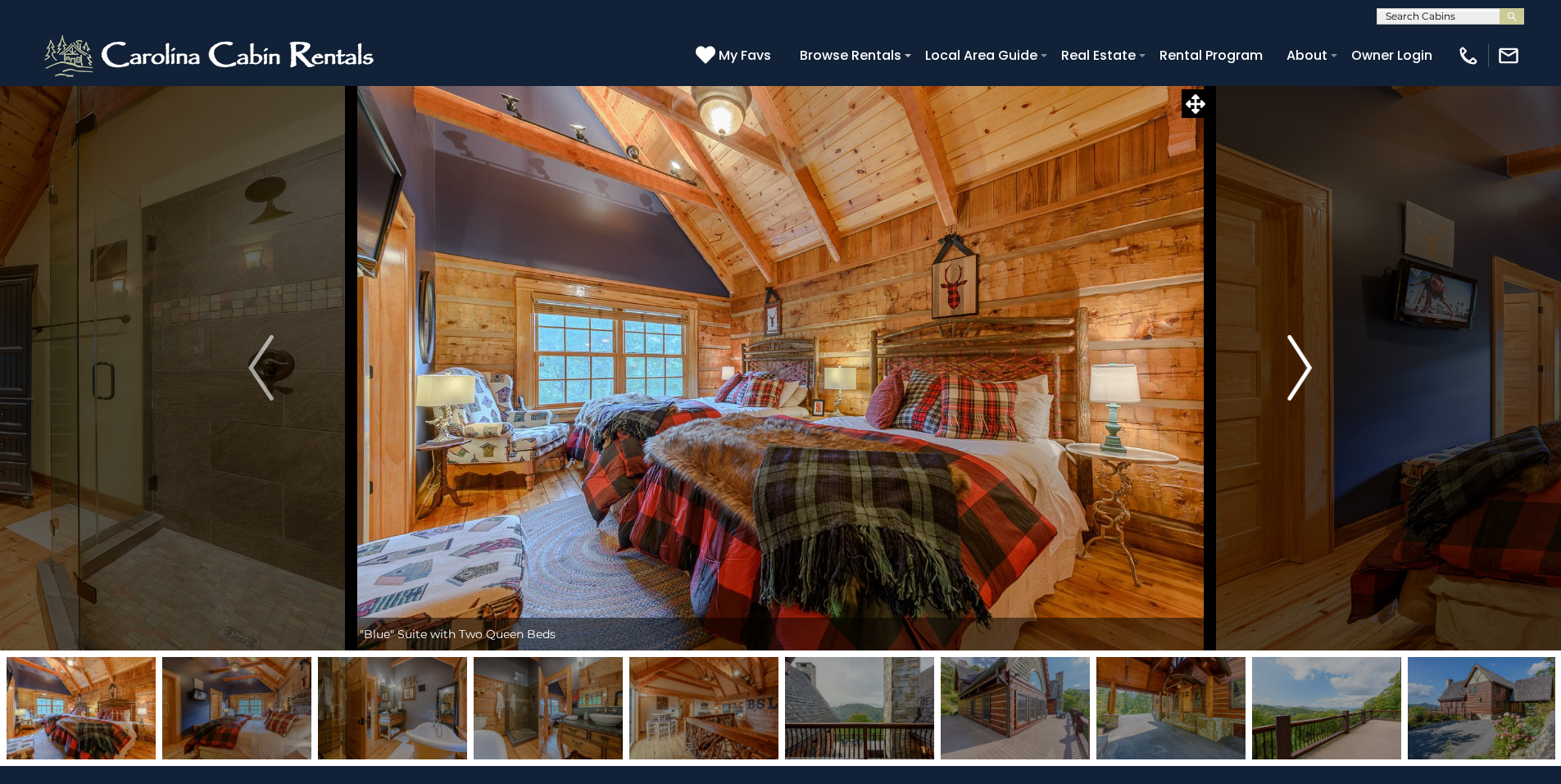
click at [1299, 359] on img "Next" at bounding box center [1300, 368] width 25 height 66
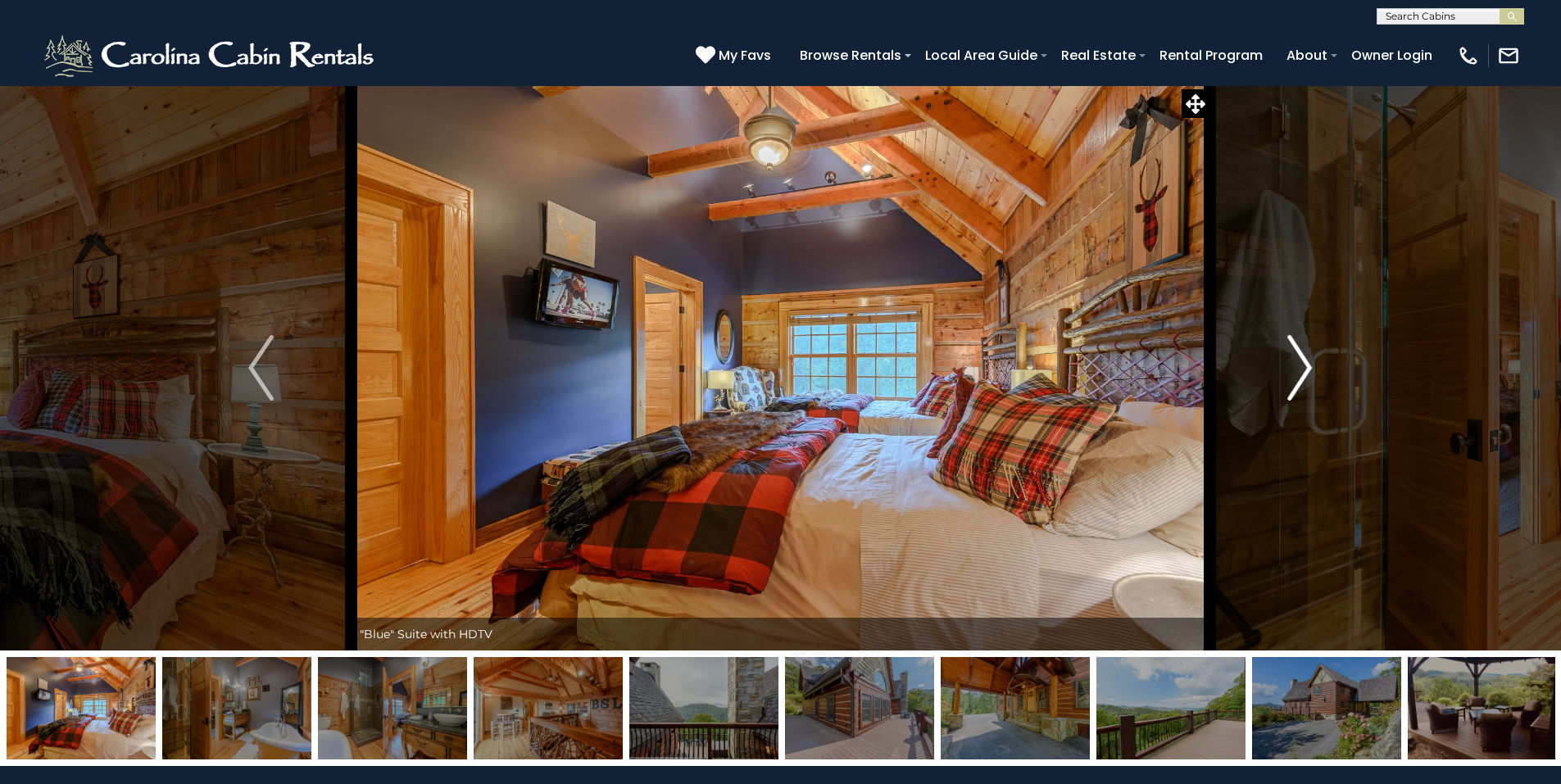
click at [1298, 367] on img "Next" at bounding box center [1300, 368] width 25 height 66
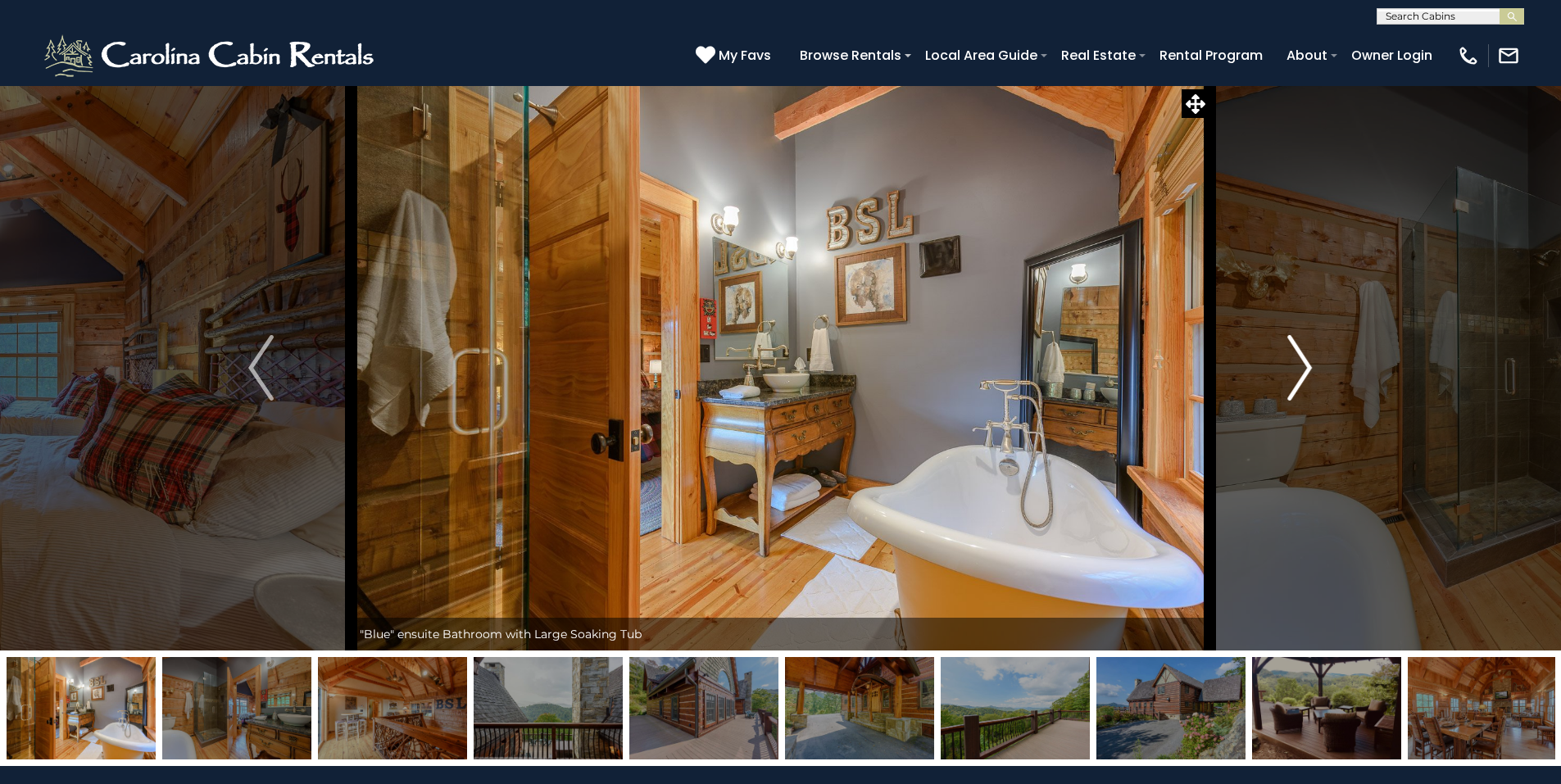
click at [1297, 360] on img "Next" at bounding box center [1300, 368] width 25 height 66
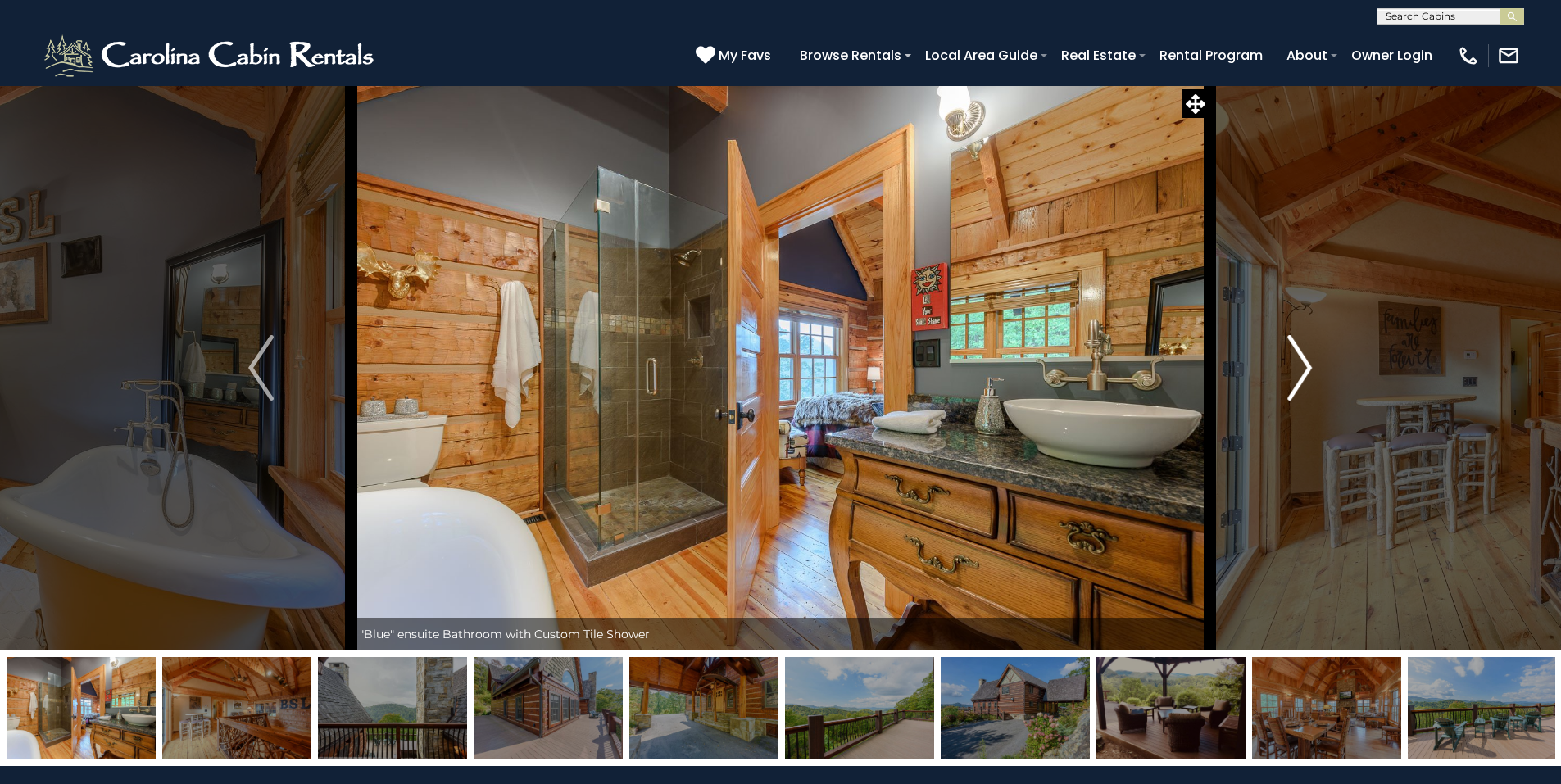
click at [1297, 360] on img "Next" at bounding box center [1300, 368] width 25 height 66
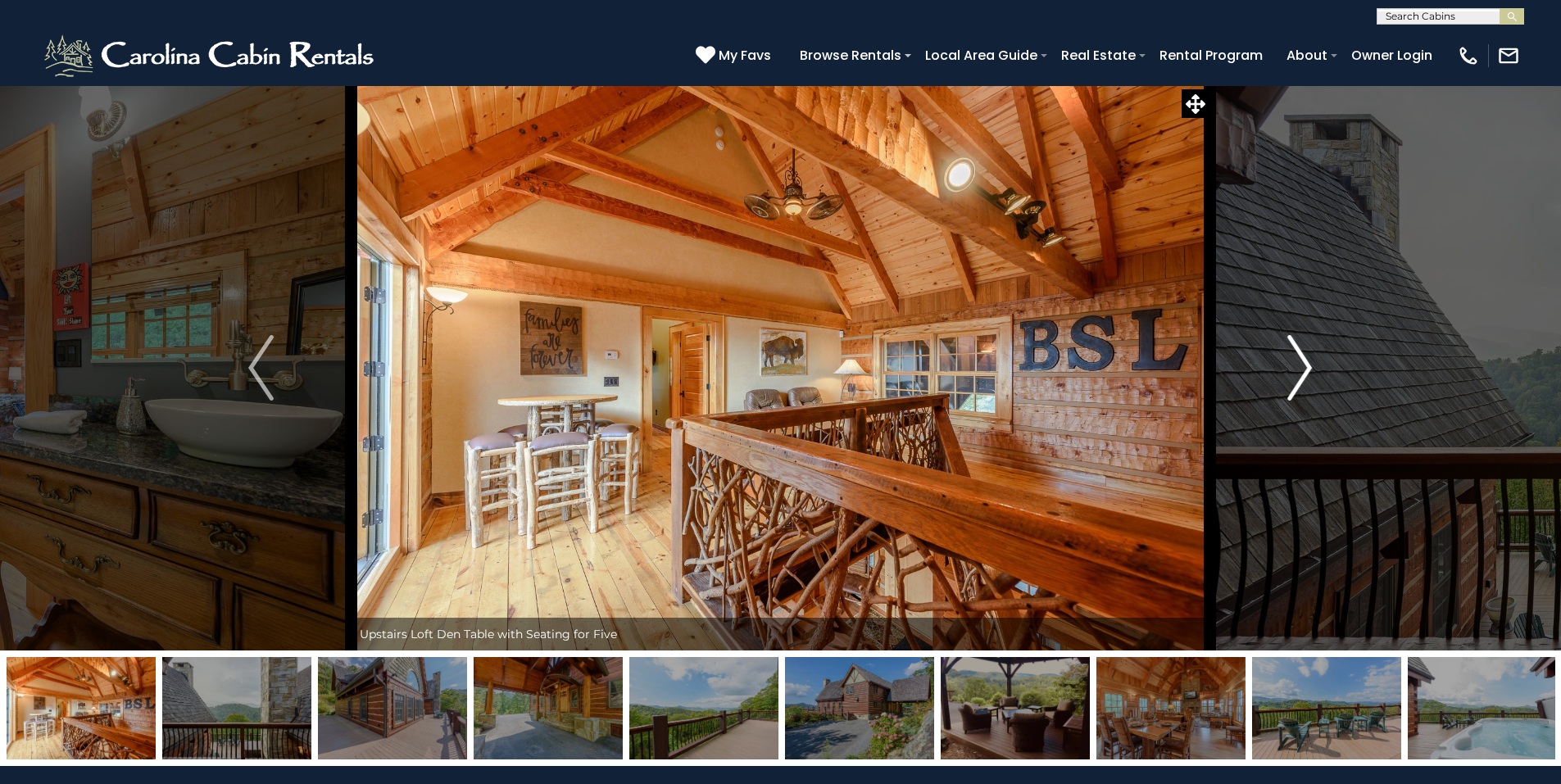
click at [1297, 360] on img "Next" at bounding box center [1300, 368] width 25 height 66
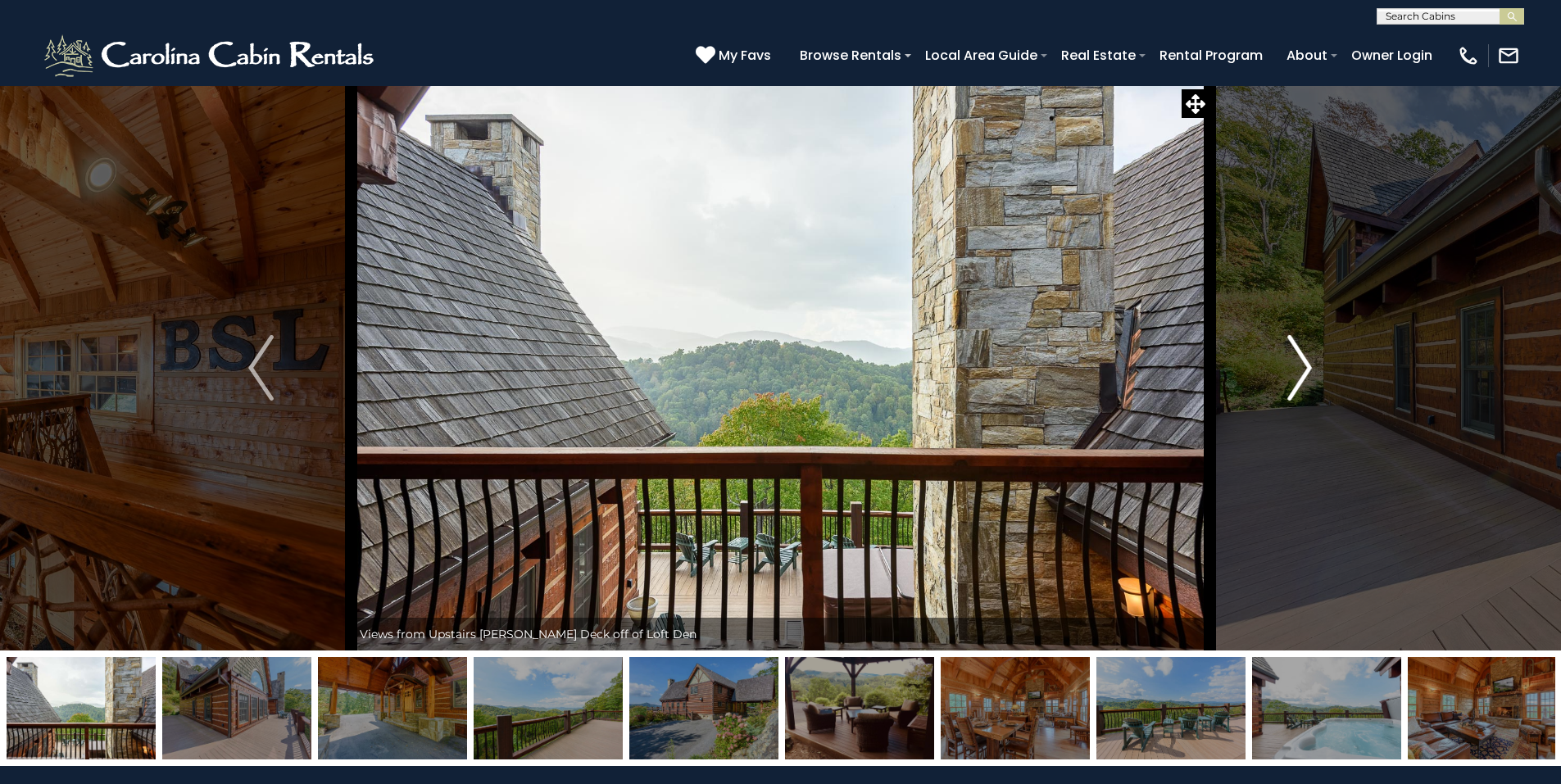
click at [1297, 360] on img "Next" at bounding box center [1300, 368] width 25 height 66
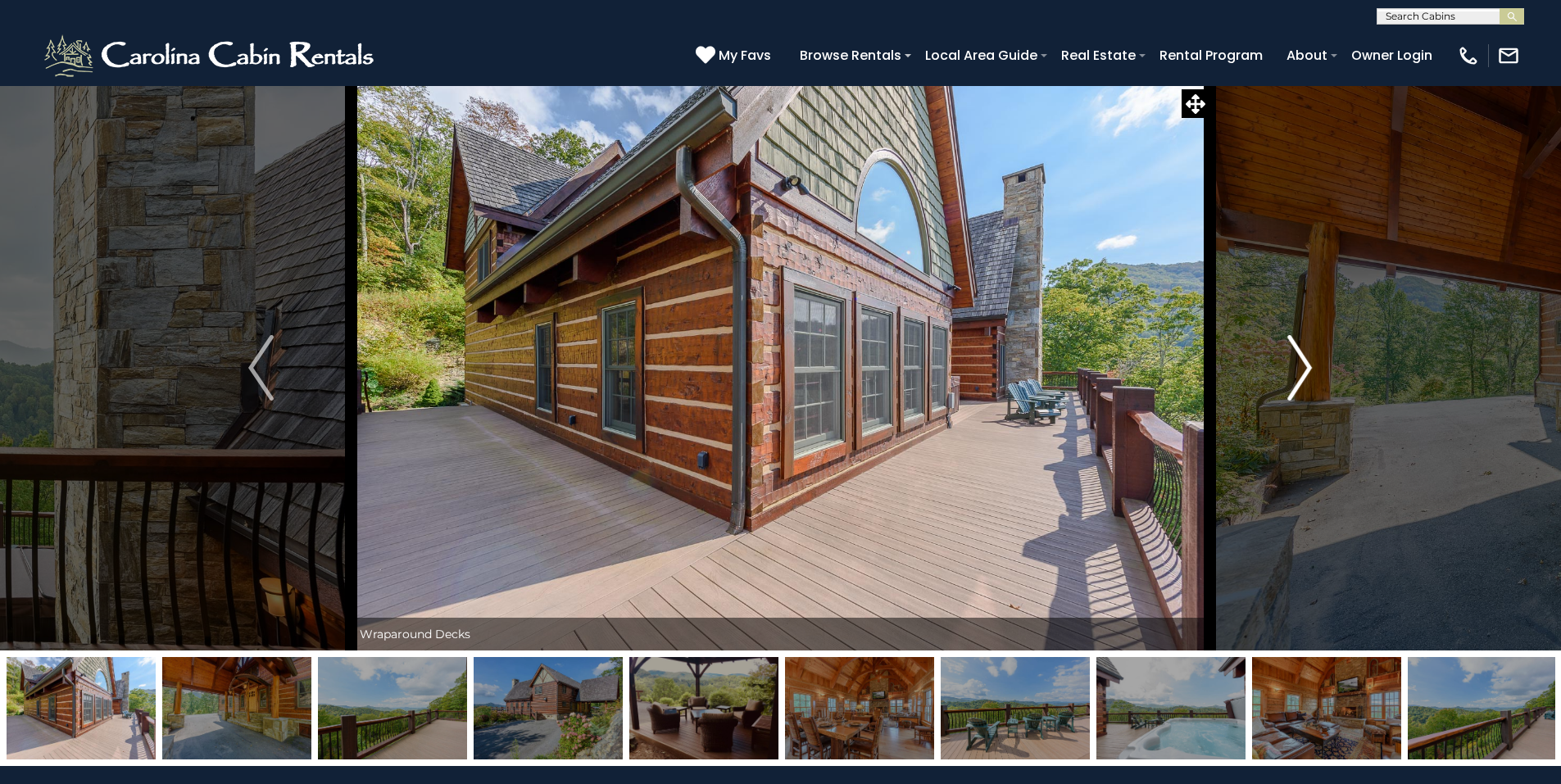
click at [1297, 360] on img "Next" at bounding box center [1300, 368] width 25 height 66
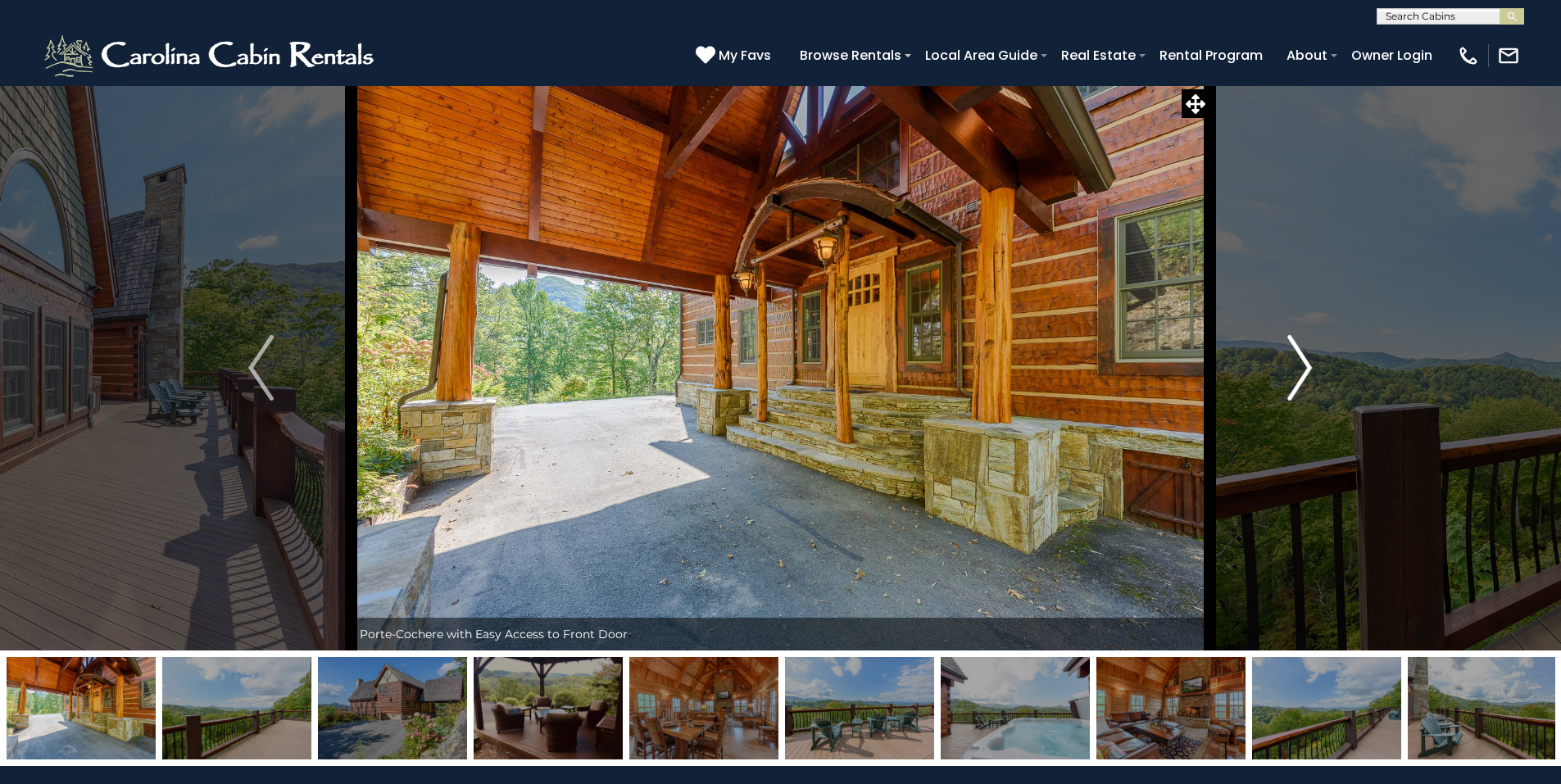
click at [1297, 360] on img "Next" at bounding box center [1300, 368] width 25 height 66
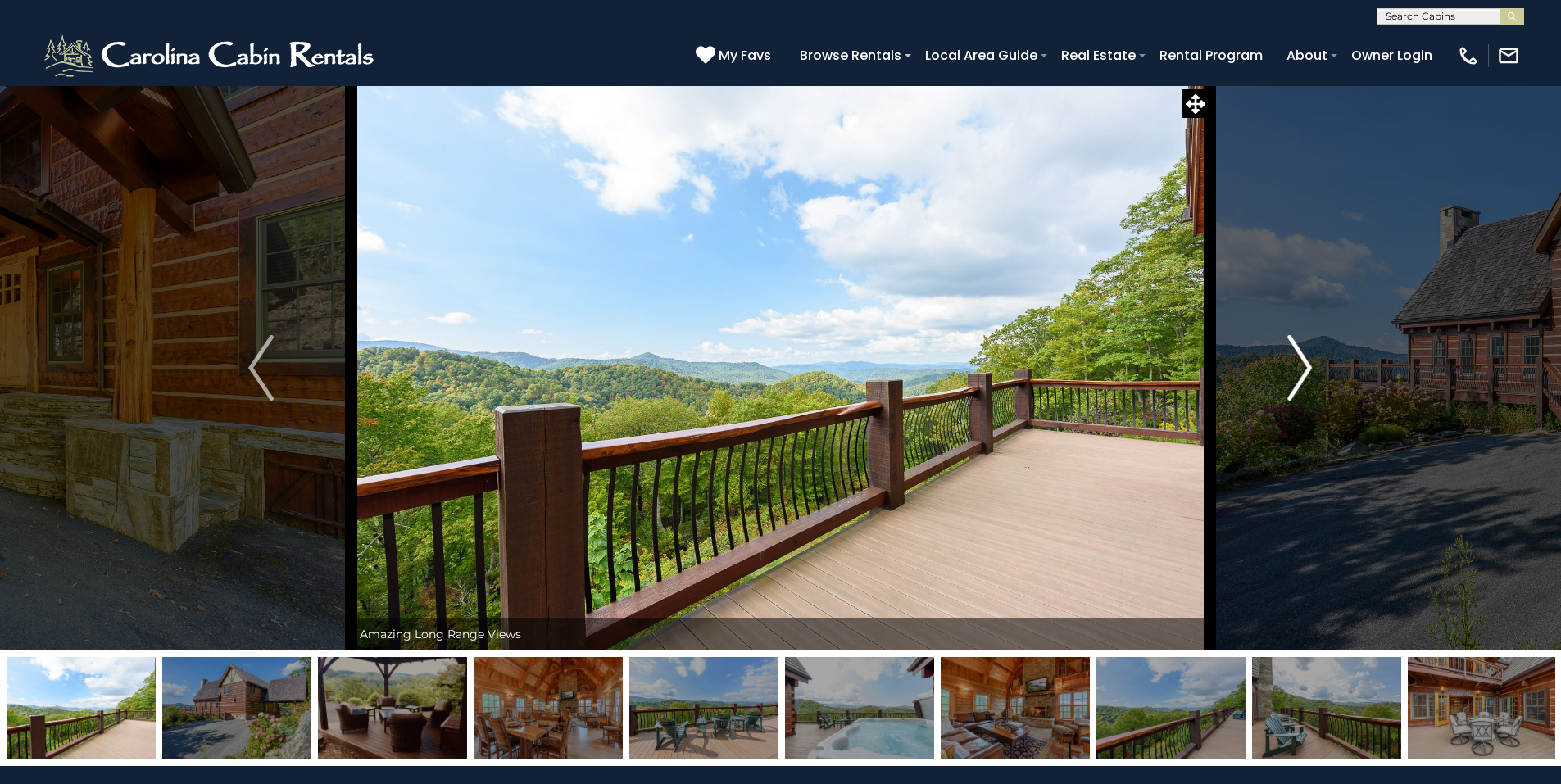
click at [1297, 360] on img "Next" at bounding box center [1300, 368] width 25 height 66
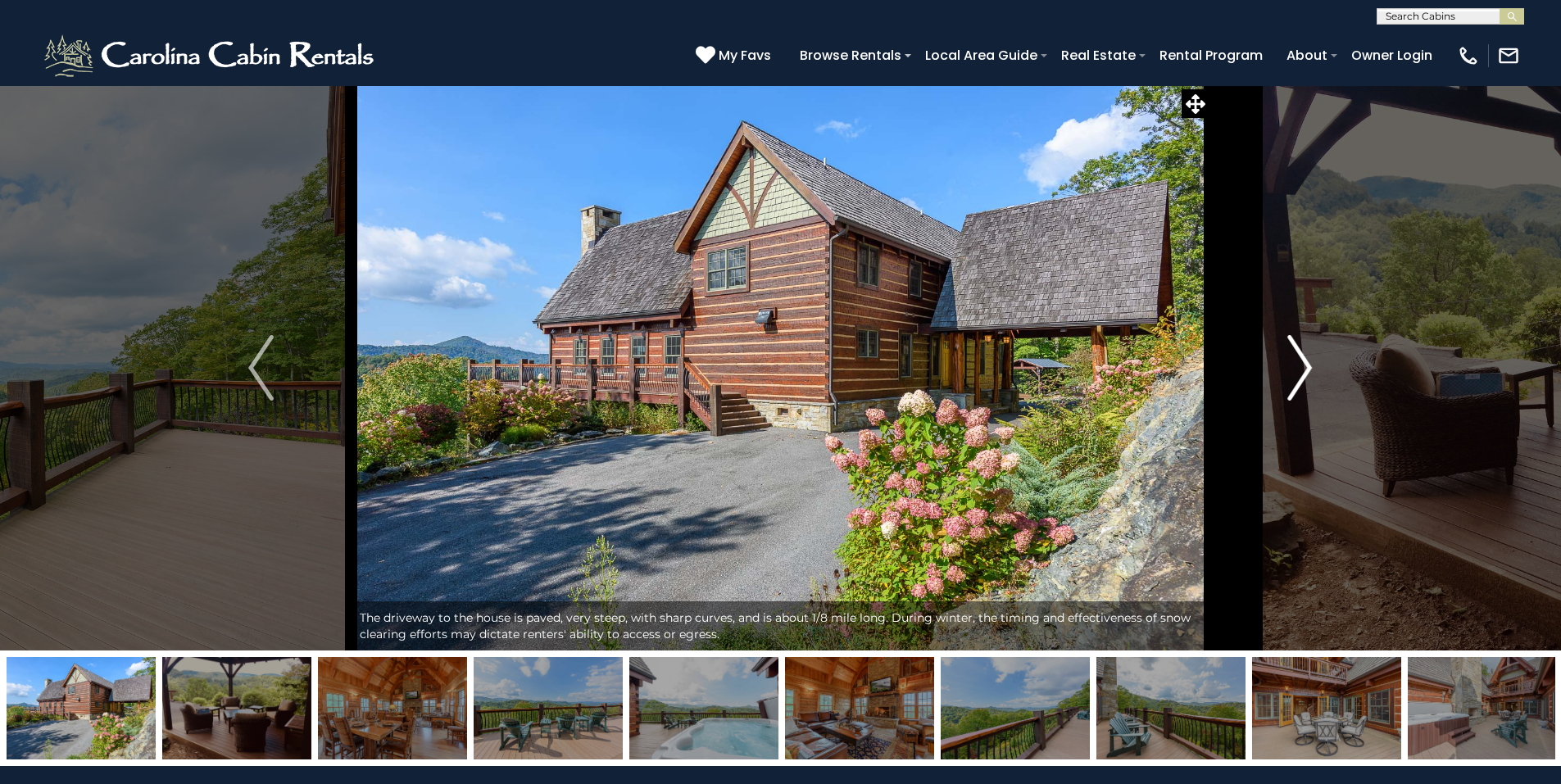
click at [1297, 360] on img "Next" at bounding box center [1300, 368] width 25 height 66
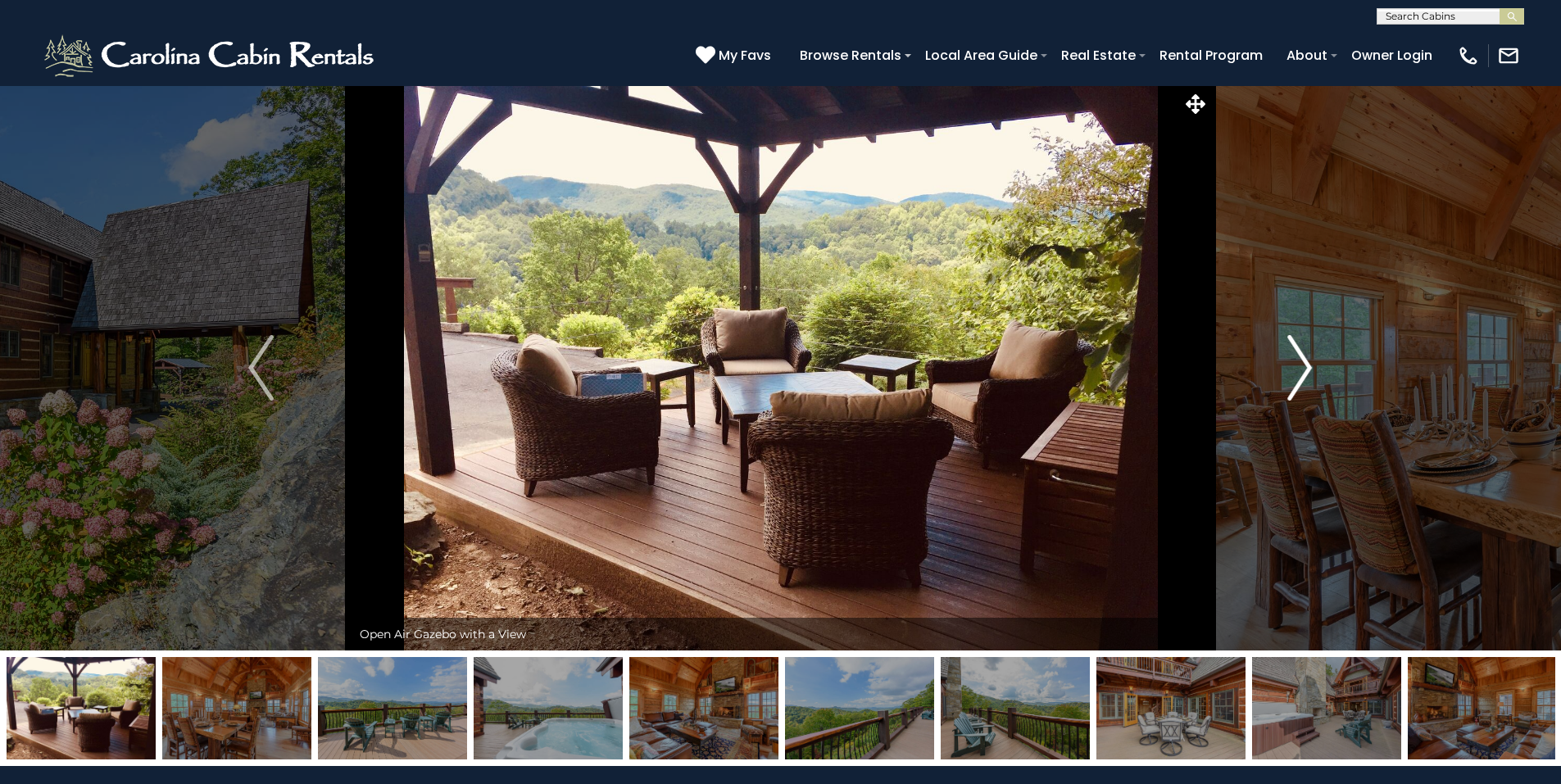
click at [1297, 360] on img "Next" at bounding box center [1300, 368] width 25 height 66
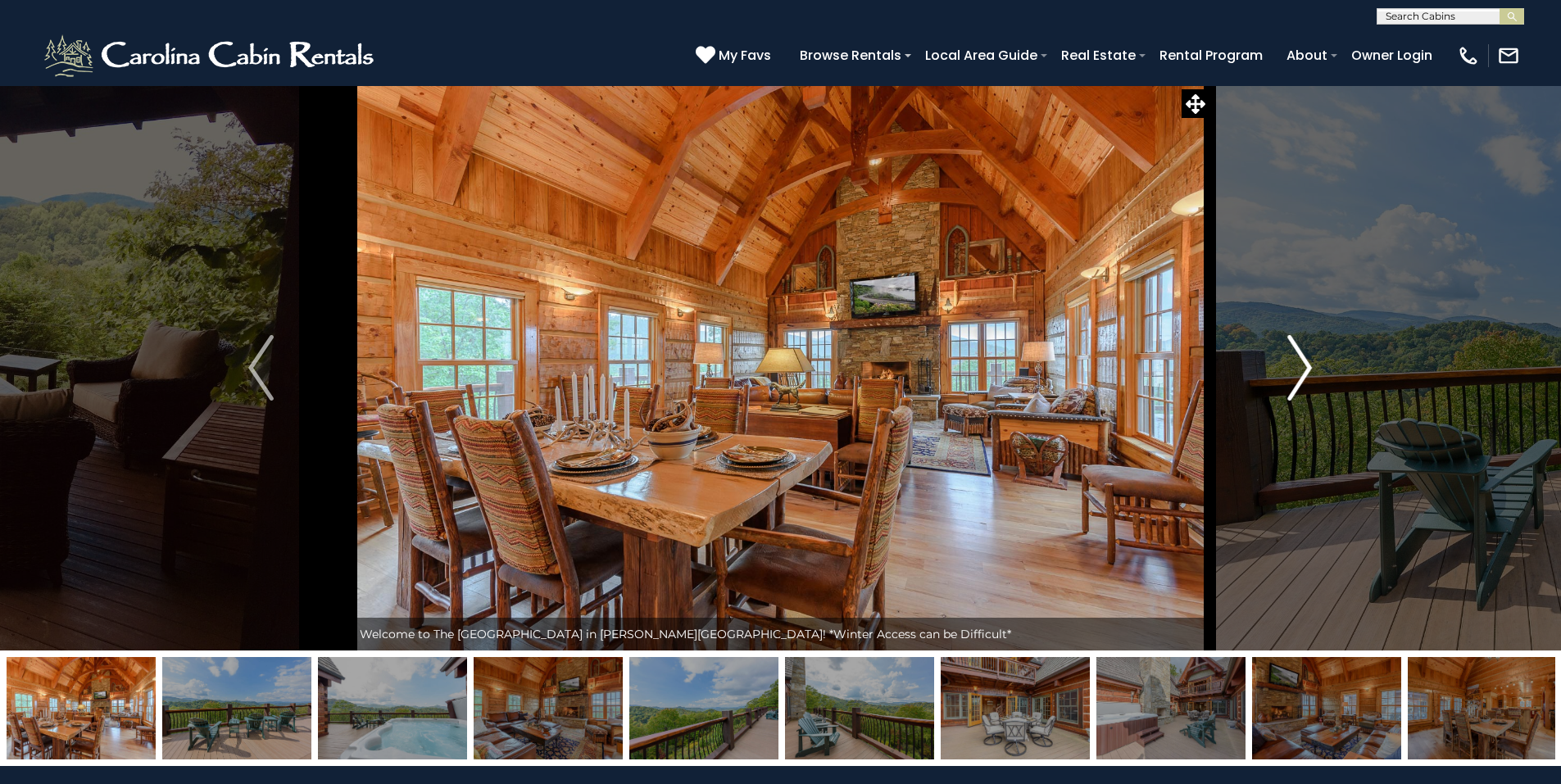
click at [1297, 360] on img "Next" at bounding box center [1300, 368] width 25 height 66
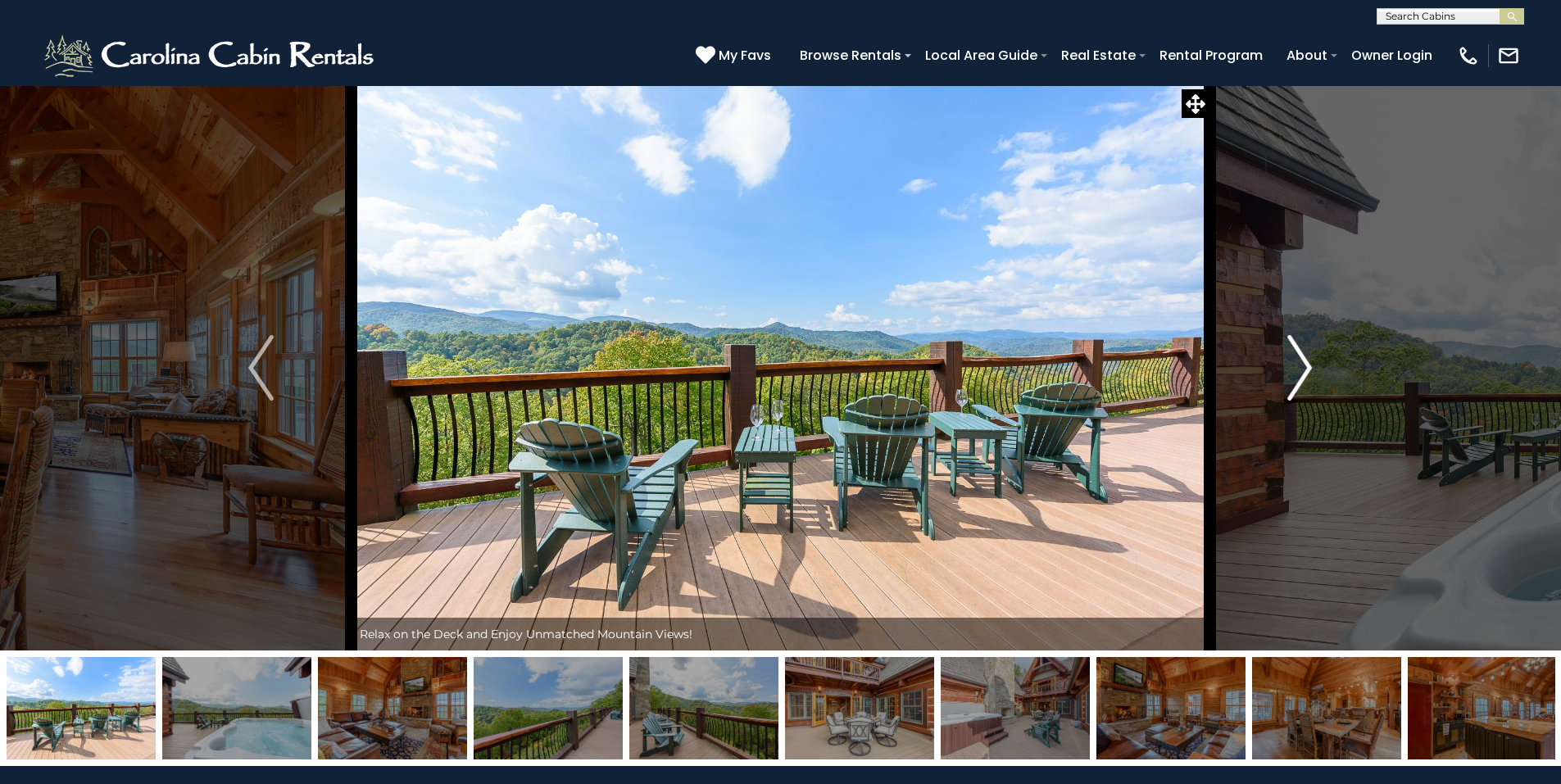
click at [1297, 360] on img "Next" at bounding box center [1300, 368] width 25 height 66
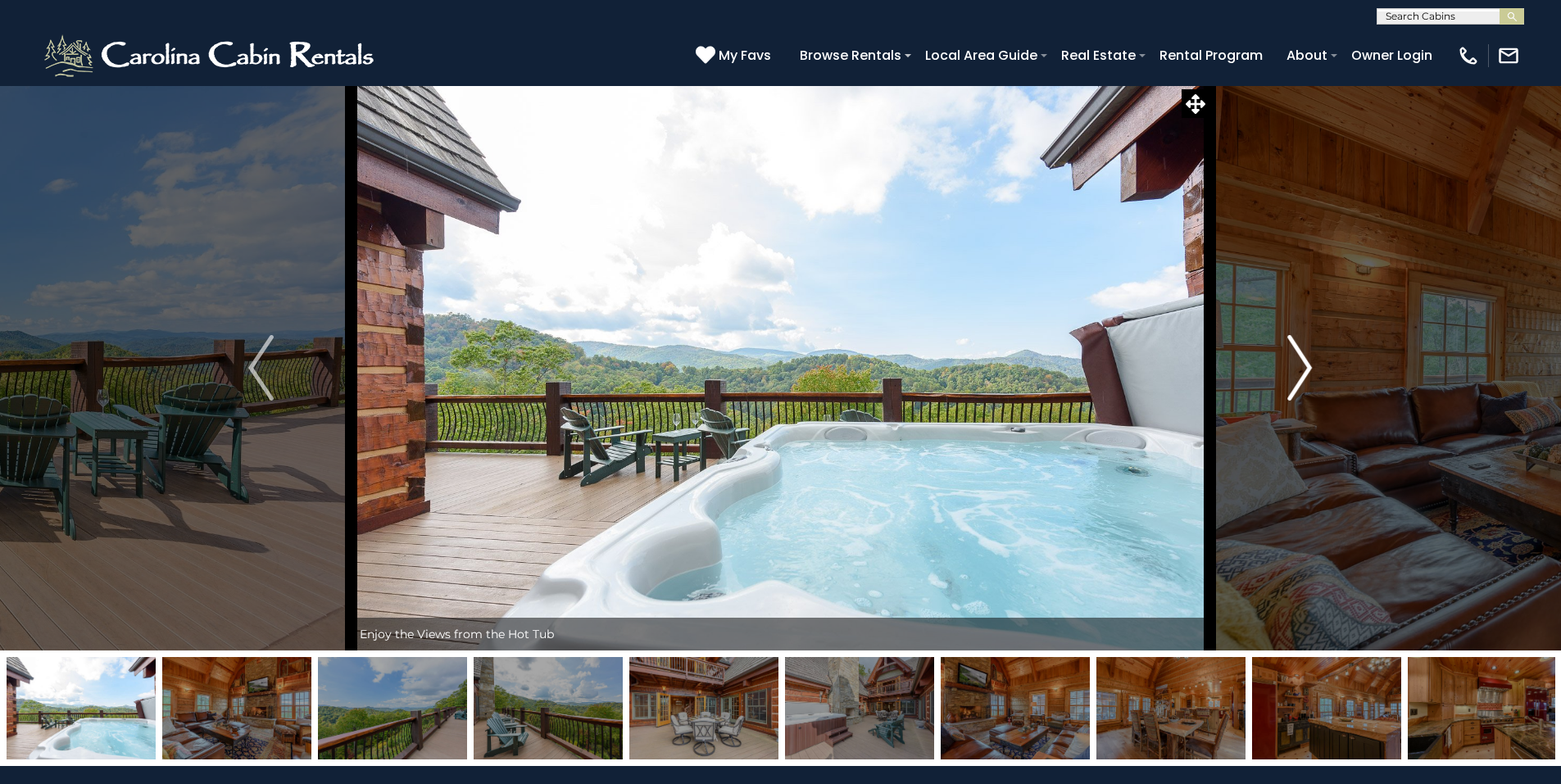
click at [1297, 360] on img "Next" at bounding box center [1300, 368] width 25 height 66
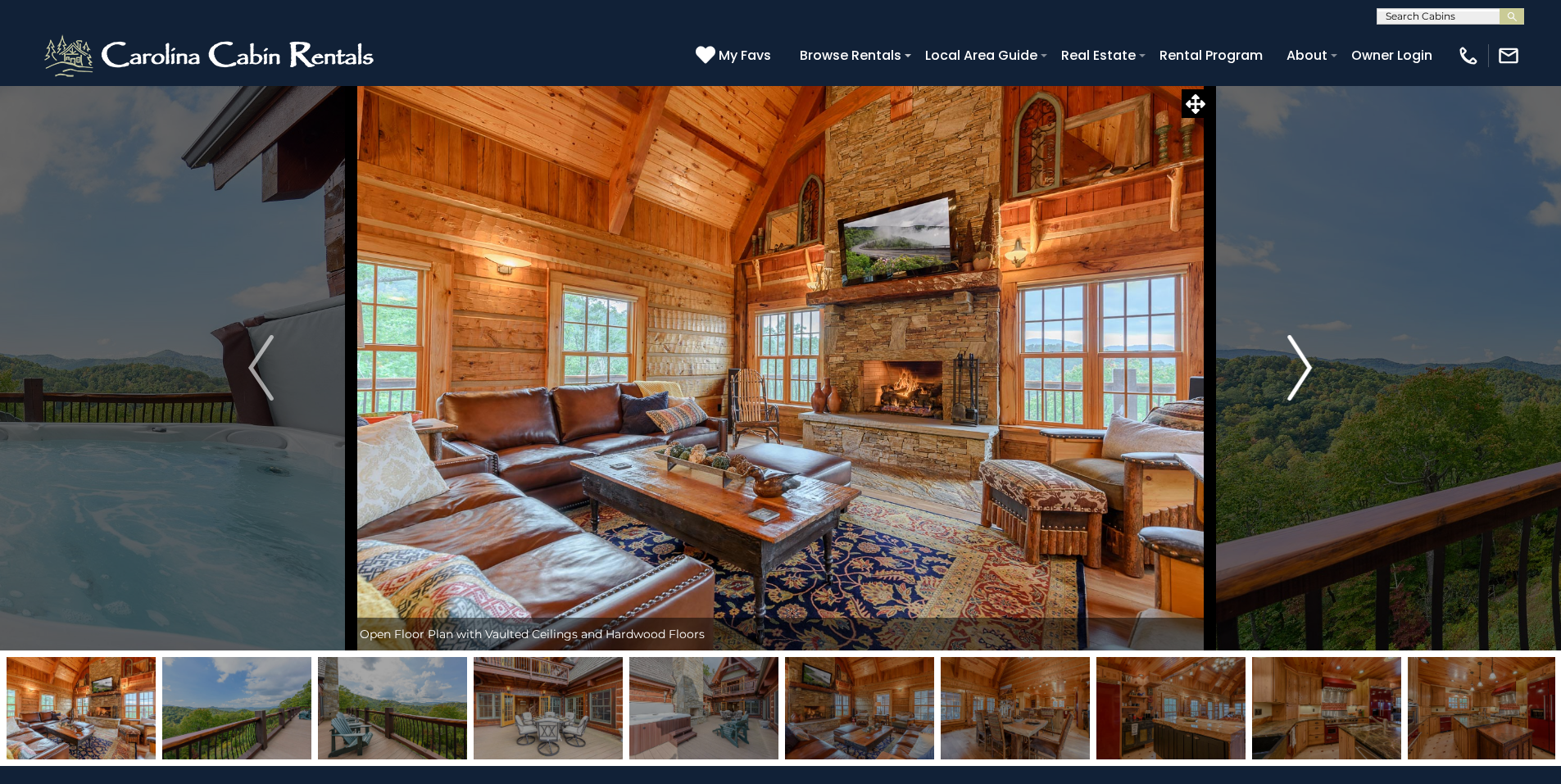
click at [1297, 360] on img "Next" at bounding box center [1300, 368] width 25 height 66
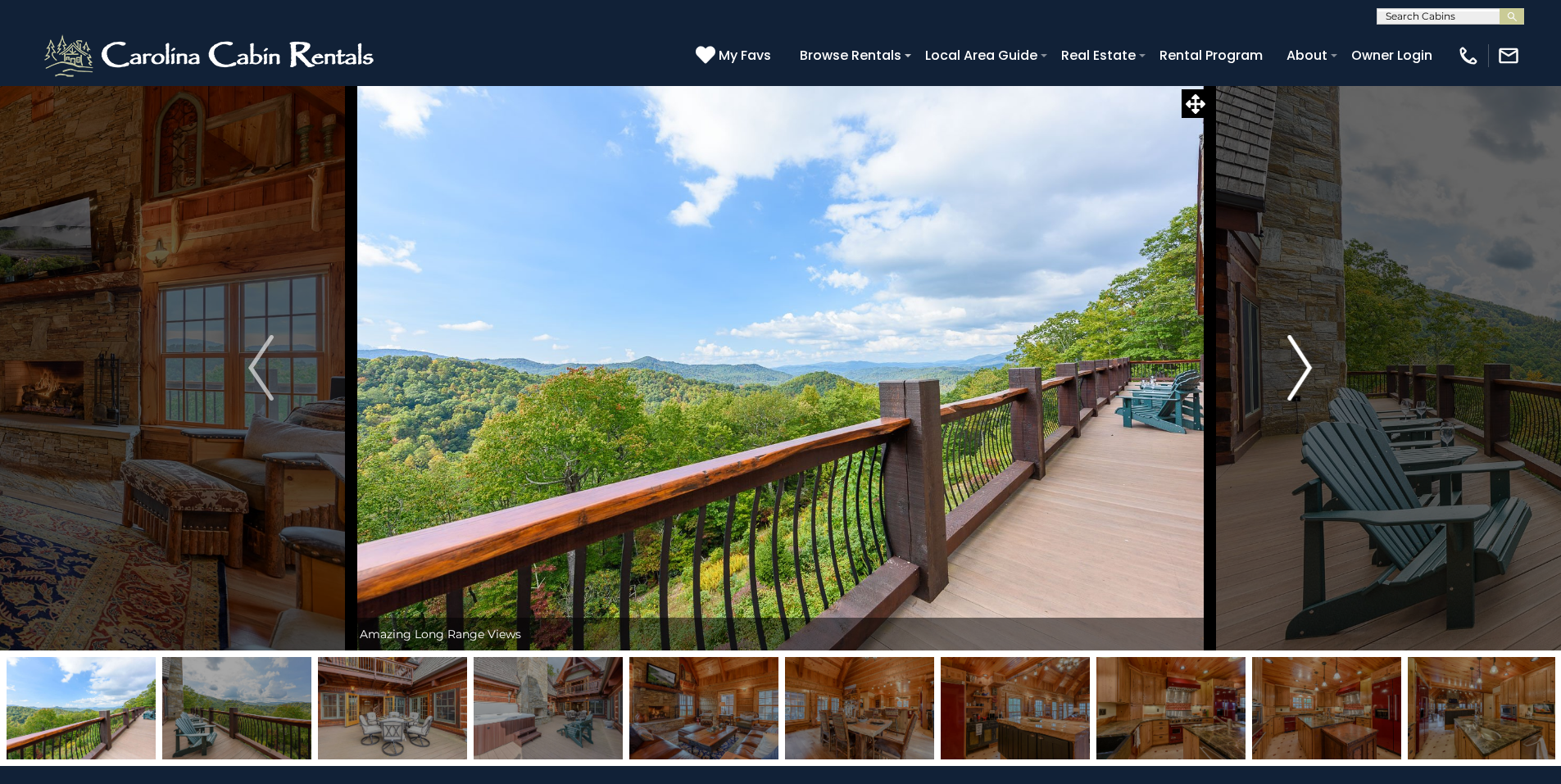
click at [1297, 360] on img "Next" at bounding box center [1300, 368] width 25 height 66
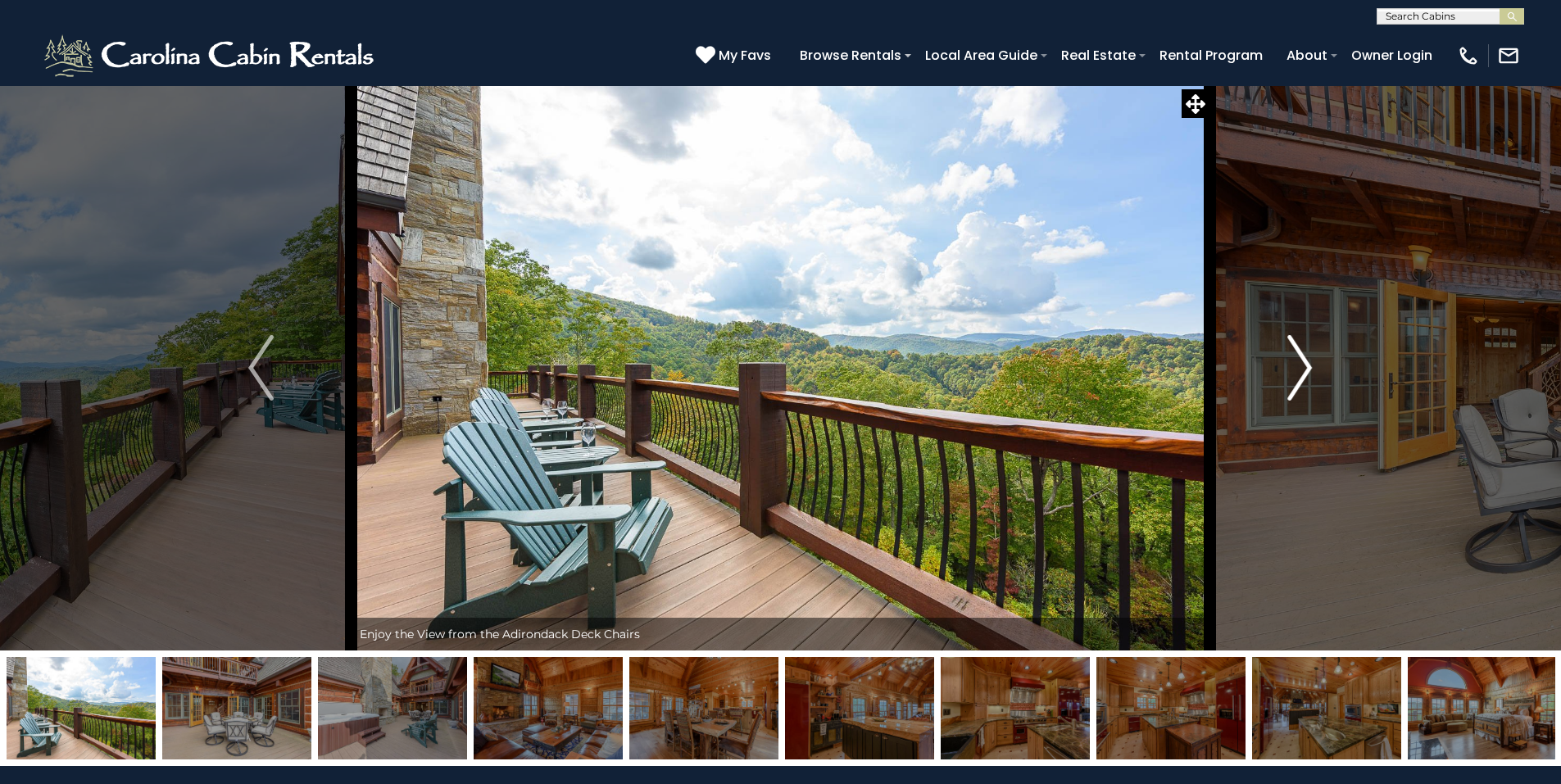
click at [1297, 360] on img "Next" at bounding box center [1300, 368] width 25 height 66
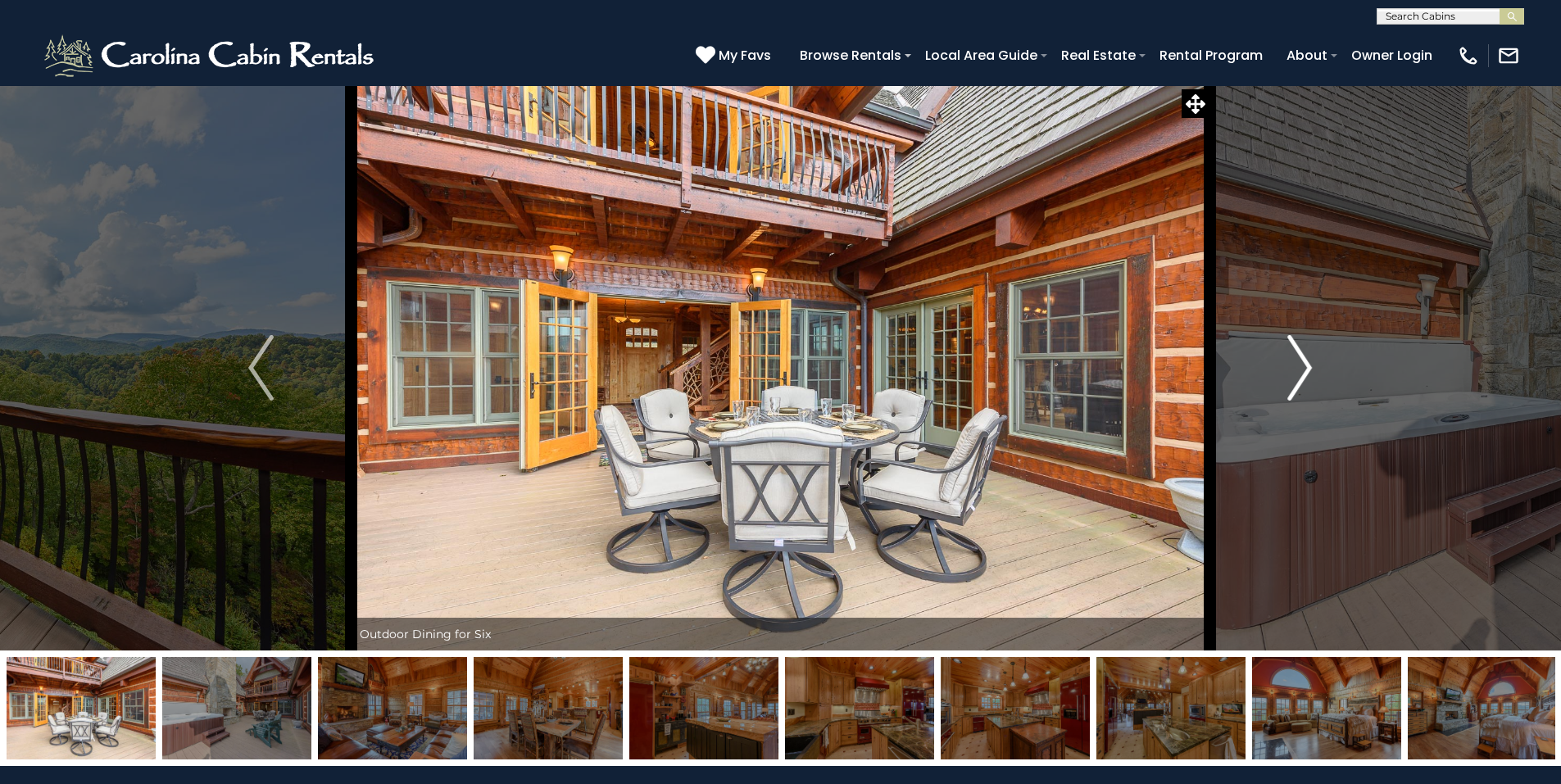
click at [1297, 360] on img "Next" at bounding box center [1300, 368] width 25 height 66
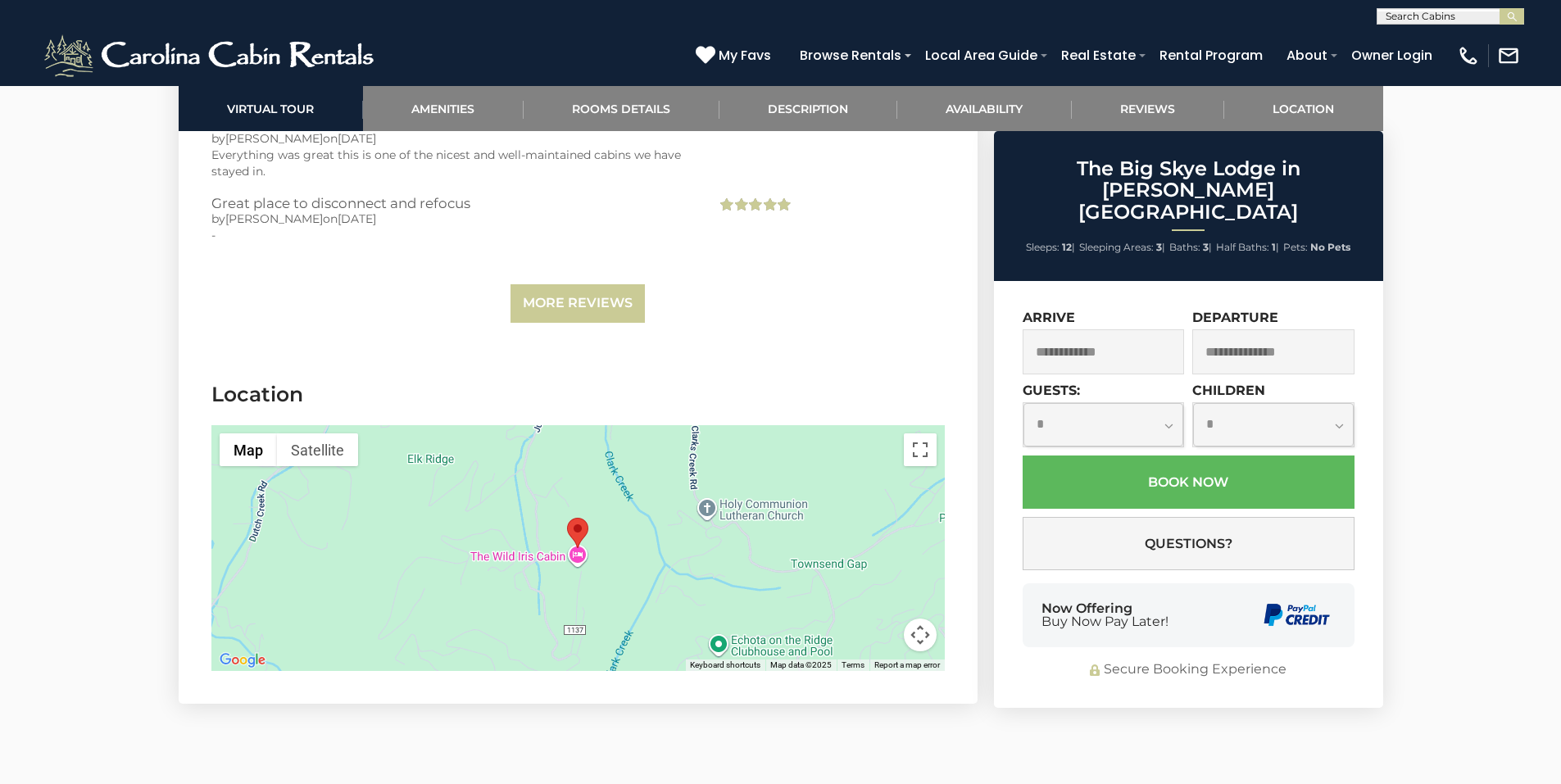
scroll to position [5079, 0]
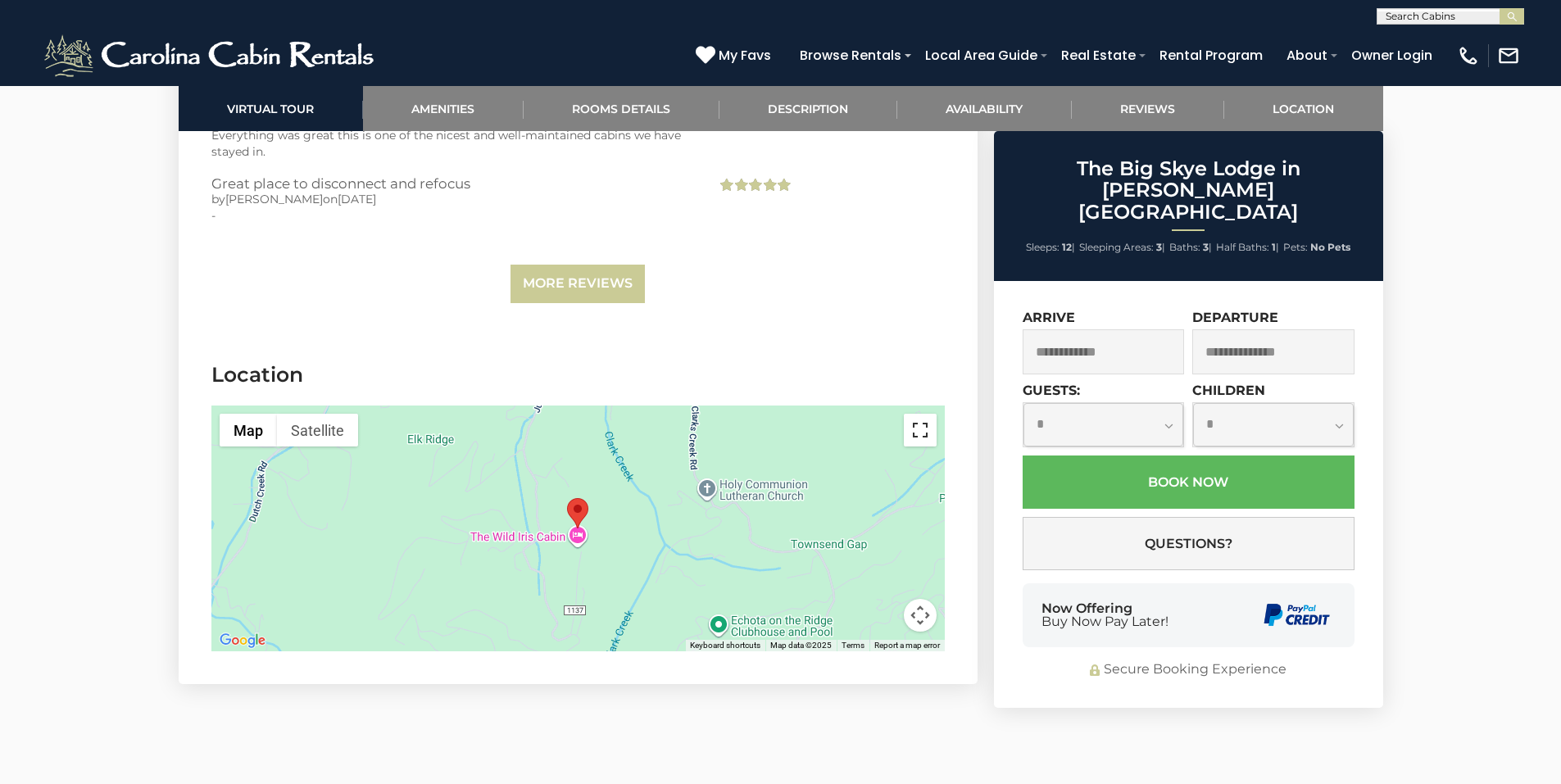
click at [919, 414] on button "Toggle fullscreen view" at bounding box center [919, 429] width 32 height 32
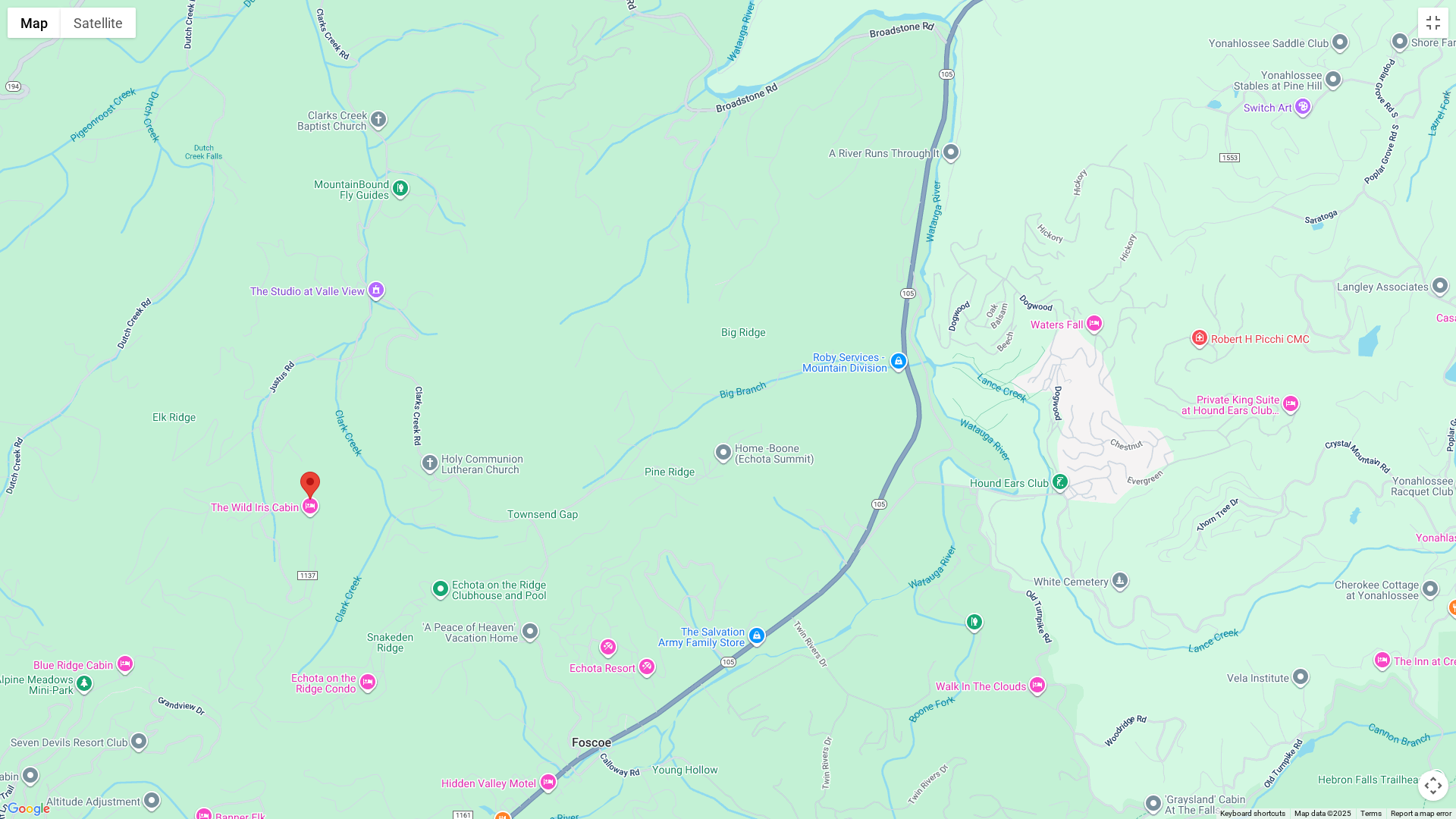
drag, startPoint x: 956, startPoint y: 614, endPoint x: 534, endPoint y: 705, distance: 431.7
click at [534, 705] on div at bounding box center [728, 410] width 1456 height 819
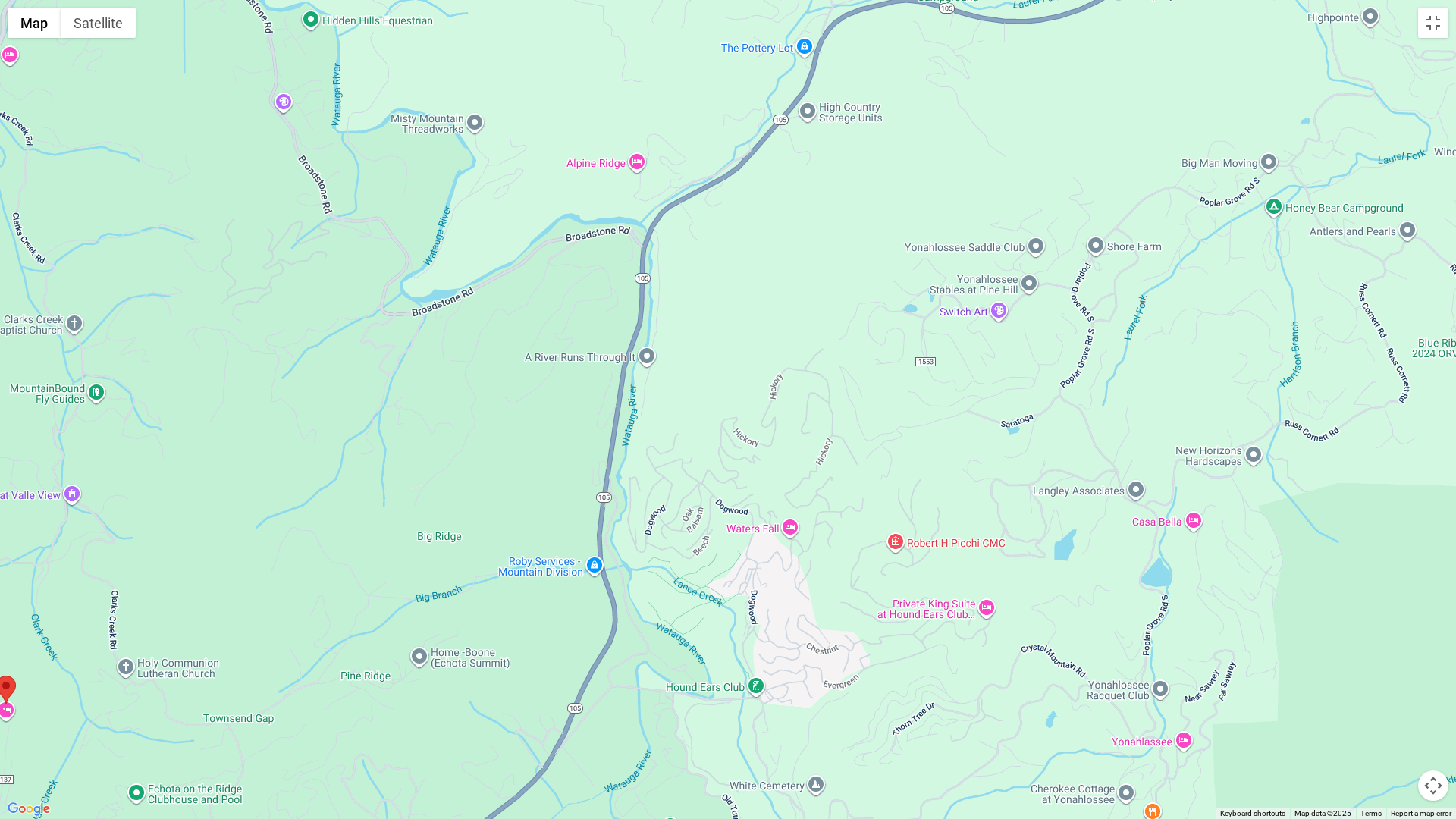
drag, startPoint x: 1004, startPoint y: 544, endPoint x: 698, endPoint y: 748, distance: 367.8
click at [698, 725] on div at bounding box center [728, 410] width 1456 height 819
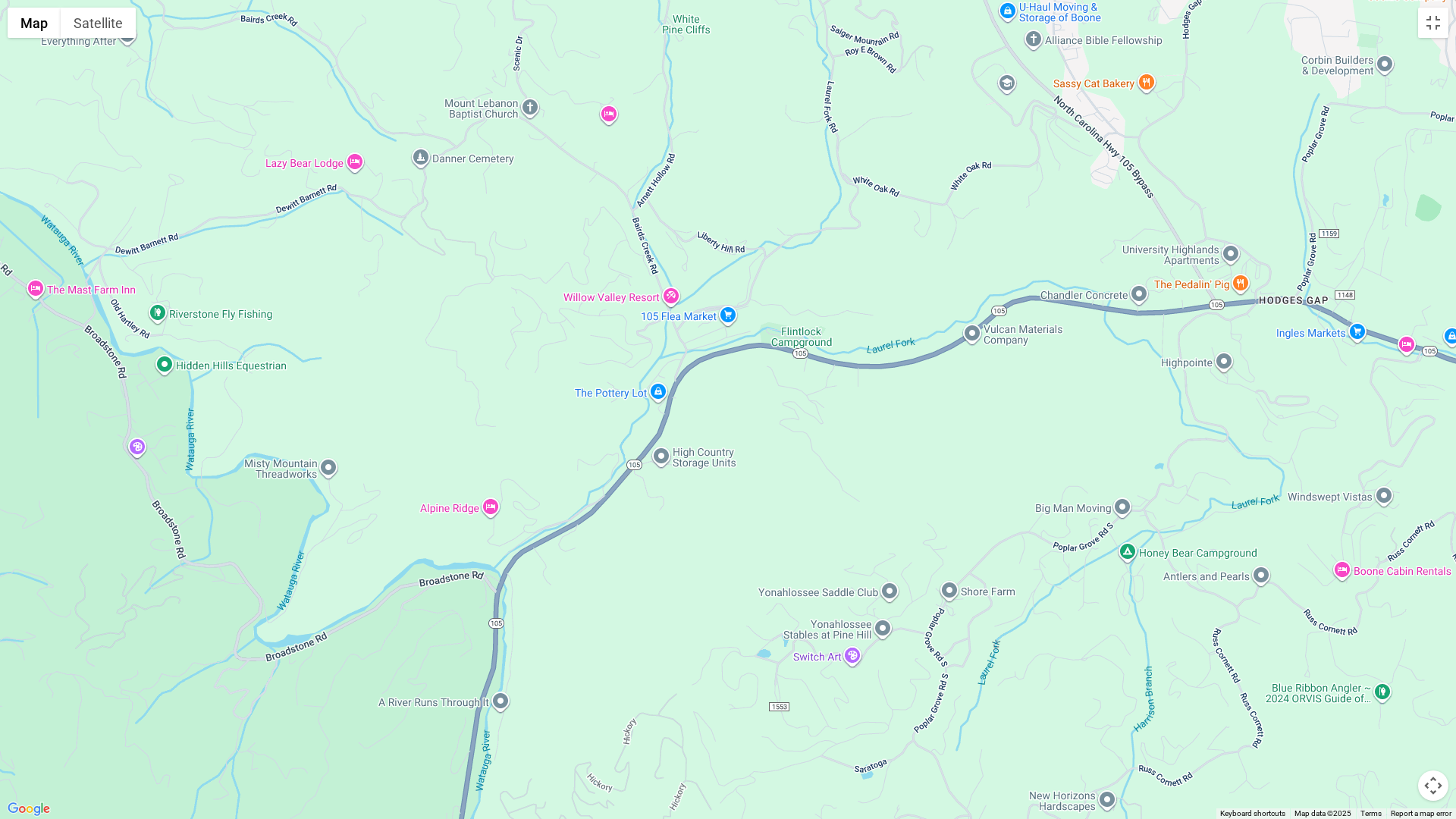
drag, startPoint x: 873, startPoint y: 342, endPoint x: 725, endPoint y: 681, distance: 369.9
click at [726, 689] on div at bounding box center [728, 410] width 1456 height 819
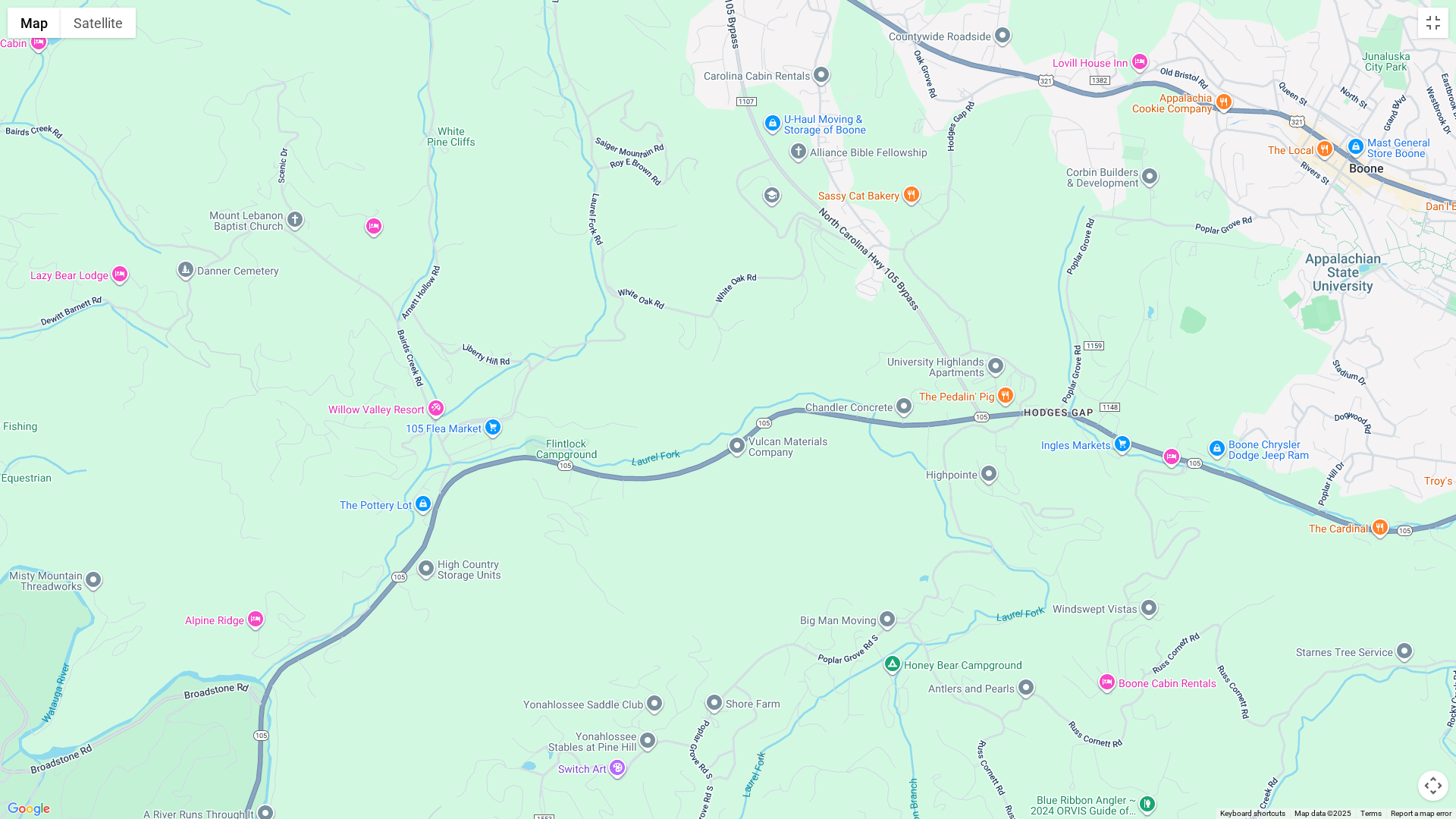
drag, startPoint x: 1246, startPoint y: 402, endPoint x: 1009, endPoint y: 516, distance: 263.0
click at [1009, 516] on div at bounding box center [728, 410] width 1456 height 819
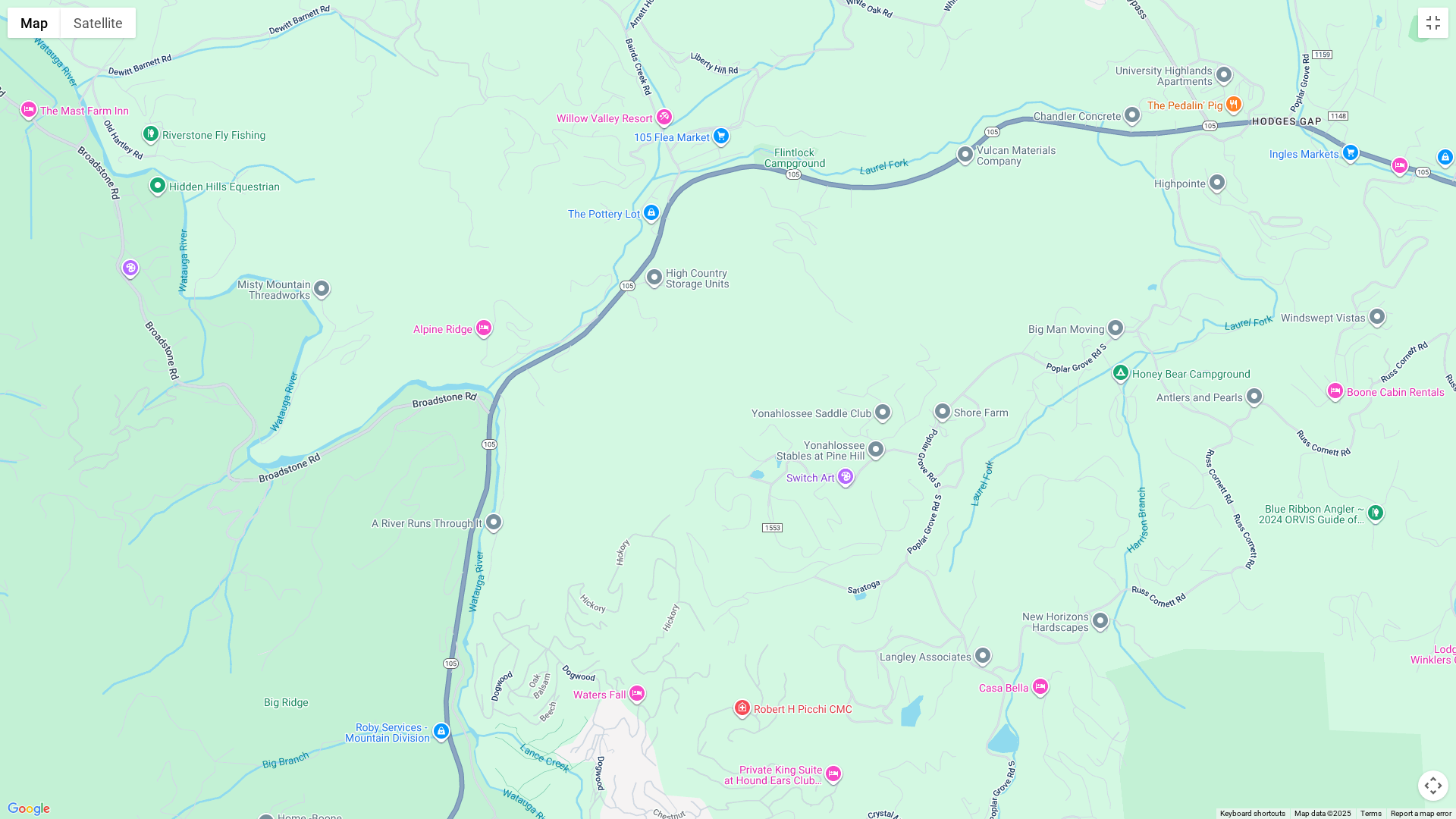
drag, startPoint x: 427, startPoint y: 728, endPoint x: 655, endPoint y: 434, distance: 372.0
click at [655, 434] on div at bounding box center [728, 410] width 1456 height 819
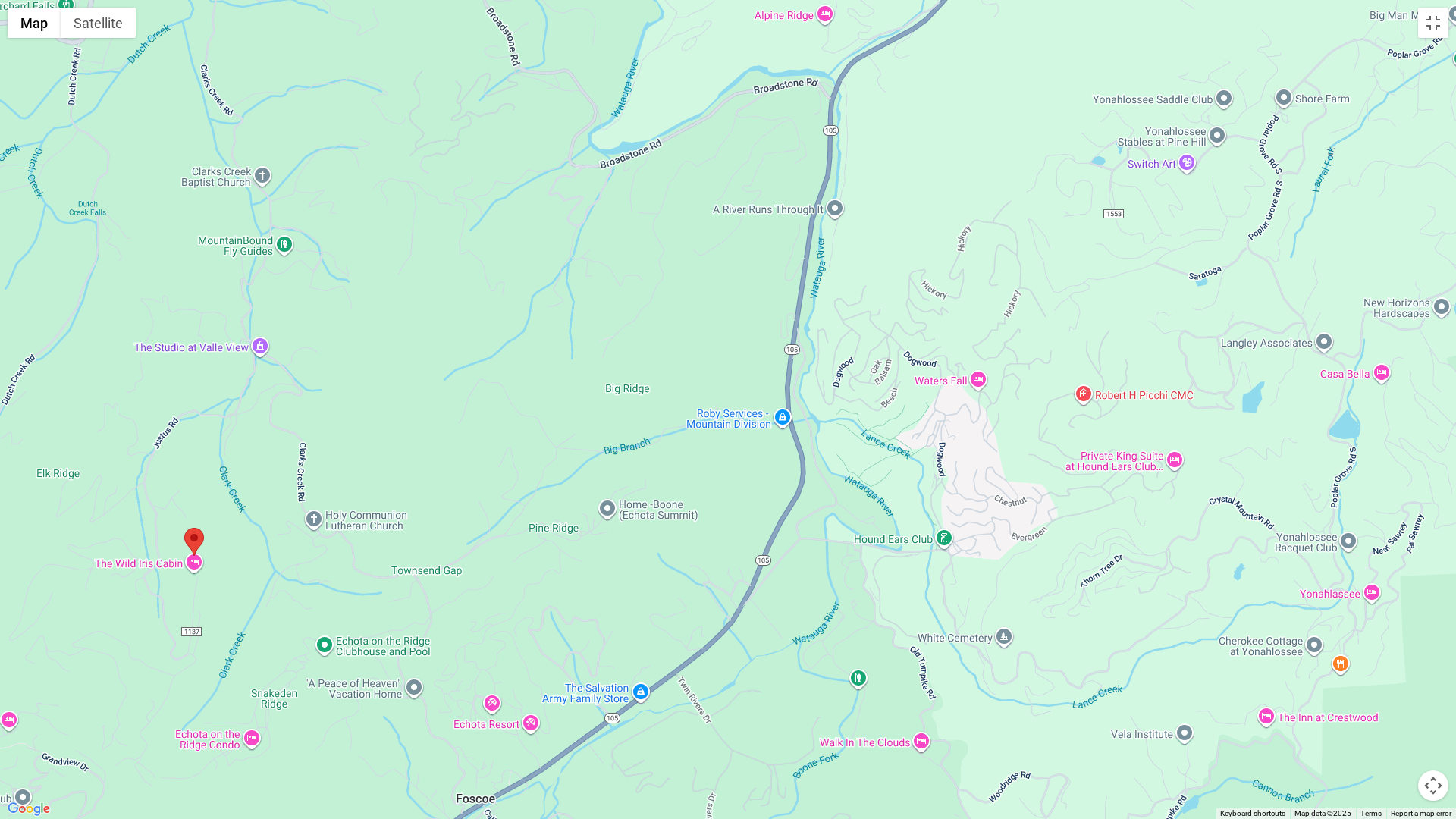
drag, startPoint x: 471, startPoint y: 698, endPoint x: 838, endPoint y: 348, distance: 507.1
click at [837, 350] on div at bounding box center [728, 410] width 1456 height 819
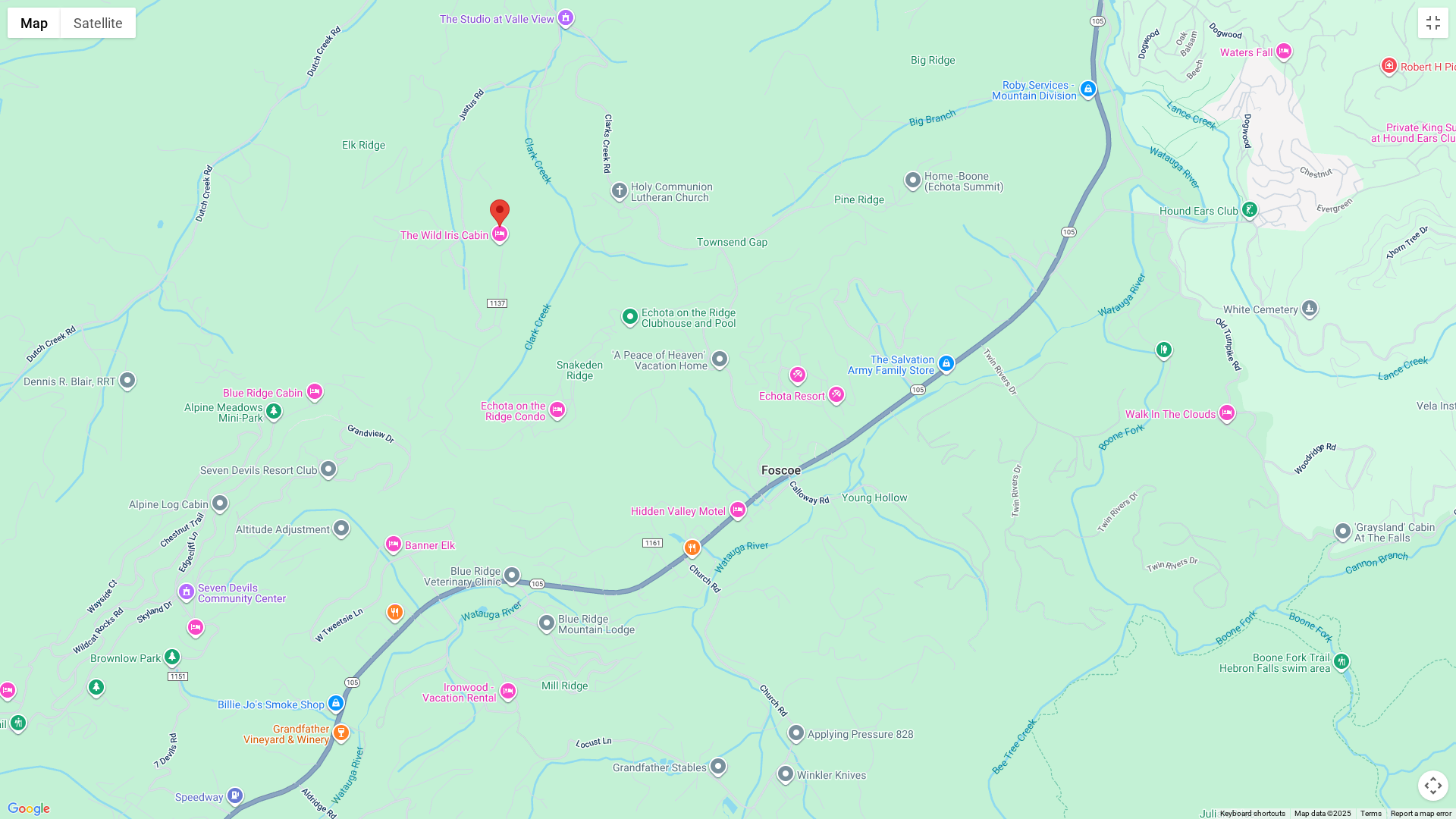
drag, startPoint x: 661, startPoint y: 775, endPoint x: 936, endPoint y: 490, distance: 396.0
click at [936, 490] on div at bounding box center [728, 410] width 1456 height 819
click at [97, 23] on button "Satellite" at bounding box center [98, 22] width 75 height 30
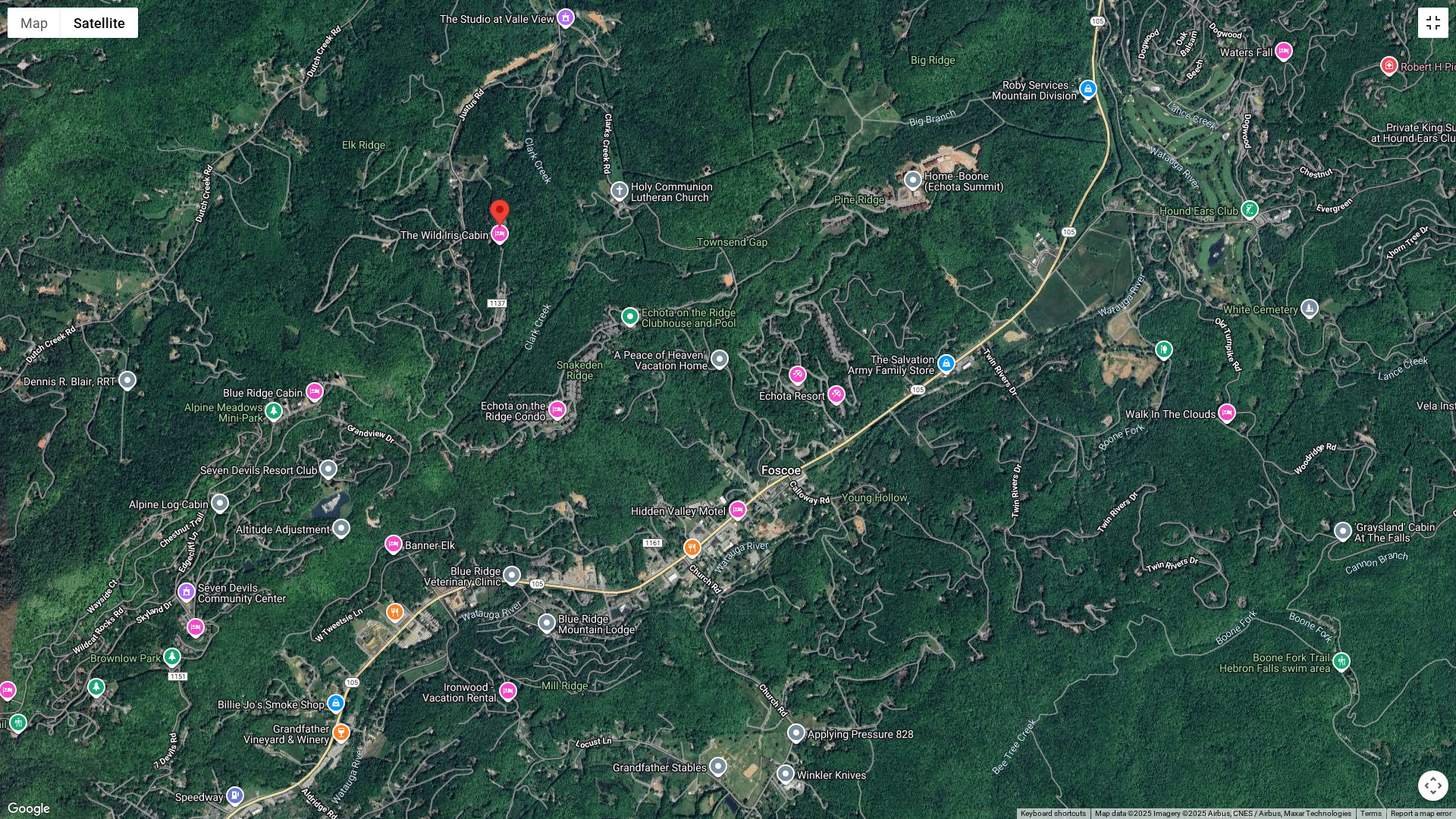
click at [1434, 25] on button "Toggle fullscreen view" at bounding box center [1433, 22] width 30 height 30
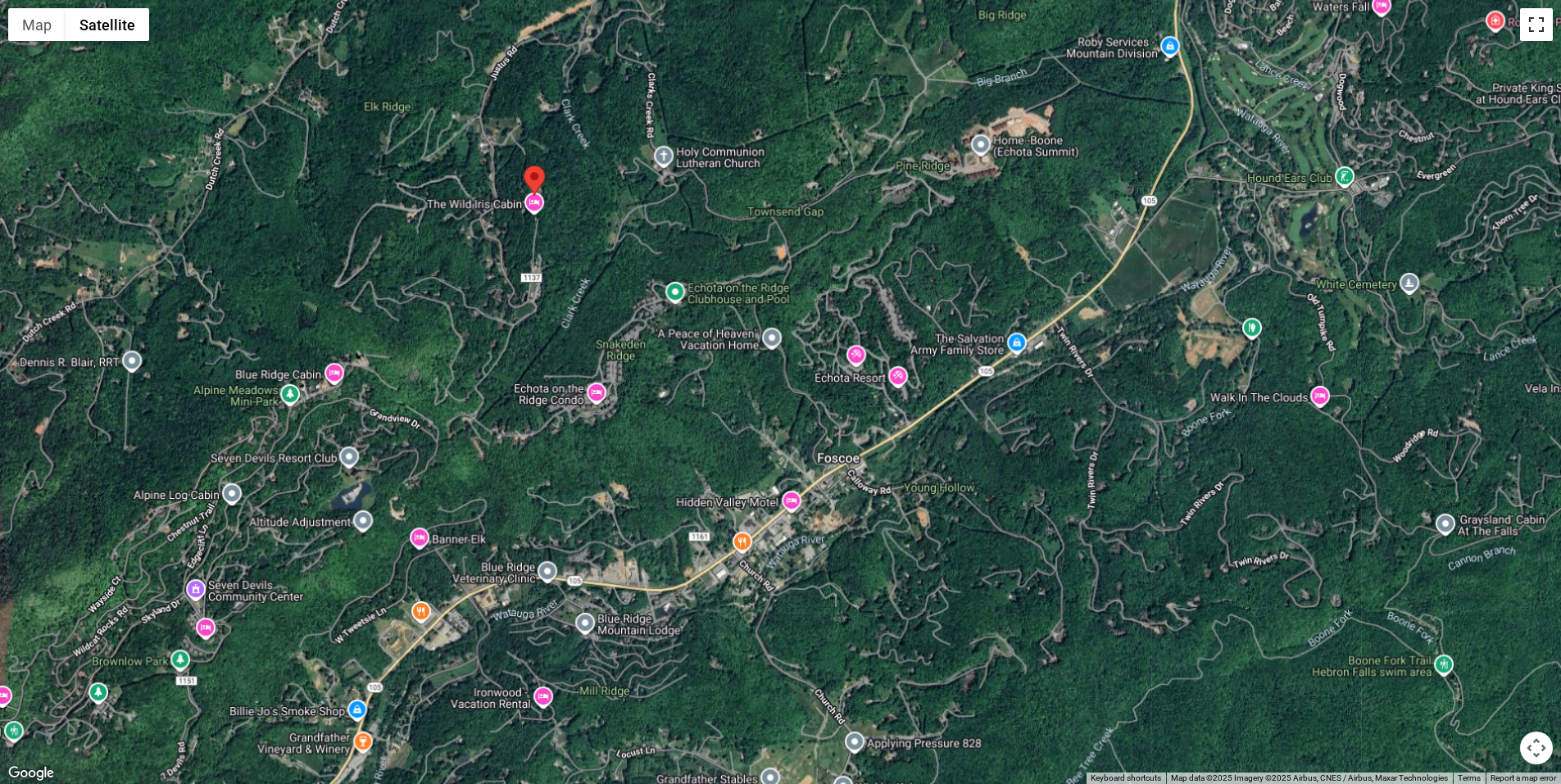
scroll to position [4833, 0]
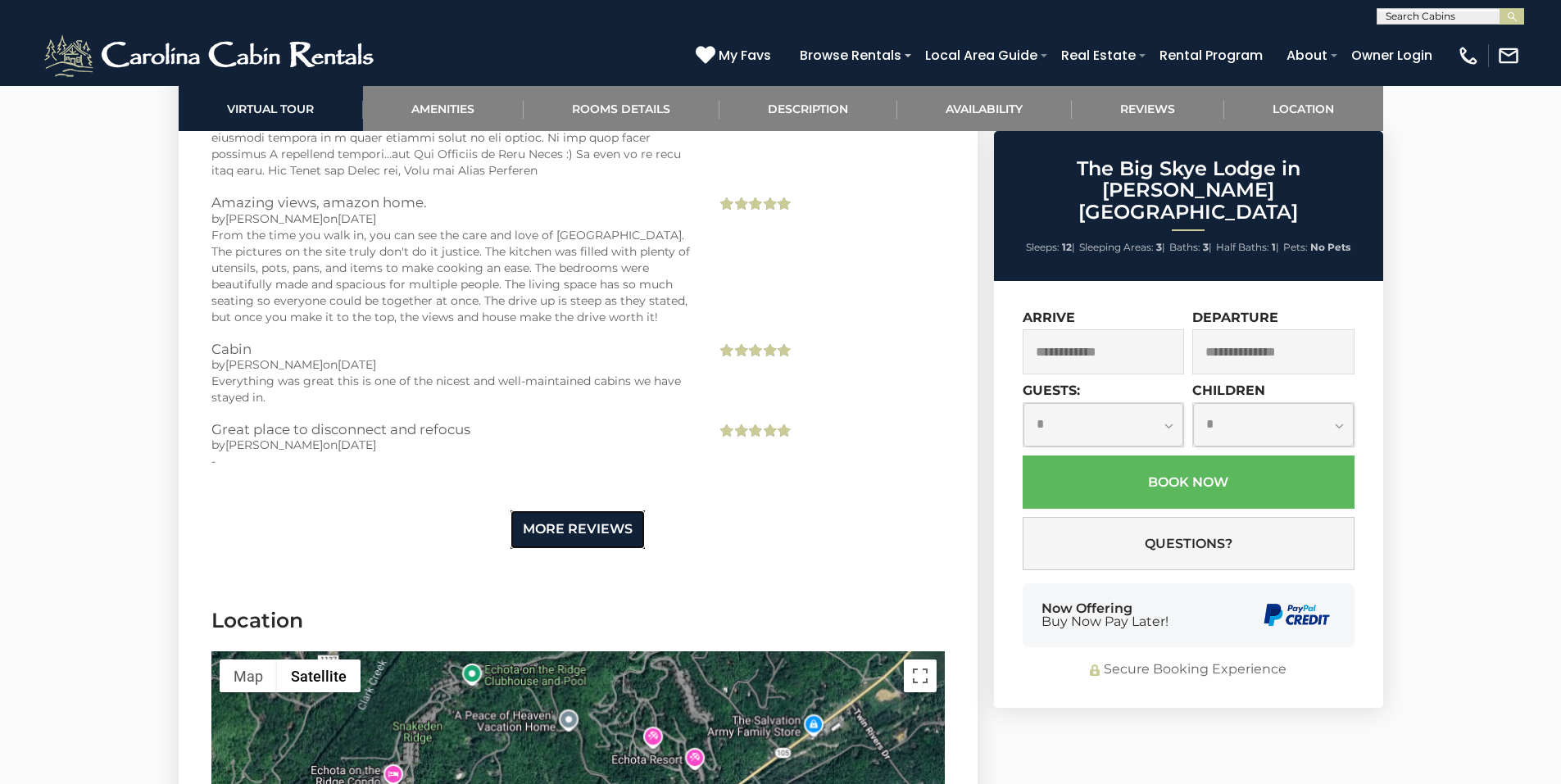
click at [548, 511] on link "More Reviews" at bounding box center [577, 530] width 134 height 39
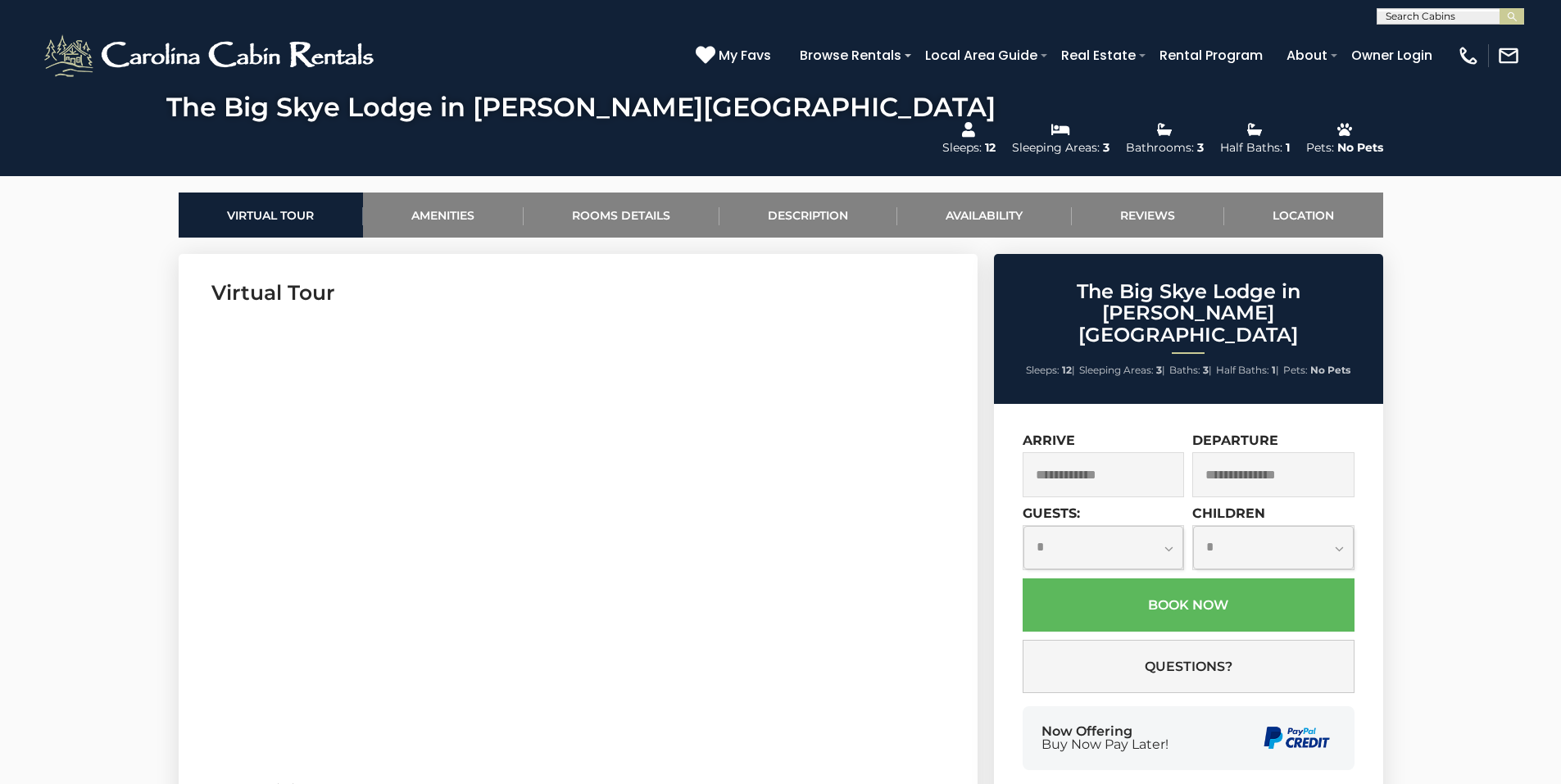
scroll to position [737, 0]
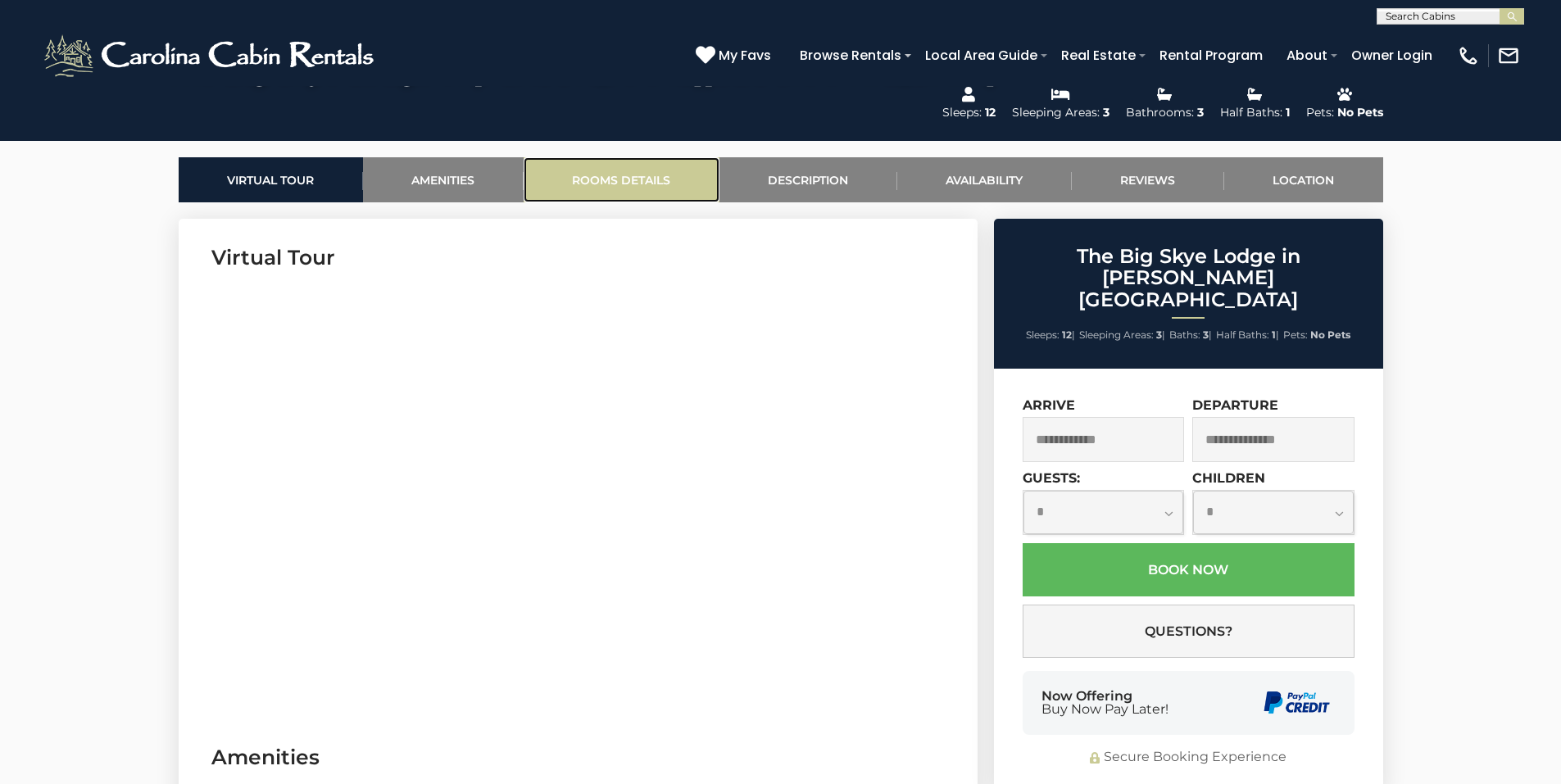
click at [638, 157] on link "Rooms Details" at bounding box center [622, 179] width 196 height 45
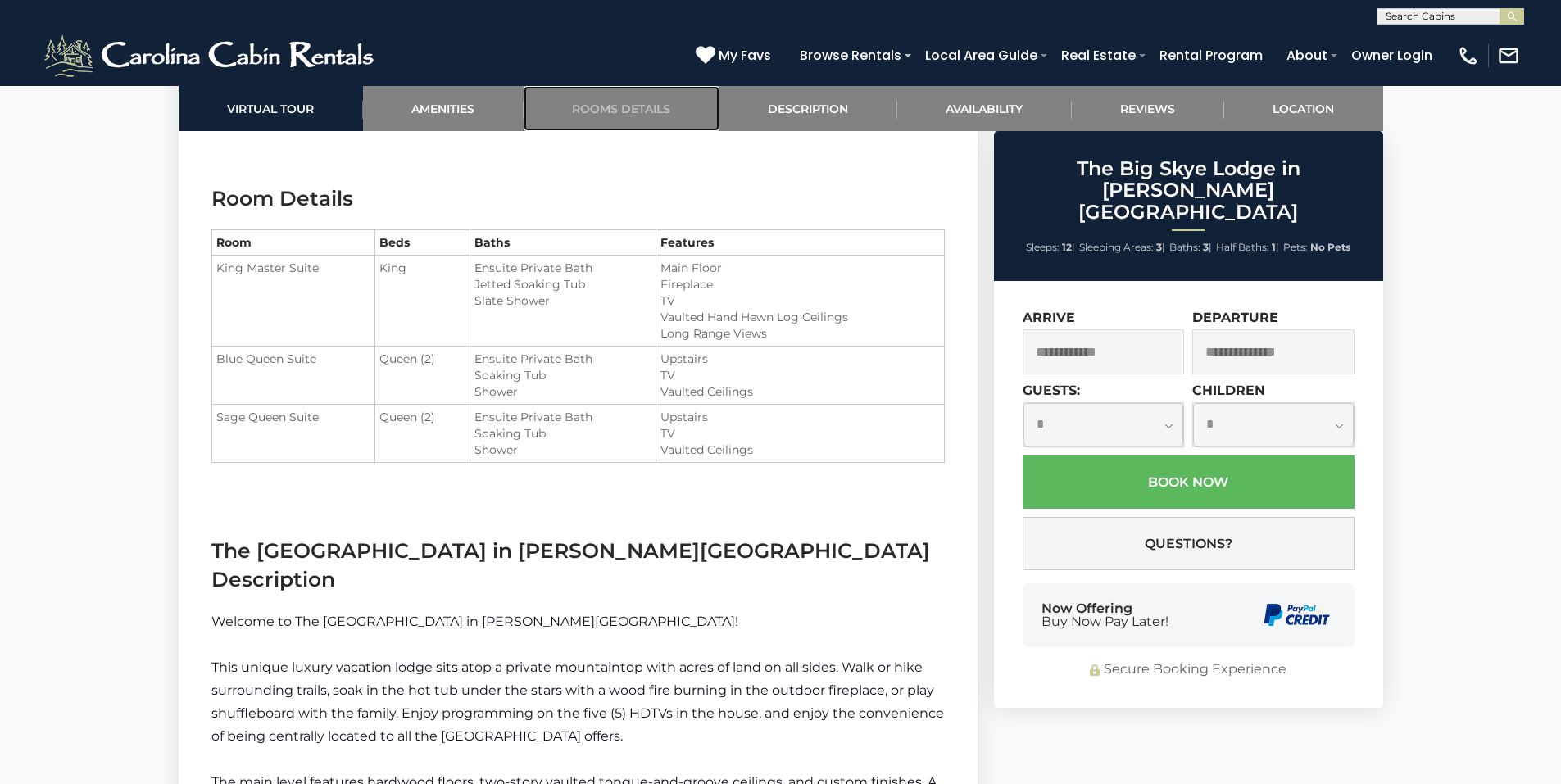
scroll to position [1978, 0]
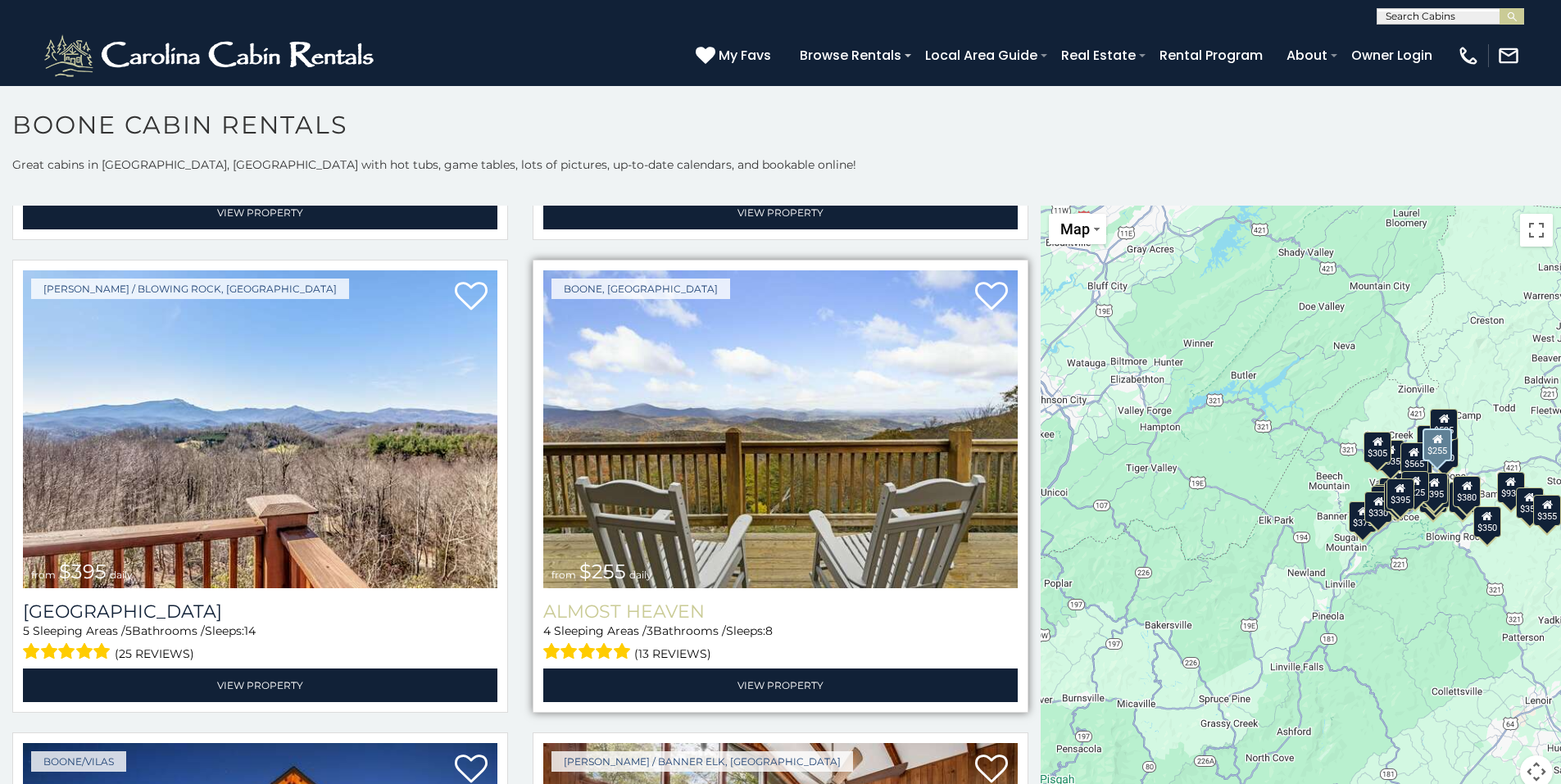
scroll to position [3276, 0]
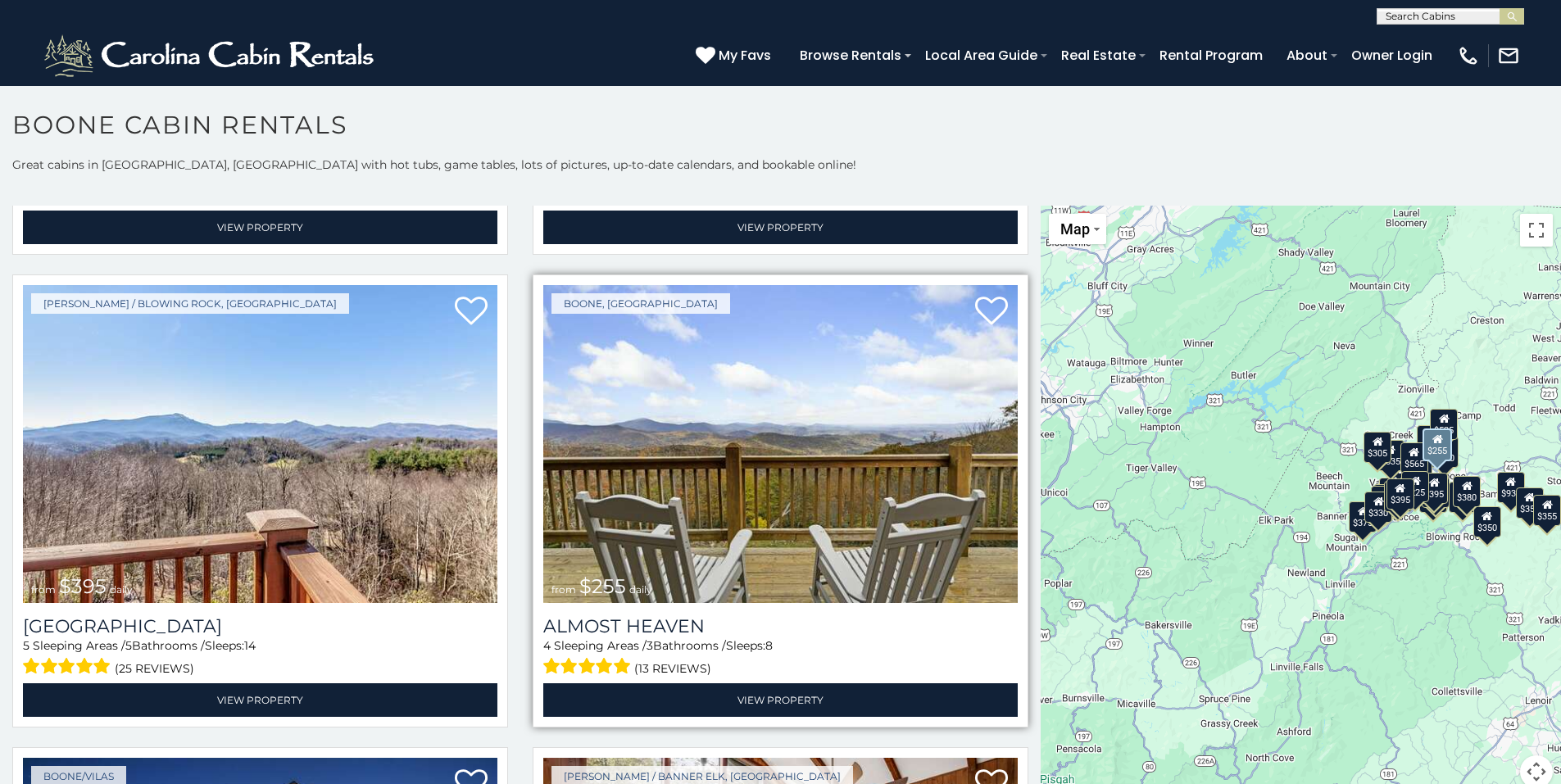
click at [768, 400] on img at bounding box center [780, 444] width 475 height 318
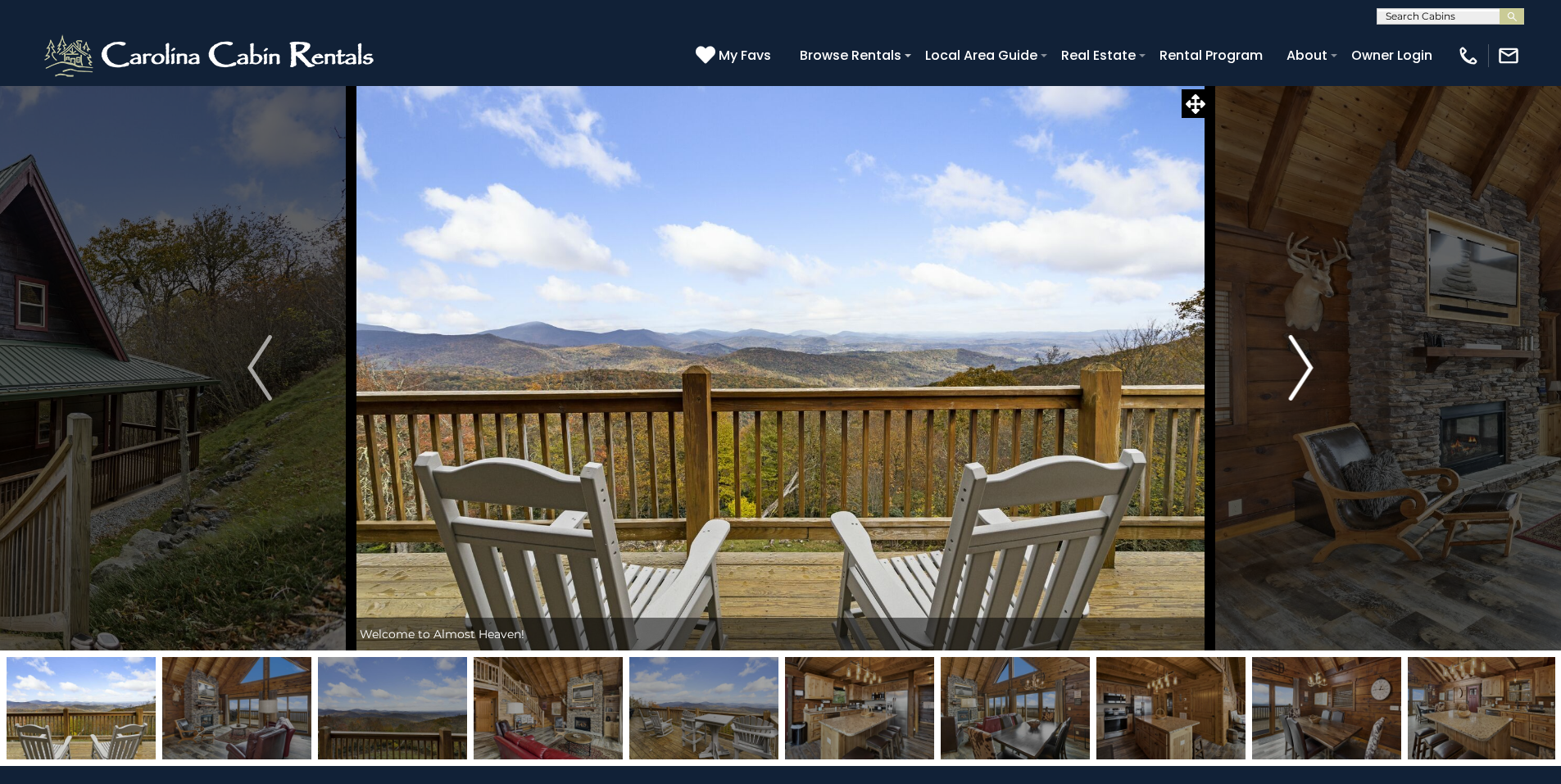
click at [1305, 365] on img "Next" at bounding box center [1301, 368] width 25 height 66
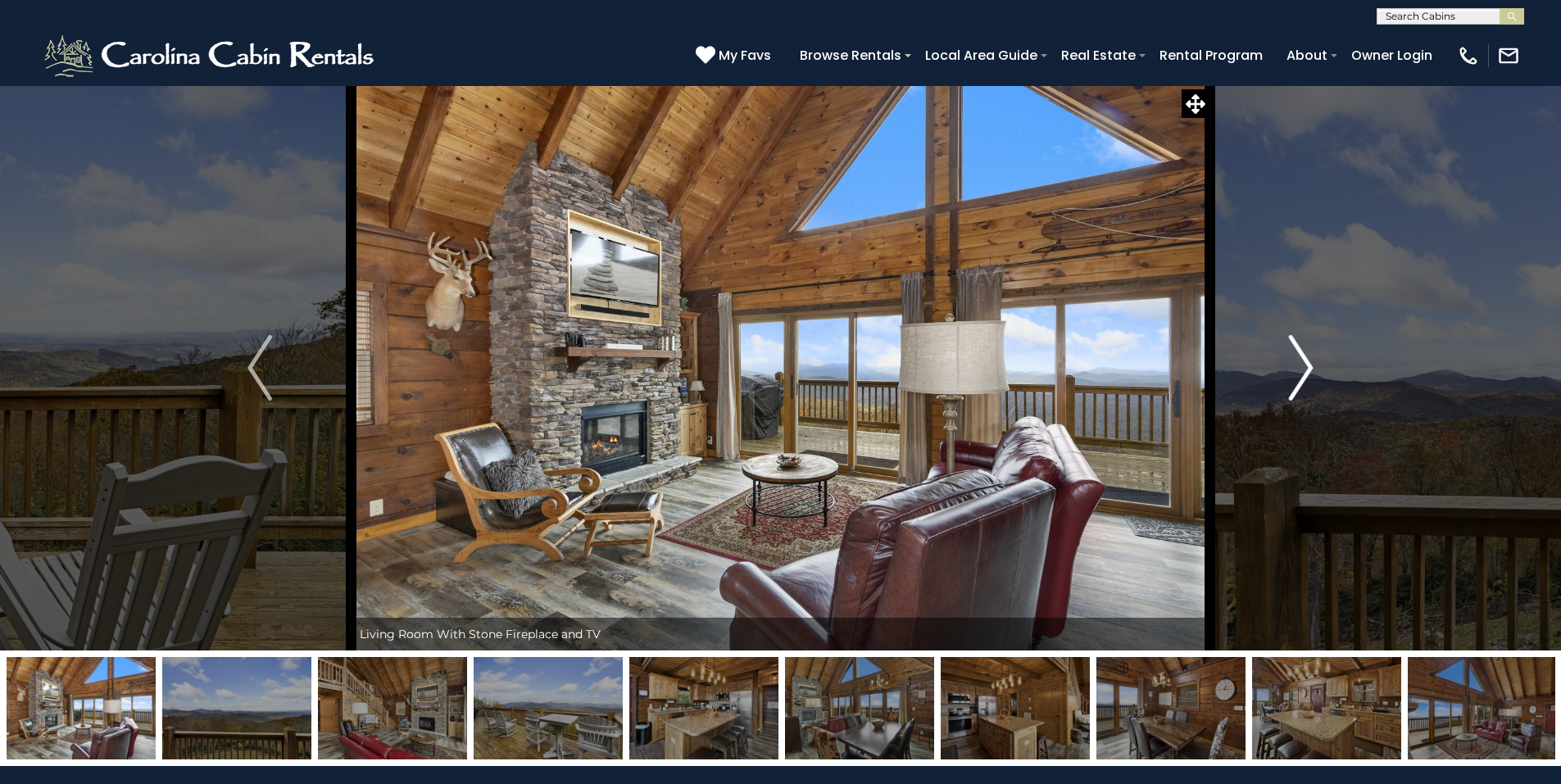
click at [1301, 367] on img "Next" at bounding box center [1301, 368] width 25 height 66
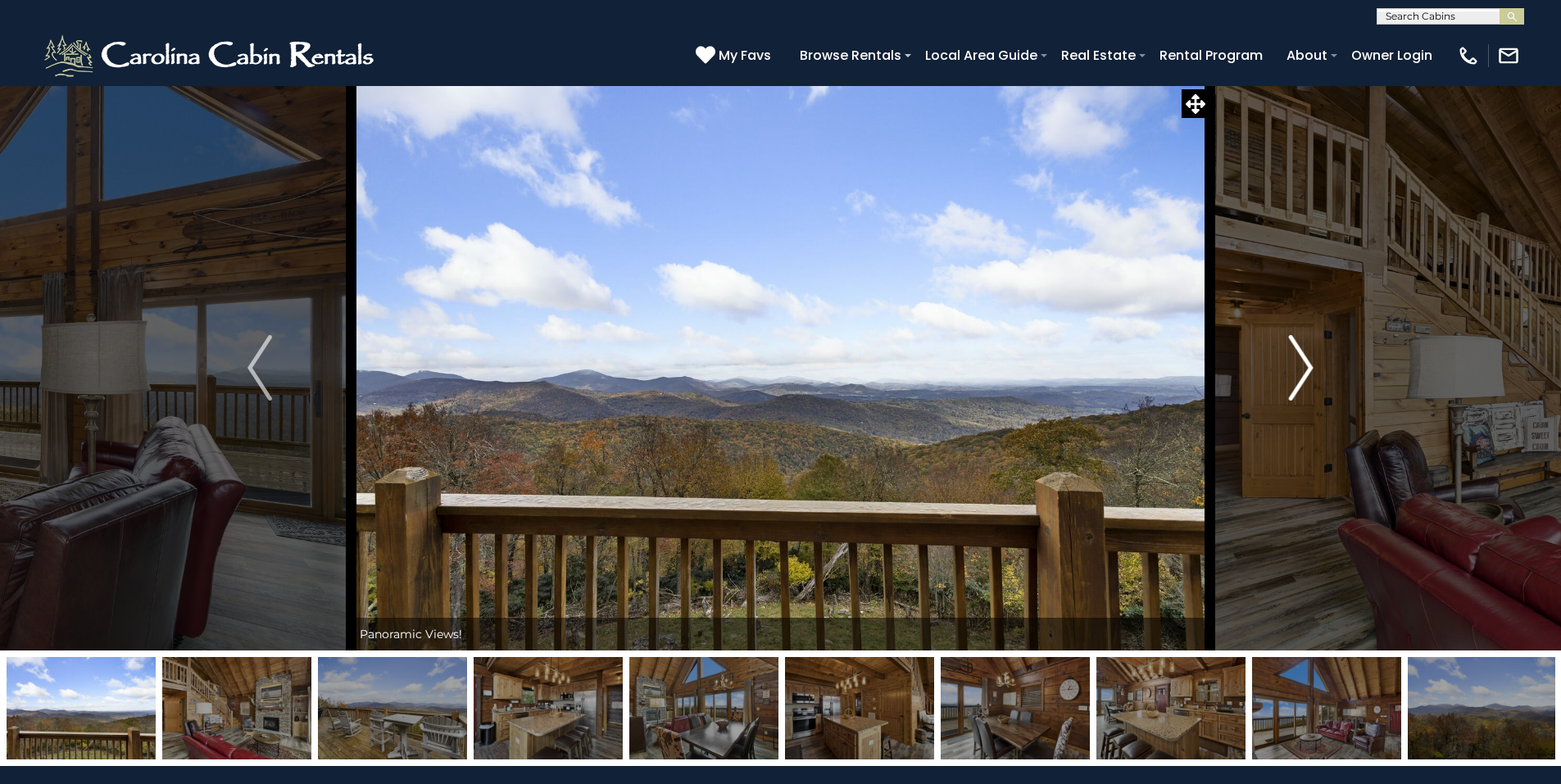
click at [1301, 367] on img "Next" at bounding box center [1301, 368] width 25 height 66
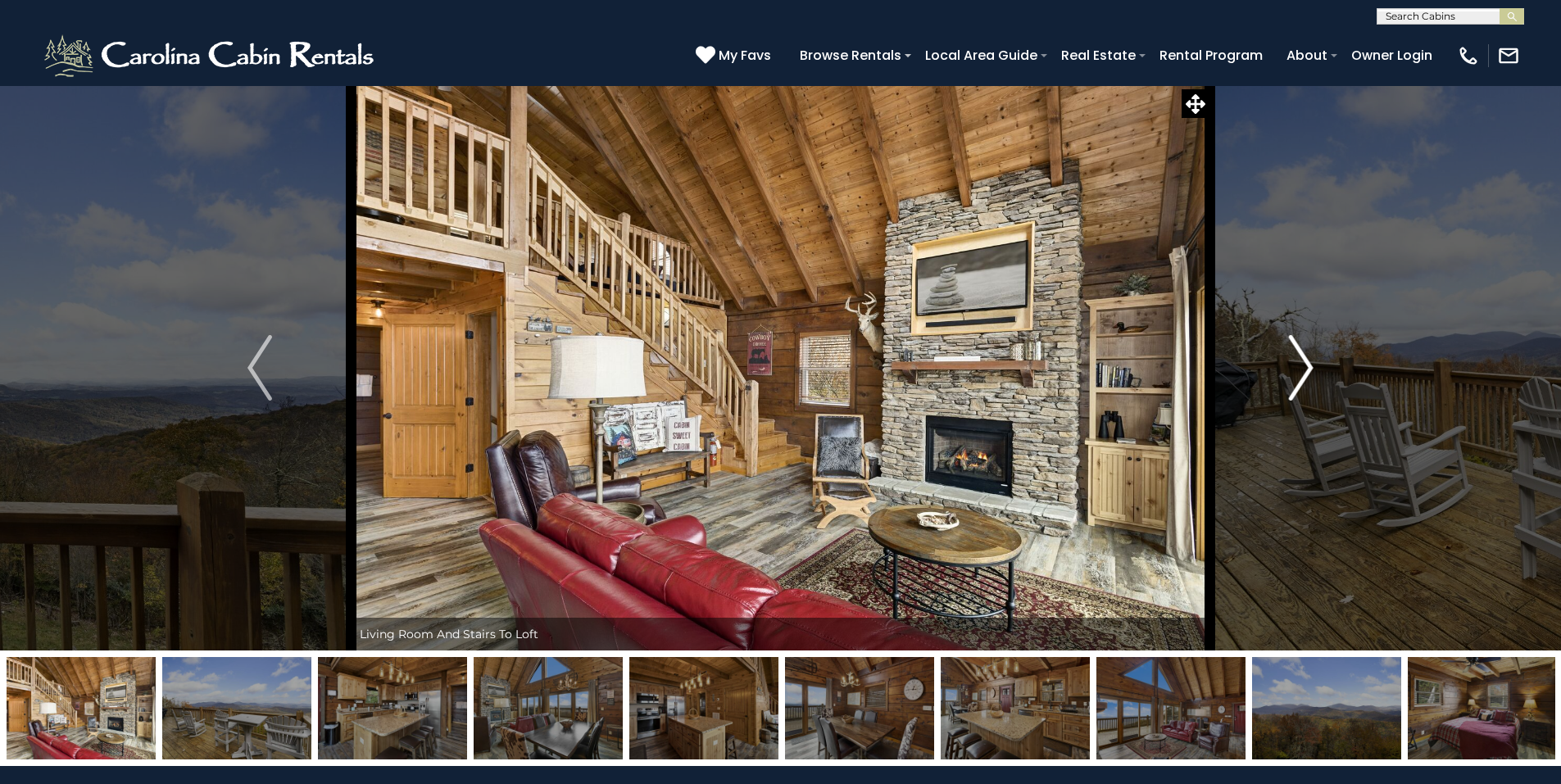
click at [1301, 367] on img "Next" at bounding box center [1301, 368] width 25 height 66
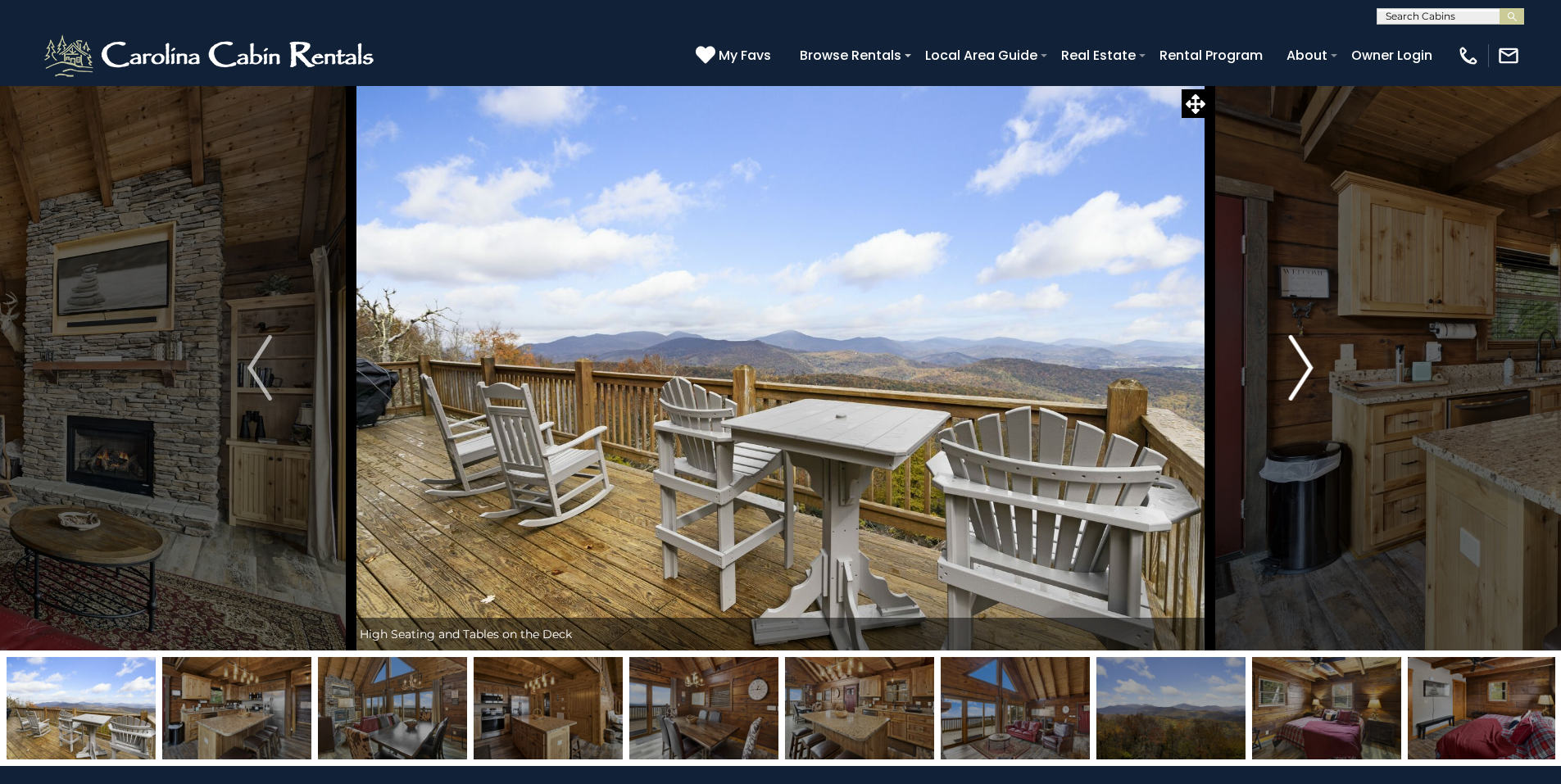
click at [1301, 367] on img "Next" at bounding box center [1301, 368] width 25 height 66
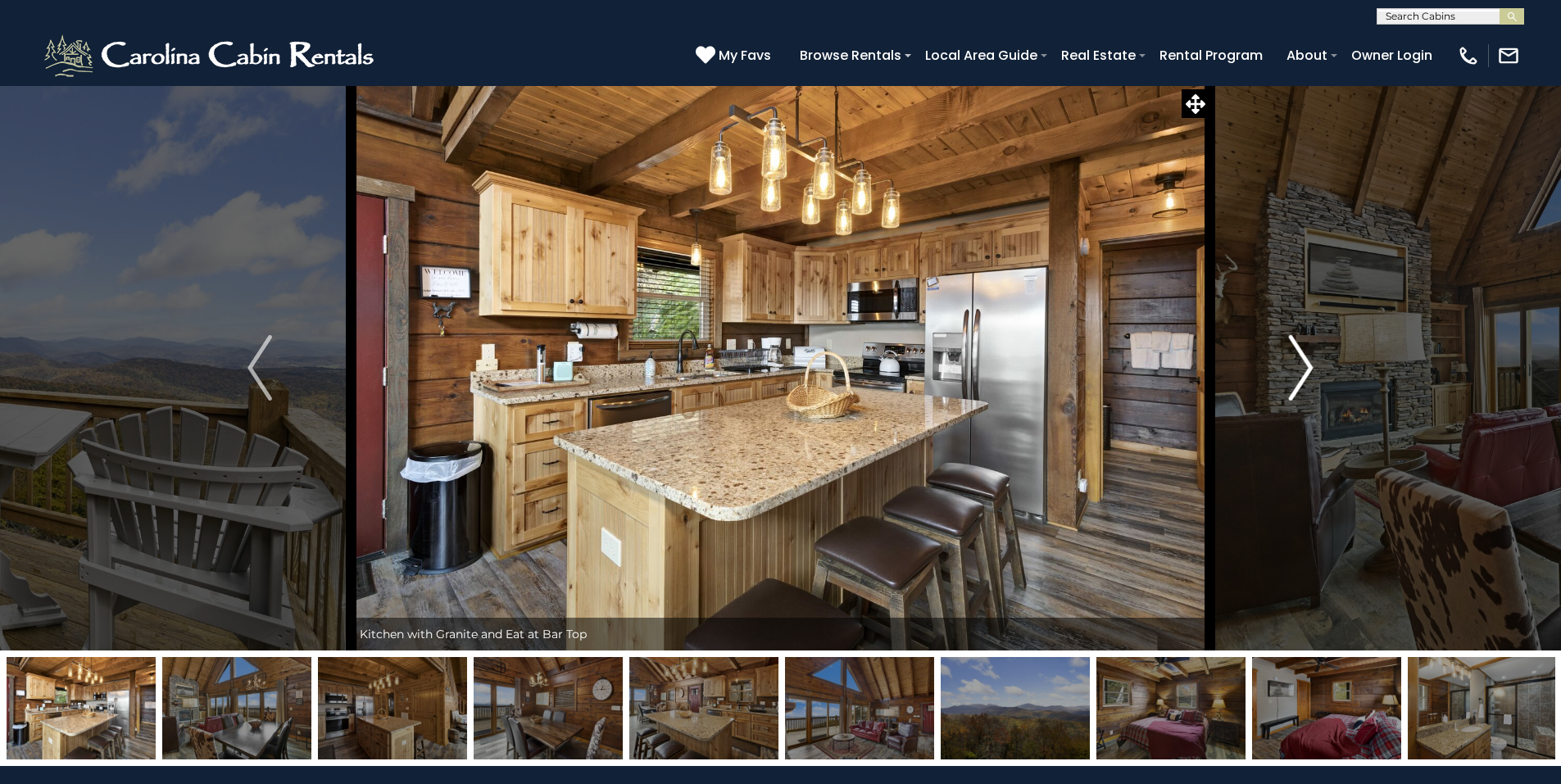
click at [1301, 367] on img "Next" at bounding box center [1301, 368] width 25 height 66
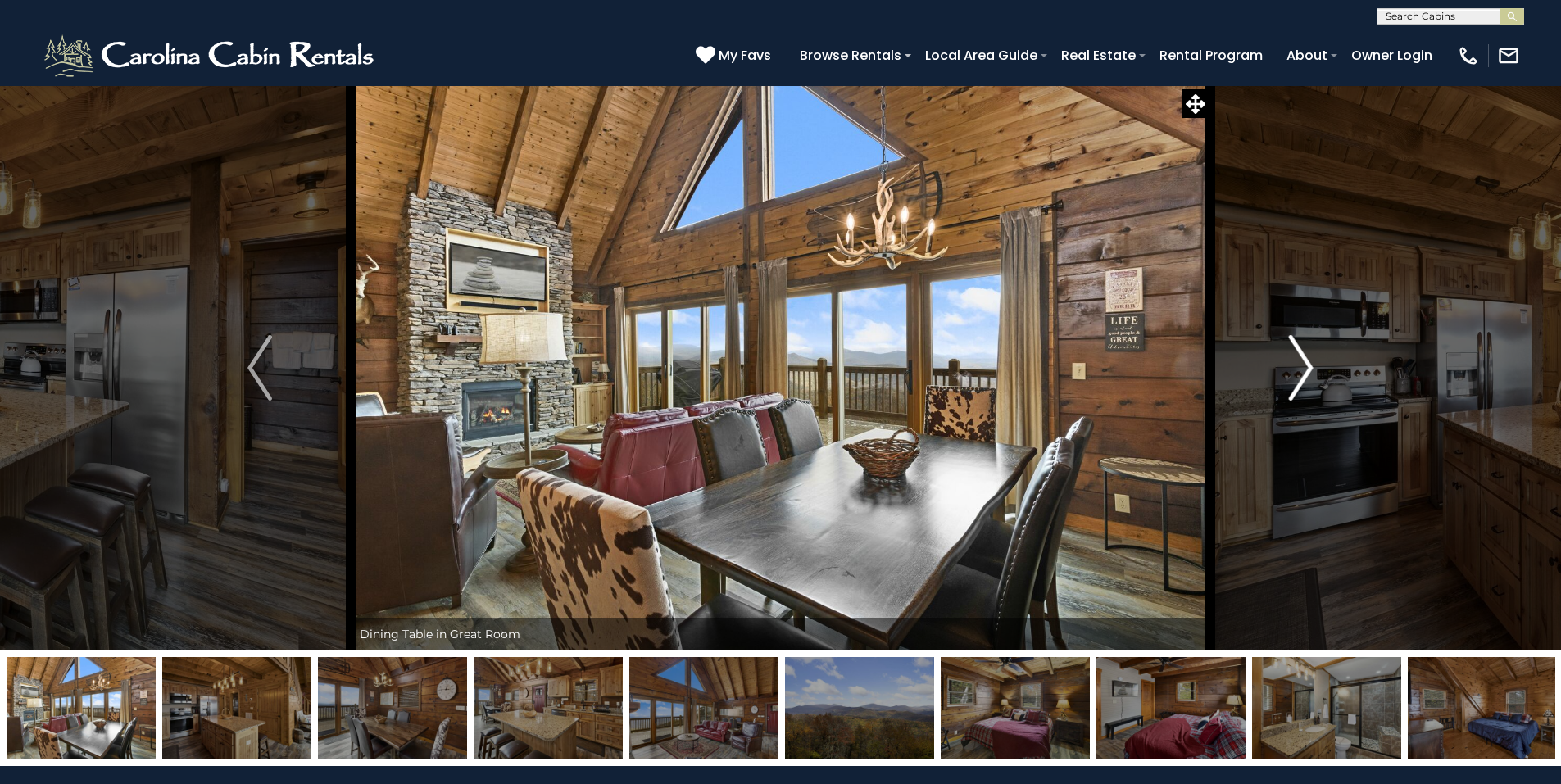
click at [1301, 367] on img "Next" at bounding box center [1301, 368] width 25 height 66
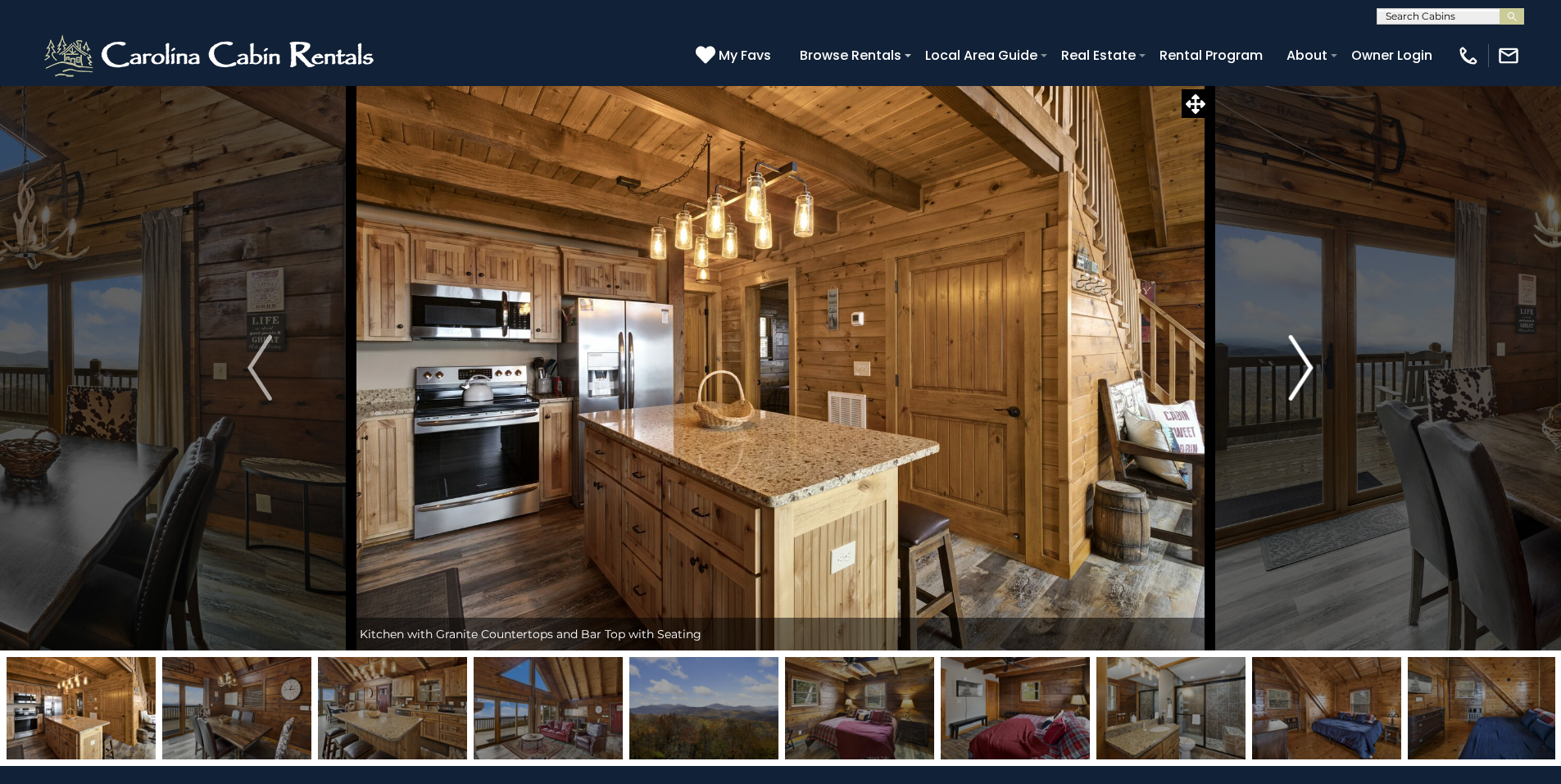
click at [1301, 367] on img "Next" at bounding box center [1301, 368] width 25 height 66
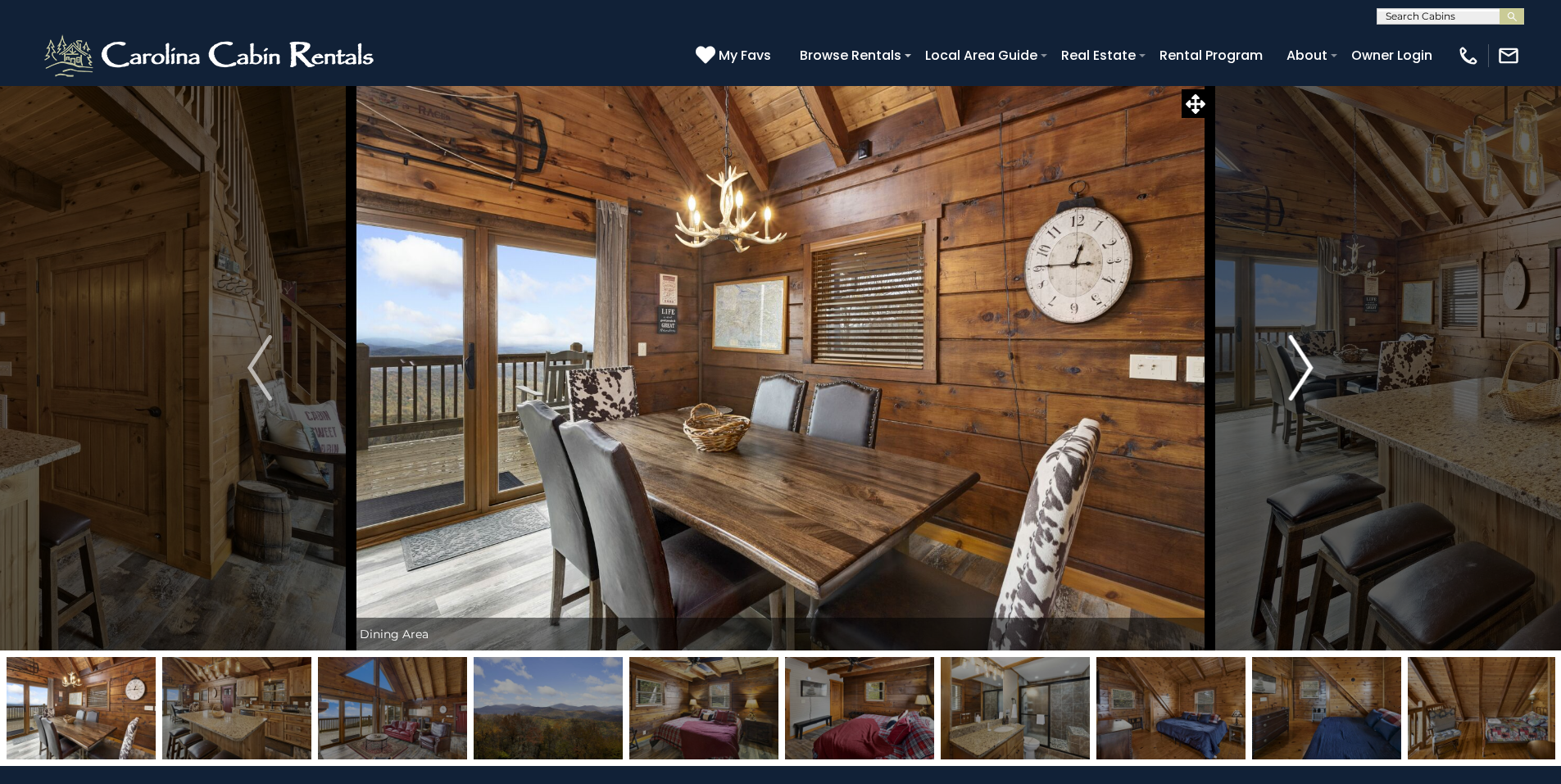
click at [1301, 367] on img "Next" at bounding box center [1301, 368] width 25 height 66
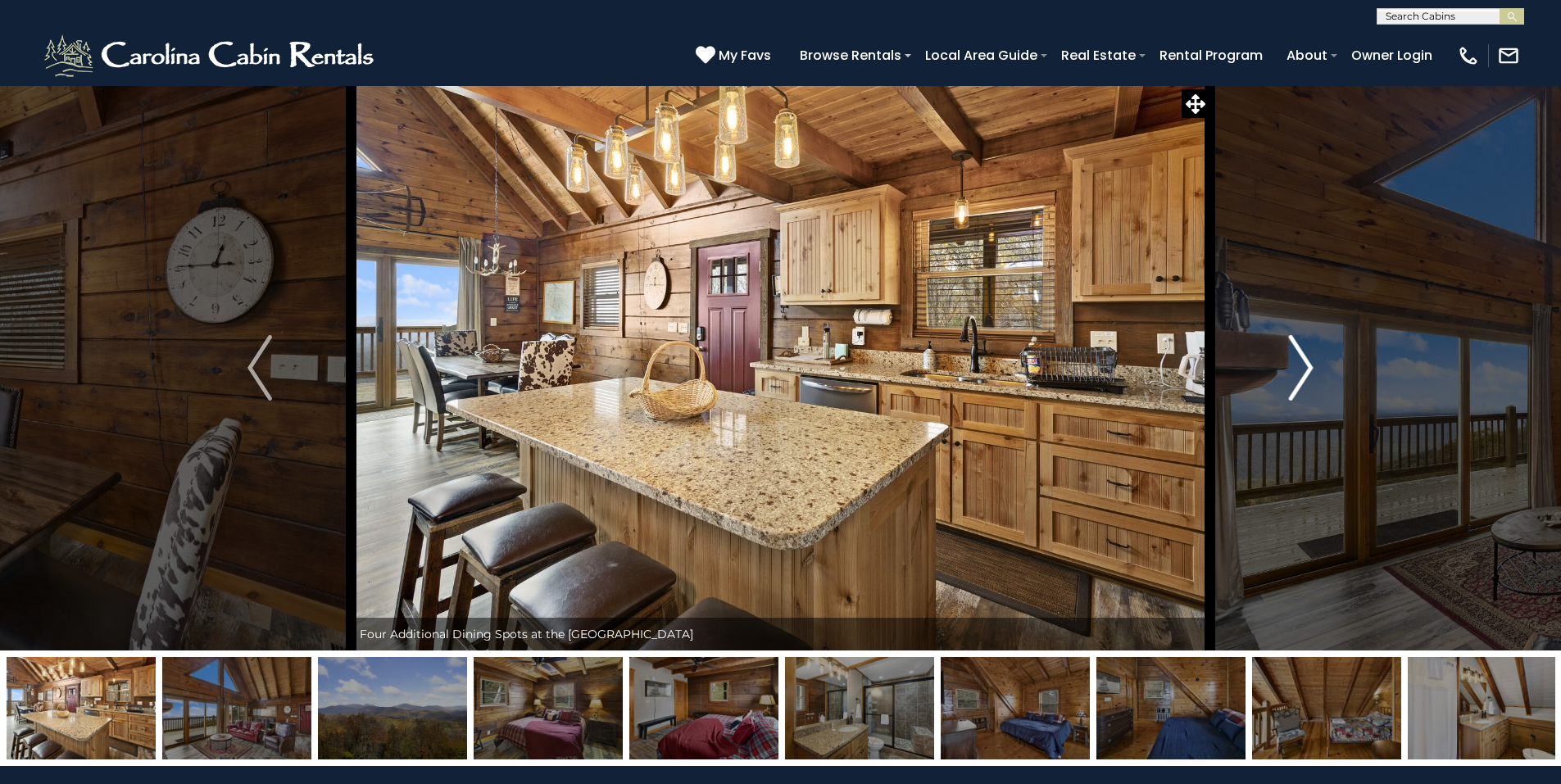
click at [1301, 367] on img "Next" at bounding box center [1301, 368] width 25 height 66
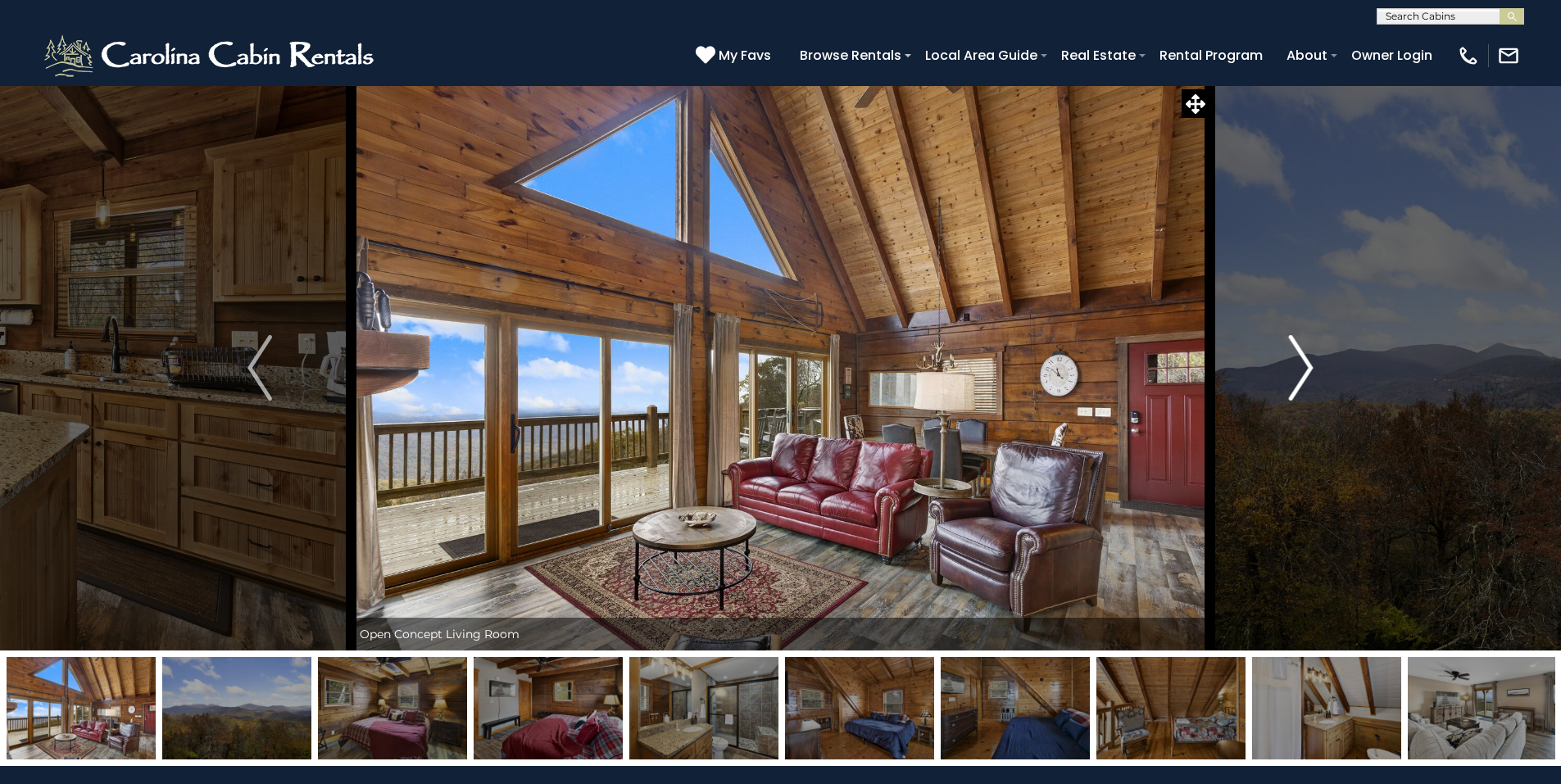
click at [1301, 363] on img "Next" at bounding box center [1301, 368] width 25 height 66
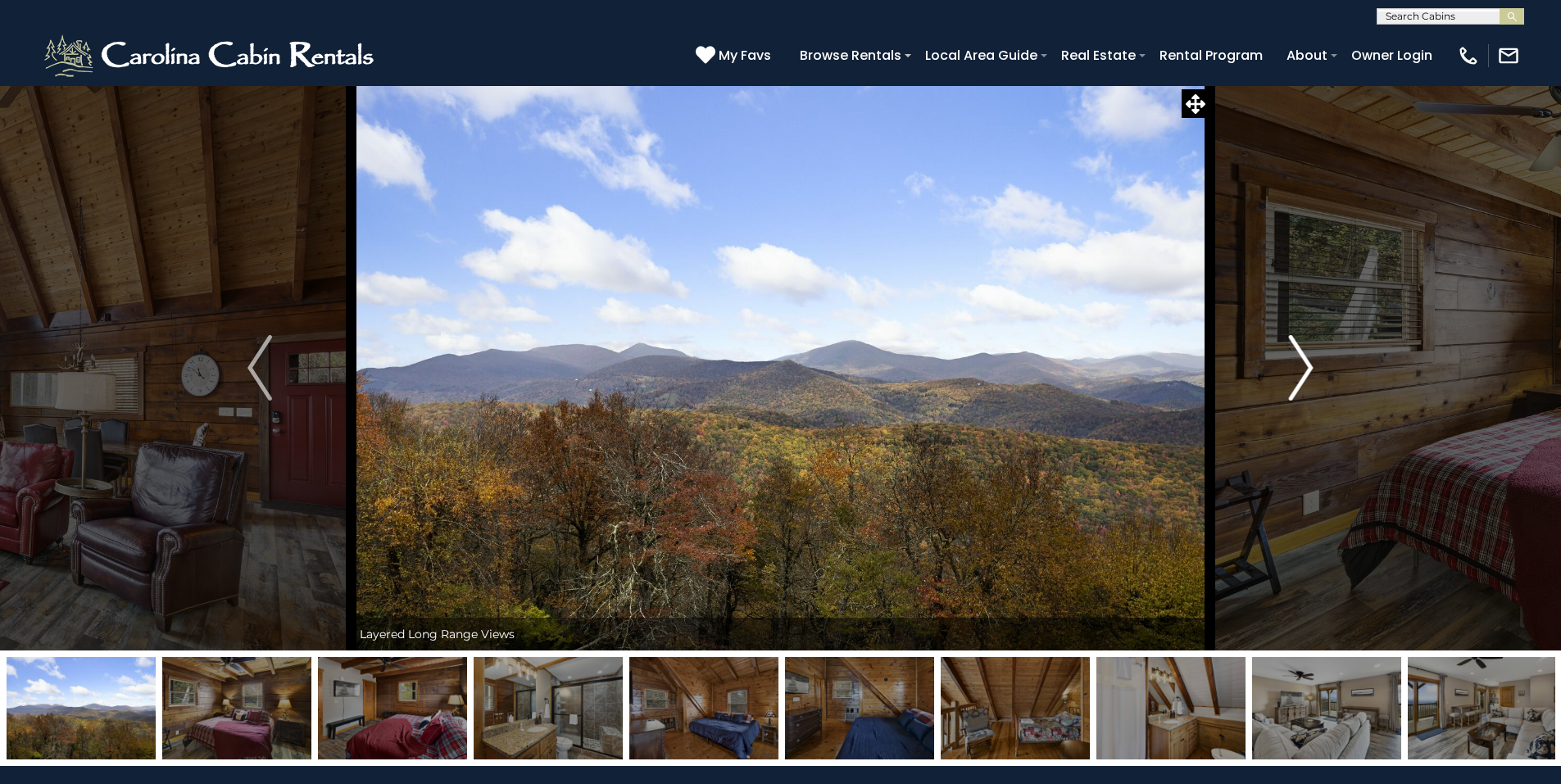
click at [1301, 363] on img "Next" at bounding box center [1301, 368] width 25 height 66
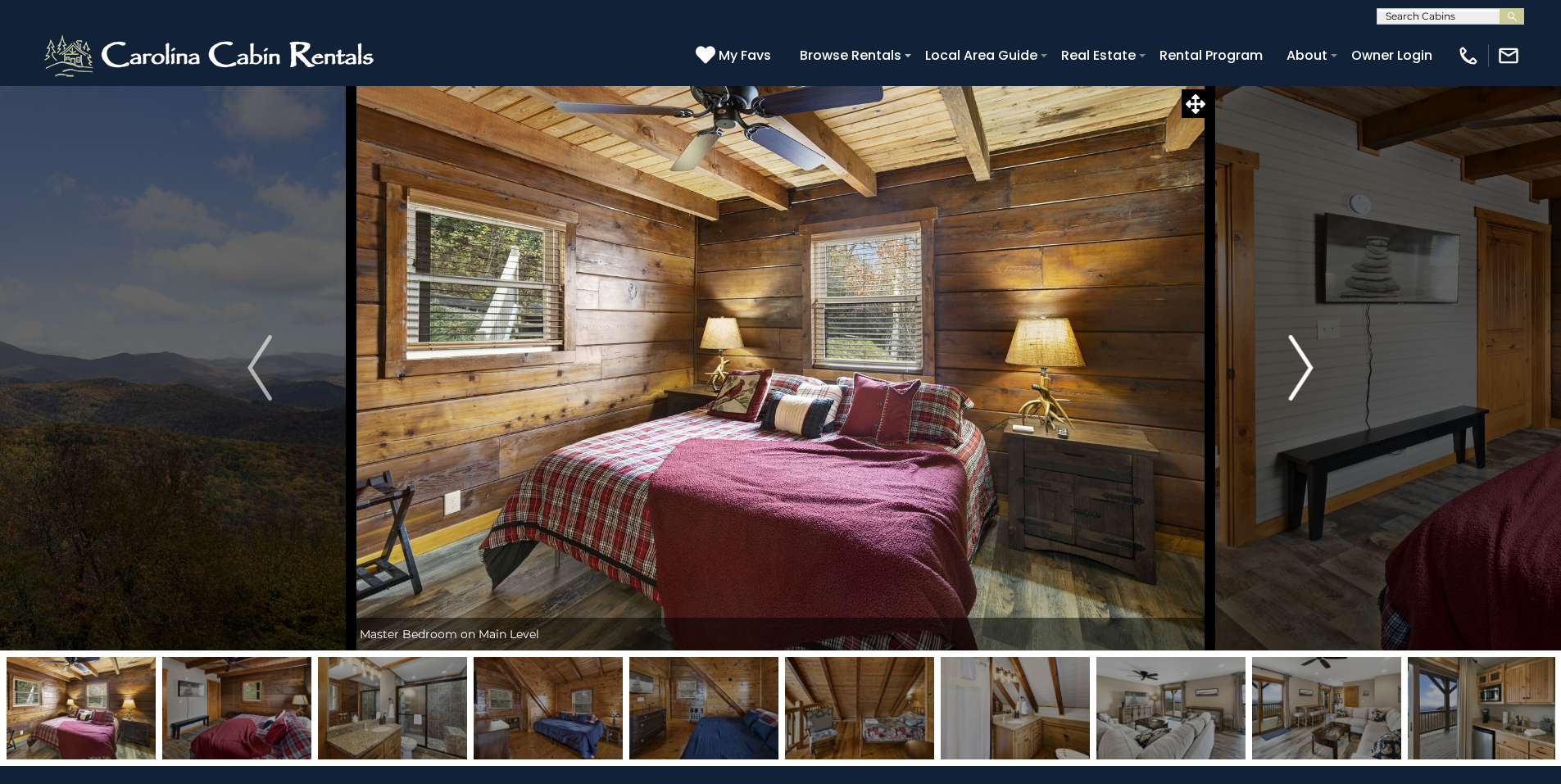
click at [1301, 363] on img "Next" at bounding box center [1301, 368] width 25 height 66
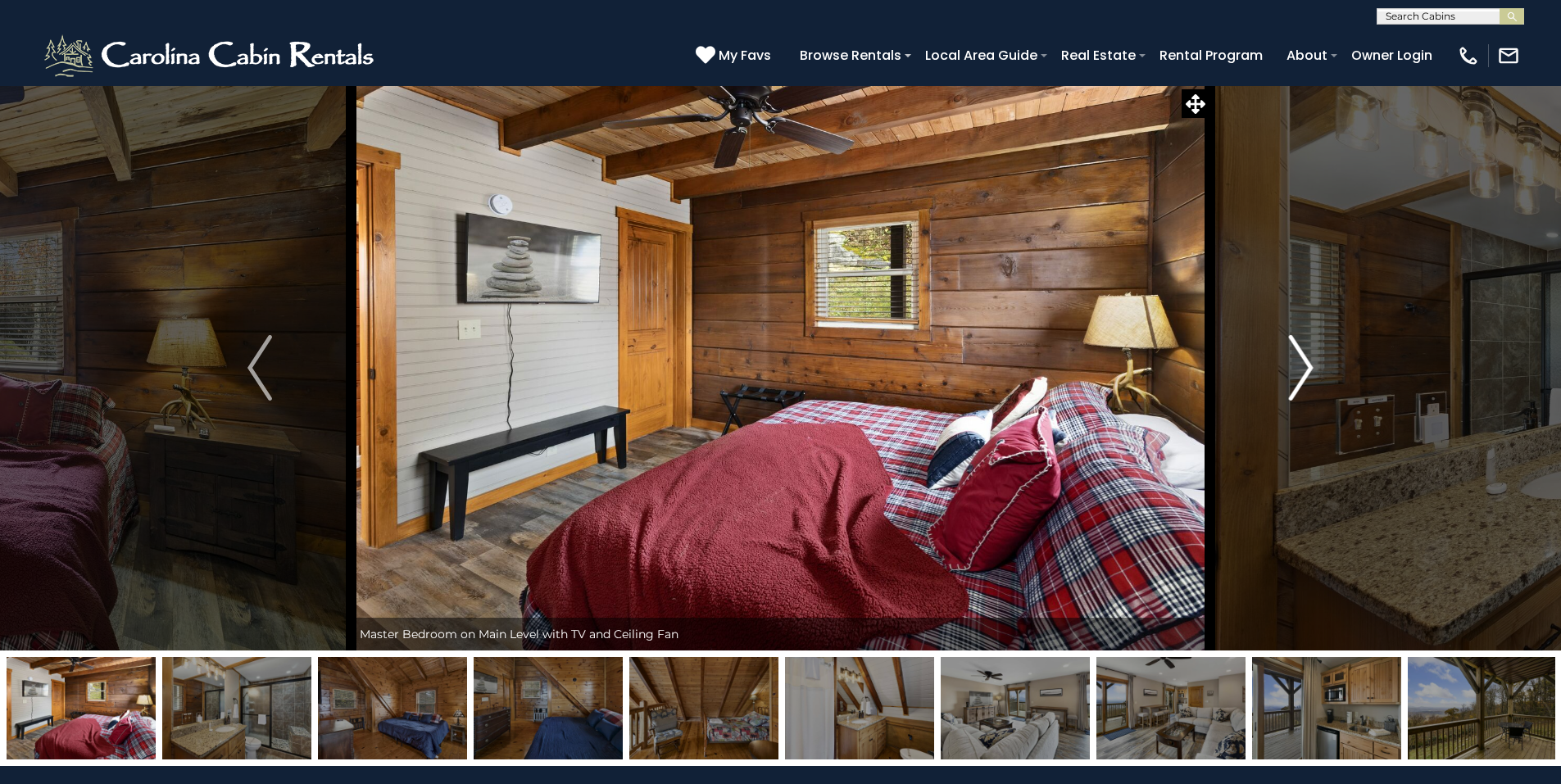
click at [1301, 363] on img "Next" at bounding box center [1301, 368] width 25 height 66
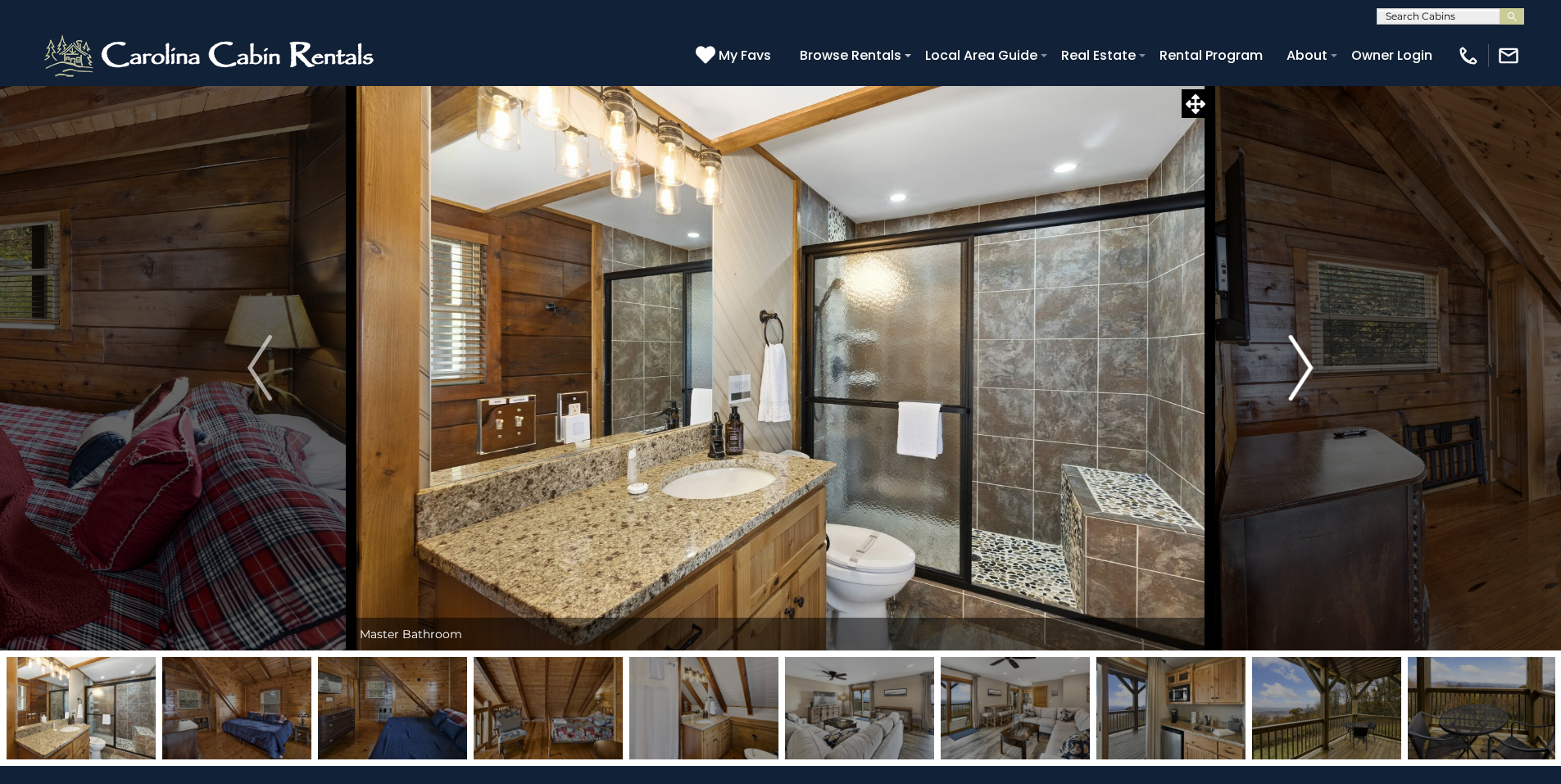
click at [1301, 363] on img "Next" at bounding box center [1301, 368] width 25 height 66
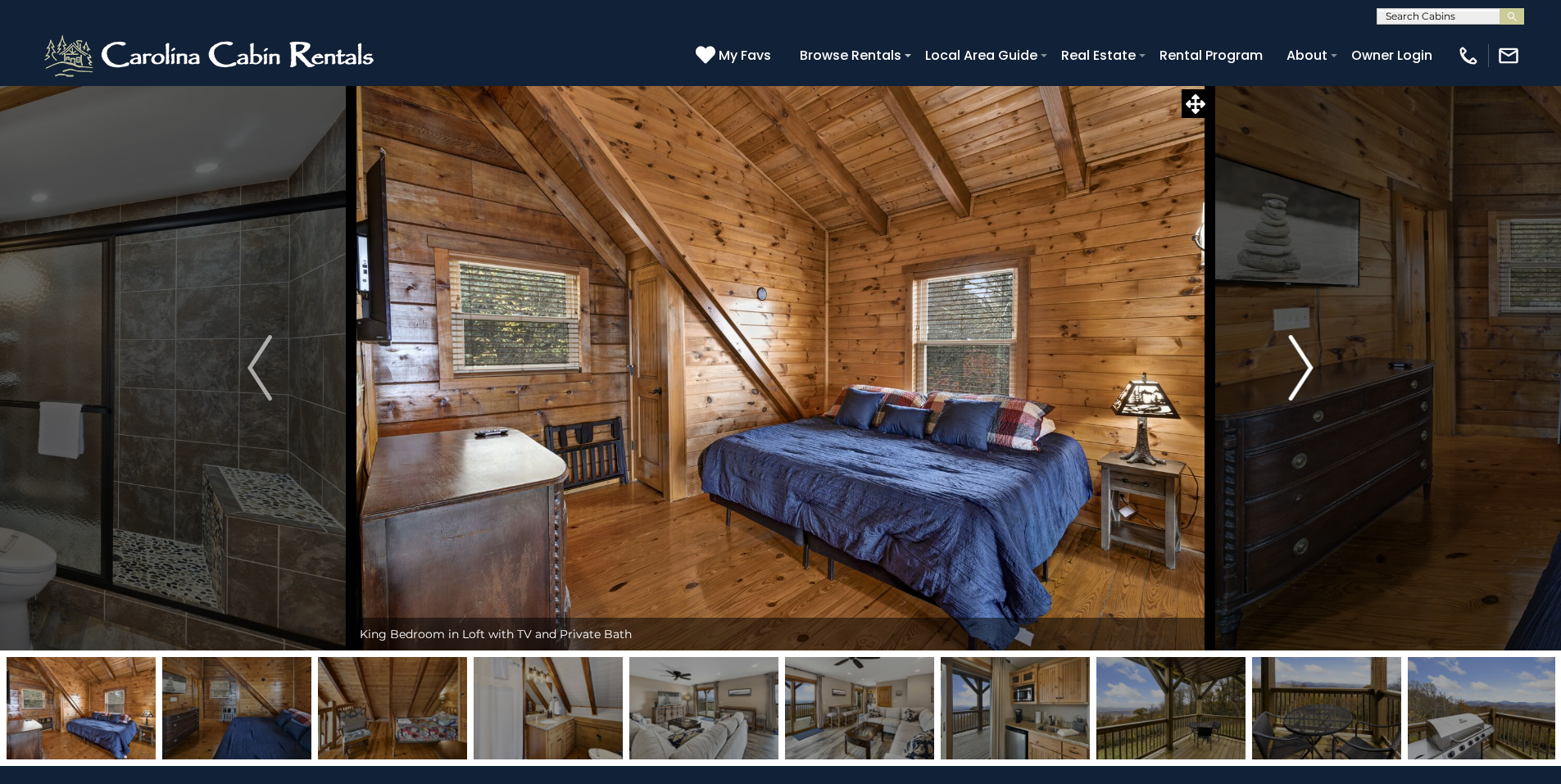
click at [1301, 363] on img "Next" at bounding box center [1301, 368] width 25 height 66
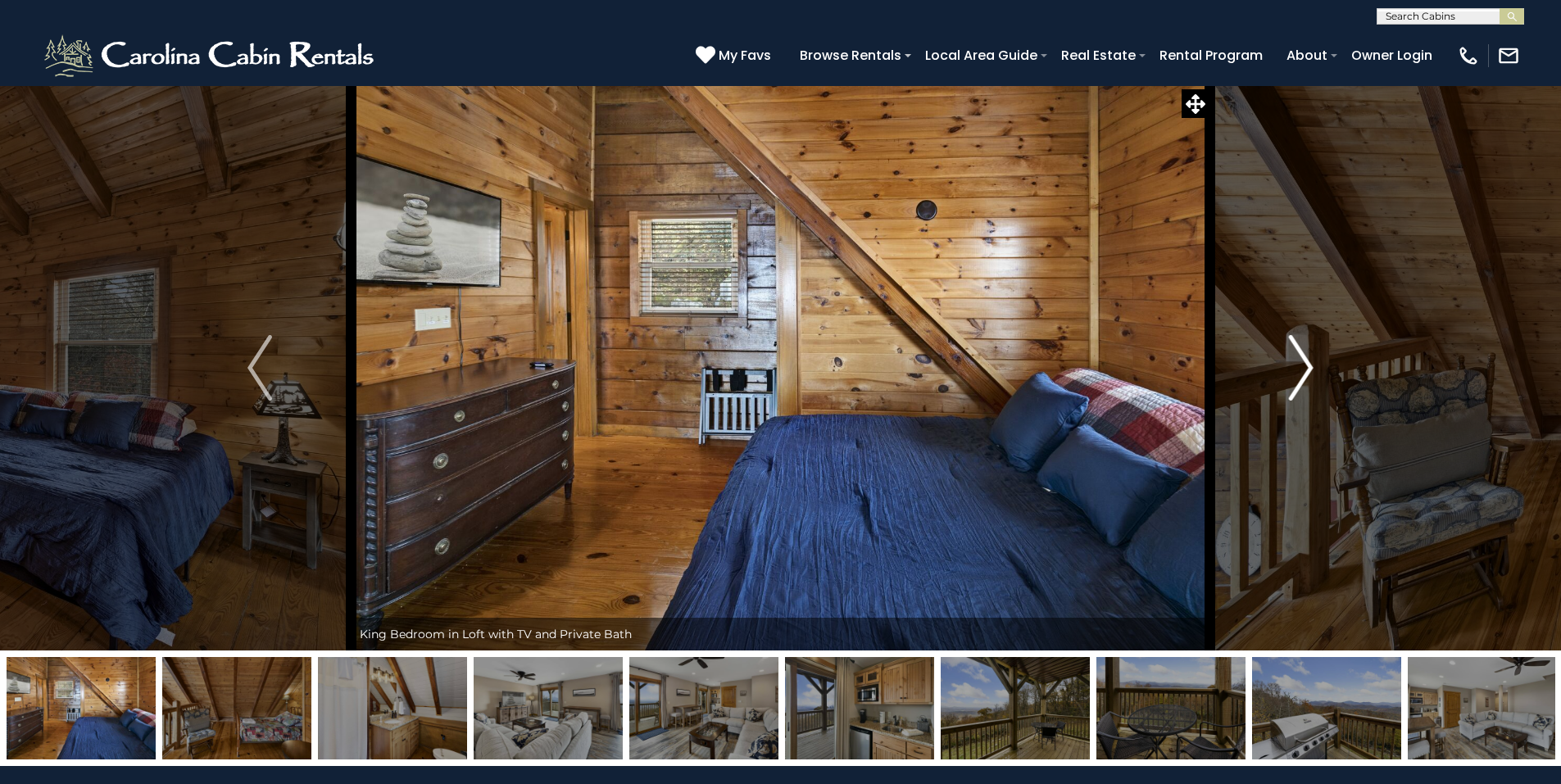
click at [1301, 363] on img "Next" at bounding box center [1301, 368] width 25 height 66
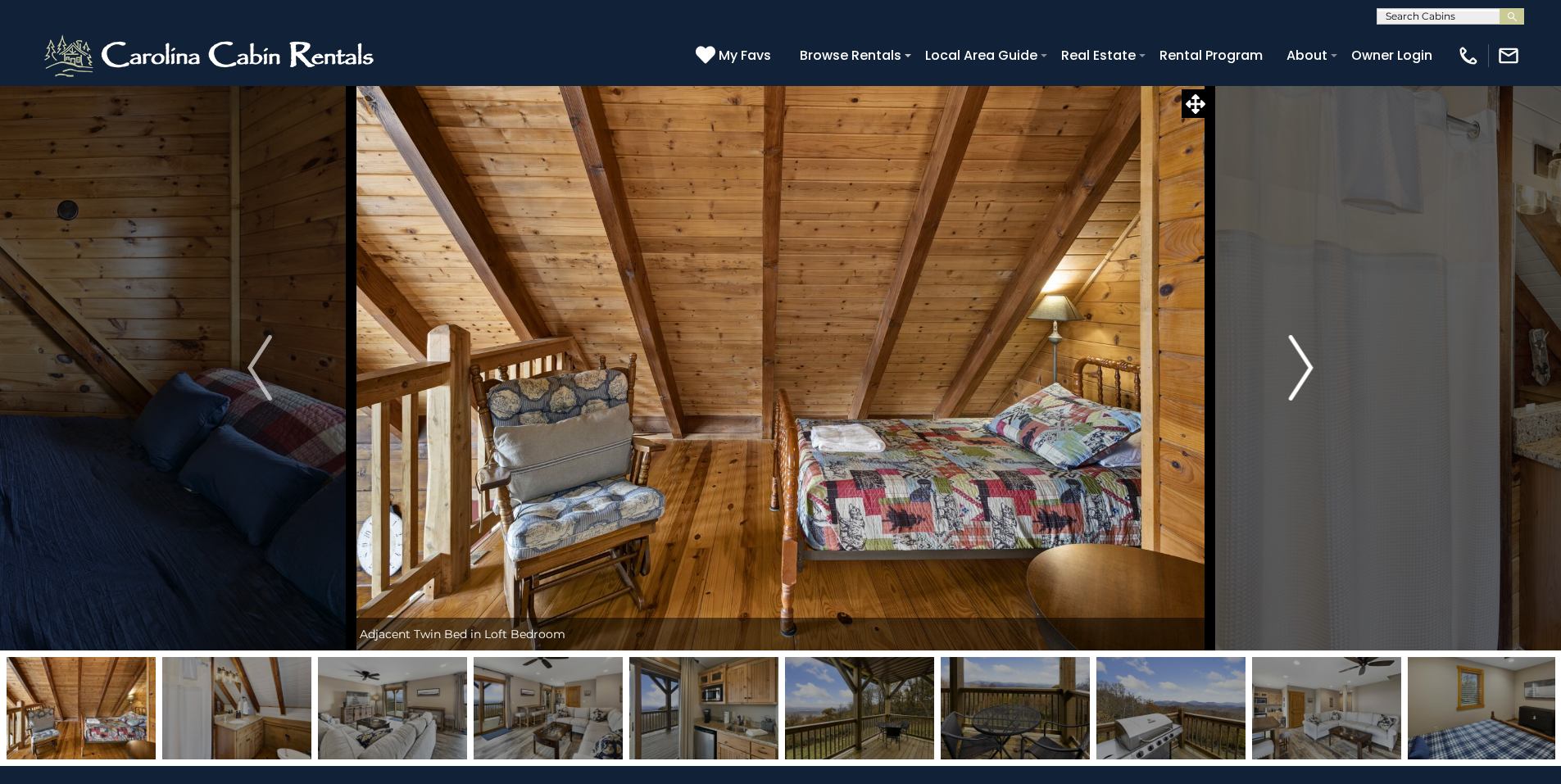
click at [1301, 363] on img "Next" at bounding box center [1301, 368] width 25 height 66
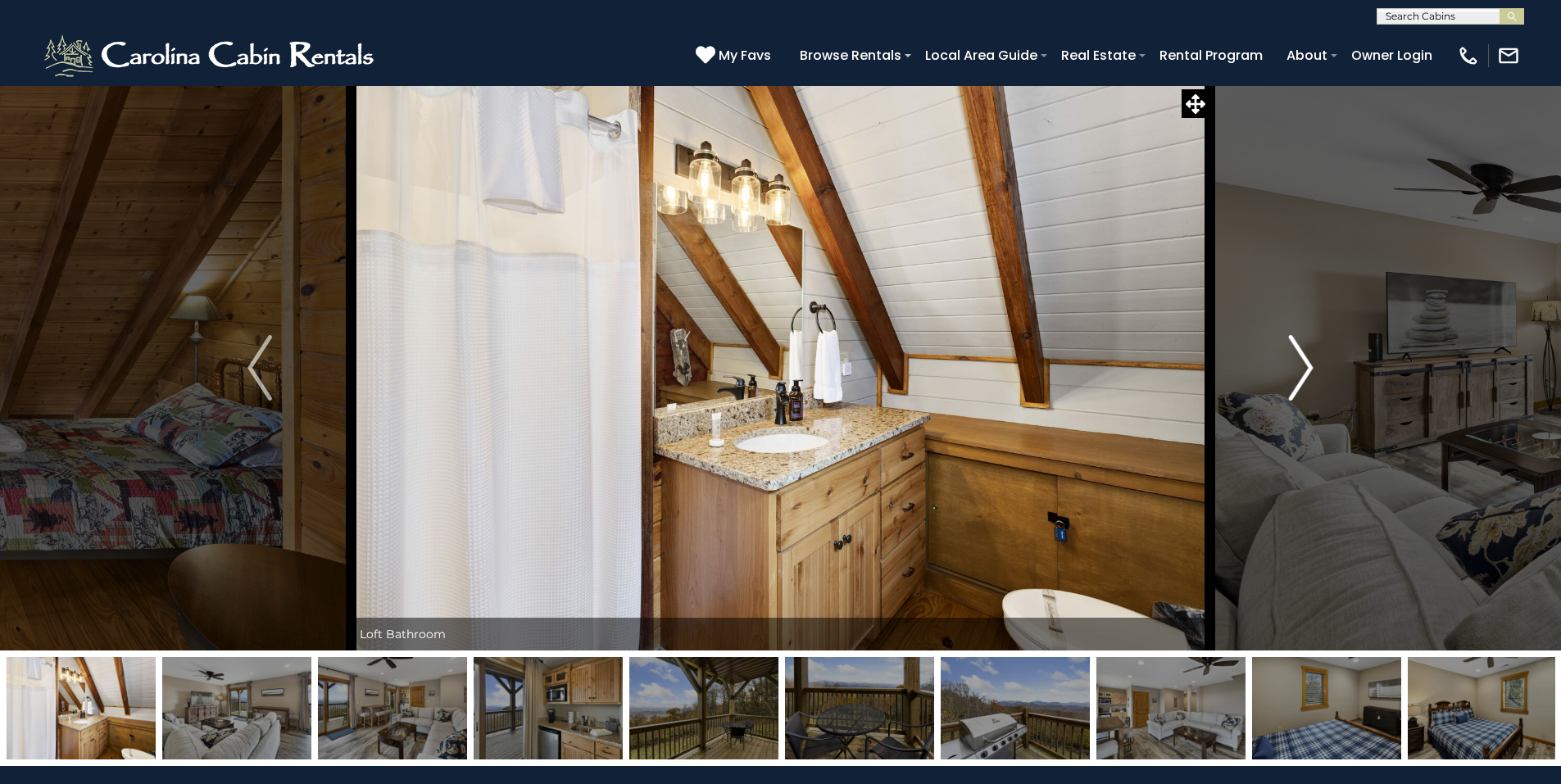
click at [1301, 363] on img "Next" at bounding box center [1301, 368] width 25 height 66
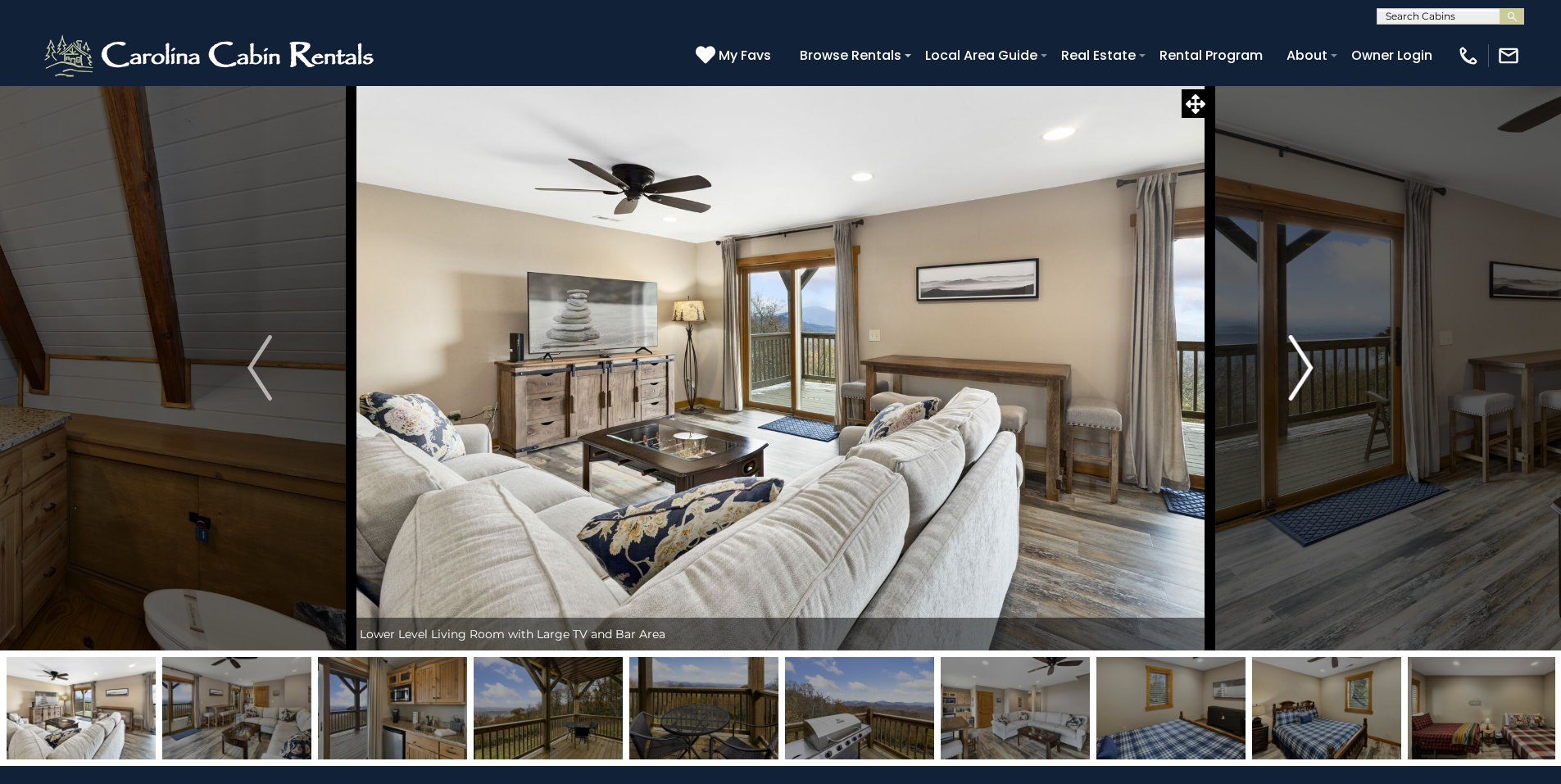
click at [1301, 363] on img "Next" at bounding box center [1301, 368] width 25 height 66
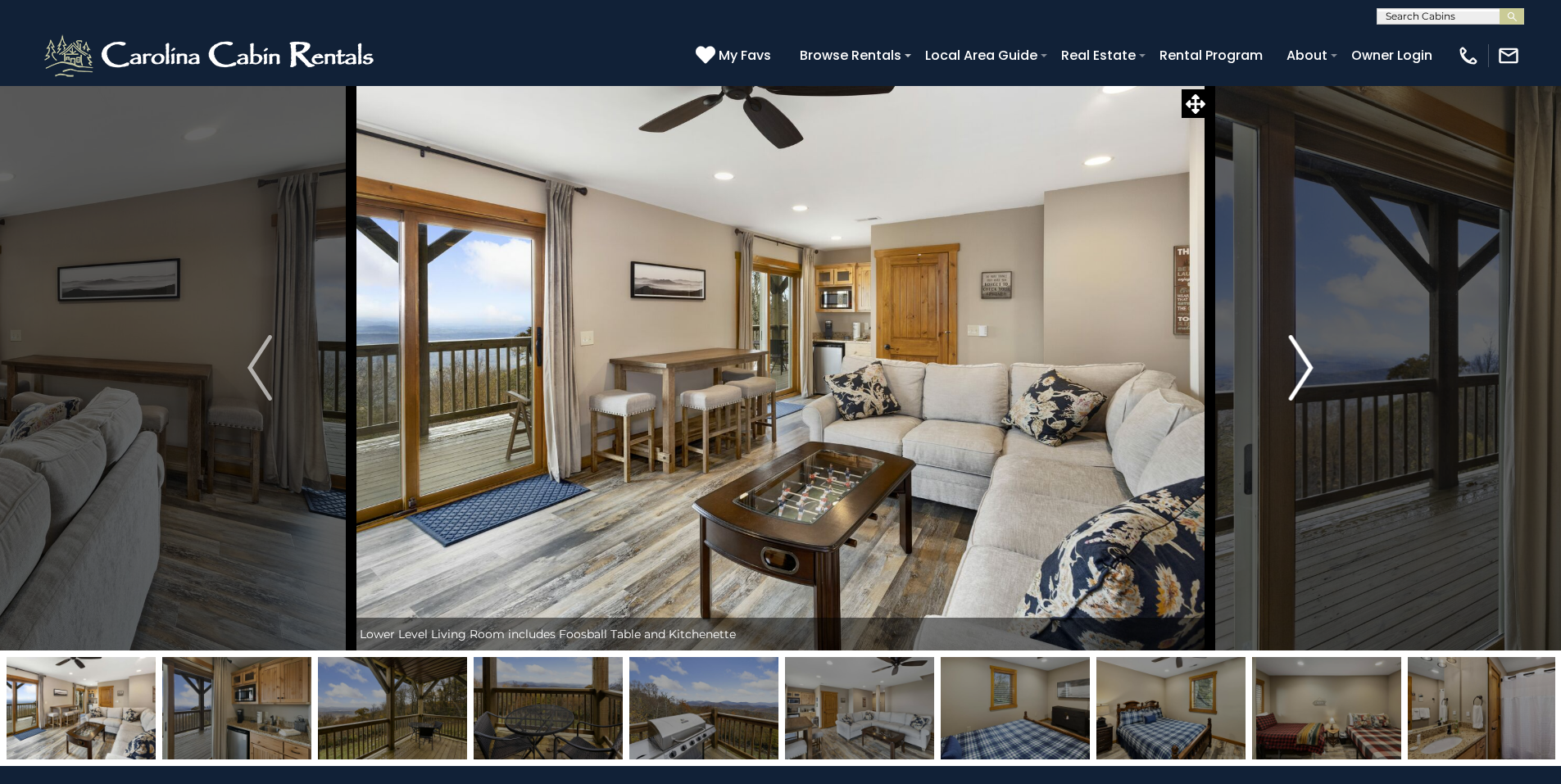
click at [1300, 363] on img "Next" at bounding box center [1301, 368] width 25 height 66
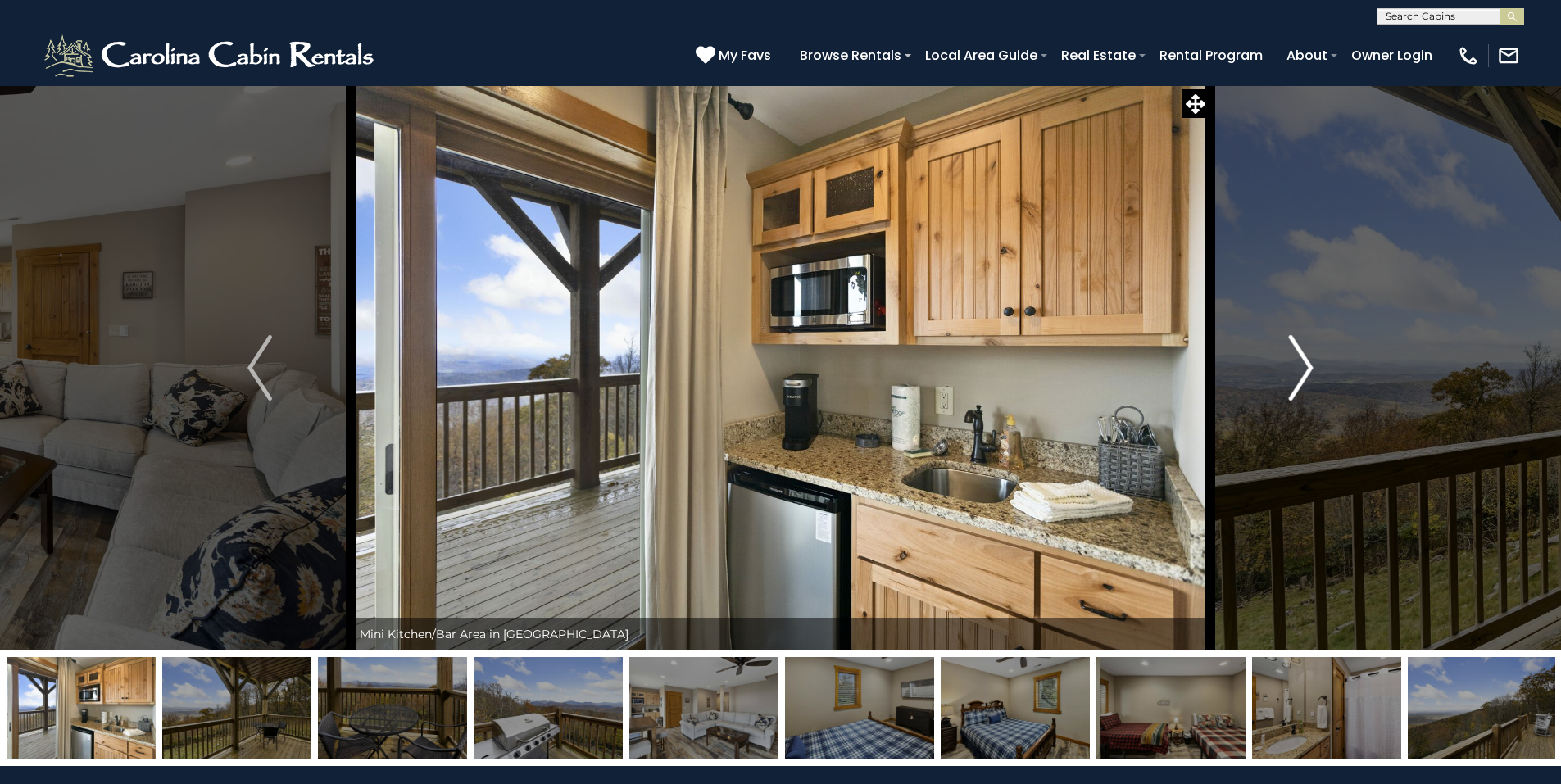
click at [1300, 363] on img "Next" at bounding box center [1301, 368] width 25 height 66
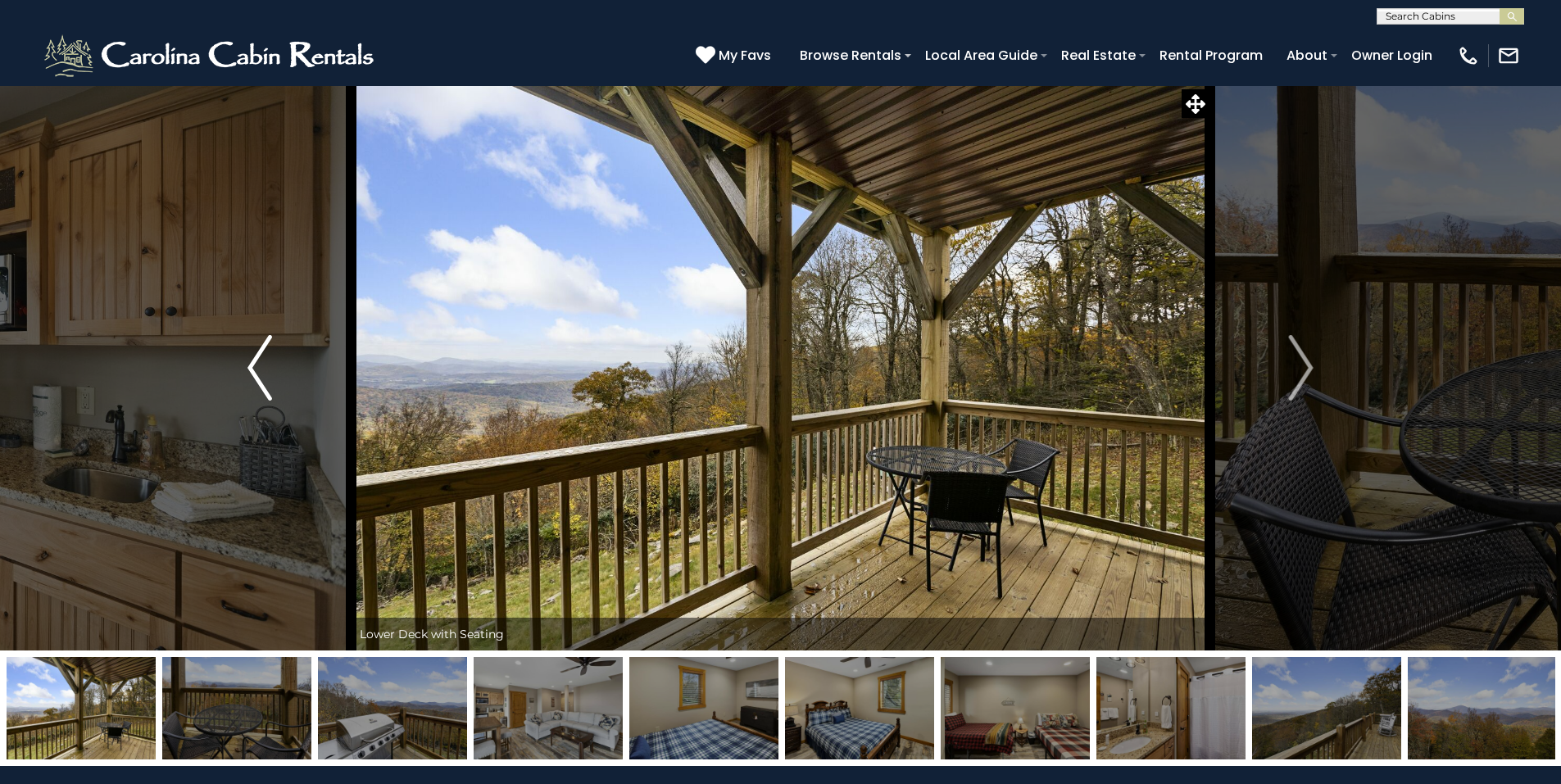
click at [254, 378] on img "Previous" at bounding box center [260, 368] width 25 height 66
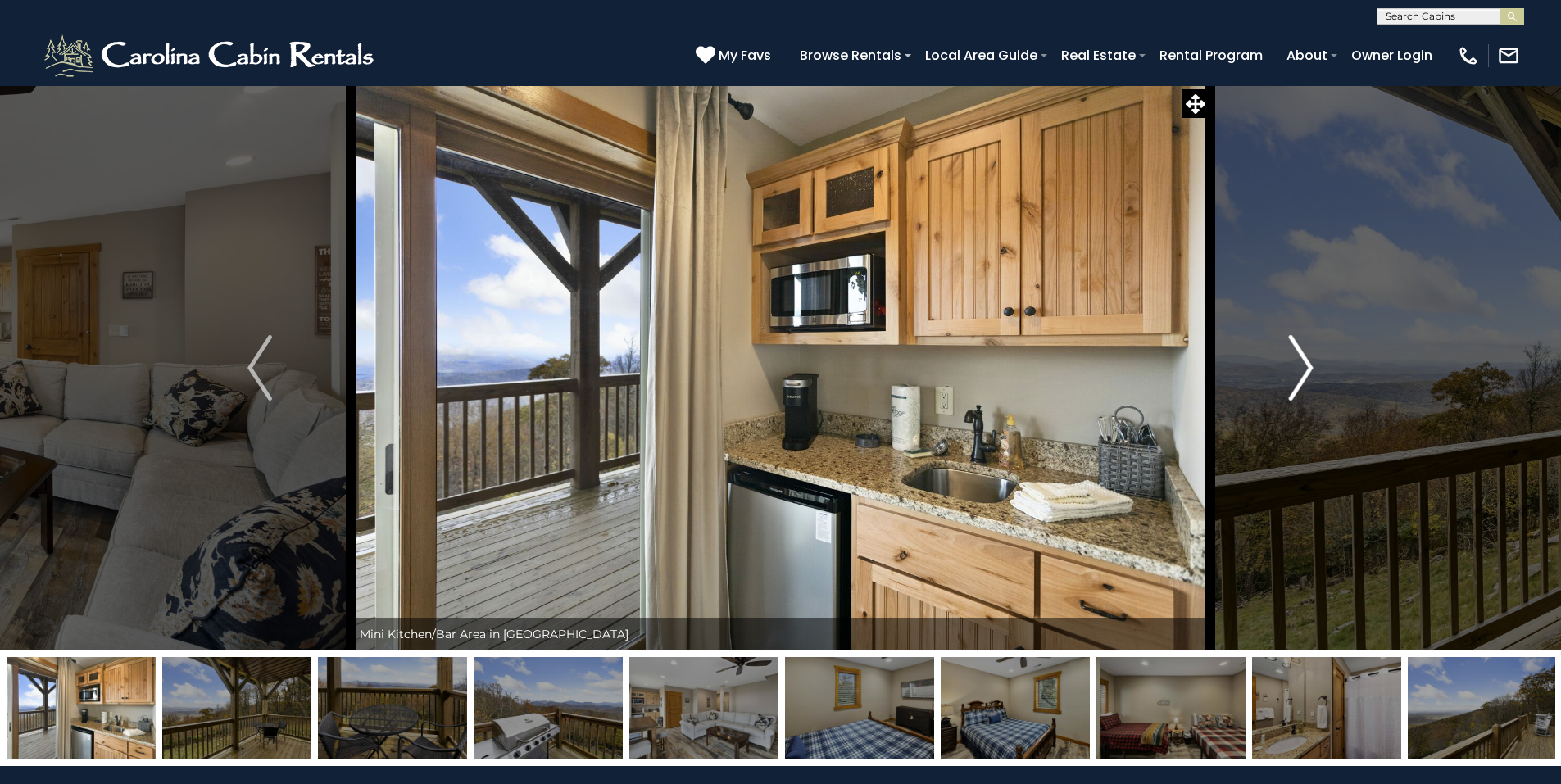
click at [1292, 363] on img "Next" at bounding box center [1301, 368] width 25 height 66
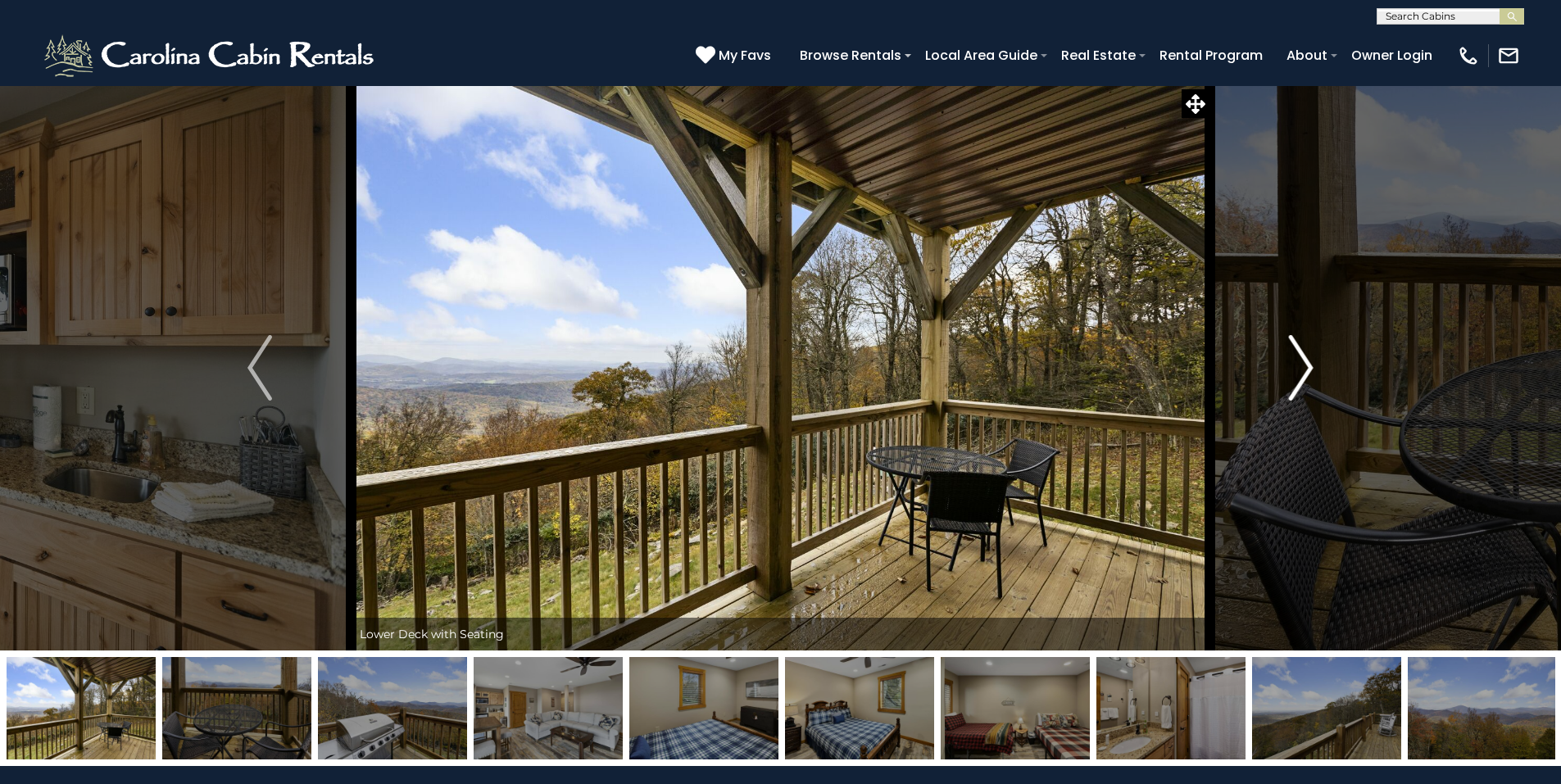
click at [1292, 363] on img "Next" at bounding box center [1301, 368] width 25 height 66
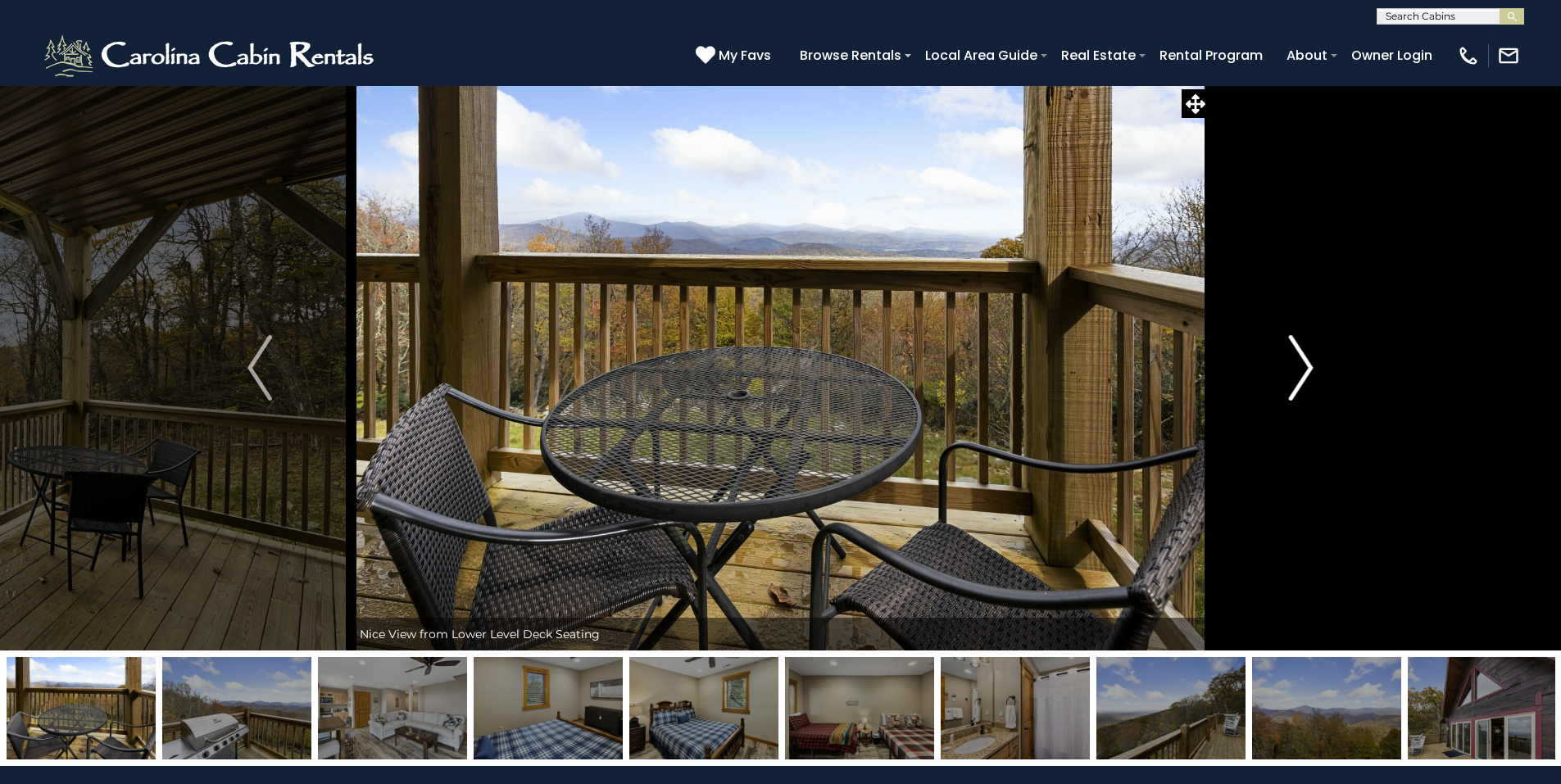
click at [1291, 363] on img "Next" at bounding box center [1301, 368] width 25 height 66
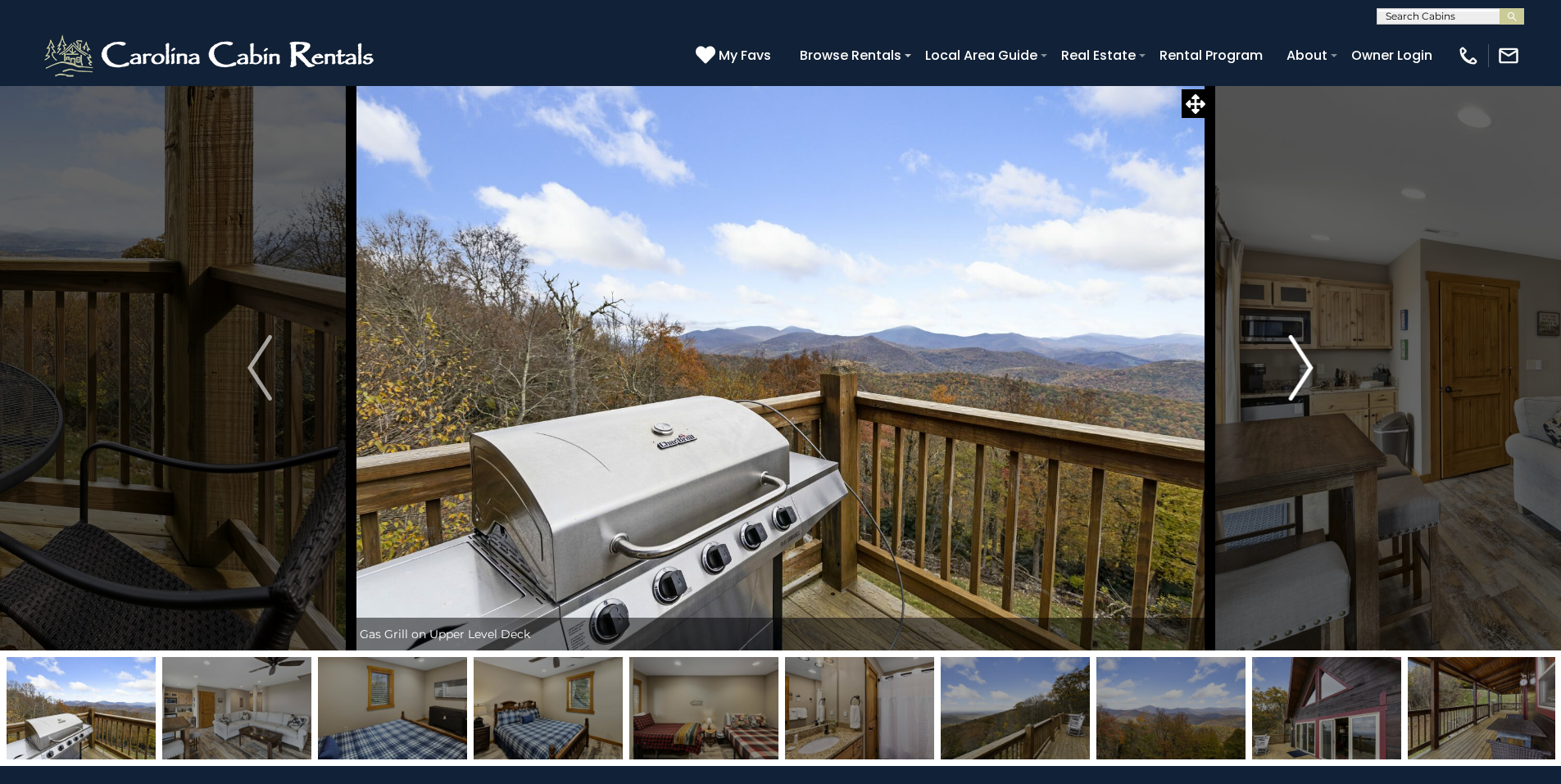
click at [1289, 364] on img "Next" at bounding box center [1301, 368] width 25 height 66
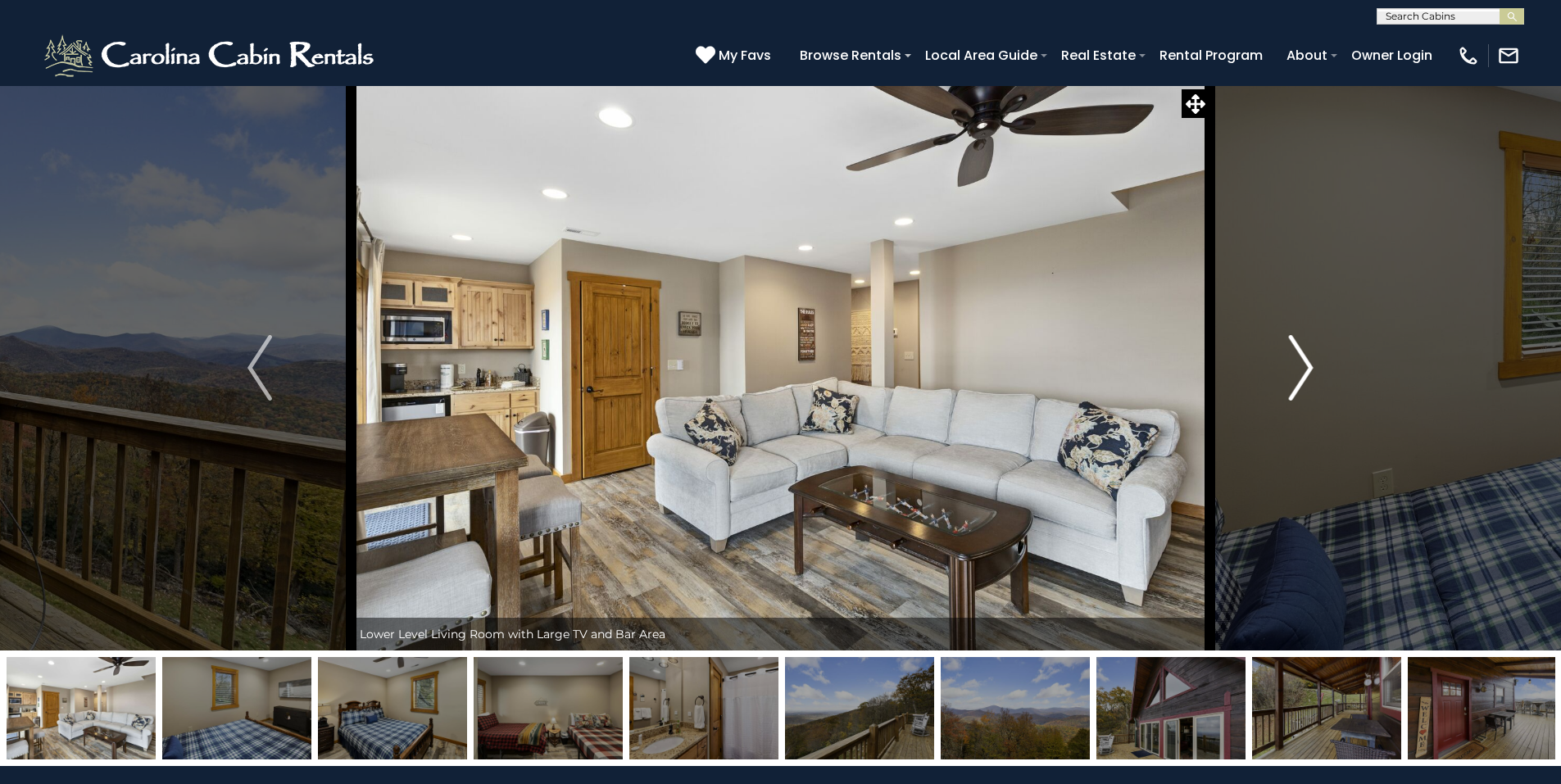
click at [1289, 364] on img "Next" at bounding box center [1301, 368] width 25 height 66
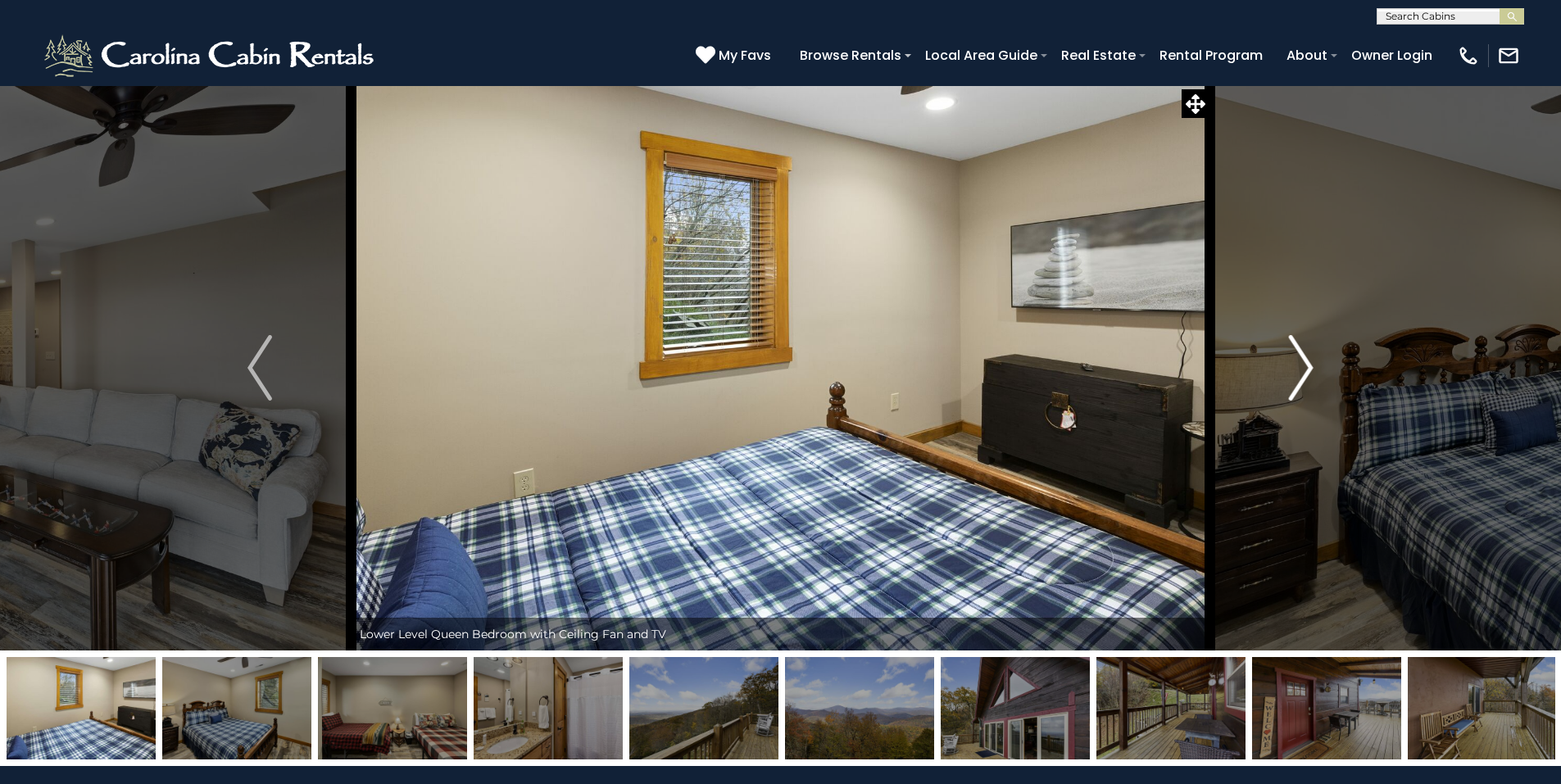
click at [1289, 364] on img "Next" at bounding box center [1301, 368] width 25 height 66
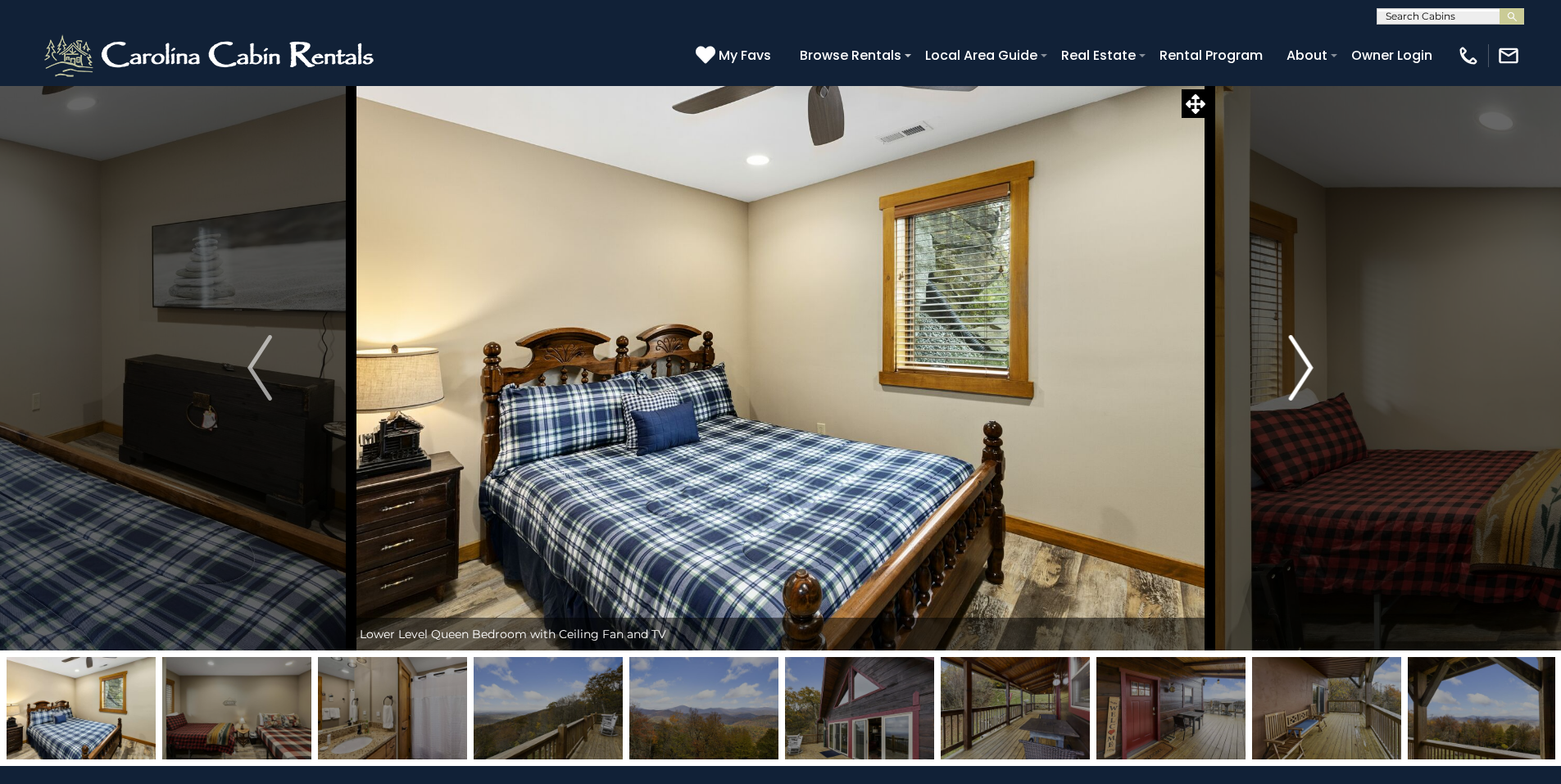
click at [1288, 364] on button "Next" at bounding box center [1301, 368] width 183 height 565
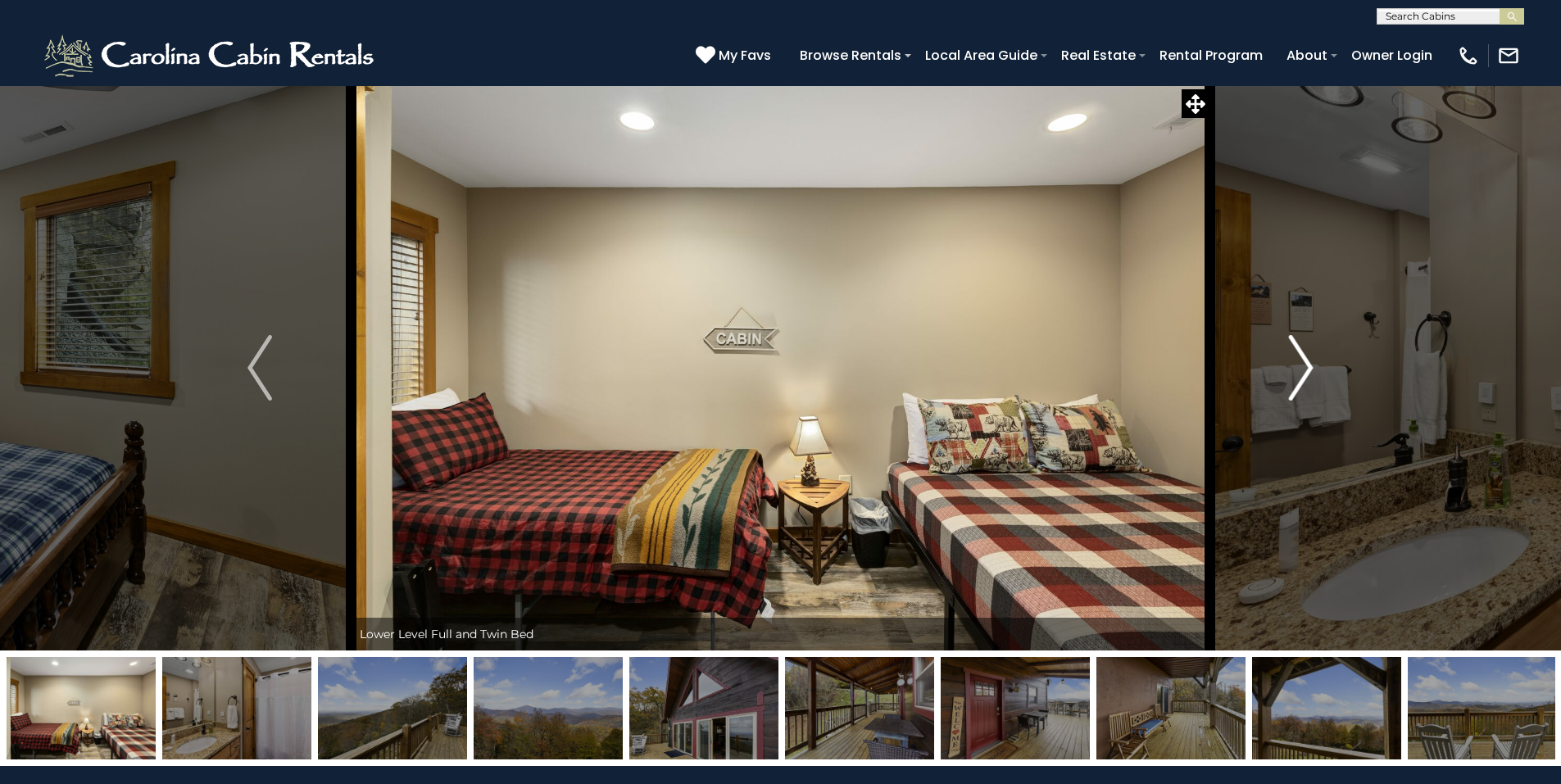
click at [1288, 364] on button "Next" at bounding box center [1301, 368] width 183 height 565
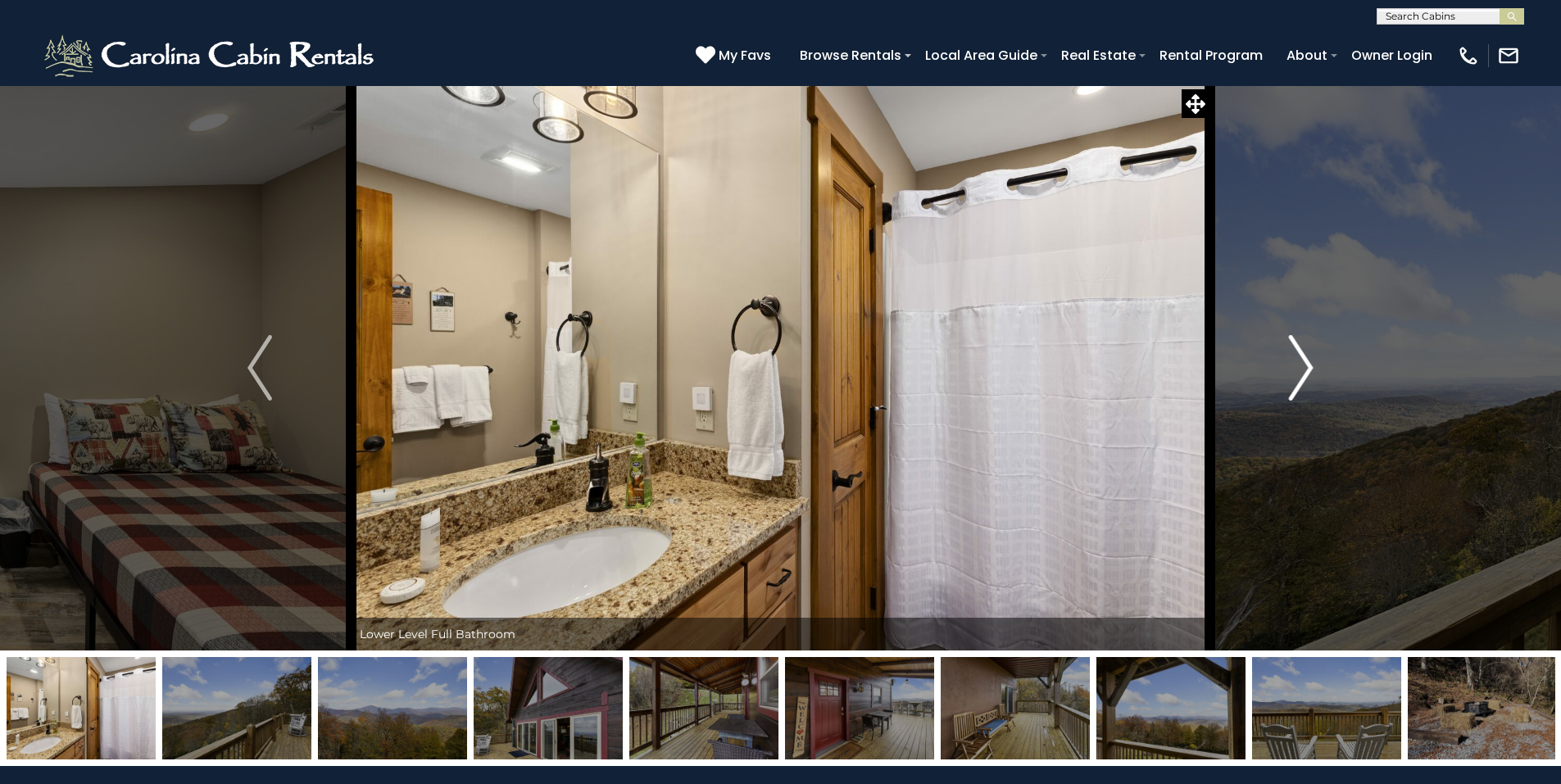
click at [1288, 364] on button "Next" at bounding box center [1301, 368] width 183 height 565
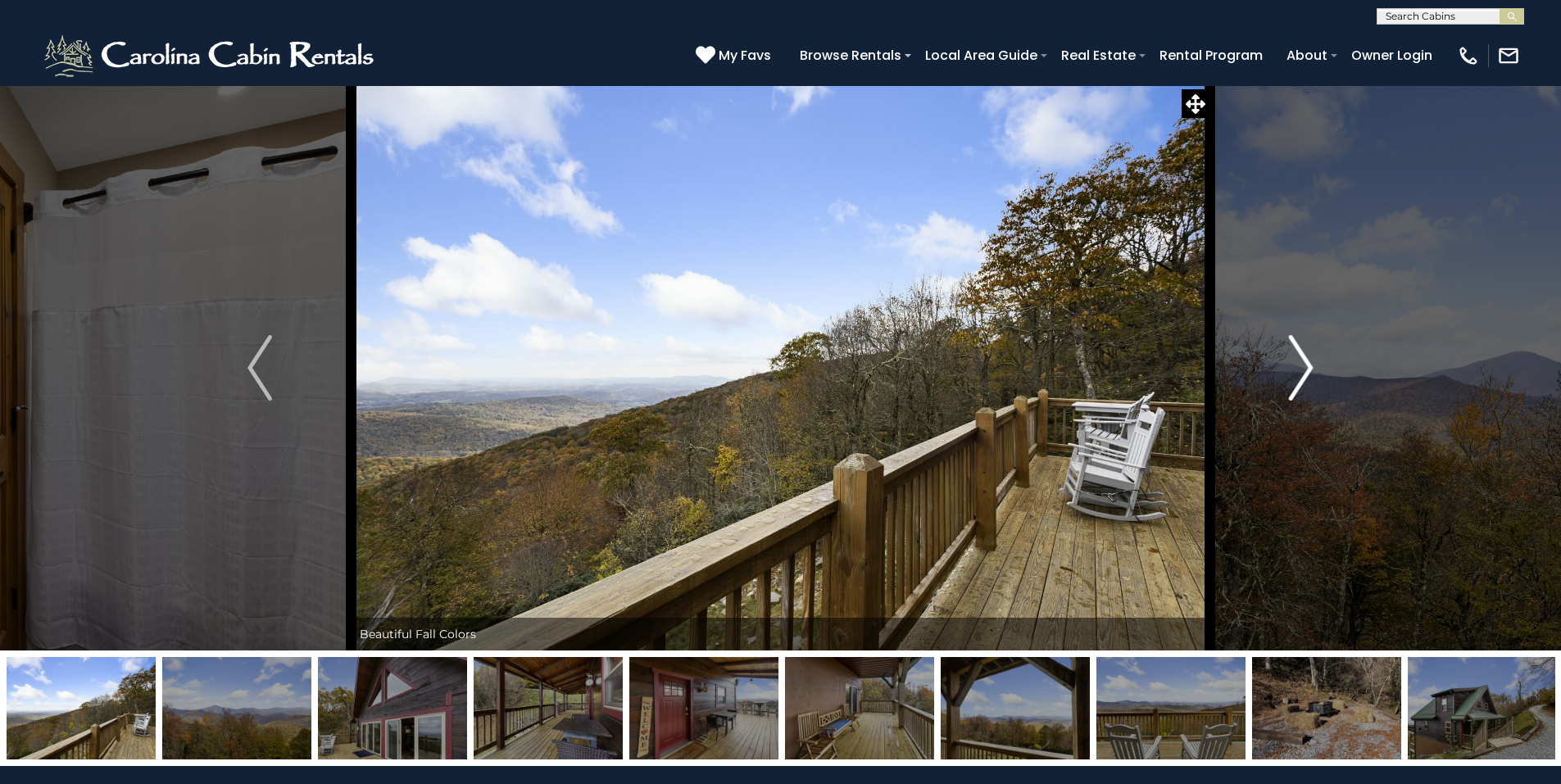
click at [1288, 364] on button "Next" at bounding box center [1301, 368] width 183 height 565
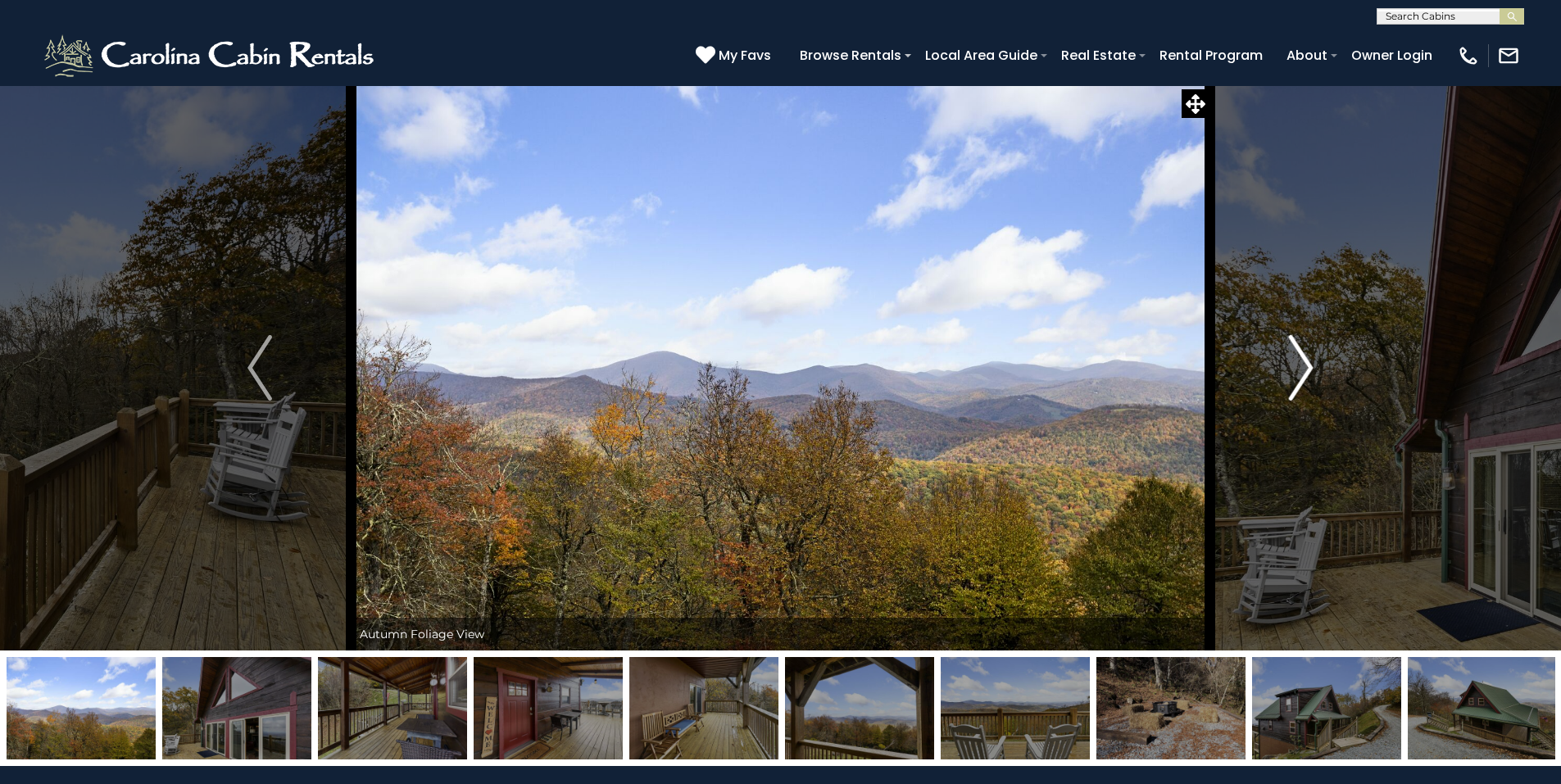
click at [1288, 364] on button "Next" at bounding box center [1301, 368] width 183 height 565
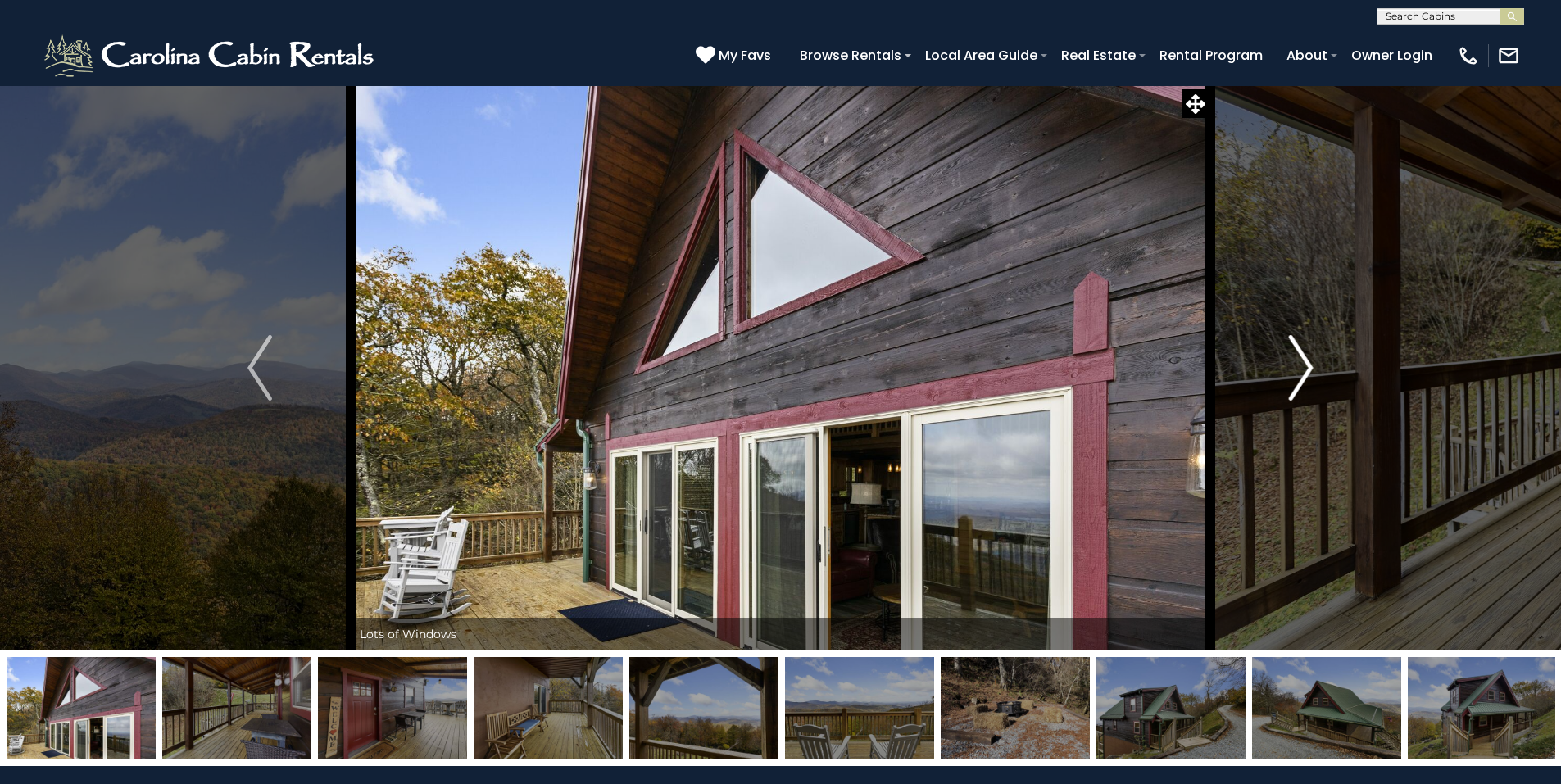
click at [1288, 364] on button "Next" at bounding box center [1301, 368] width 183 height 565
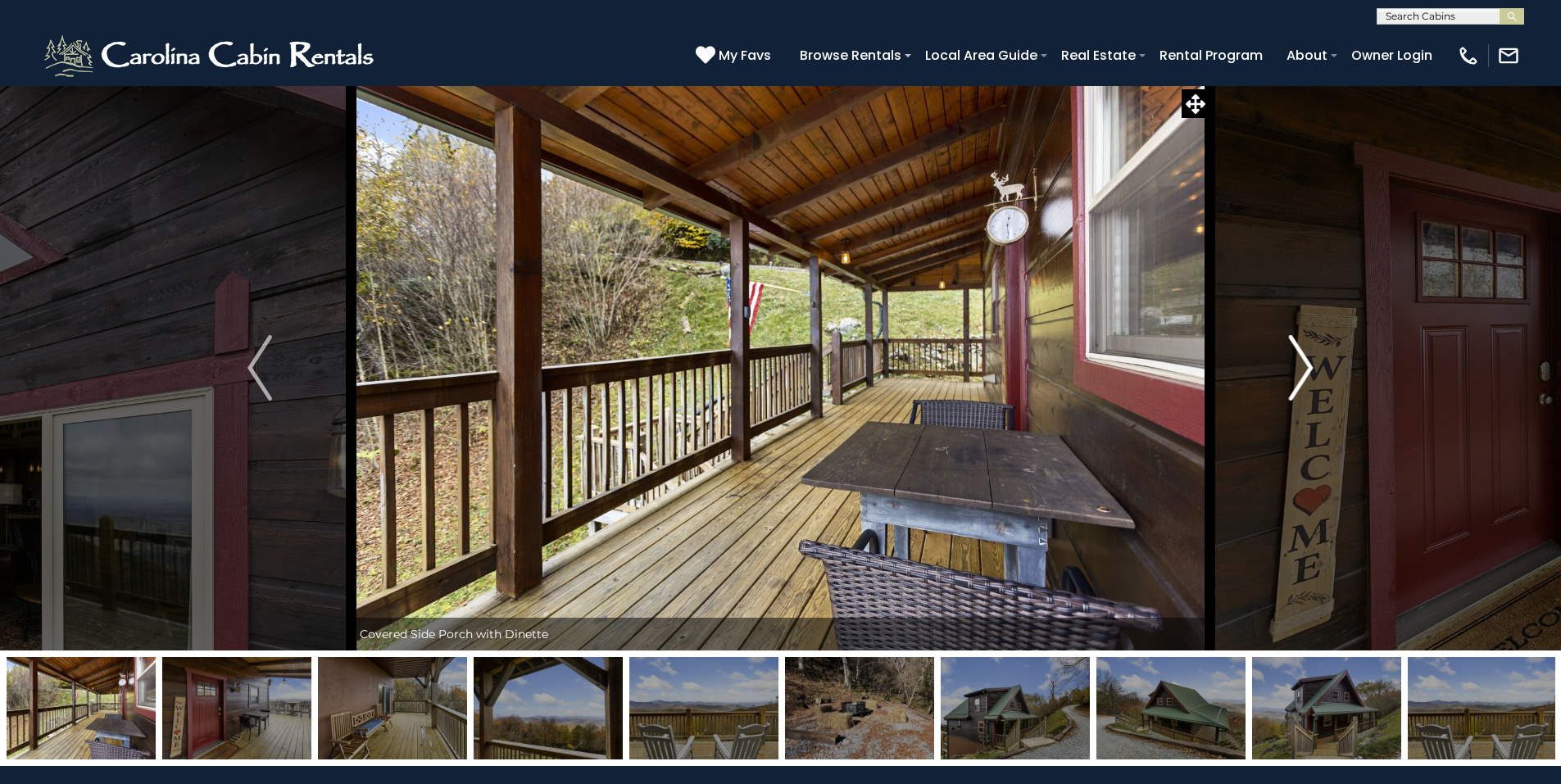
click at [1288, 364] on button "Next" at bounding box center [1301, 368] width 183 height 565
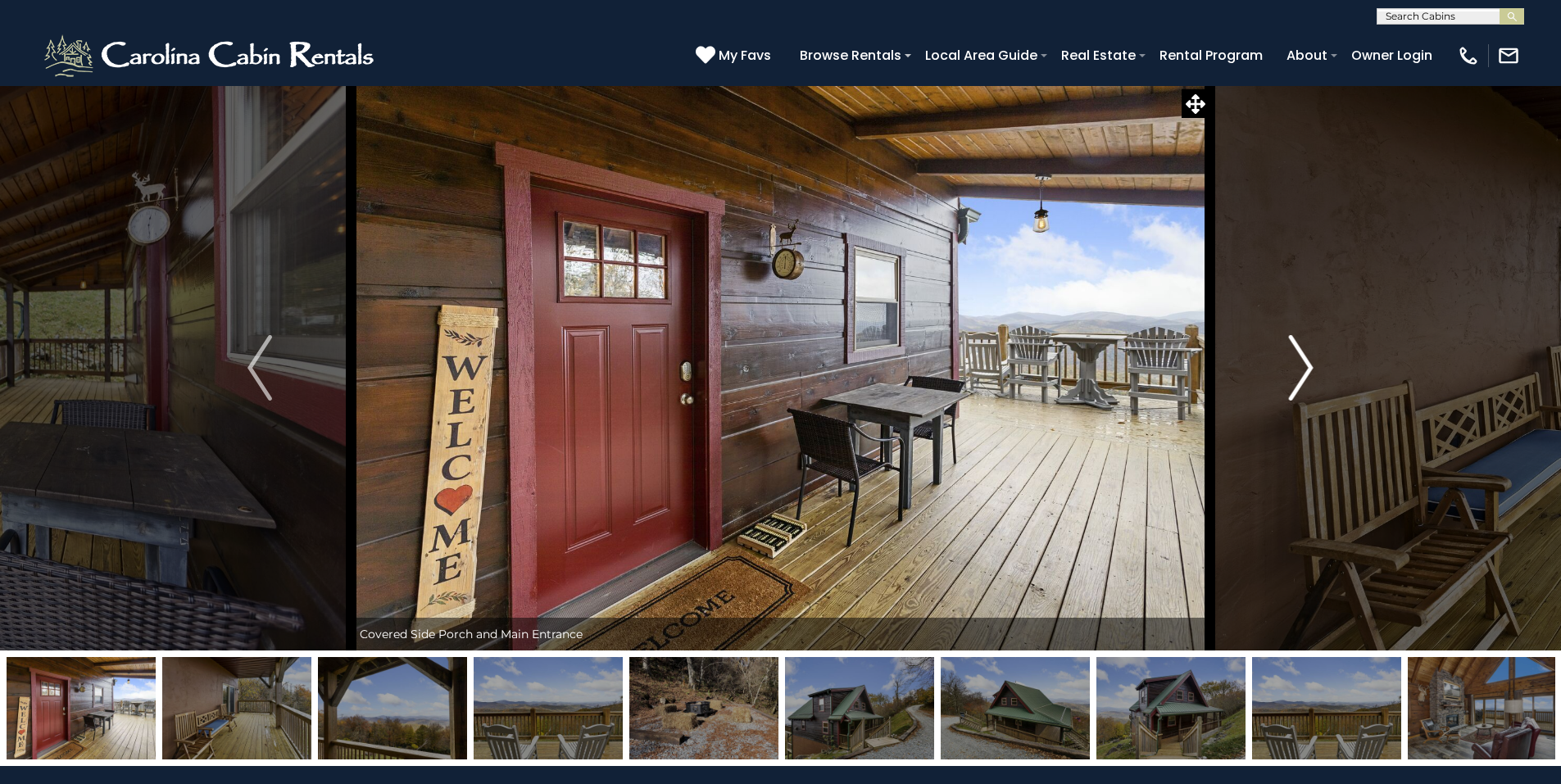
click at [1288, 364] on button "Next" at bounding box center [1301, 368] width 183 height 565
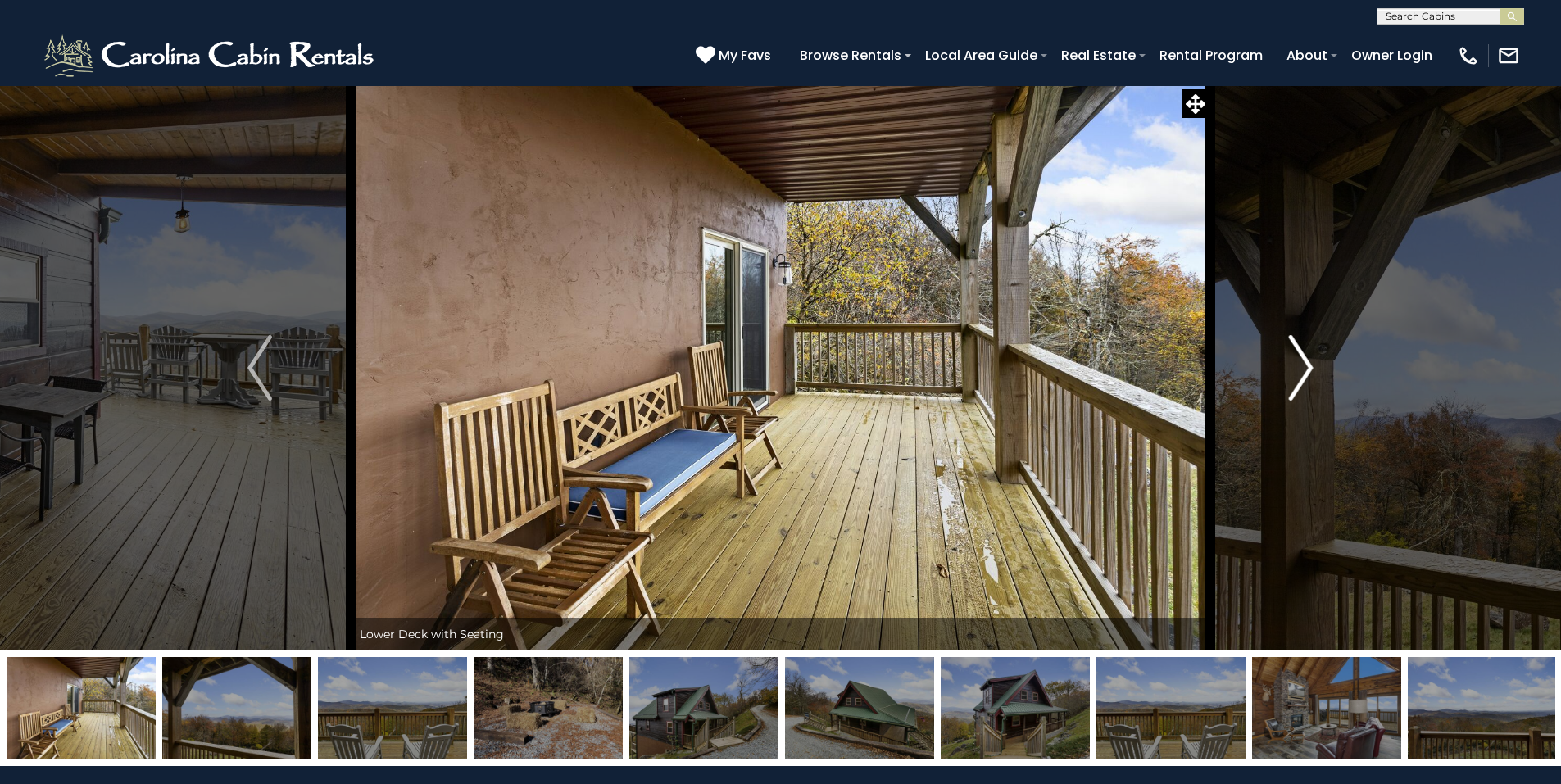
click at [1288, 364] on button "Next" at bounding box center [1301, 368] width 183 height 565
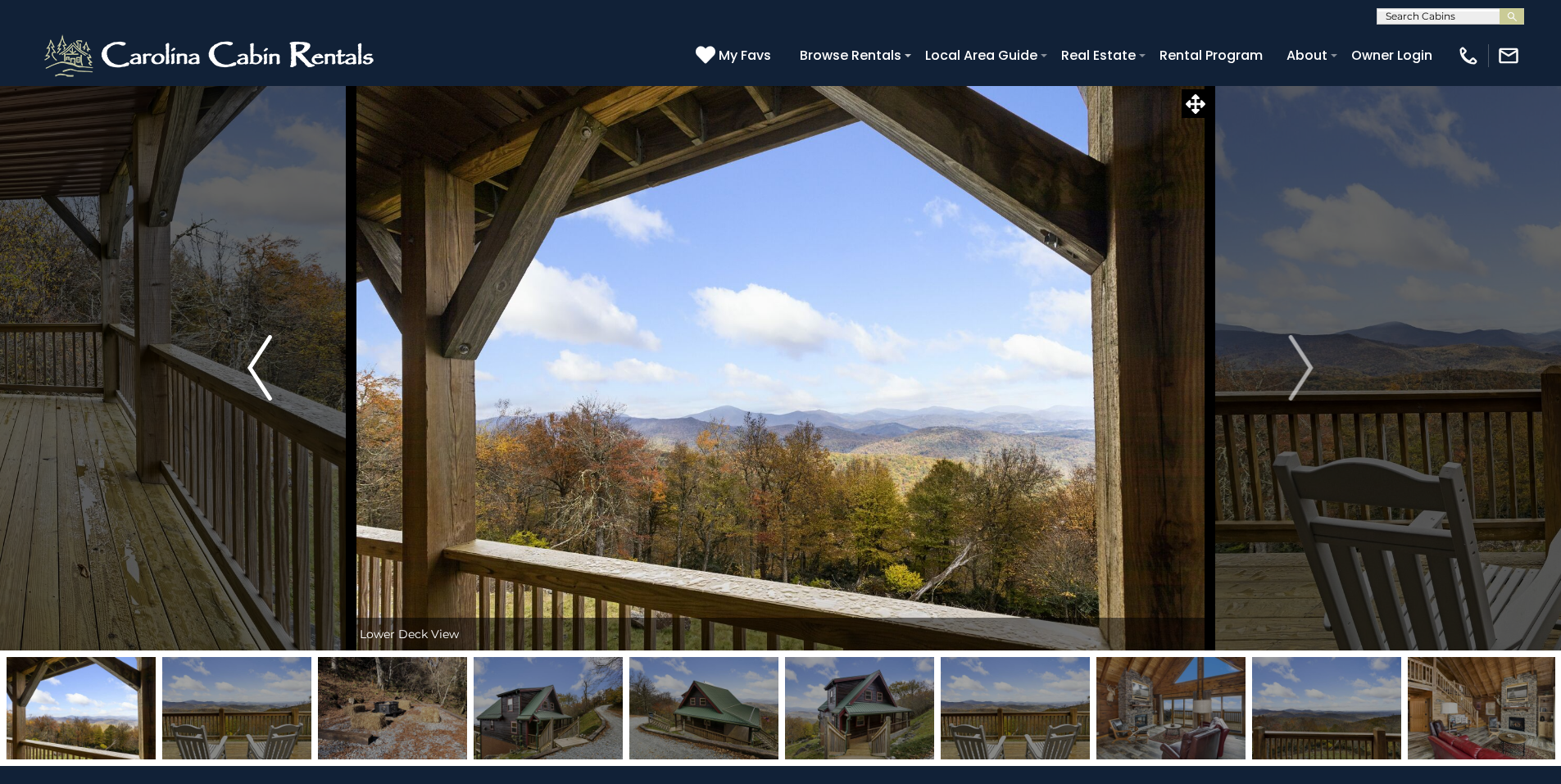
click at [265, 359] on img "Previous" at bounding box center [260, 368] width 25 height 66
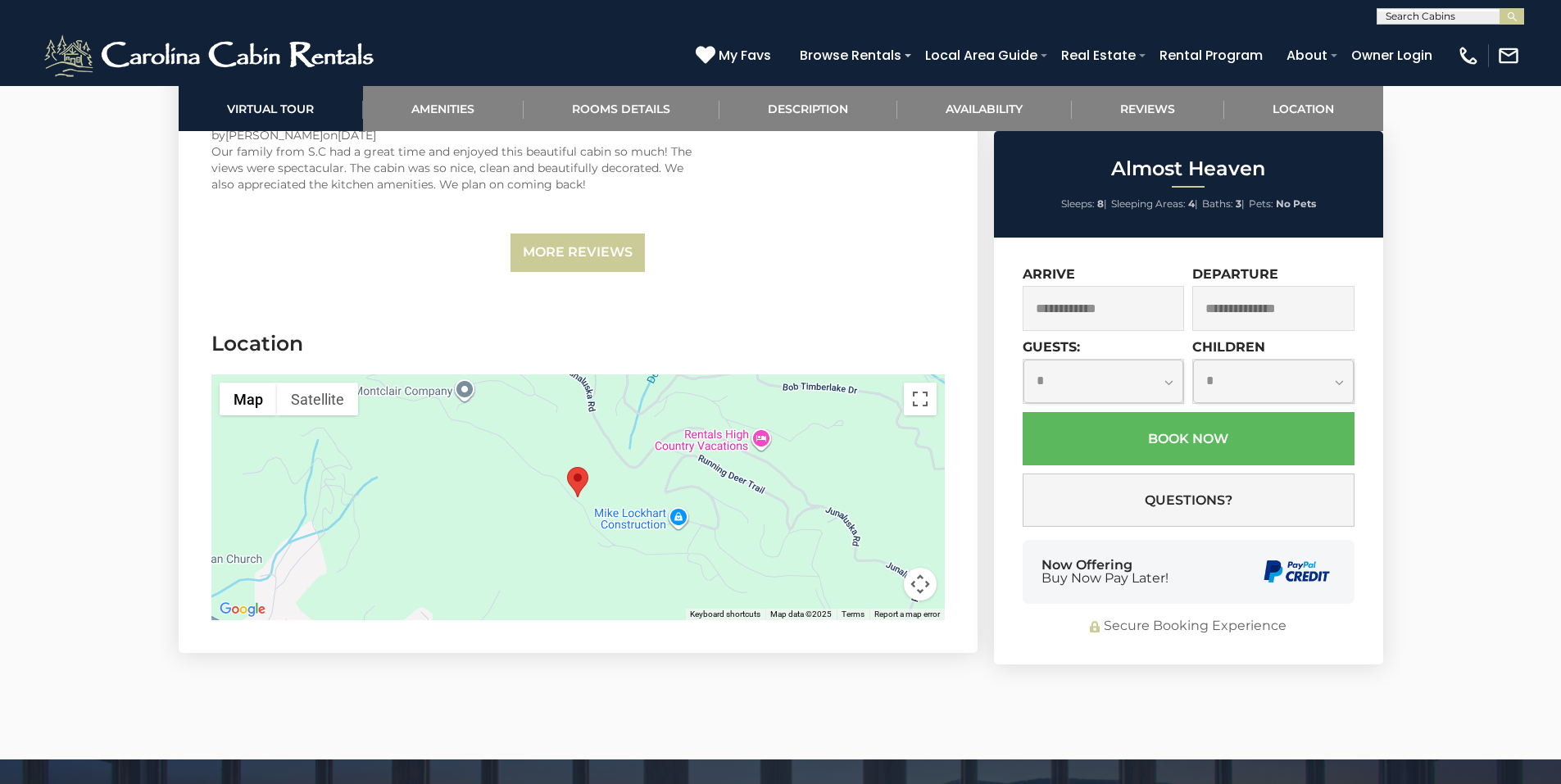
scroll to position [3686, 0]
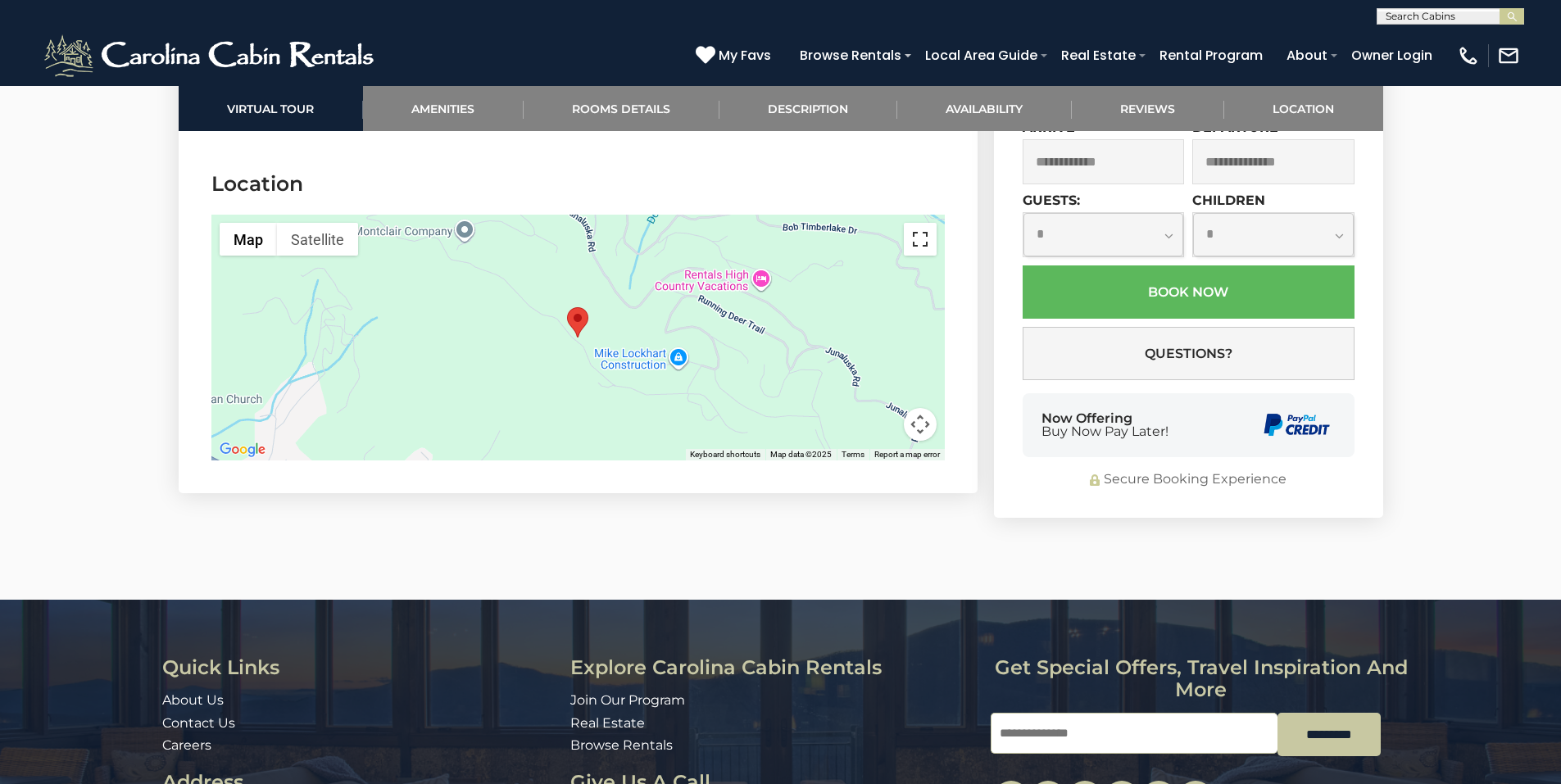
click at [916, 235] on button "Toggle fullscreen view" at bounding box center [919, 238] width 32 height 32
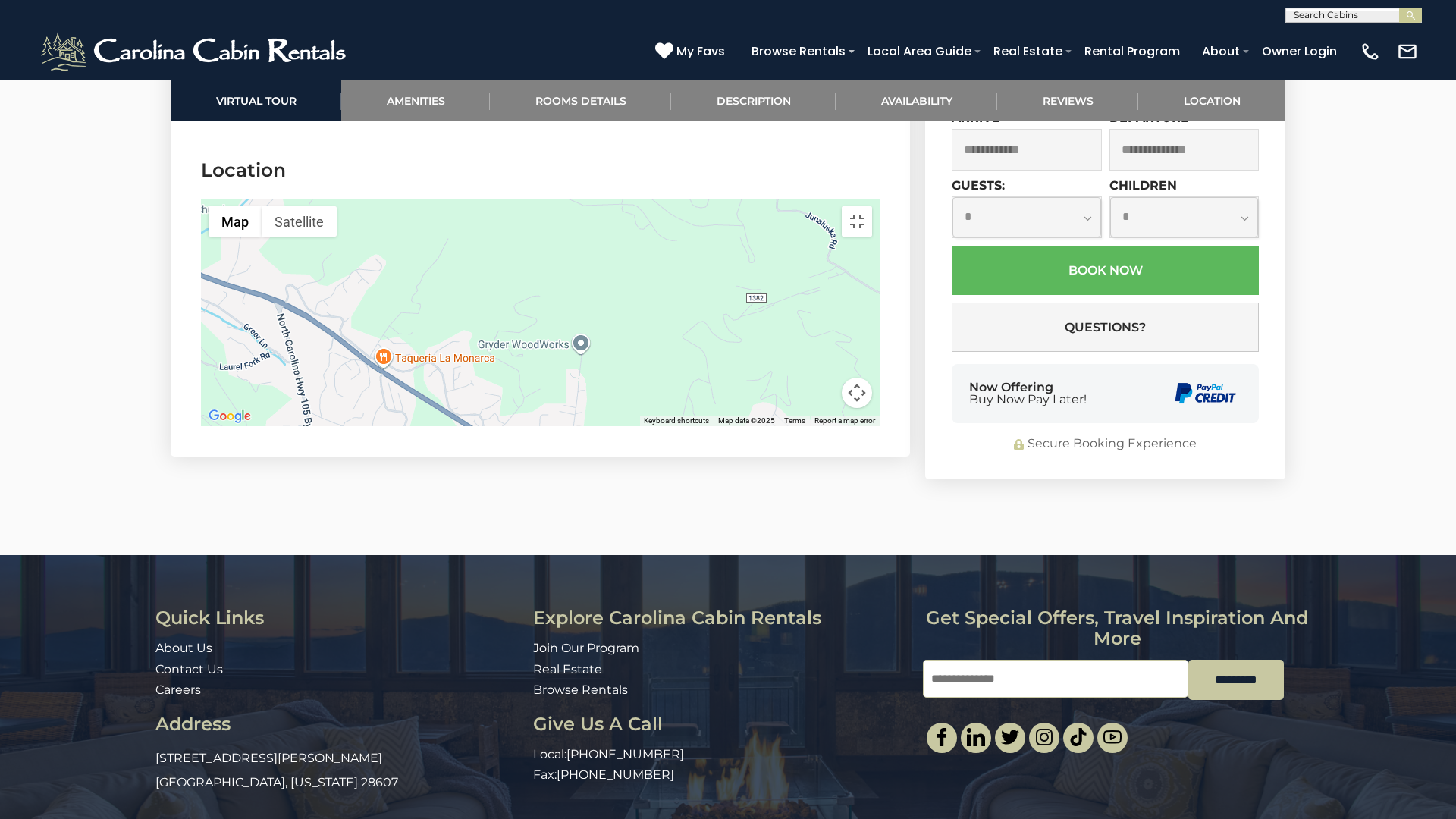
drag, startPoint x: 474, startPoint y: 423, endPoint x: 446, endPoint y: 263, distance: 162.4
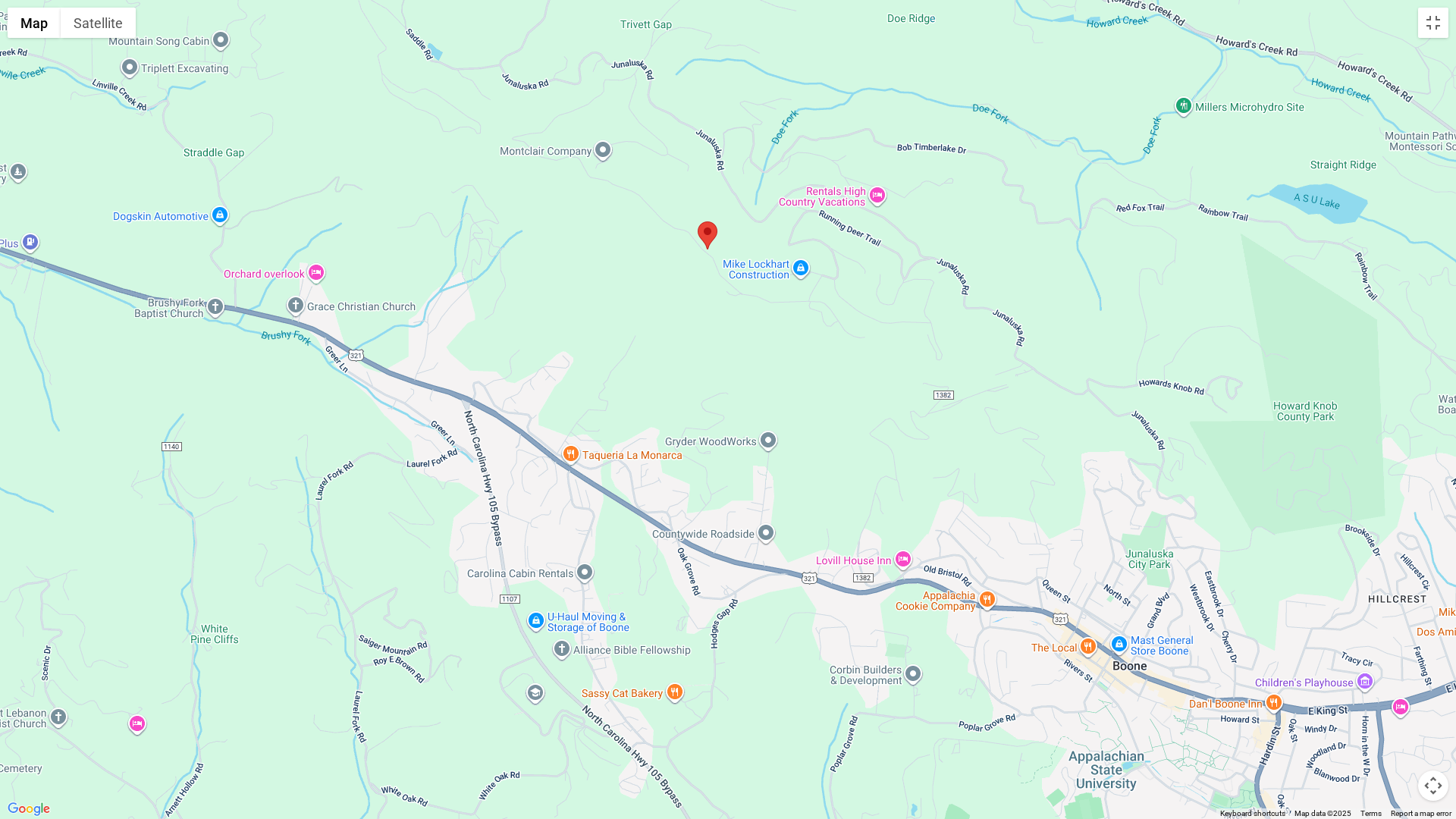
click at [446, 263] on div at bounding box center [728, 410] width 1456 height 819
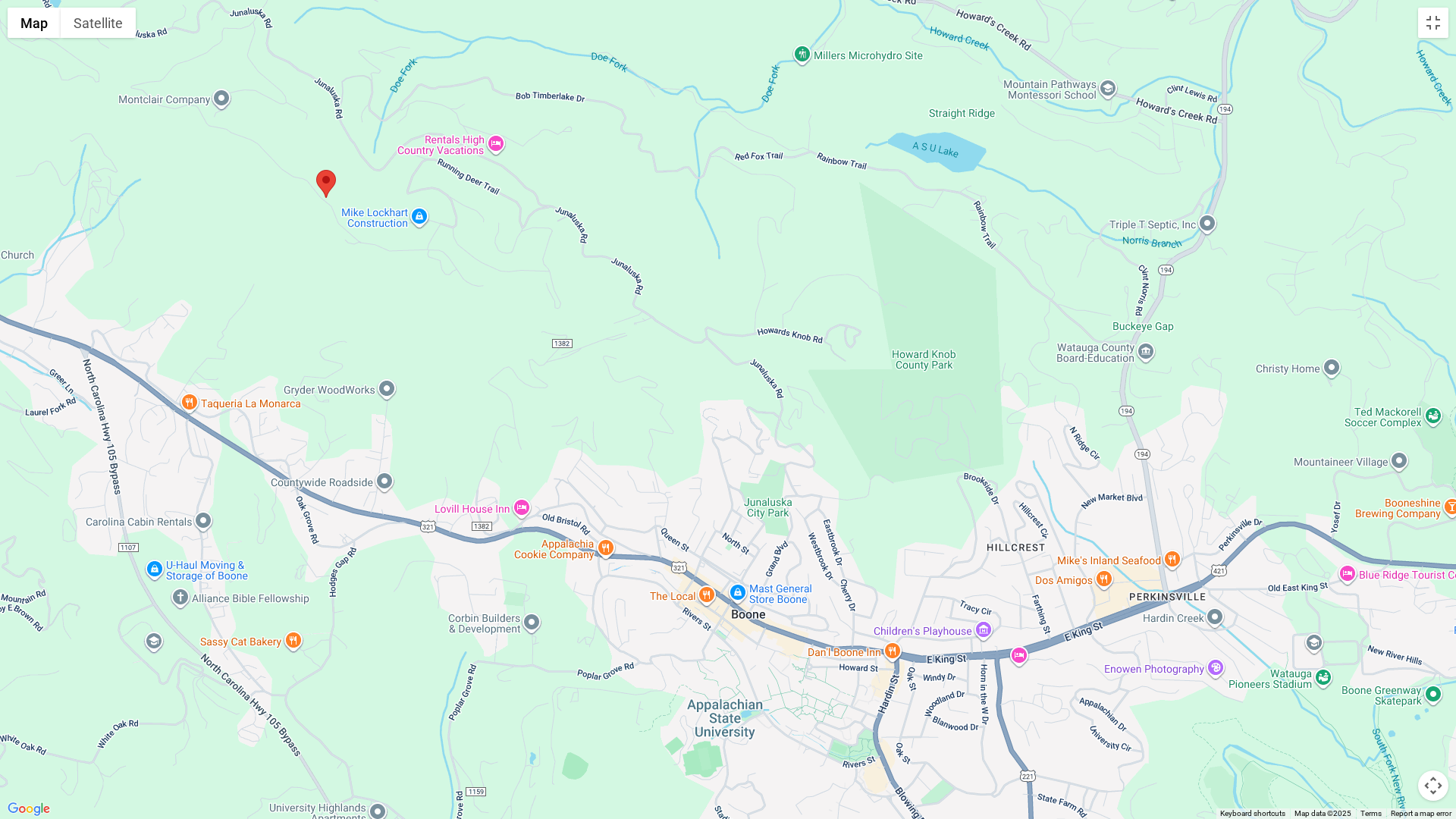
drag, startPoint x: 1058, startPoint y: 468, endPoint x: 687, endPoint y: 418, distance: 374.4
click at [687, 418] on div at bounding box center [728, 410] width 1456 height 819
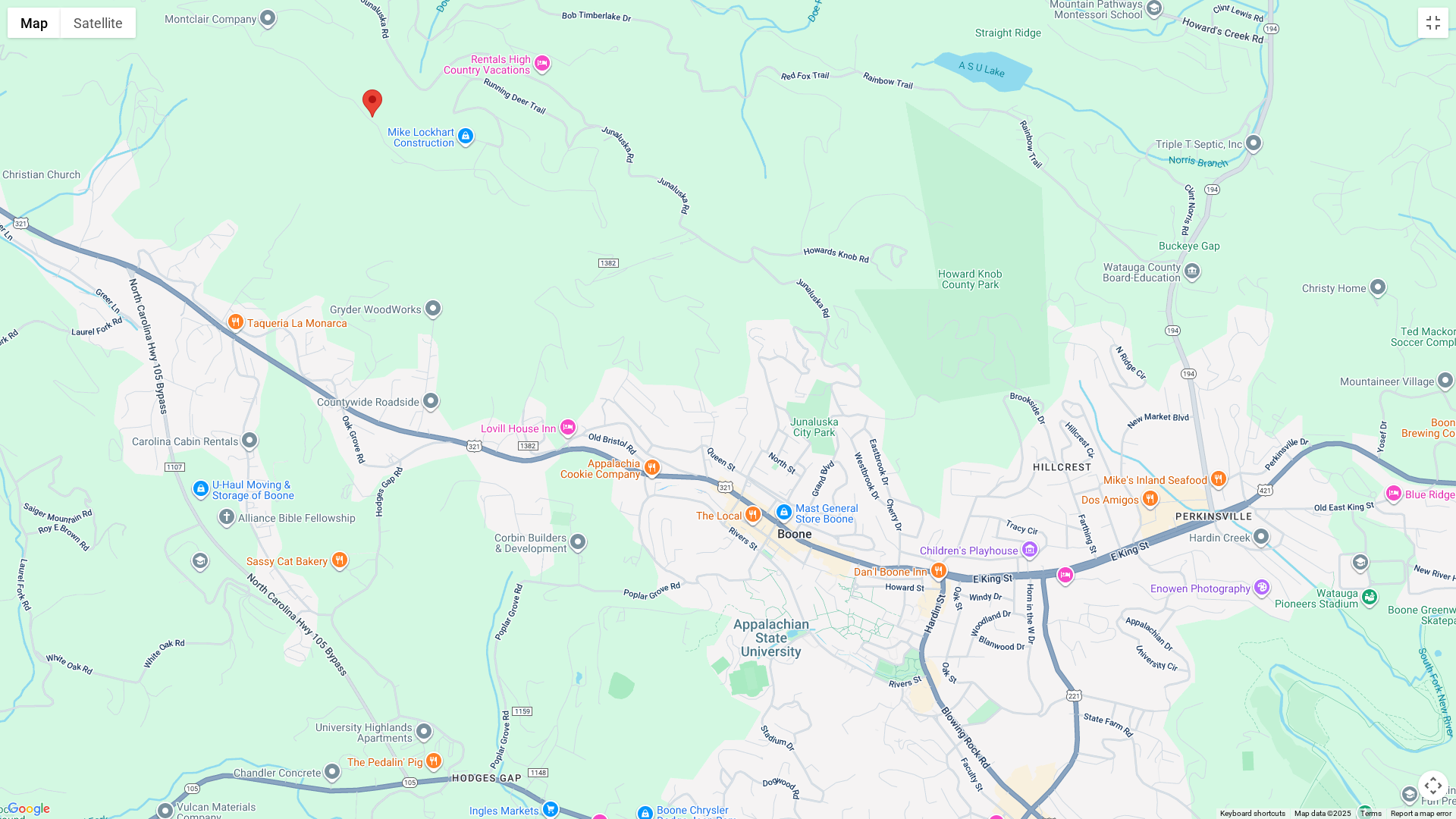
drag, startPoint x: 955, startPoint y: 550, endPoint x: 1000, endPoint y: 469, distance: 92.7
click at [1000, 469] on div at bounding box center [728, 410] width 1456 height 819
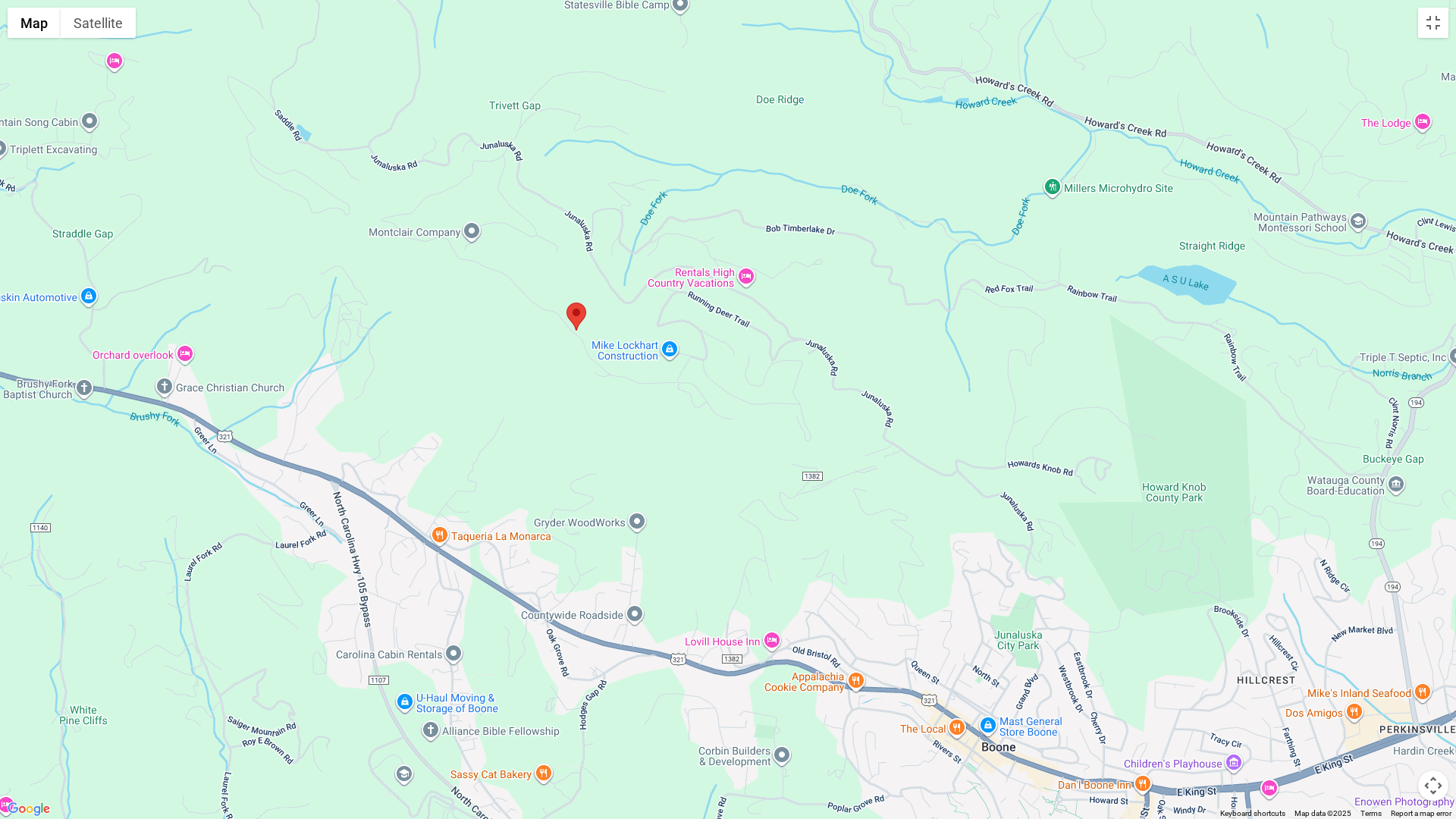
drag, startPoint x: 545, startPoint y: 268, endPoint x: 702, endPoint y: 444, distance: 235.8
click at [702, 444] on div at bounding box center [728, 410] width 1456 height 819
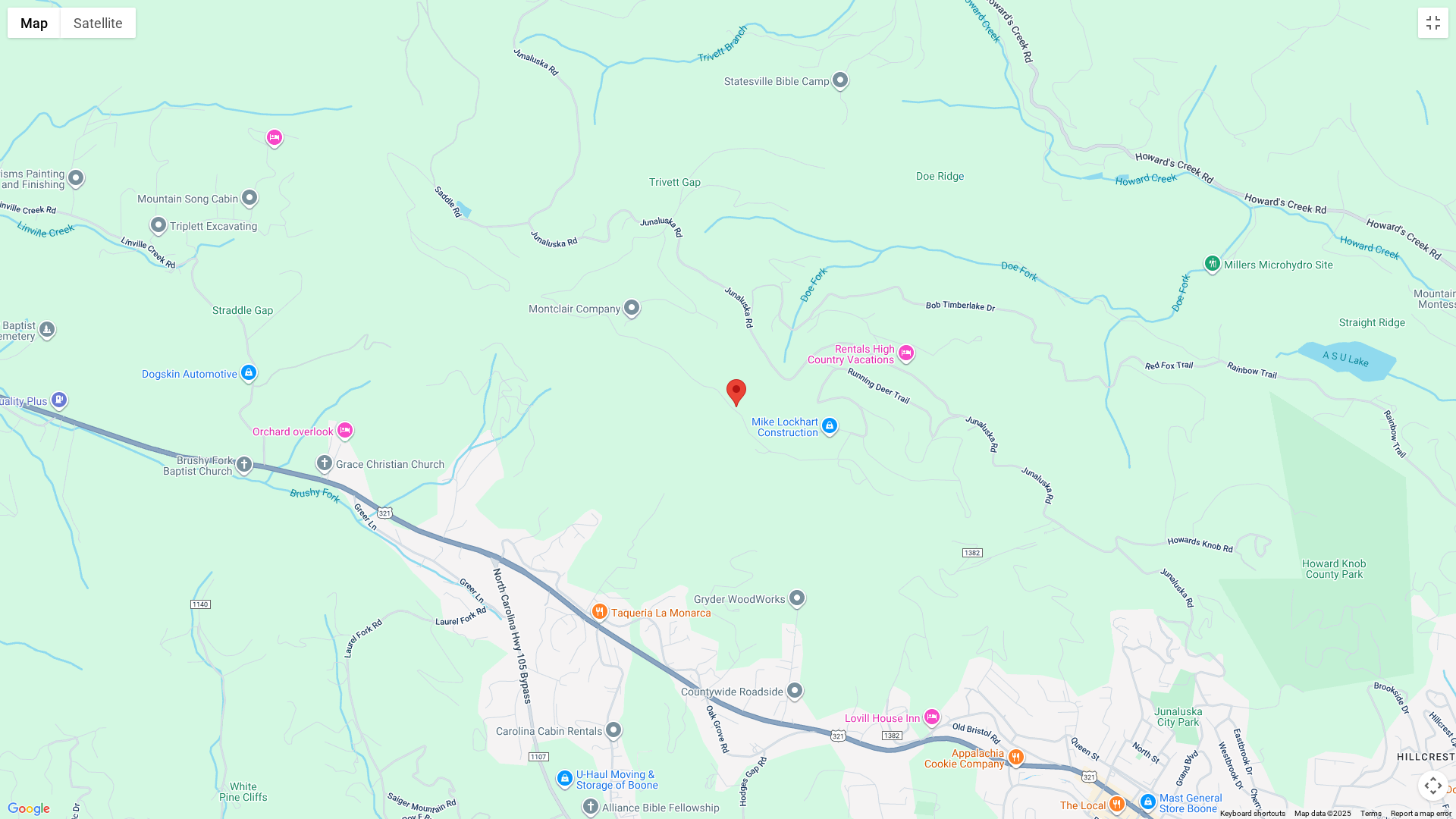
drag, startPoint x: 454, startPoint y: 375, endPoint x: 611, endPoint y: 453, distance: 175.3
click at [611, 453] on div at bounding box center [728, 410] width 1456 height 819
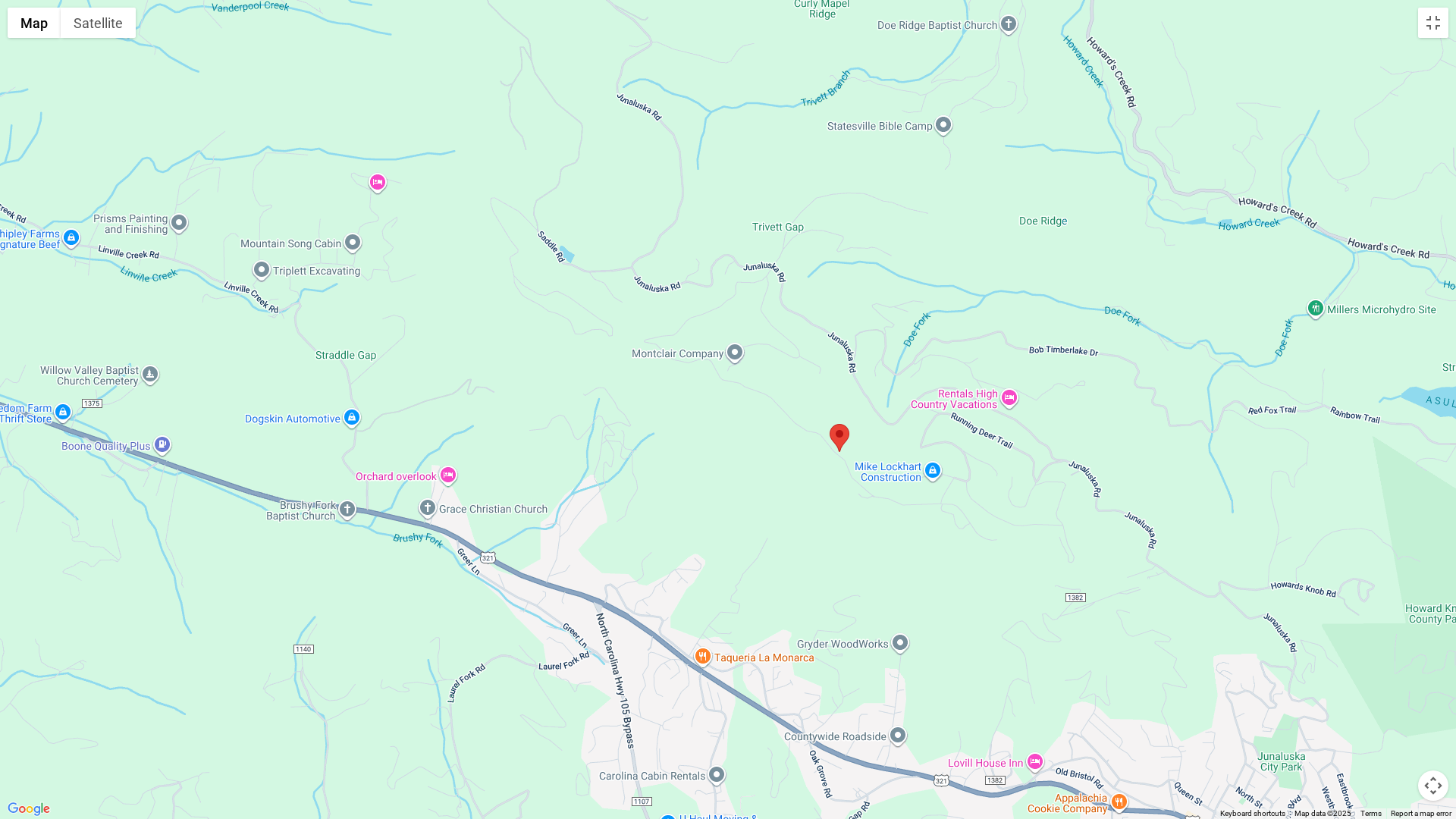
drag, startPoint x: 596, startPoint y: 383, endPoint x: 701, endPoint y: 427, distance: 113.8
click at [701, 427] on div at bounding box center [728, 410] width 1456 height 819
click at [1429, 21] on button "Toggle fullscreen view" at bounding box center [1433, 22] width 30 height 30
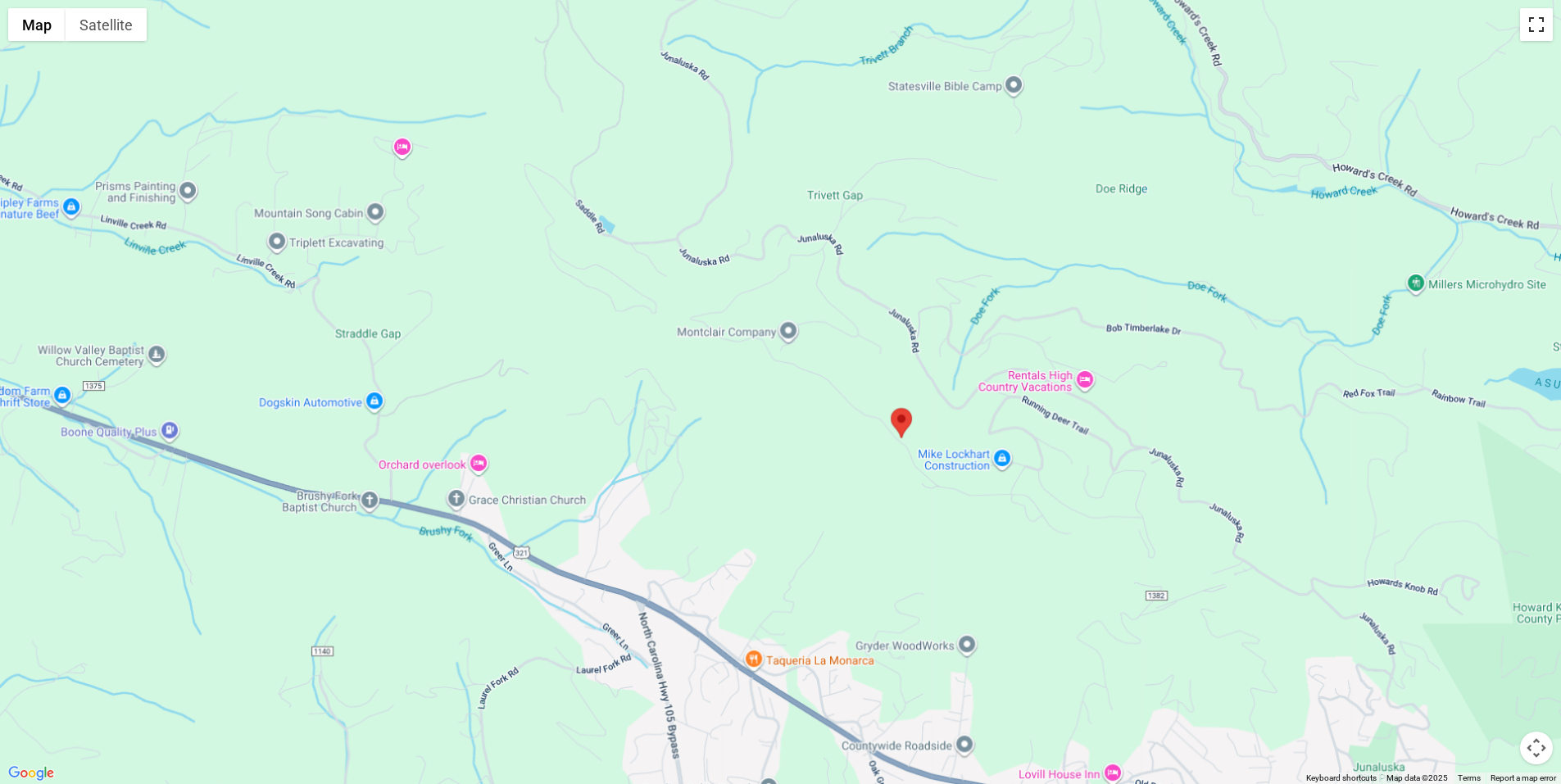
scroll to position [2048, 0]
